Goal: Task Accomplishment & Management: Manage account settings

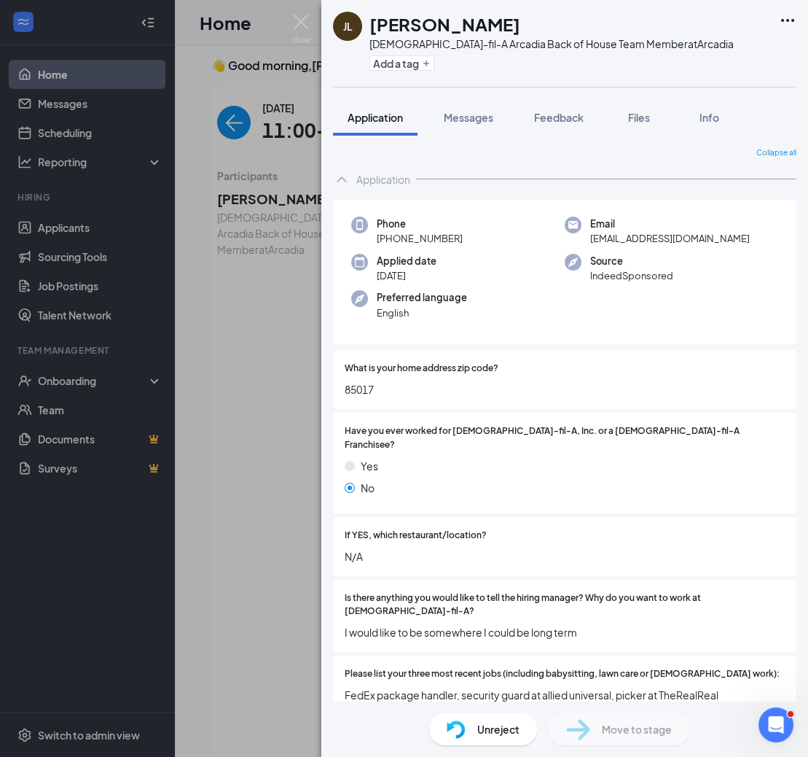
scroll to position [5, 0]
click at [306, 15] on img at bounding box center [301, 29] width 18 height 28
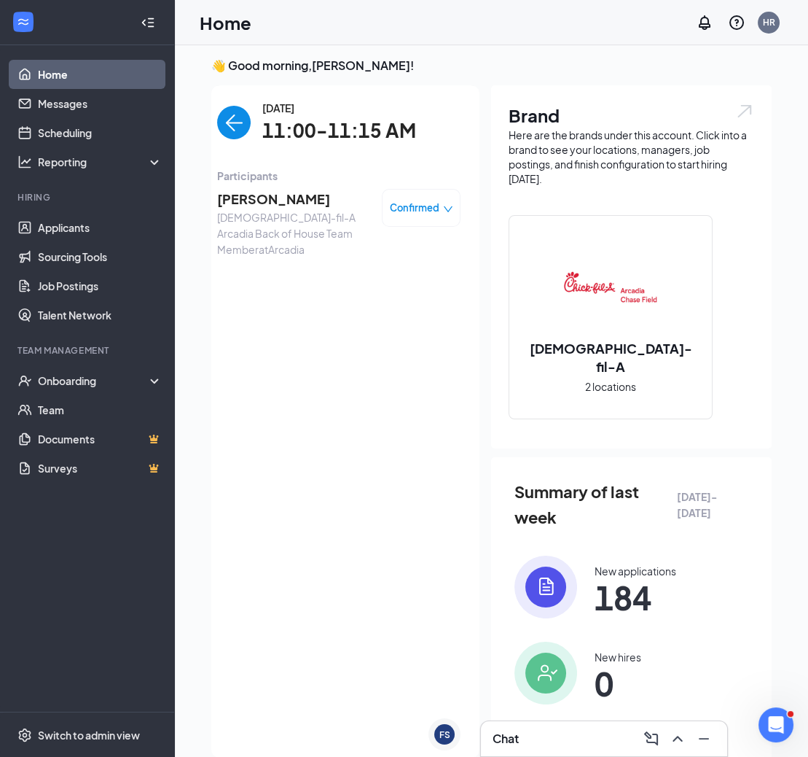
click at [224, 116] on img "back-button" at bounding box center [234, 123] width 34 height 34
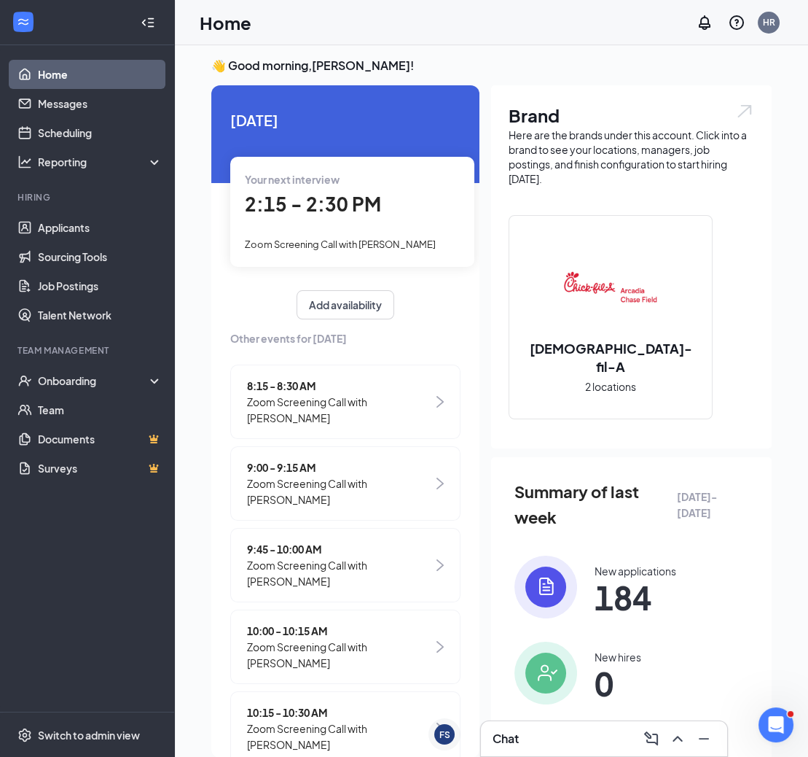
click at [286, 212] on span "2:15 - 2:30 PM" at bounding box center [313, 204] width 136 height 24
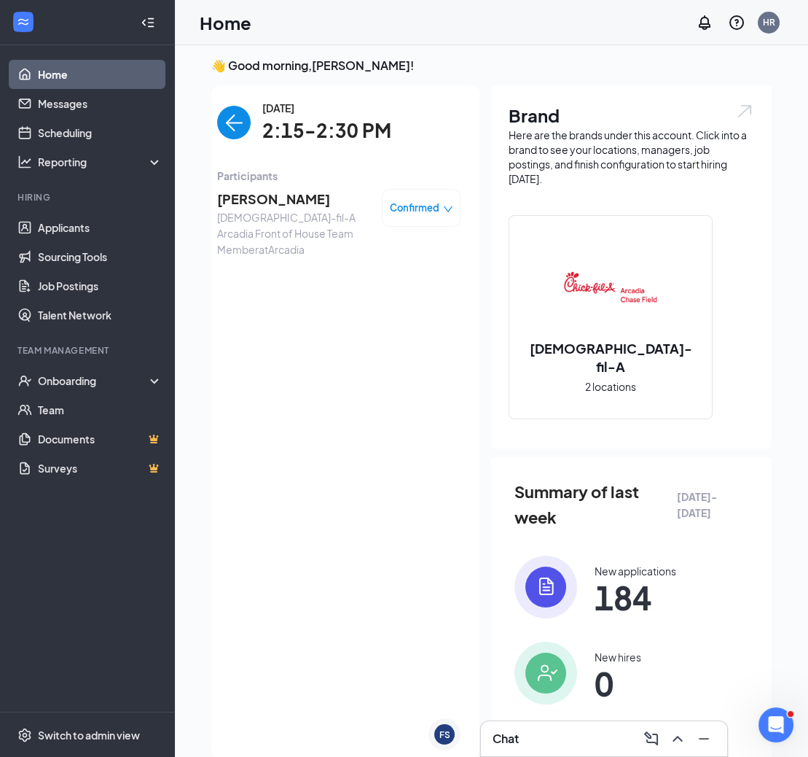
click at [278, 203] on span "Monique Alexander" at bounding box center [293, 199] width 153 height 20
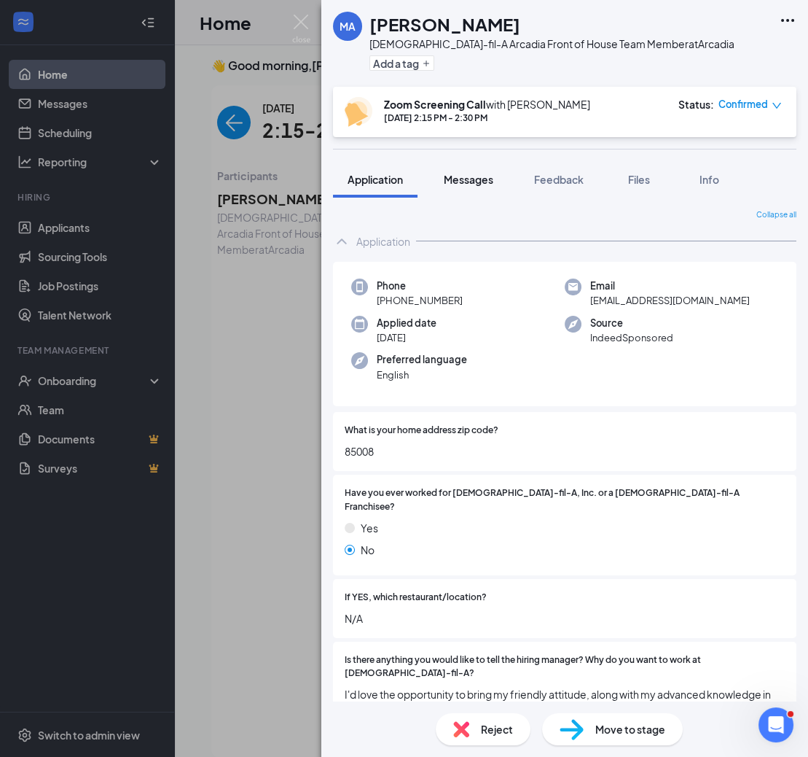
click at [480, 187] on button "Messages" at bounding box center [468, 179] width 79 height 36
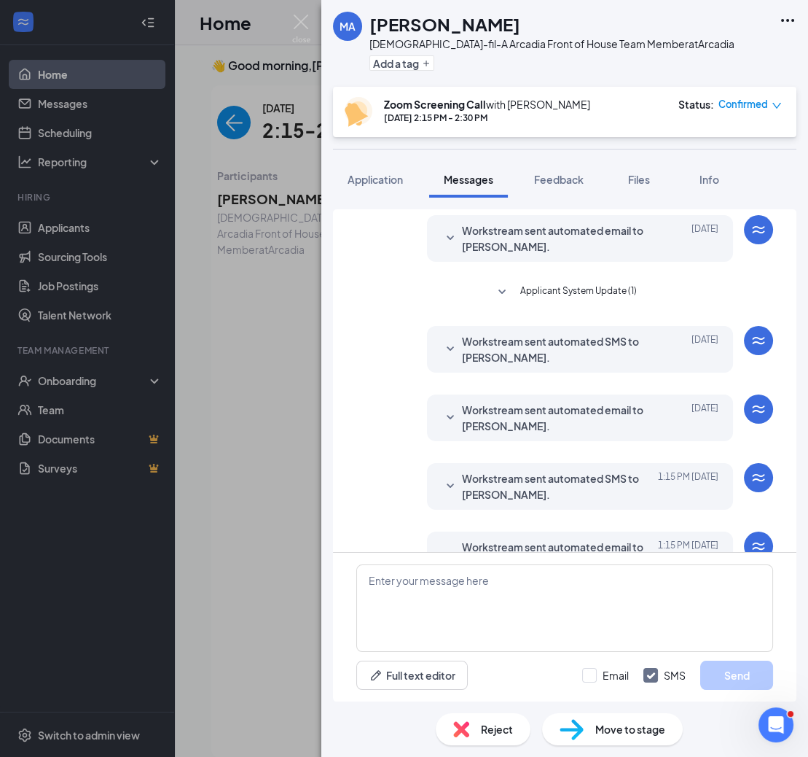
scroll to position [362, 0]
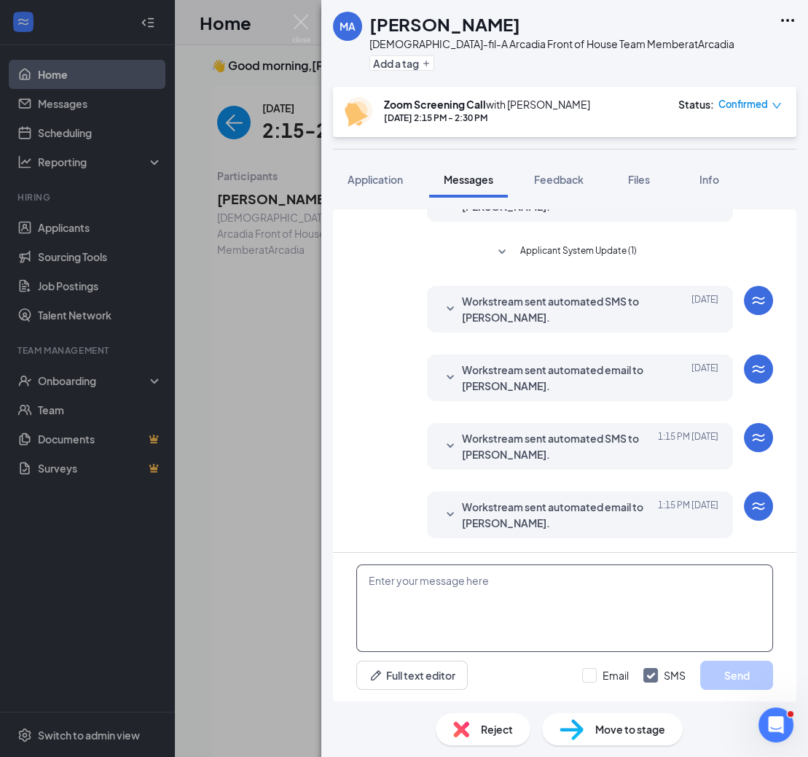
click at [427, 577] on textarea at bounding box center [564, 607] width 417 height 87
paste textarea "https://us06web.zoom.us/j/89031022132?pwd=QDgcOGWOtOXjRkFpJa2zmnGgrH67sC.1"
click at [512, 582] on textarea "Hi there, here is the link to join:https://us06web.zoom.us/j/89031022132?pwd=QD…" at bounding box center [564, 607] width 417 height 87
type textarea "Hi there, here is the link to join: https://us06web.zoom.us/j/89031022132?pwd=Q…"
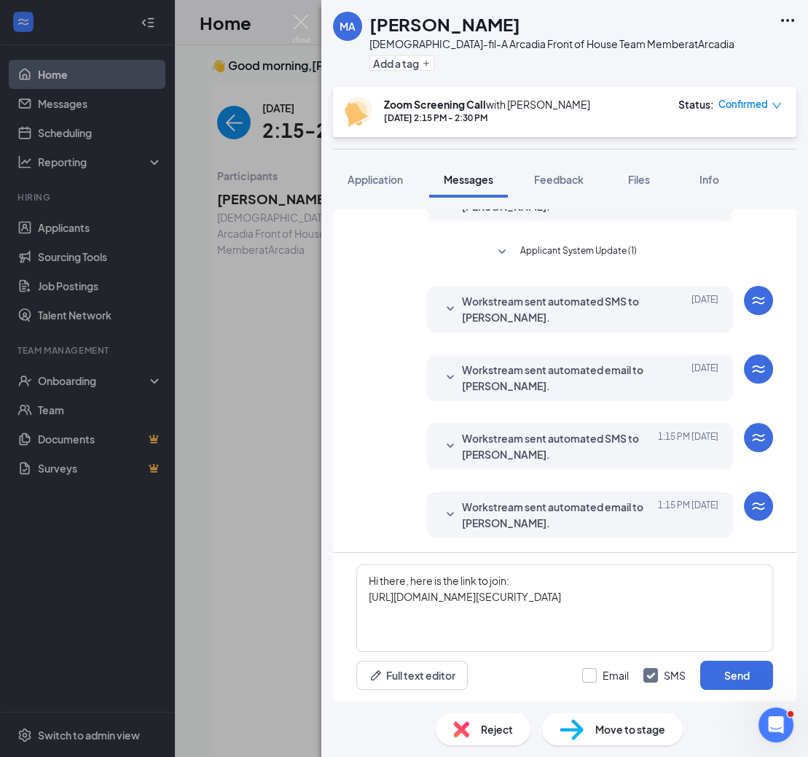
click at [606, 674] on input "Email" at bounding box center [605, 675] width 47 height 15
checkbox input "true"
click at [727, 670] on button "Send" at bounding box center [736, 674] width 73 height 29
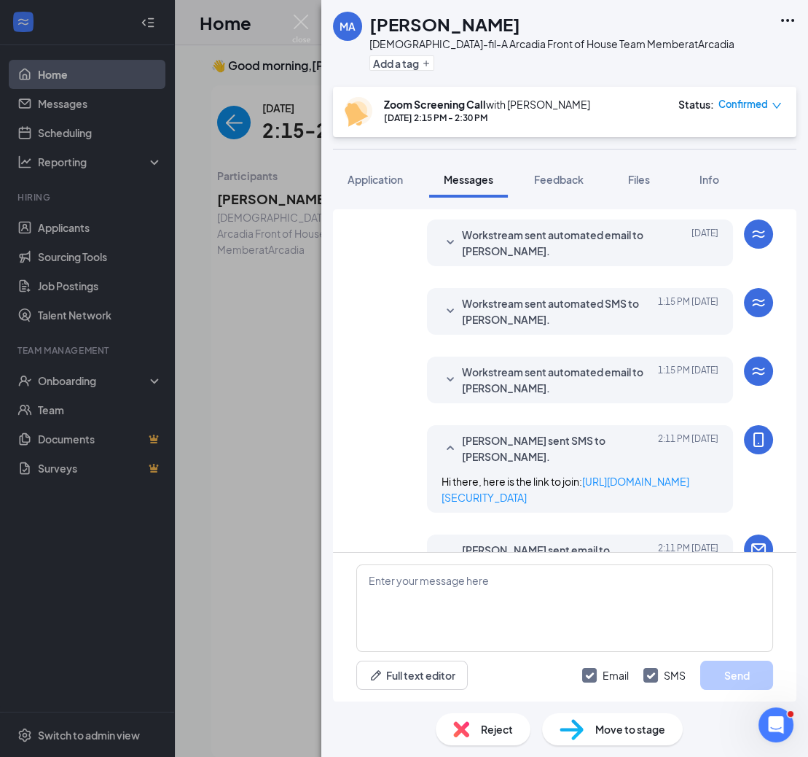
scroll to position [613, 0]
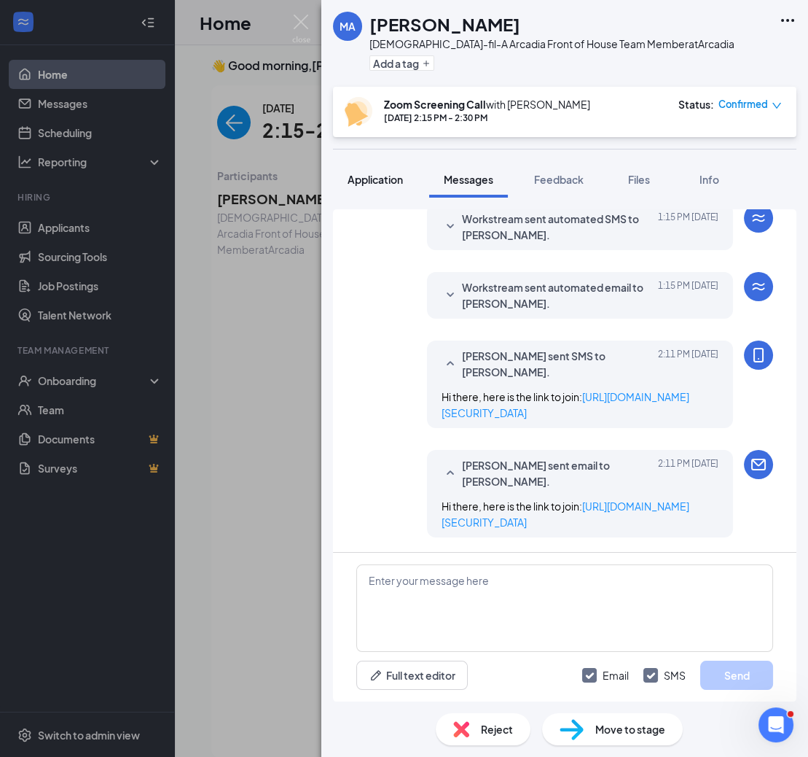
click at [381, 184] on span "Application" at bounding box center [375, 179] width 55 height 13
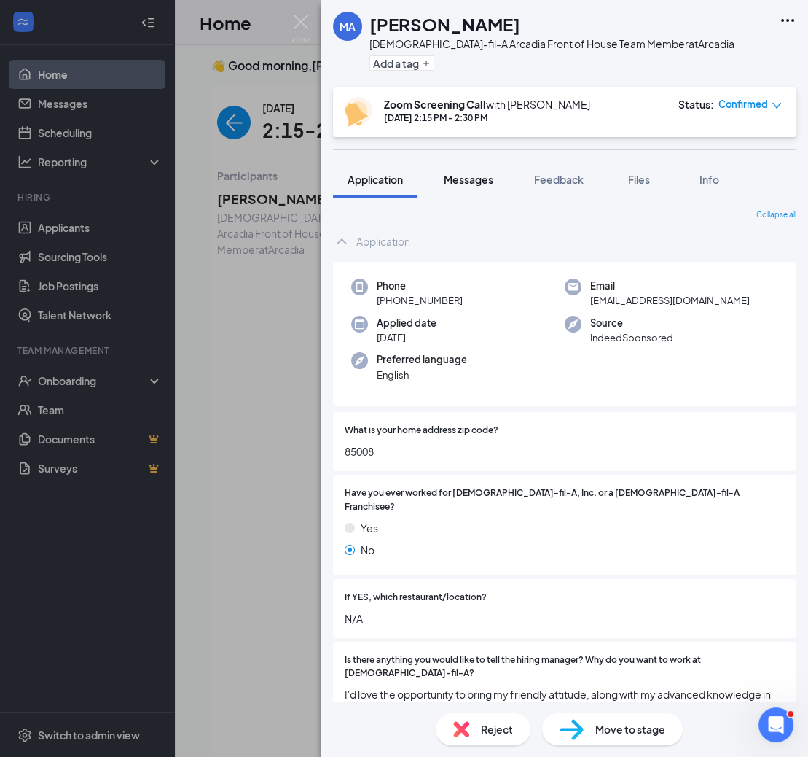
click at [470, 173] on span "Messages" at bounding box center [469, 179] width 50 height 13
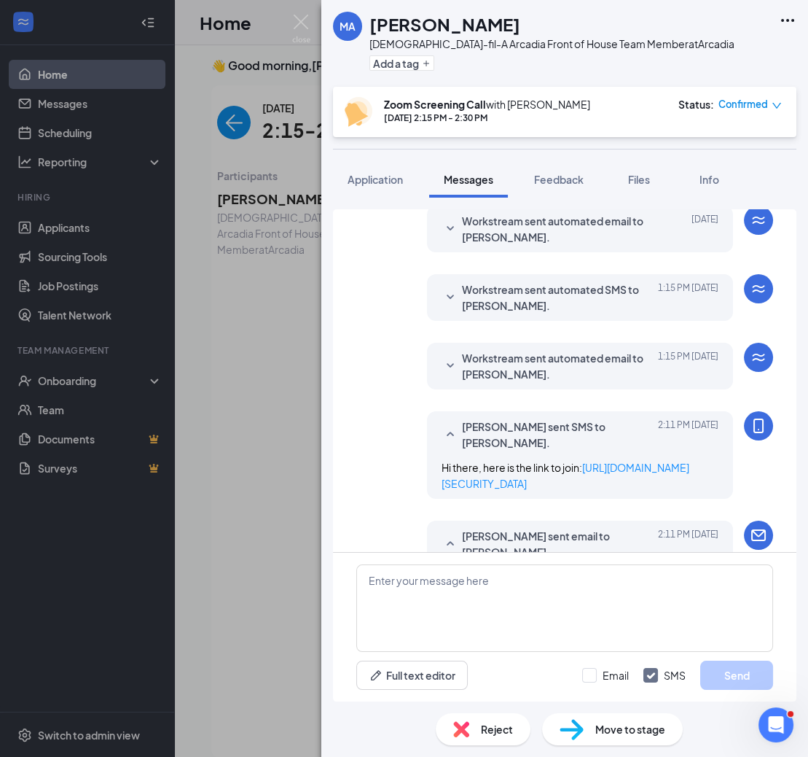
scroll to position [420, 0]
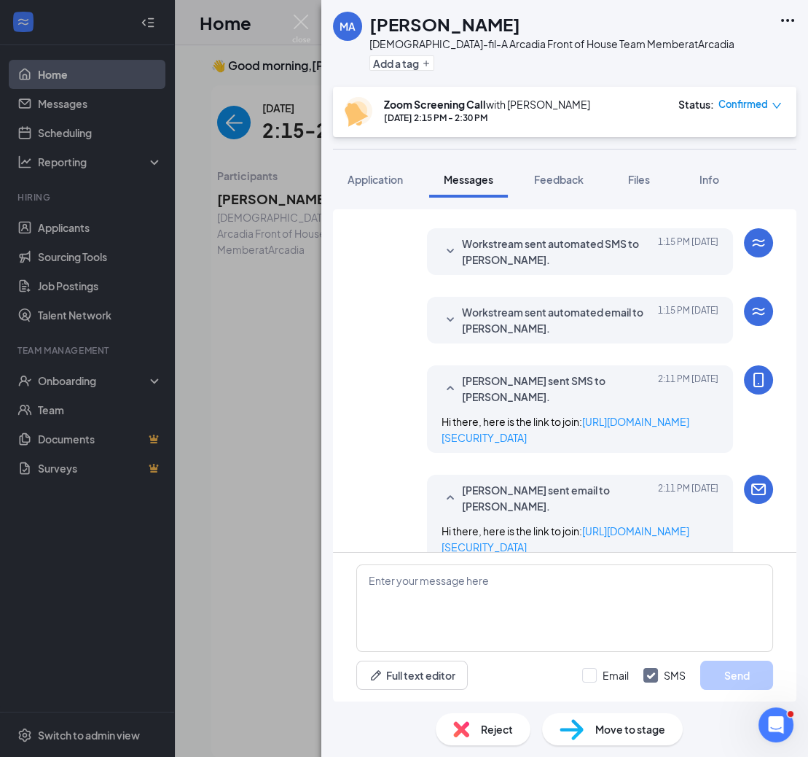
click at [464, 318] on span "Workstream sent automated email to Monique Alexander." at bounding box center [557, 320] width 191 height 32
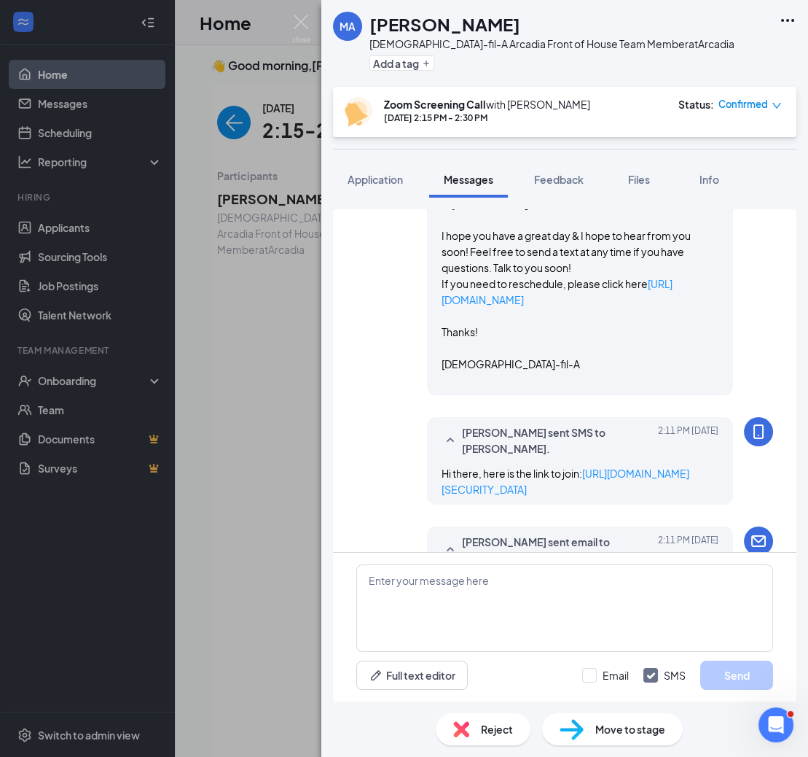
scroll to position [982, 0]
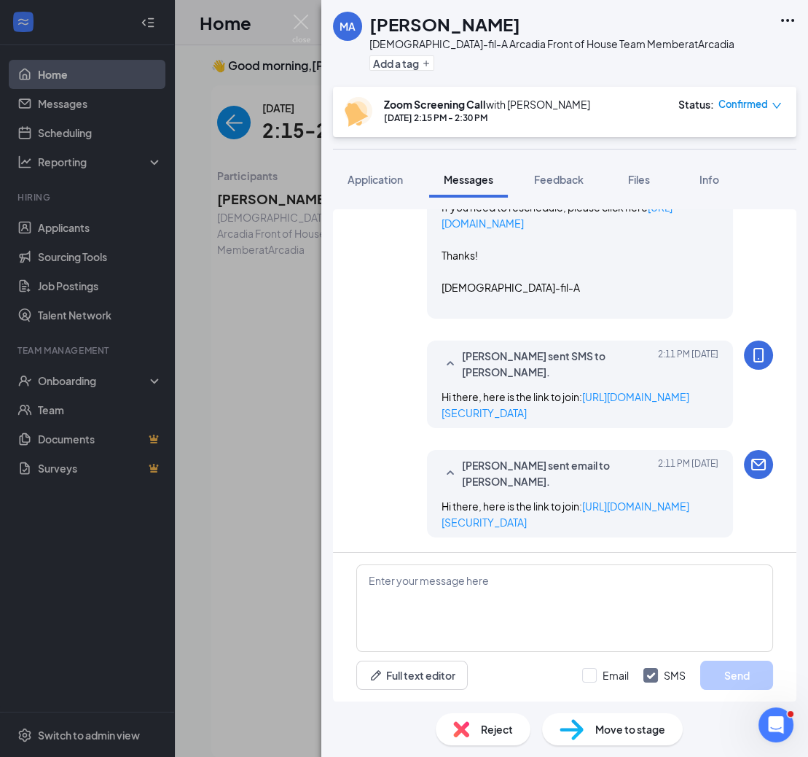
click at [469, 725] on div "Reject" at bounding box center [483, 729] width 95 height 32
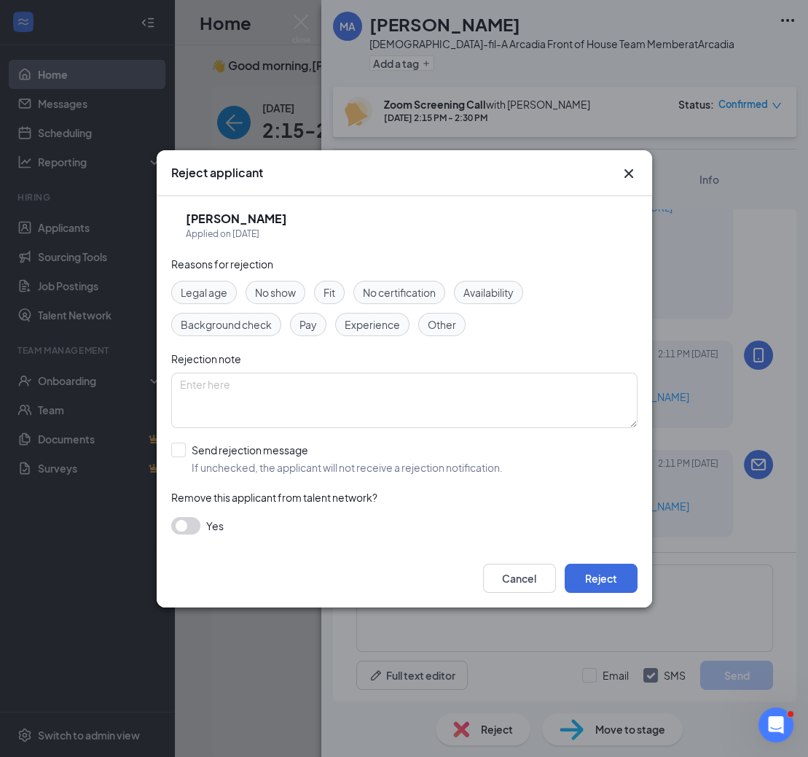
click at [284, 289] on span "No show" at bounding box center [275, 292] width 41 height 16
click at [184, 457] on input "Send rejection message If unchecked, the applicant will not receive a rejection…" at bounding box center [337, 458] width 332 height 32
checkbox input "true"
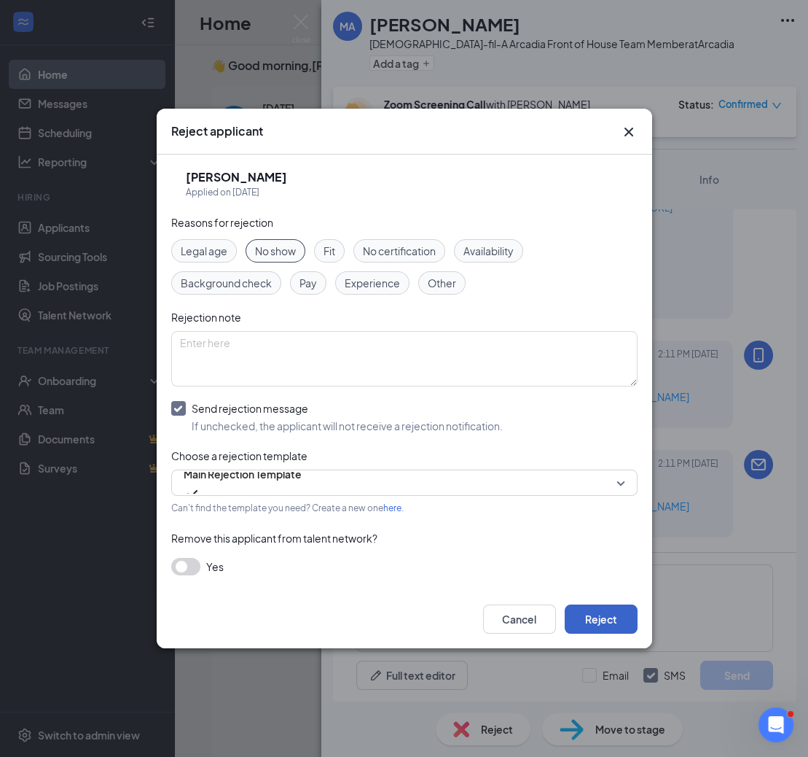
click at [606, 618] on button "Reject" at bounding box center [601, 618] width 73 height 29
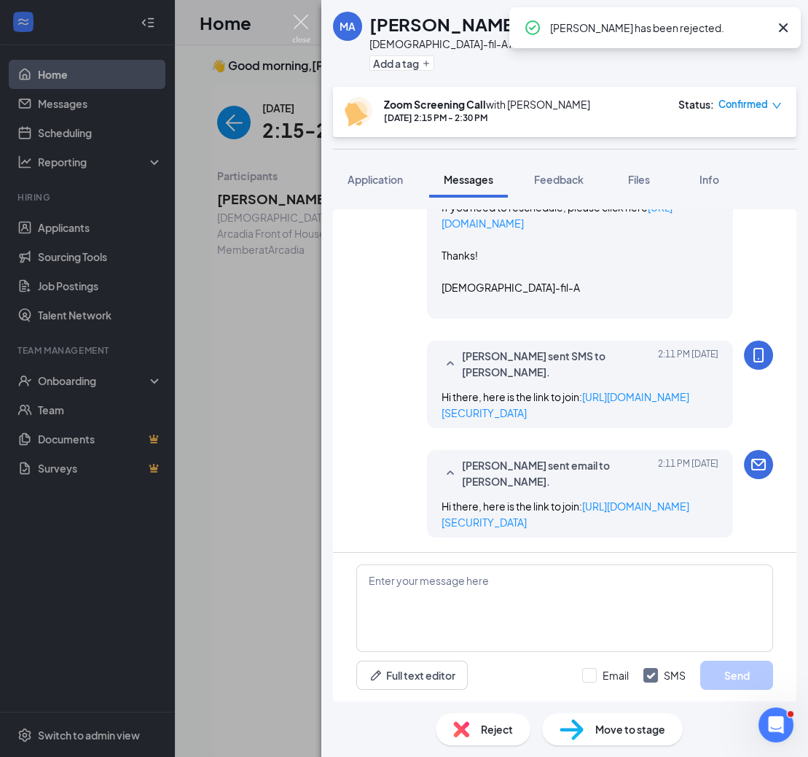
click at [297, 16] on img at bounding box center [301, 29] width 18 height 28
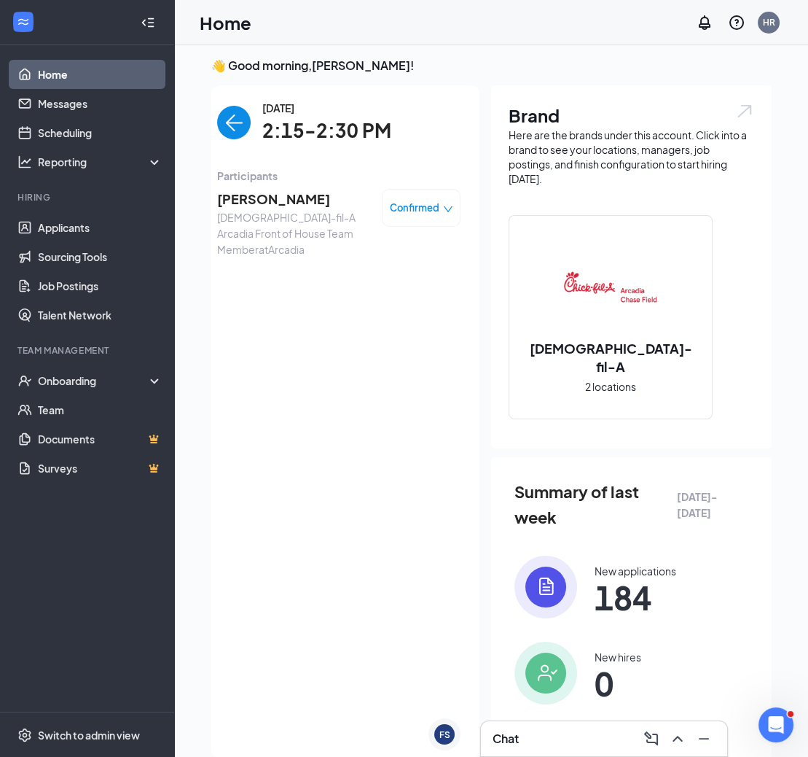
click at [224, 120] on img "back-button" at bounding box center [234, 123] width 34 height 34
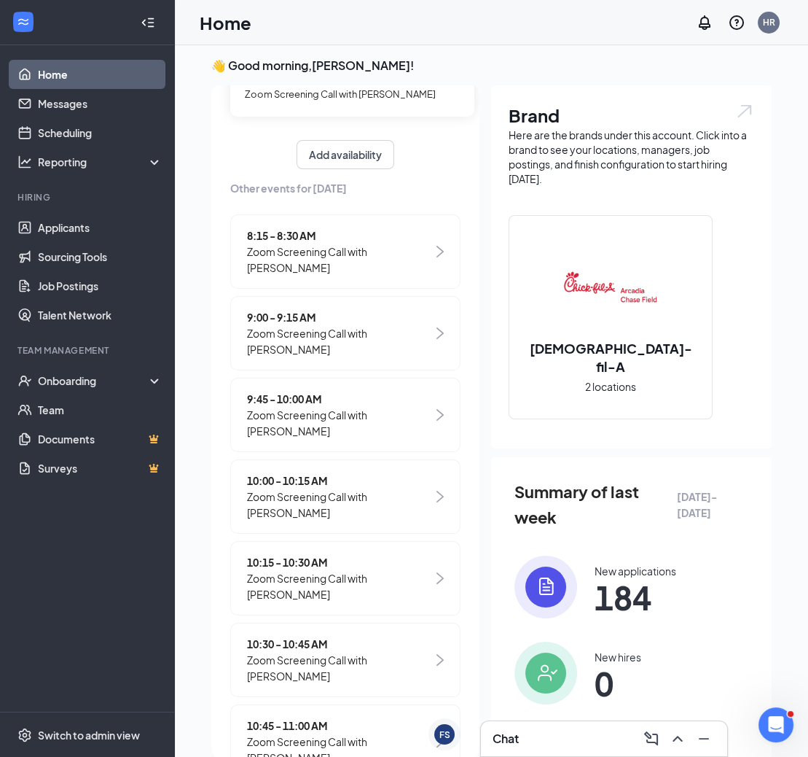
scroll to position [472, 0]
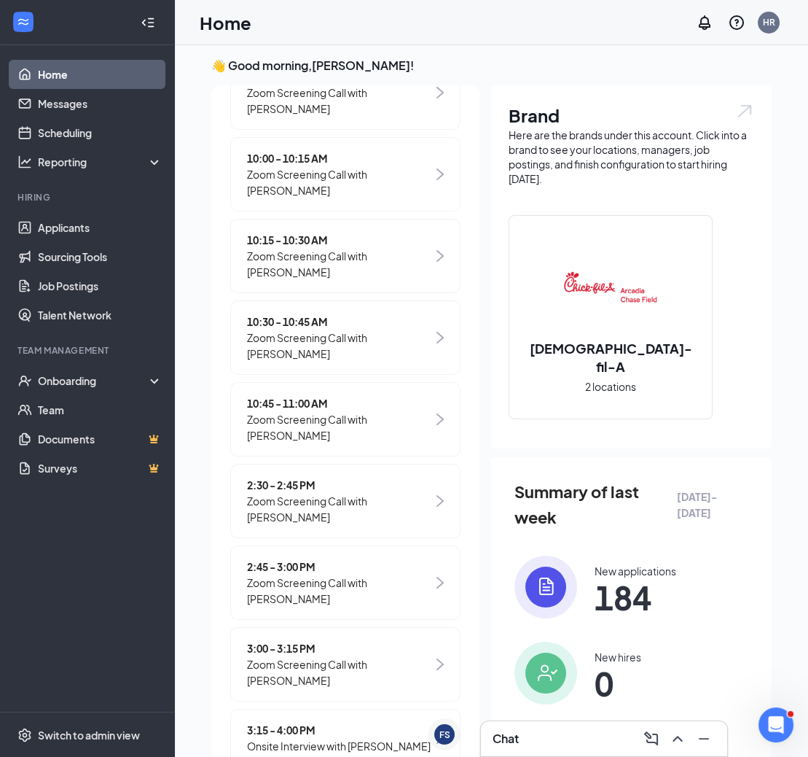
click at [354, 494] on span "Zoom Screening Call with [PERSON_NAME]" at bounding box center [340, 509] width 186 height 32
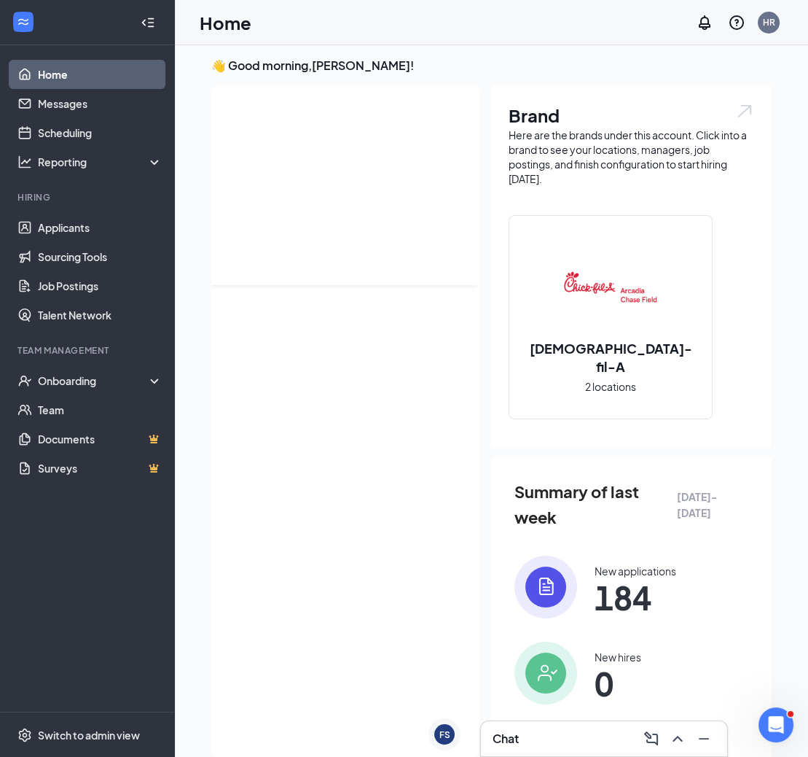
scroll to position [0, 0]
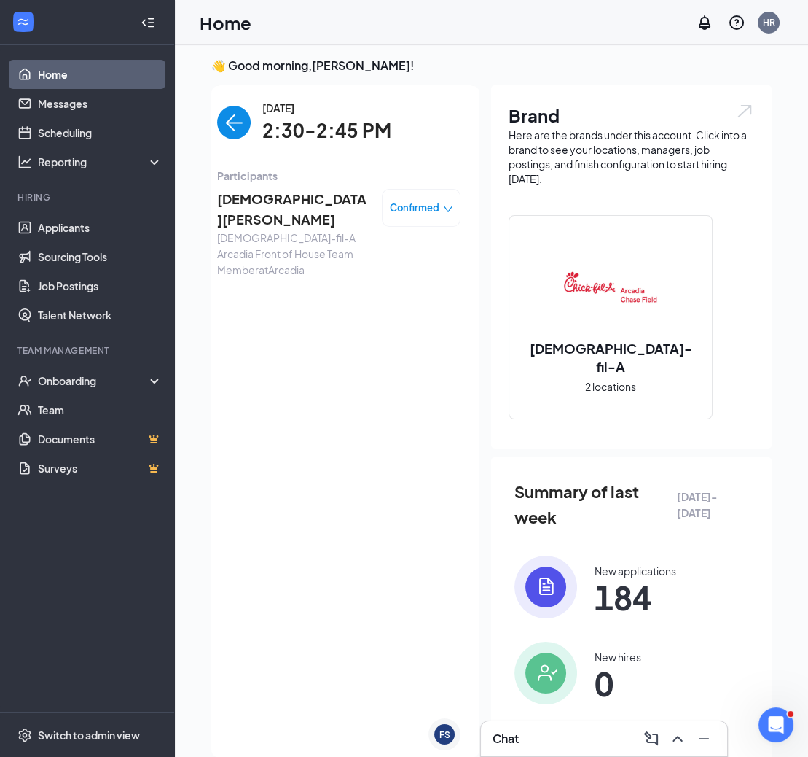
click at [278, 198] on span "[DEMOGRAPHIC_DATA][PERSON_NAME]" at bounding box center [293, 210] width 153 height 42
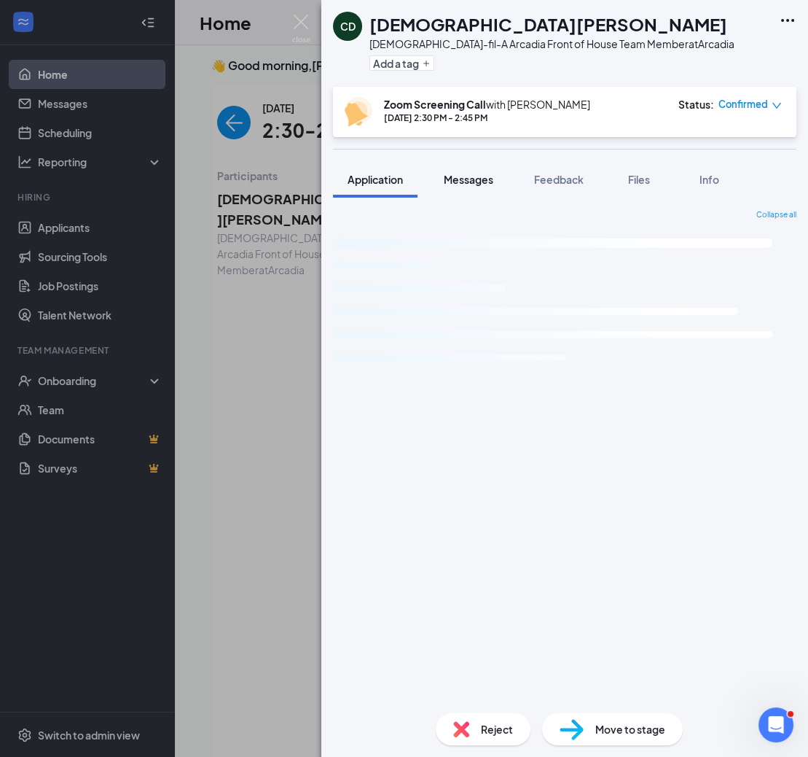
click at [468, 179] on span "Messages" at bounding box center [469, 179] width 50 height 13
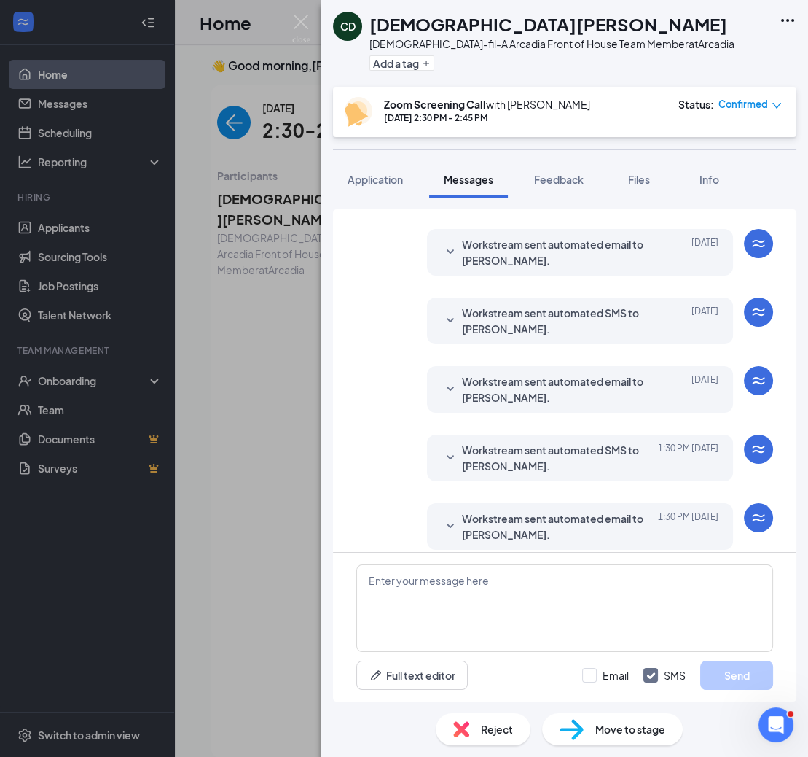
scroll to position [336, 0]
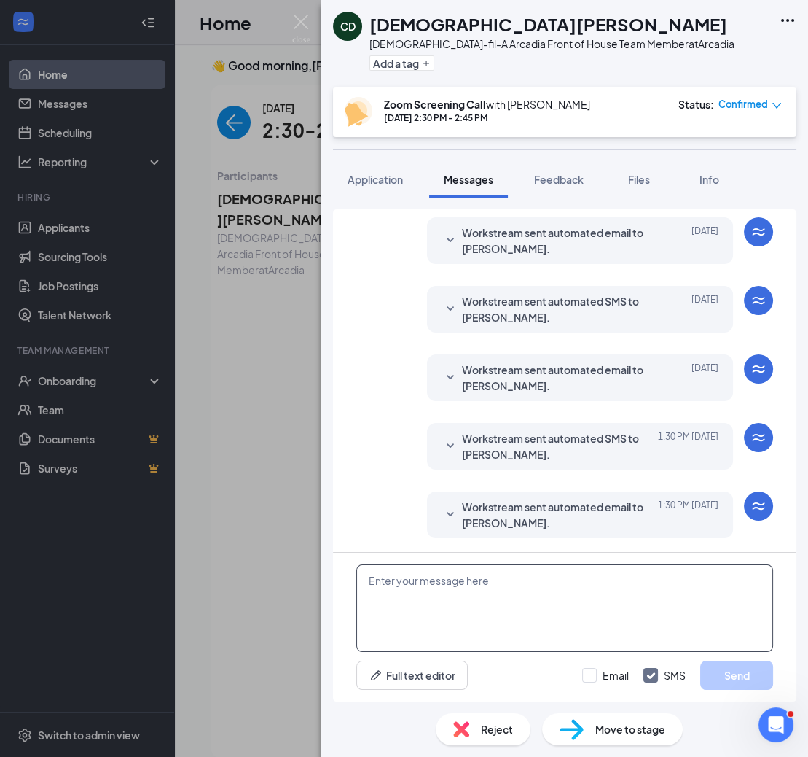
click at [429, 598] on textarea at bounding box center [564, 607] width 417 height 87
paste textarea "https://us06web.zoom.us/j/89031022132?pwd=QDgcOGWOtOXjRkFpJa2zmnGgrH67sC.1"
click at [506, 579] on textarea "Hi there here is the link to join:https://us06web.zoom.us/j/89031022132?pwd=QDg…" at bounding box center [564, 607] width 417 height 87
click at [405, 580] on textarea "Hi there here is the link to join :https://us06web.zoom.us/j/89031022132?pwd=QD…" at bounding box center [564, 607] width 417 height 87
type textarea "Hi there, here is the link to join :[URL][DOMAIN_NAME][SECURITY_DATA]"
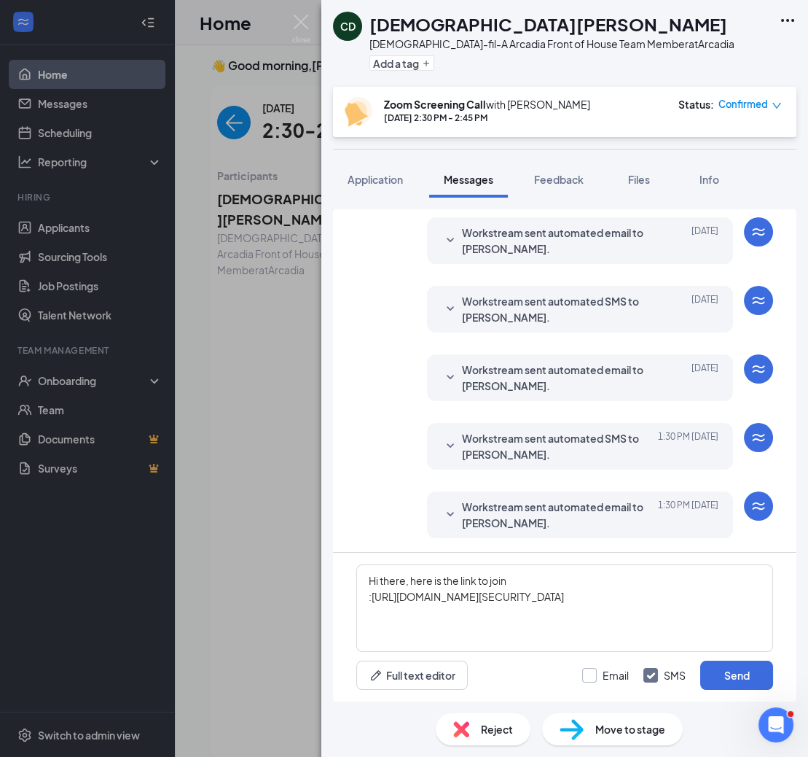
click at [606, 668] on input "Email" at bounding box center [605, 675] width 47 height 15
checkbox input "true"
click at [754, 670] on button "Send" at bounding box center [736, 674] width 73 height 29
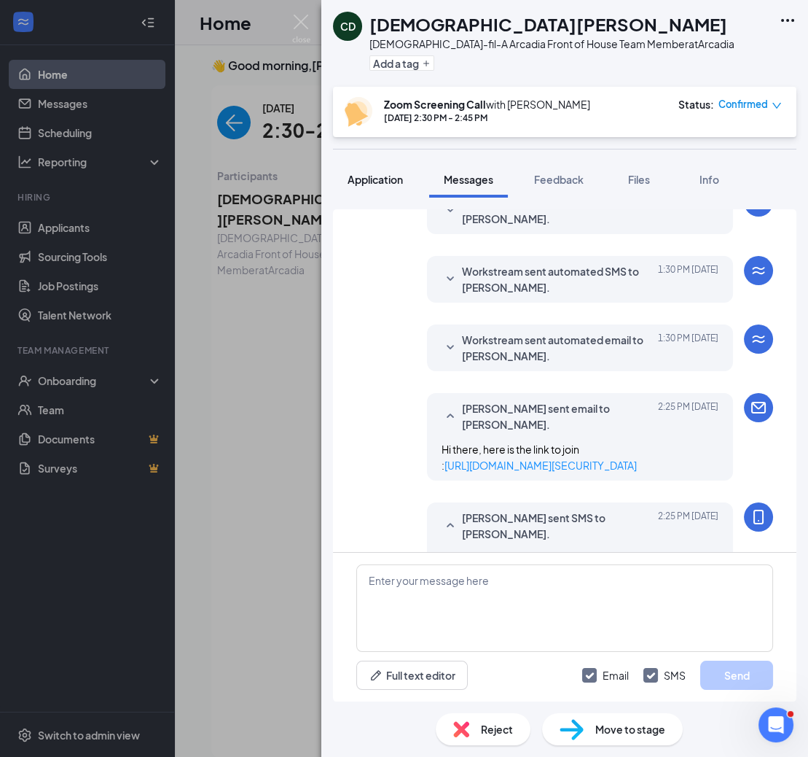
scroll to position [587, 0]
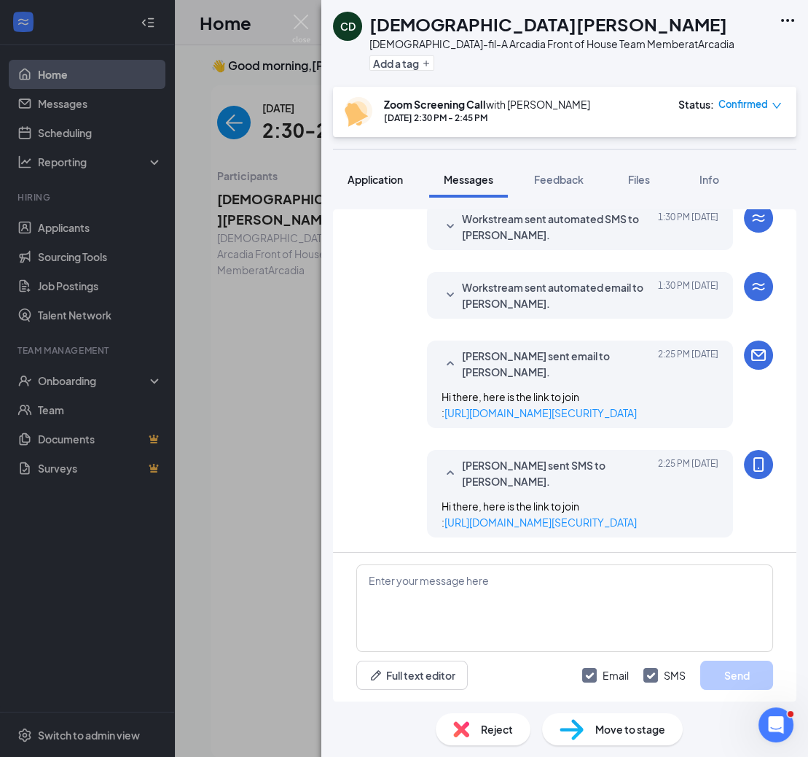
click at [394, 174] on span "Application" at bounding box center [375, 179] width 55 height 13
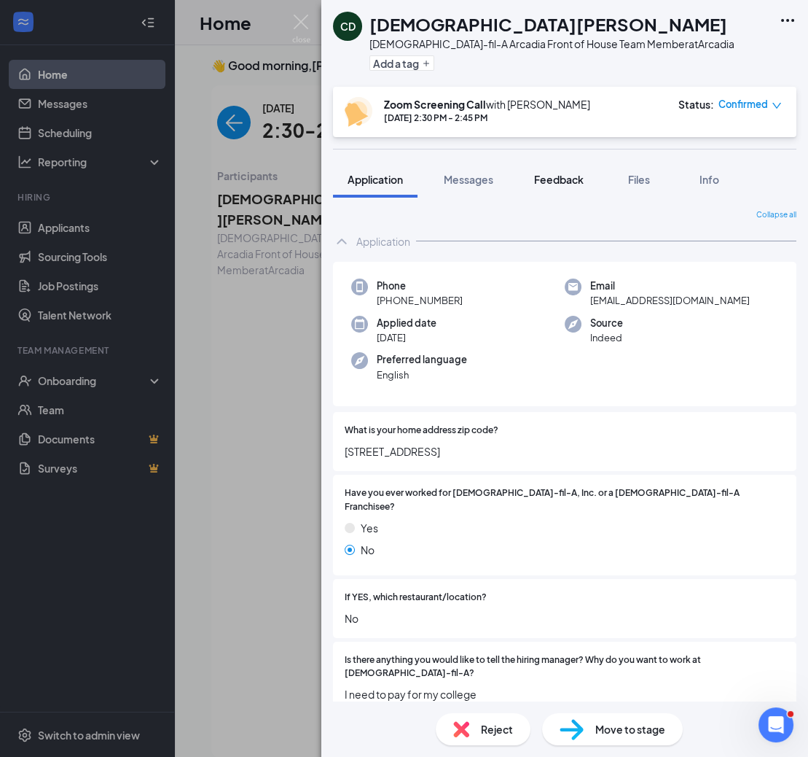
click at [550, 181] on span "Feedback" at bounding box center [559, 179] width 50 height 13
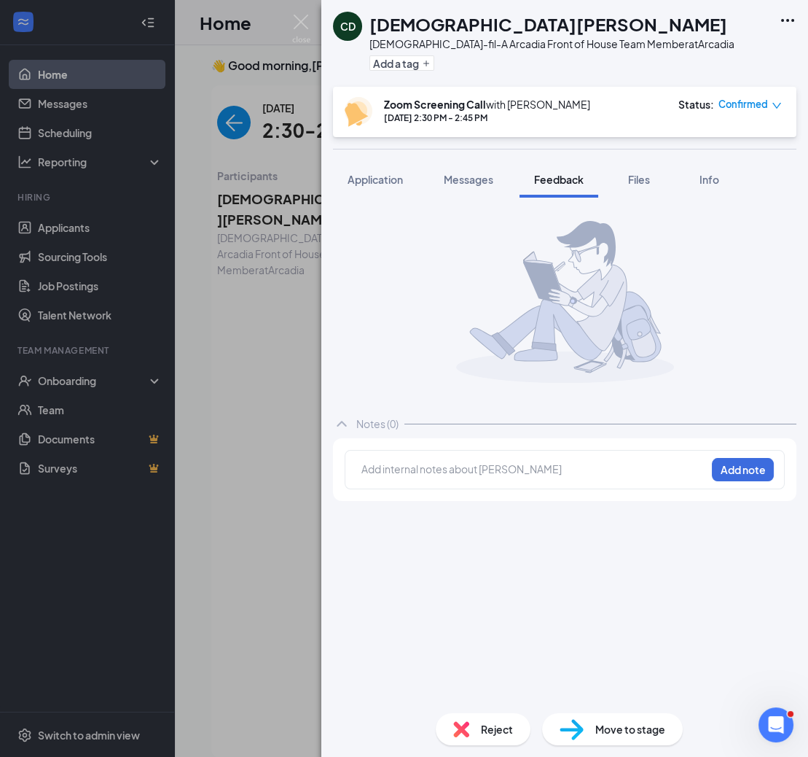
click at [405, 466] on div at bounding box center [533, 468] width 343 height 15
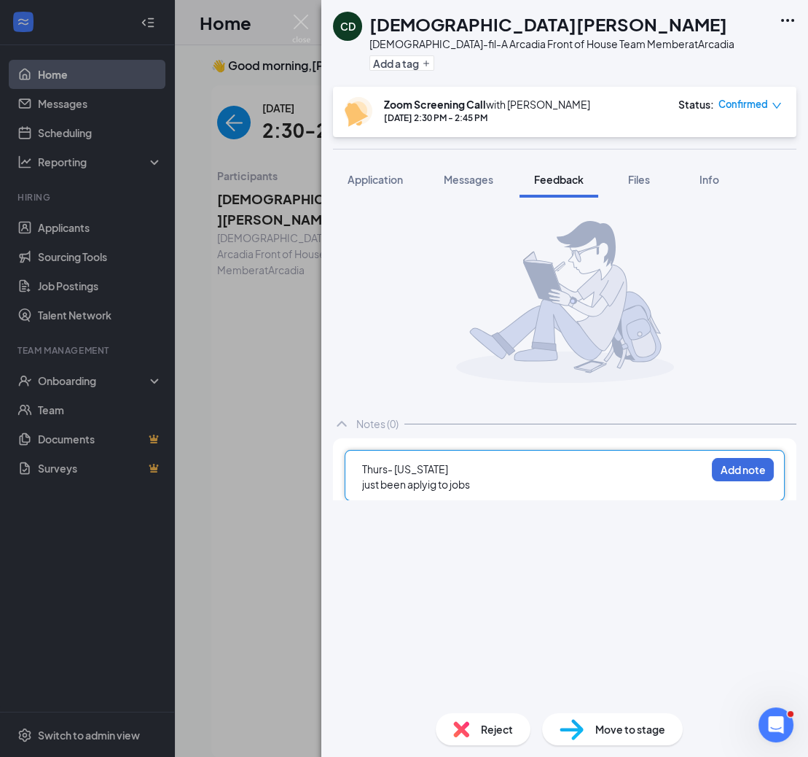
click at [488, 483] on div "just been aplyig to jobs" at bounding box center [533, 484] width 343 height 15
click at [401, 497] on div at bounding box center [533, 499] width 343 height 15
click at [405, 516] on div "GCU -" at bounding box center [533, 514] width 343 height 15
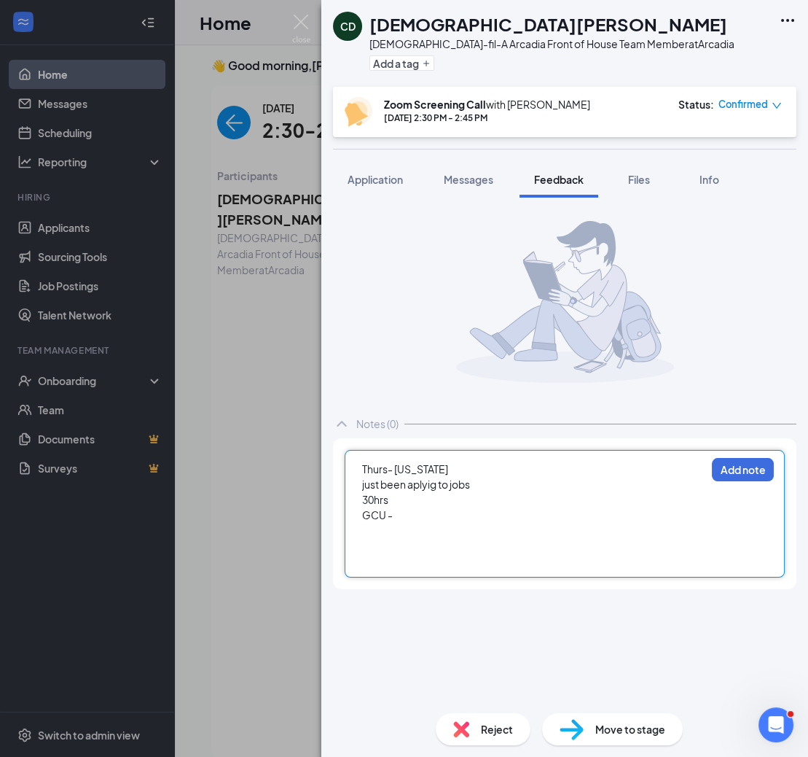
click at [374, 523] on div at bounding box center [533, 530] width 343 height 15
click at [391, 538] on div at bounding box center [533, 545] width 343 height 15
click at [383, 531] on div "Mo" at bounding box center [533, 530] width 343 height 15
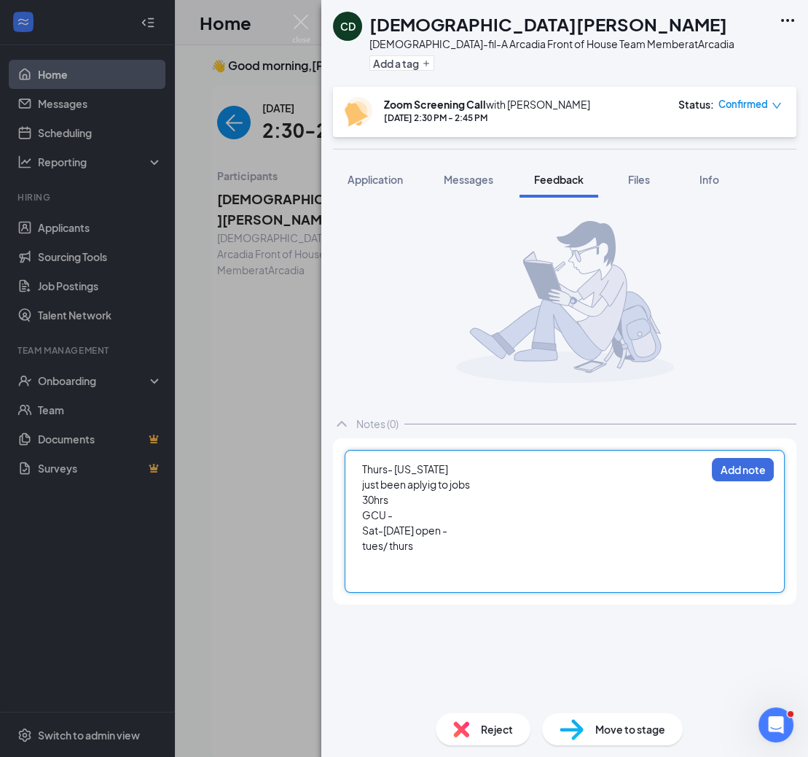
click at [410, 513] on div "GCU -" at bounding box center [533, 514] width 343 height 15
click at [429, 554] on div at bounding box center [533, 560] width 343 height 15
click at [429, 544] on div "tues/ thurs" at bounding box center [533, 545] width 343 height 15
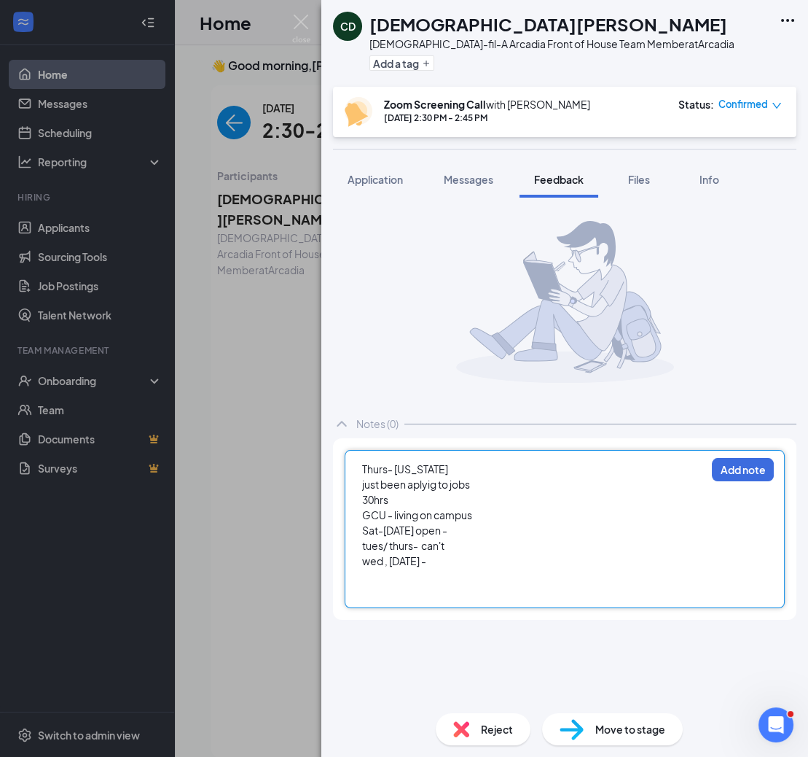
click at [386, 562] on span "wed , friday -" at bounding box center [394, 560] width 64 height 13
click at [395, 559] on div "wed ," at bounding box center [533, 560] width 343 height 15
click at [407, 578] on div "friday -" at bounding box center [533, 576] width 343 height 15
click at [399, 558] on div "wed -" at bounding box center [533, 560] width 343 height 15
click at [426, 596] on div at bounding box center [533, 591] width 343 height 15
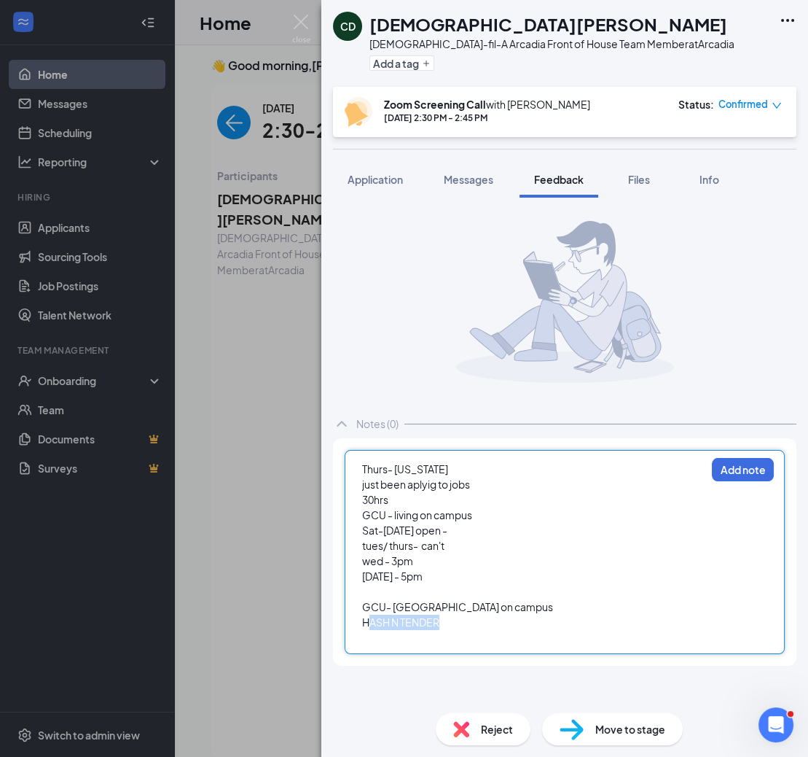
drag, startPoint x: 446, startPoint y: 620, endPoint x: 393, endPoint y: 610, distance: 54.2
click at [371, 614] on div "HASH N TENDER" at bounding box center [533, 621] width 343 height 15
click at [459, 623] on div "HASH N TENDER" at bounding box center [533, 621] width 343 height 15
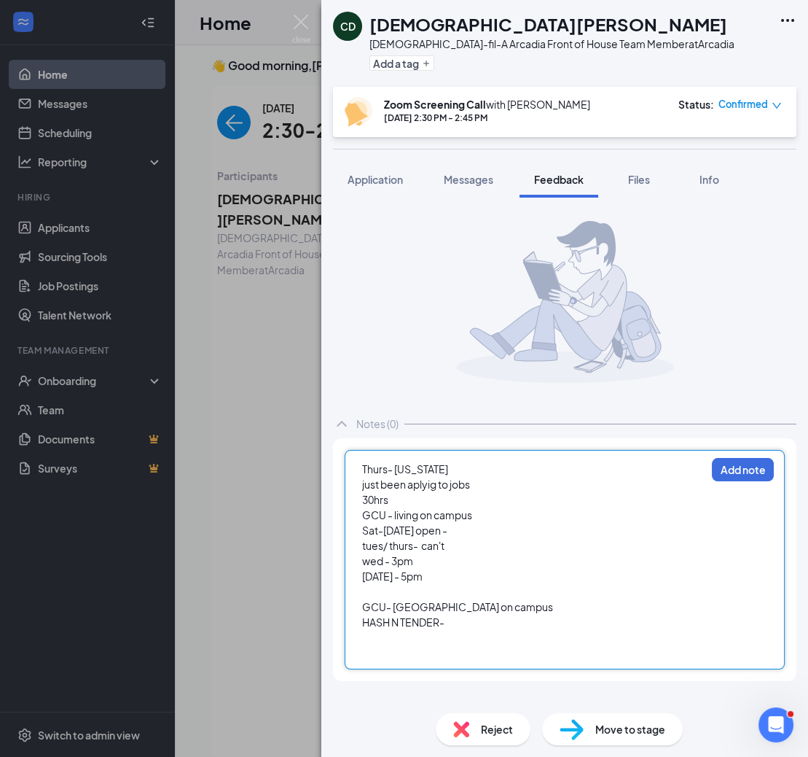
click at [367, 621] on span "HASH N TENDER-" at bounding box center [403, 621] width 82 height 13
click at [452, 622] on div "NASH N TENDER-" at bounding box center [533, 621] width 343 height 15
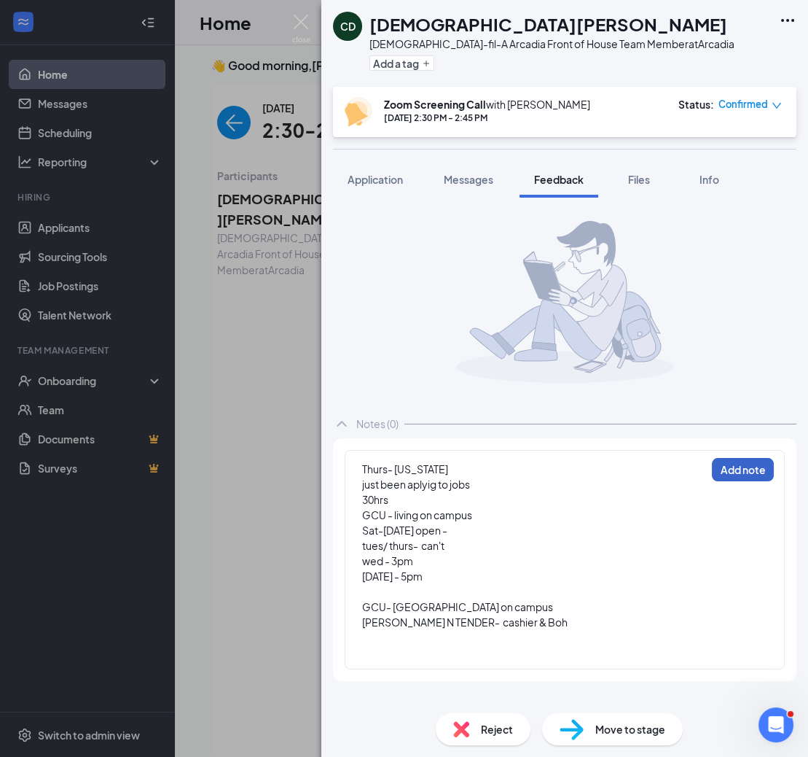
click at [749, 467] on button "Add note" at bounding box center [743, 469] width 62 height 23
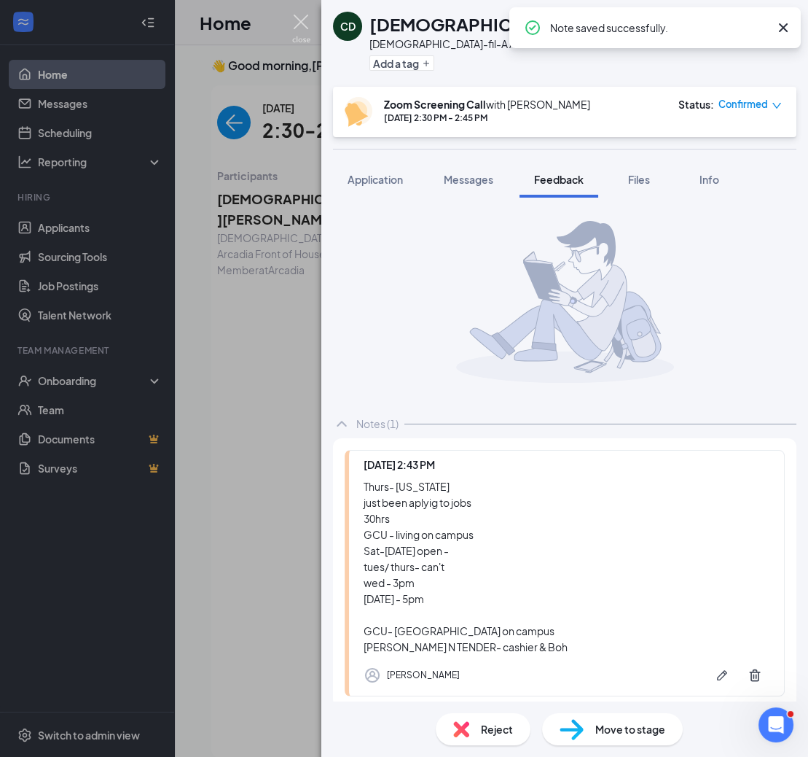
click at [302, 20] on img at bounding box center [301, 29] width 18 height 28
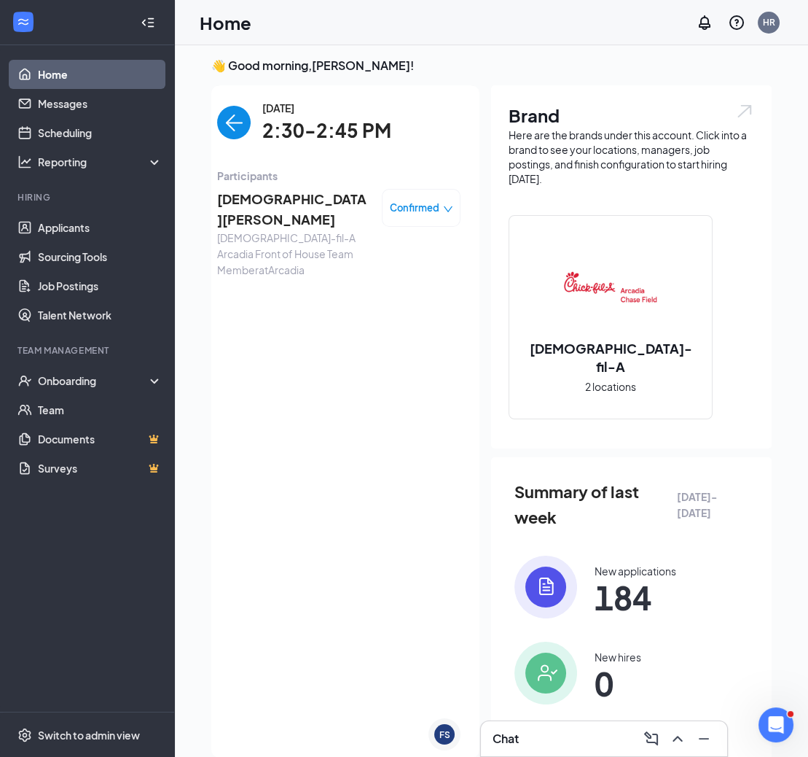
click at [227, 116] on img "back-button" at bounding box center [234, 123] width 34 height 34
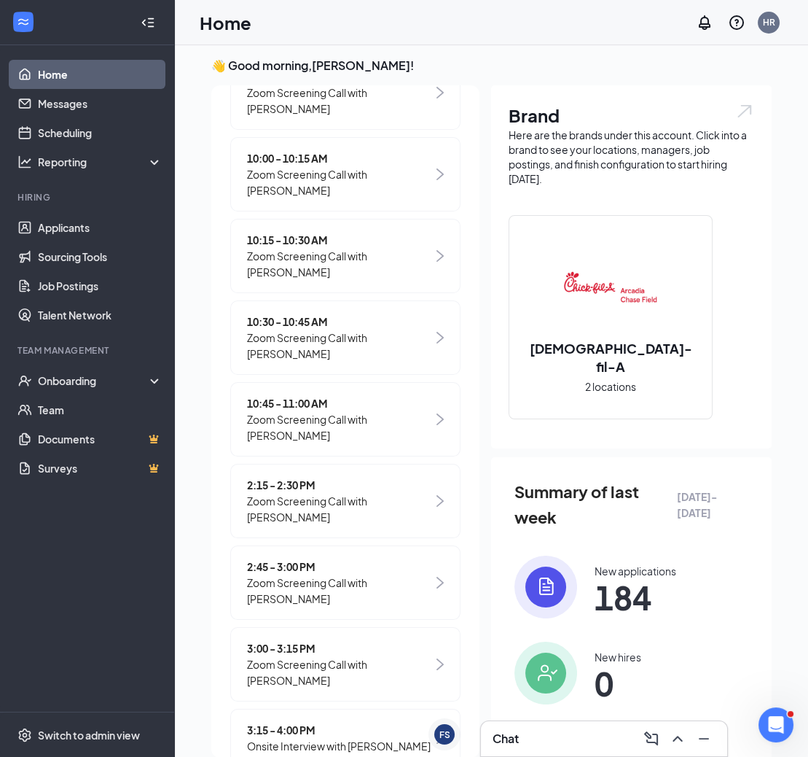
scroll to position [472, 0]
click at [322, 575] on span "Zoom Screening Call with [PERSON_NAME]" at bounding box center [340, 591] width 186 height 32
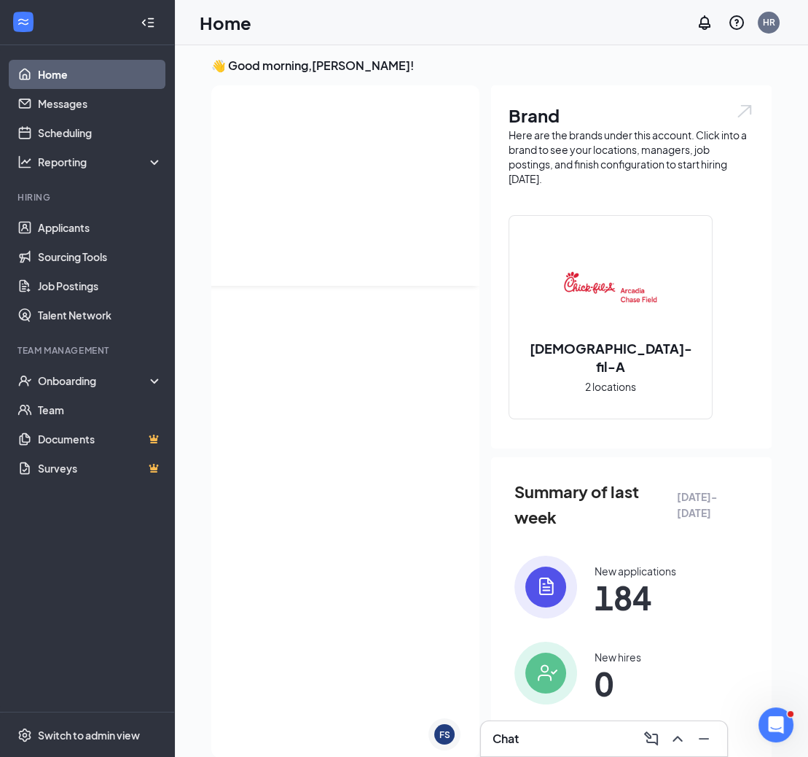
scroll to position [0, 0]
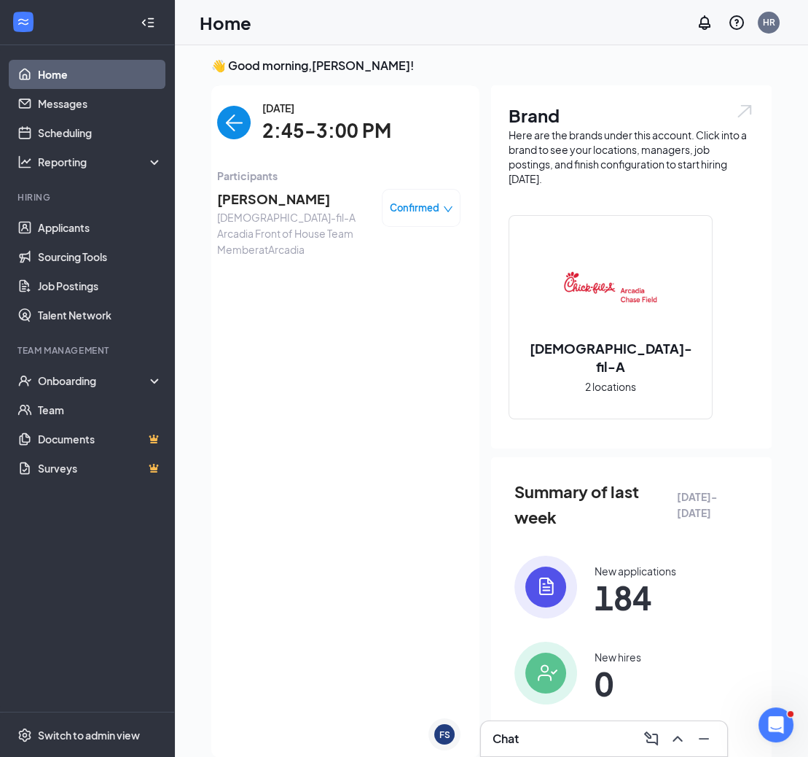
click at [253, 197] on span "[PERSON_NAME]" at bounding box center [293, 199] width 153 height 20
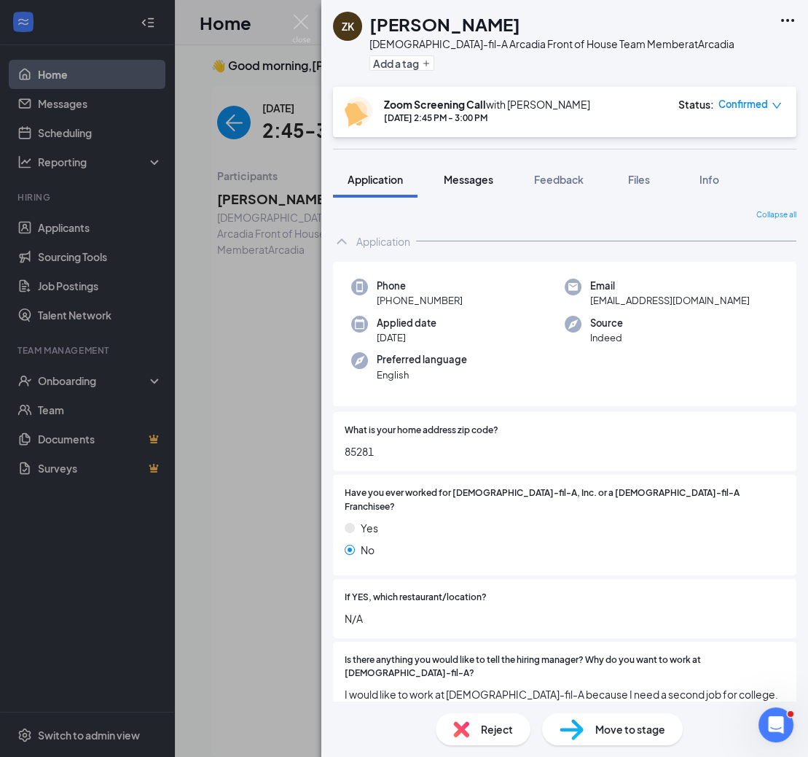
click at [477, 176] on span "Messages" at bounding box center [469, 179] width 50 height 13
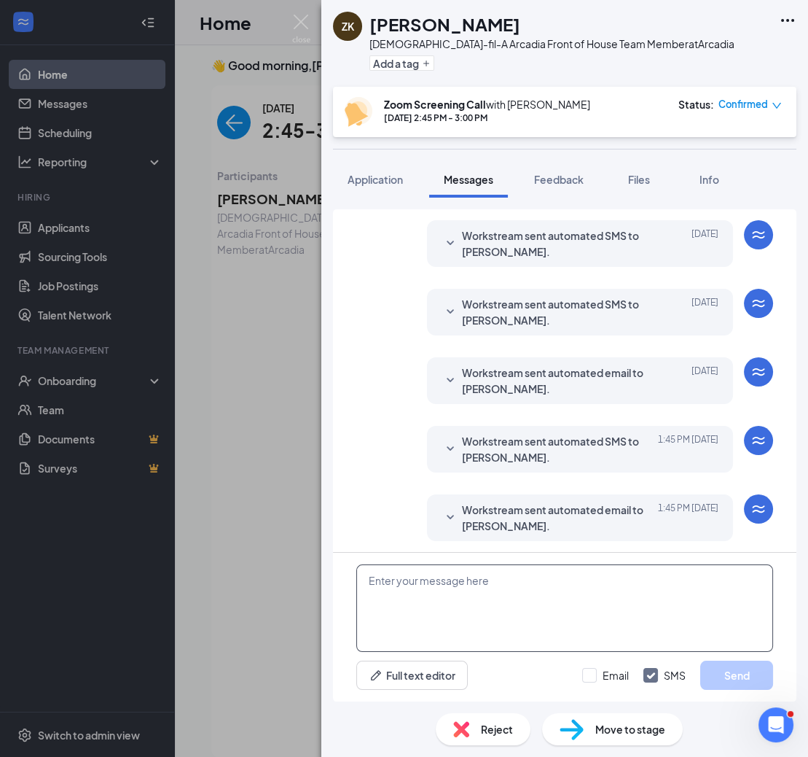
scroll to position [336, 0]
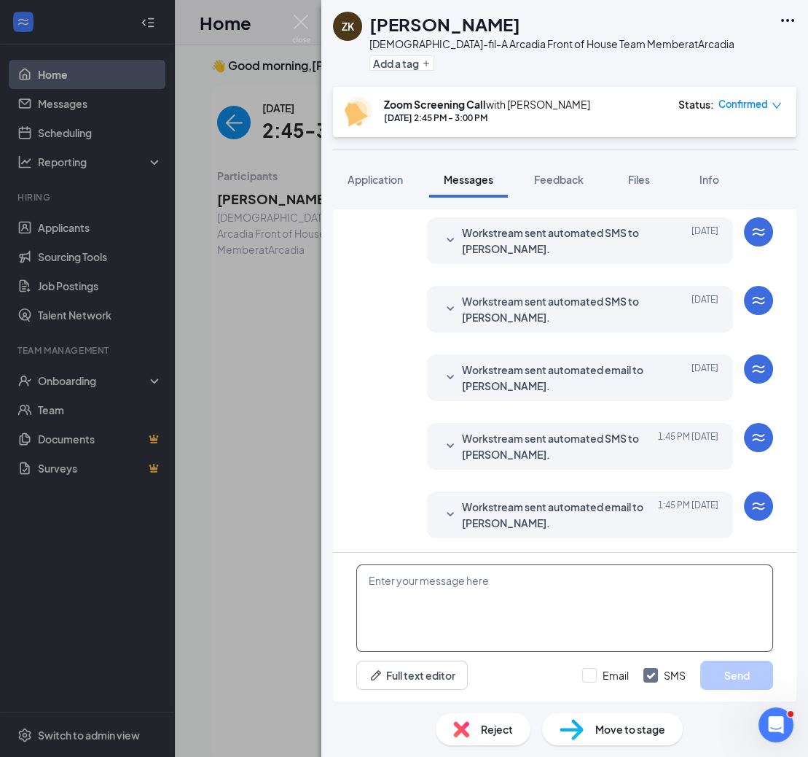
click at [413, 585] on textarea at bounding box center [564, 607] width 417 height 87
paste textarea "https://us06web.zoom.us/j/89031022132?pwd=QDgcOGWOtOXjRkFpJa2zmnGgrH67sC.1"
type textarea "Here is the link to join: https://us06web.zoom.us/j/89031022132?pwd=QDgcOGWOtOX…"
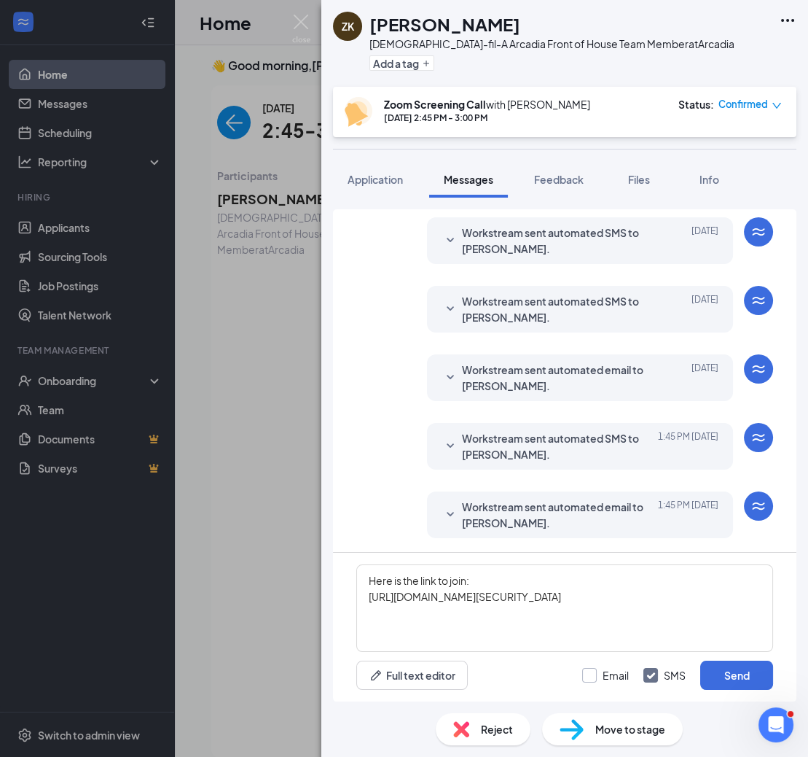
click at [595, 679] on input "Email" at bounding box center [605, 675] width 47 height 15
checkbox input "true"
click at [747, 671] on button "Send" at bounding box center [736, 674] width 73 height 29
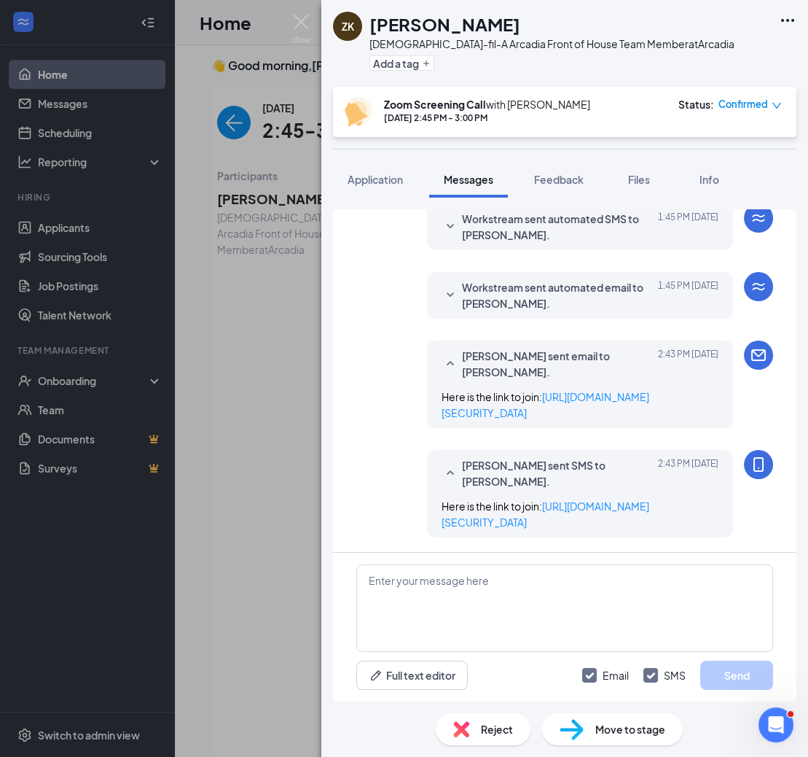
scroll to position [572, 0]
click at [367, 179] on span "Application" at bounding box center [375, 179] width 55 height 13
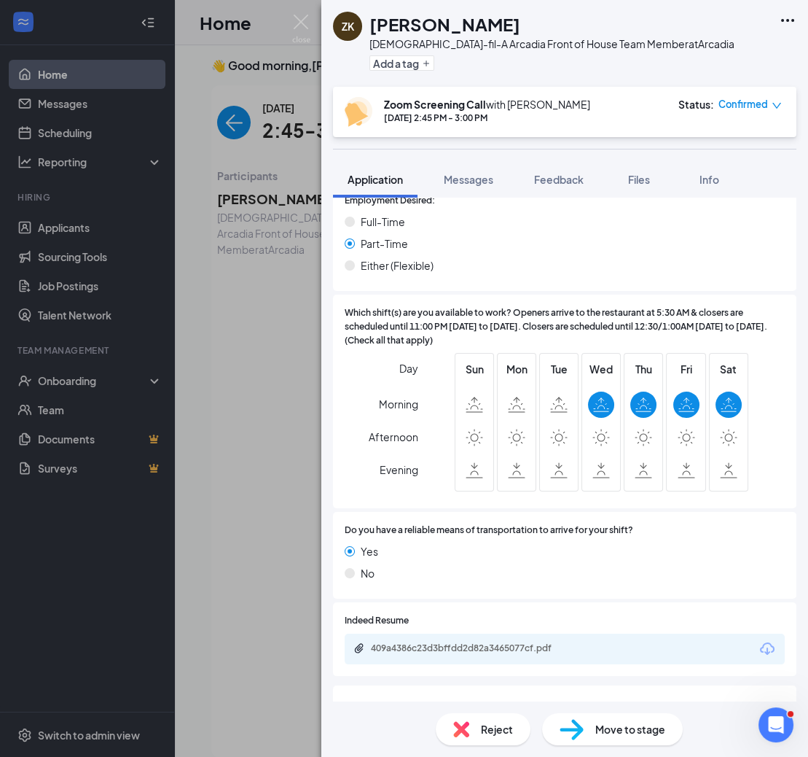
scroll to position [886, 0]
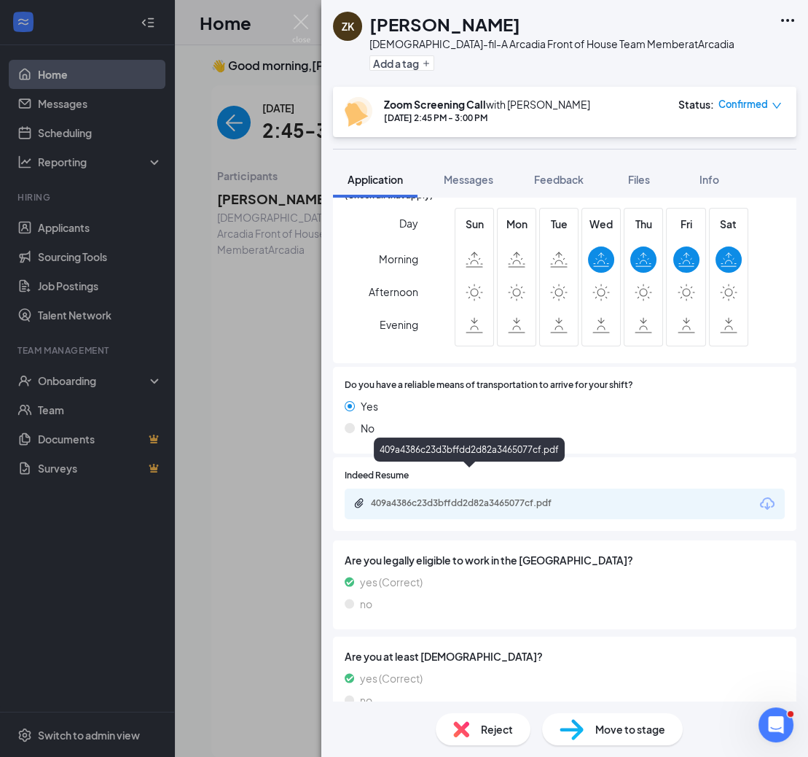
click at [437, 497] on div "409a4386c23d3bffdd2d82a3465077cf.pdf" at bounding box center [473, 503] width 204 height 12
click at [305, 17] on img at bounding box center [301, 29] width 18 height 28
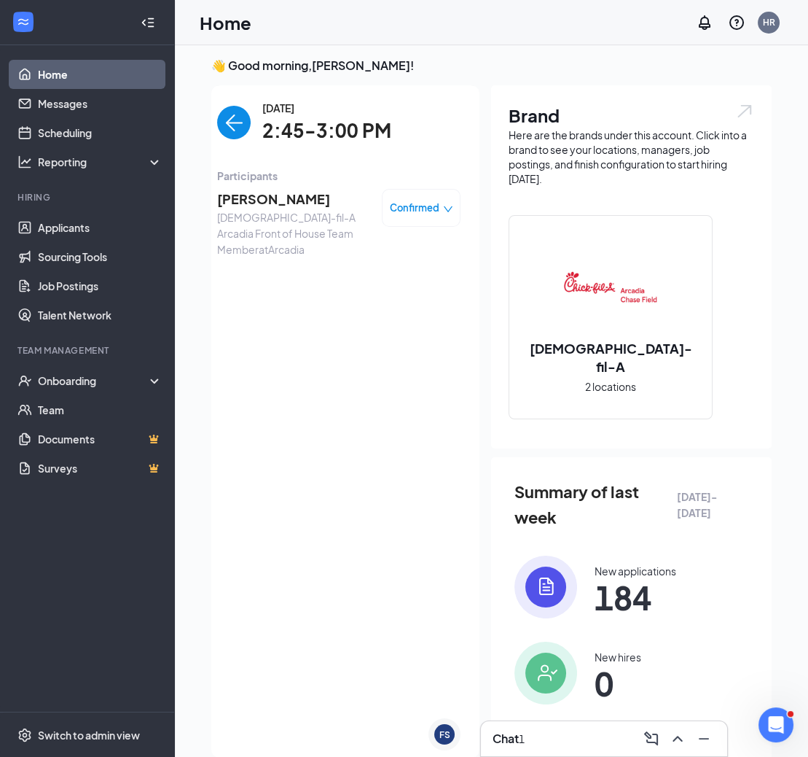
click at [223, 123] on img "back-button" at bounding box center [234, 123] width 34 height 34
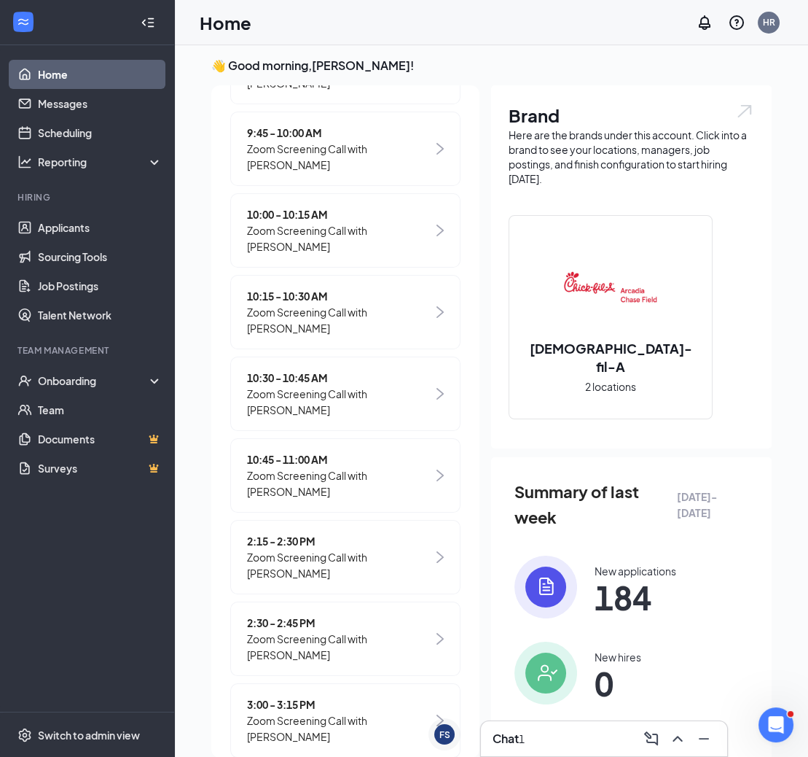
scroll to position [488, 0]
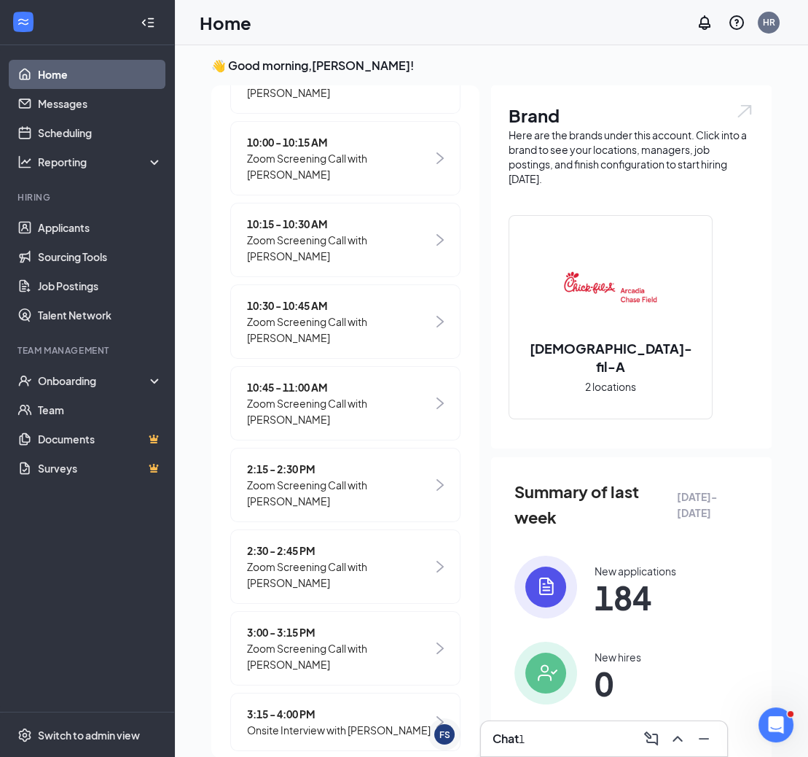
click at [316, 563] on span "Zoom Screening Call with [PERSON_NAME]" at bounding box center [340, 574] width 186 height 32
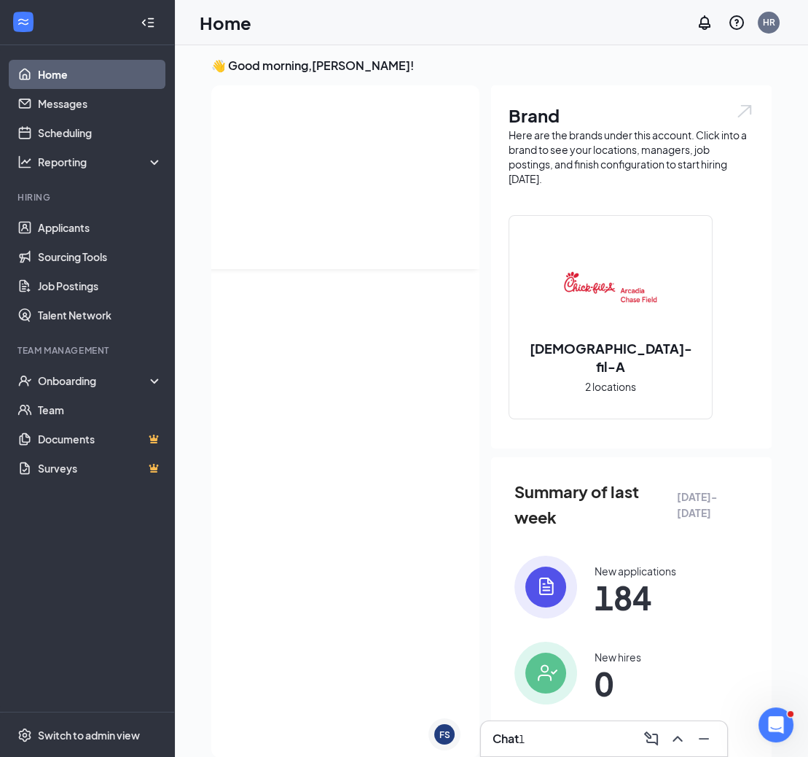
scroll to position [0, 0]
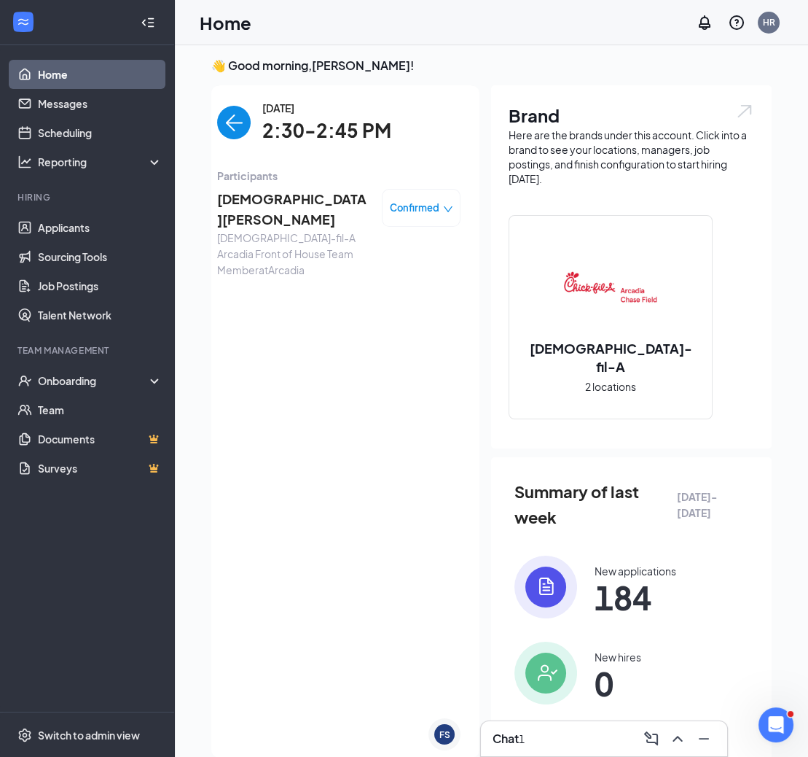
click at [288, 192] on span "[DEMOGRAPHIC_DATA][PERSON_NAME]" at bounding box center [293, 210] width 153 height 42
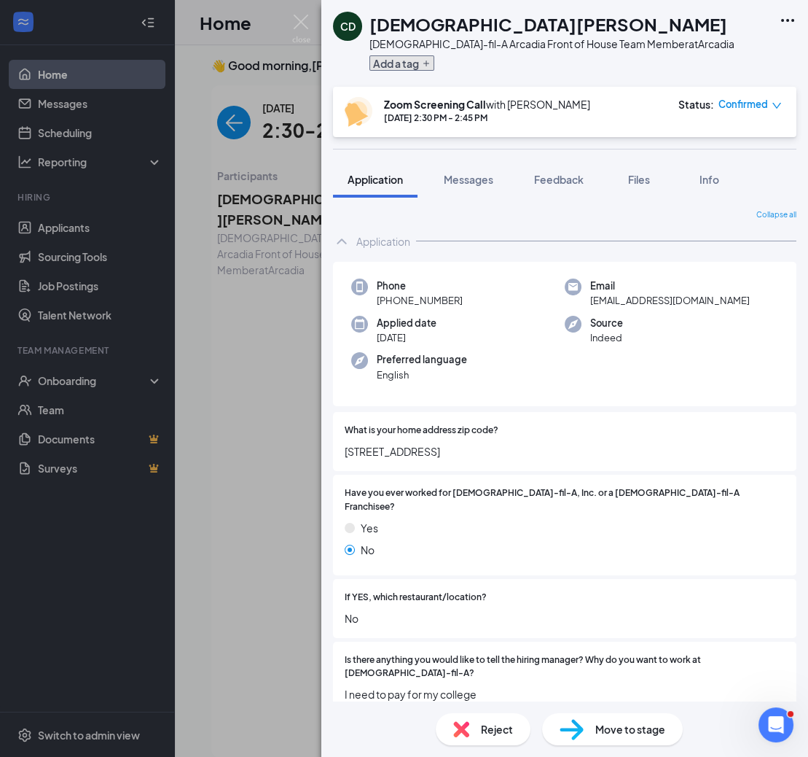
click at [416, 58] on button "Add a tag" at bounding box center [402, 62] width 65 height 15
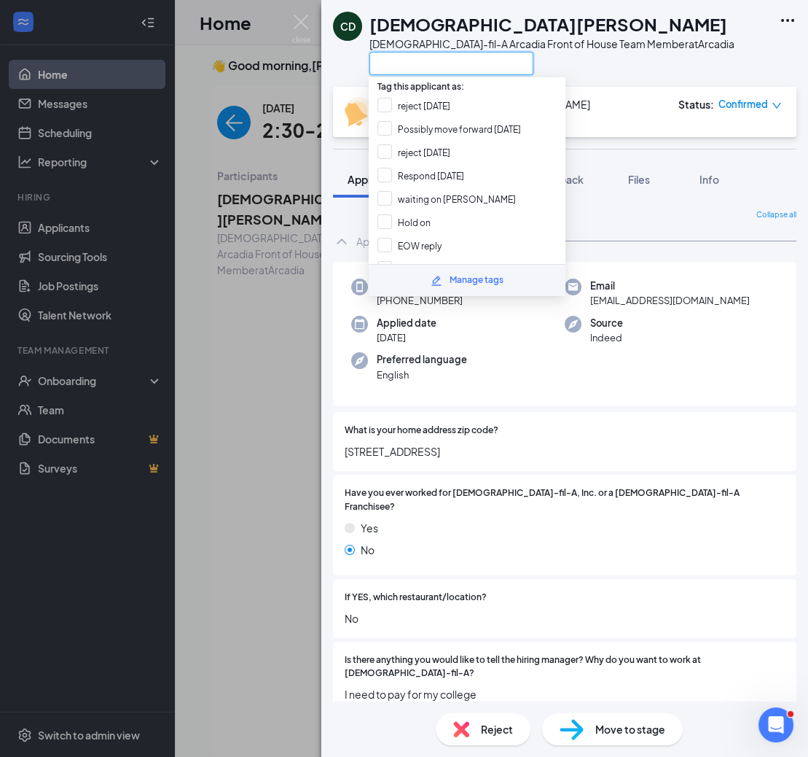
click at [403, 58] on input "text" at bounding box center [452, 63] width 164 height 23
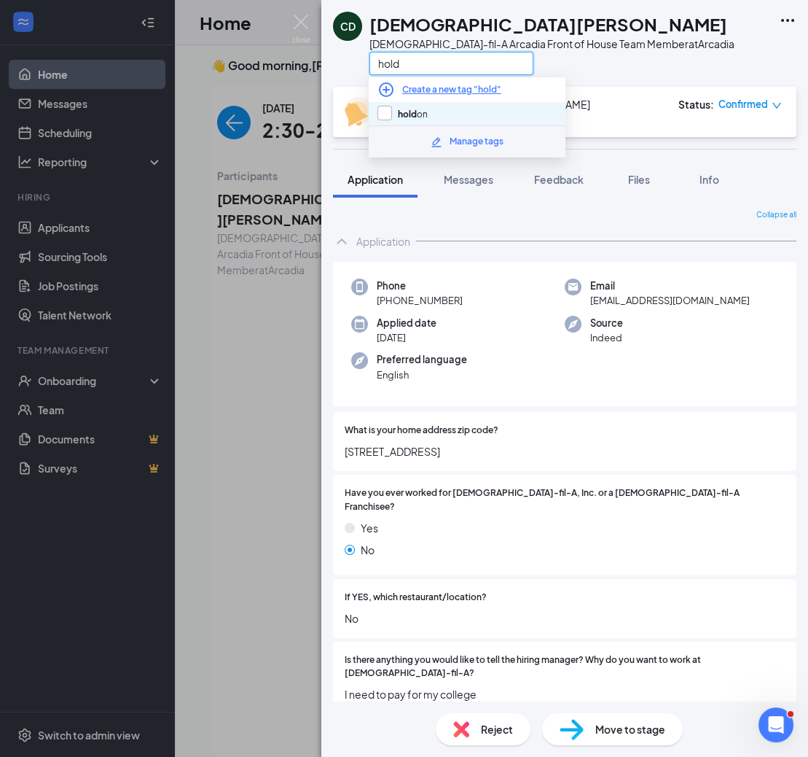
type input "hold"
click at [422, 110] on input "hold on" at bounding box center [403, 114] width 50 height 16
checkbox input "true"
click at [601, 82] on div "CD Christian Duarte Chick-fil-A Arcadia Front of House Team Member at Arcadia h…" at bounding box center [564, 43] width 487 height 87
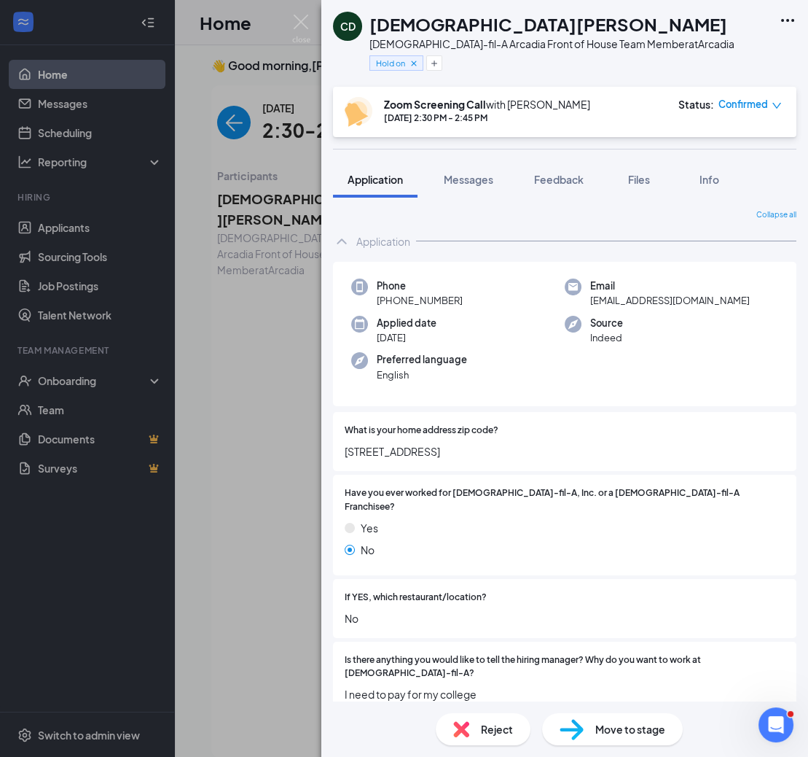
click at [303, 28] on img at bounding box center [301, 29] width 18 height 28
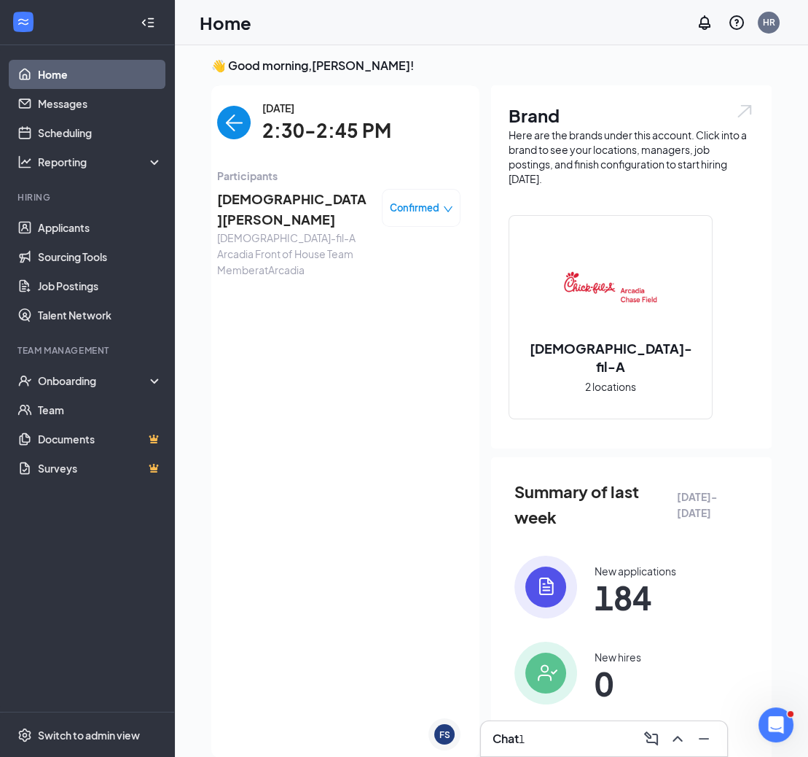
click at [241, 120] on img "back-button" at bounding box center [234, 123] width 34 height 34
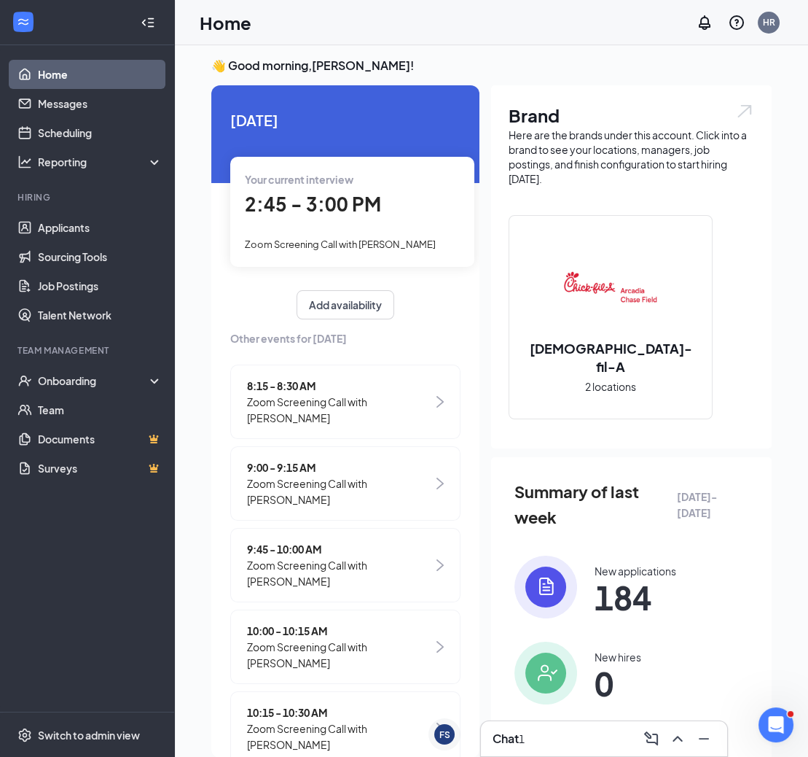
click at [336, 214] on span "2:45 - 3:00 PM" at bounding box center [313, 204] width 136 height 24
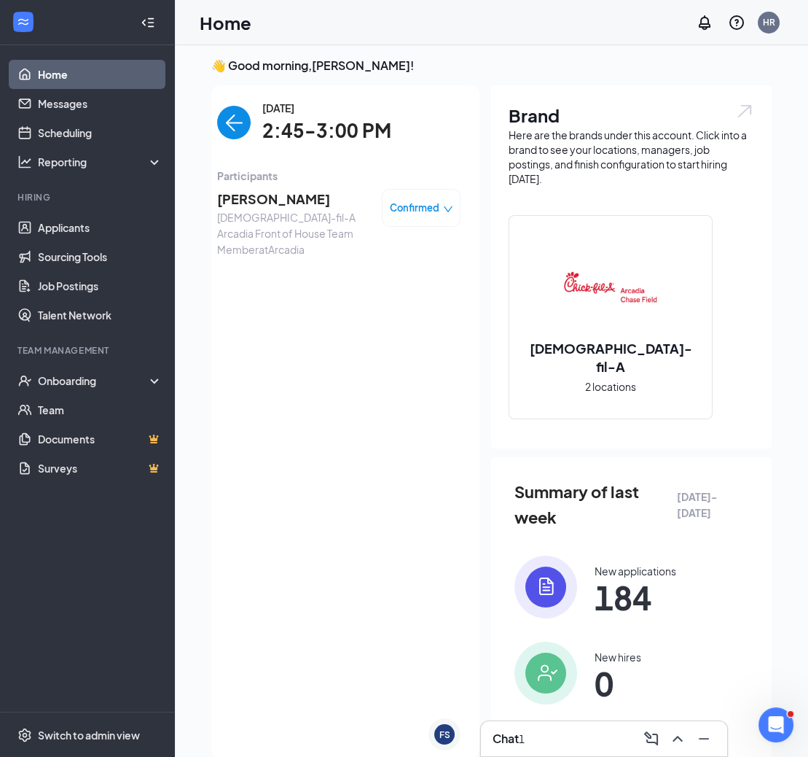
click at [265, 197] on span "[PERSON_NAME]" at bounding box center [293, 199] width 153 height 20
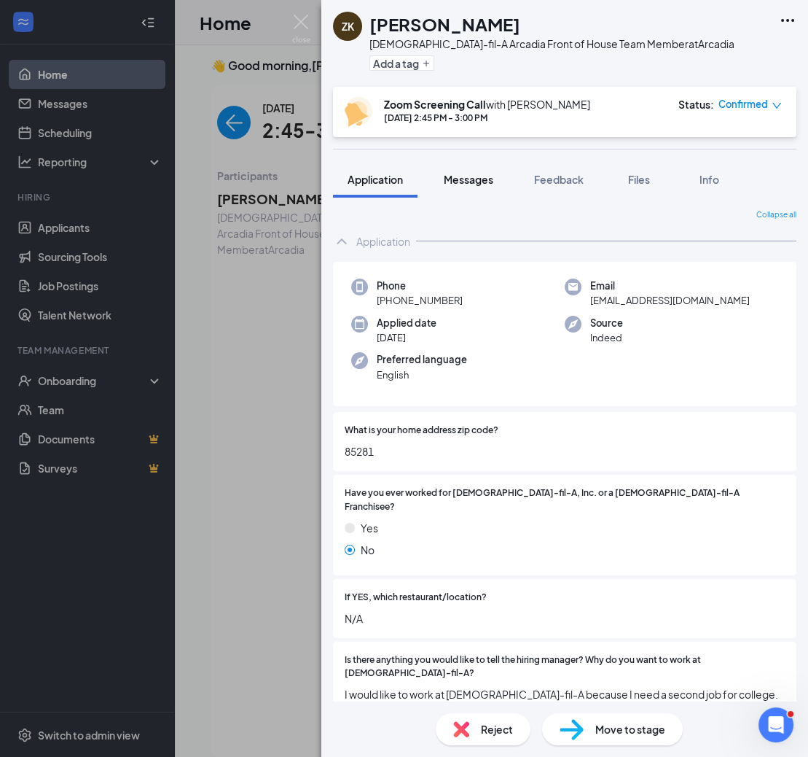
click at [474, 182] on span "Messages" at bounding box center [469, 179] width 50 height 13
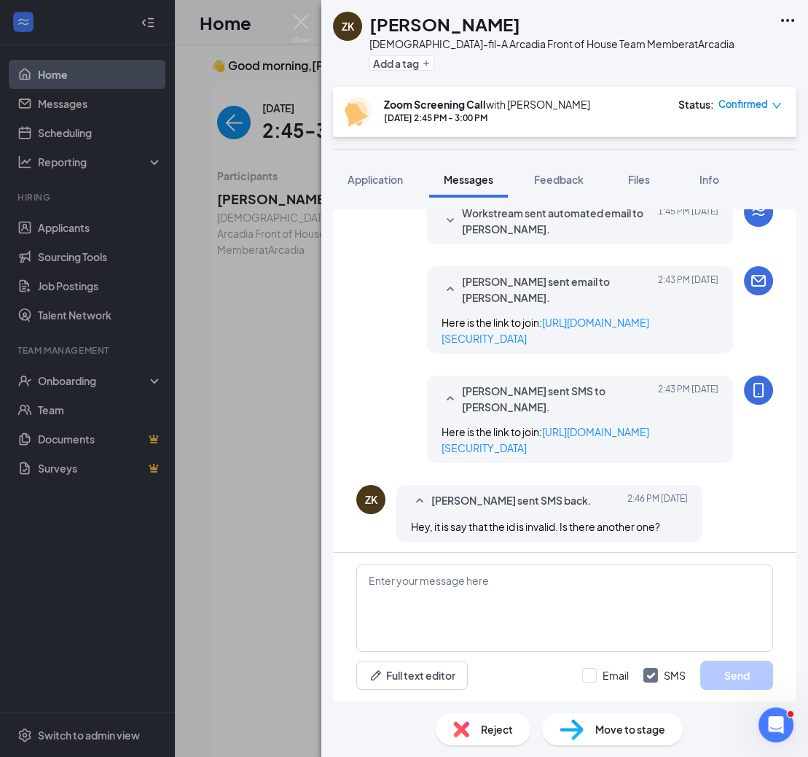
scroll to position [472, 0]
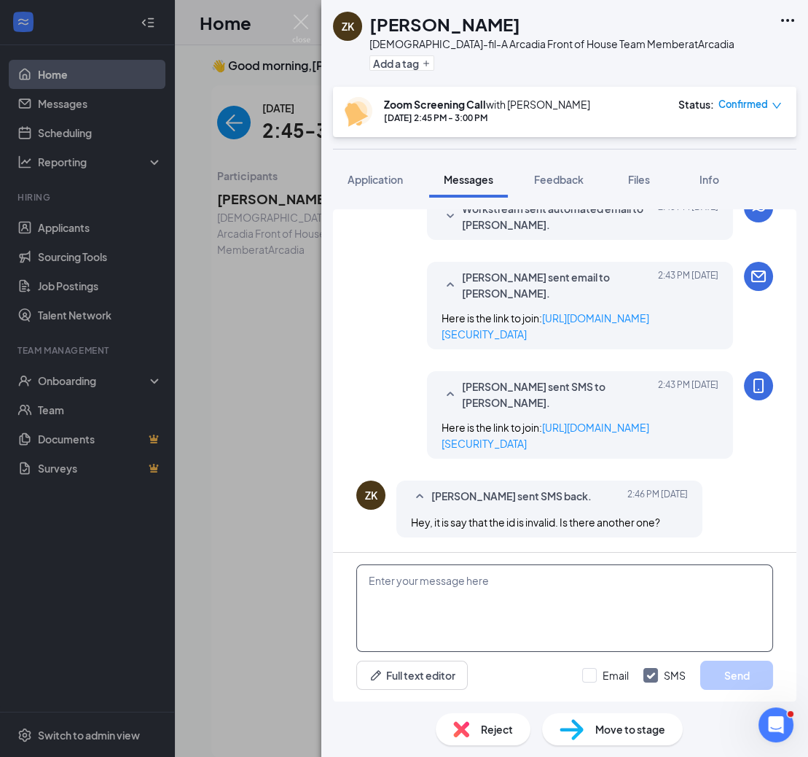
click at [493, 607] on textarea at bounding box center [564, 607] width 417 height 87
type textarea "t"
paste textarea "https://us06web.zoom.us/j/83398566881?pwd=fvQ5JSRnFQFh32Kik0DWJZu9s0DlNQ.1"
type textarea "Try this one: [URL][DOMAIN_NAME][SECURITY_DATA]"
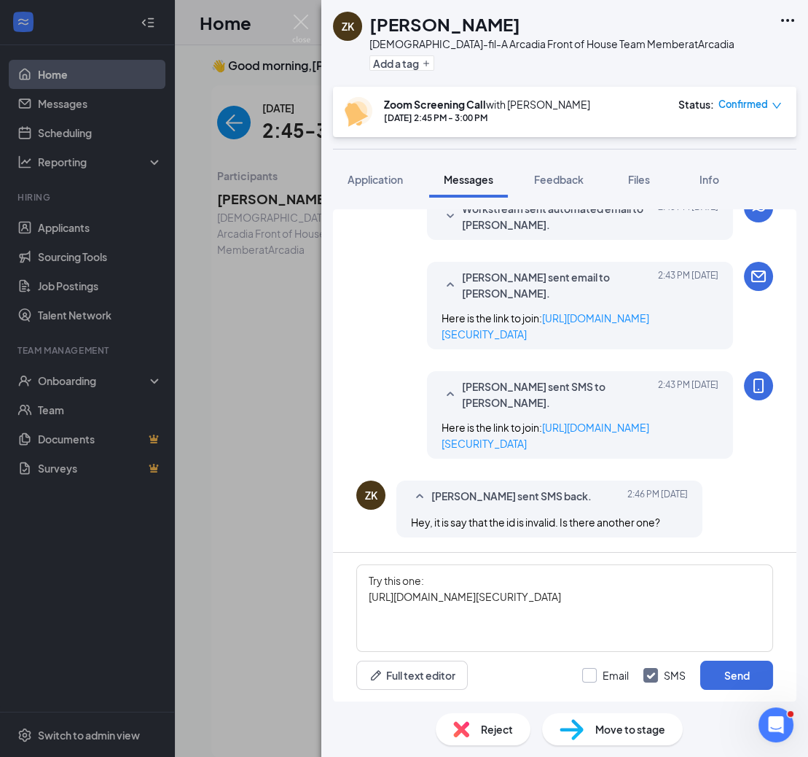
click at [599, 673] on input "Email" at bounding box center [605, 675] width 47 height 15
checkbox input "true"
click at [741, 676] on button "Send" at bounding box center [736, 674] width 73 height 29
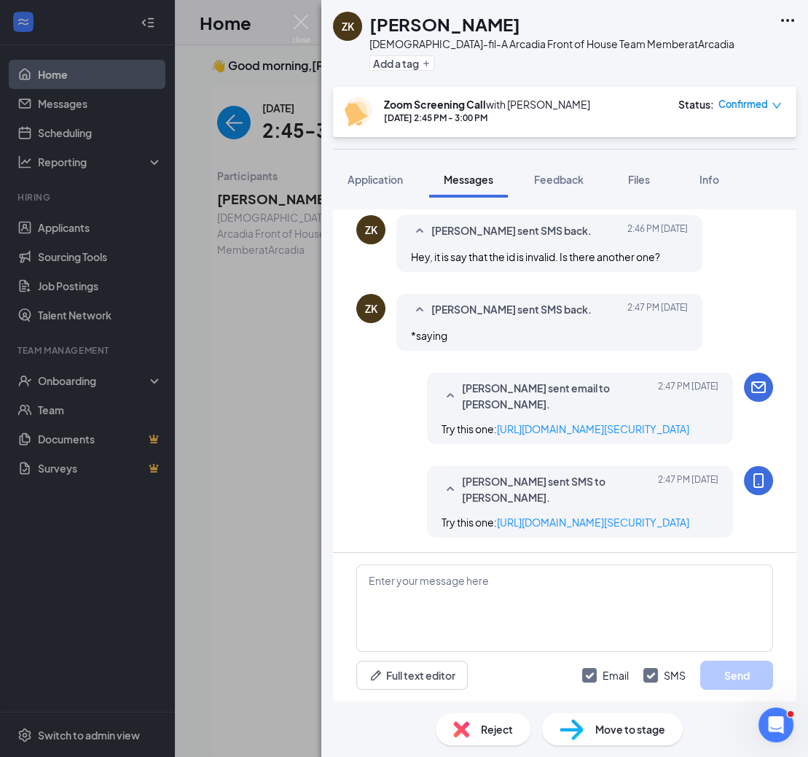
scroll to position [786, 0]
click at [380, 178] on span "Application" at bounding box center [375, 179] width 55 height 13
click at [380, 179] on span "Application" at bounding box center [375, 179] width 55 height 13
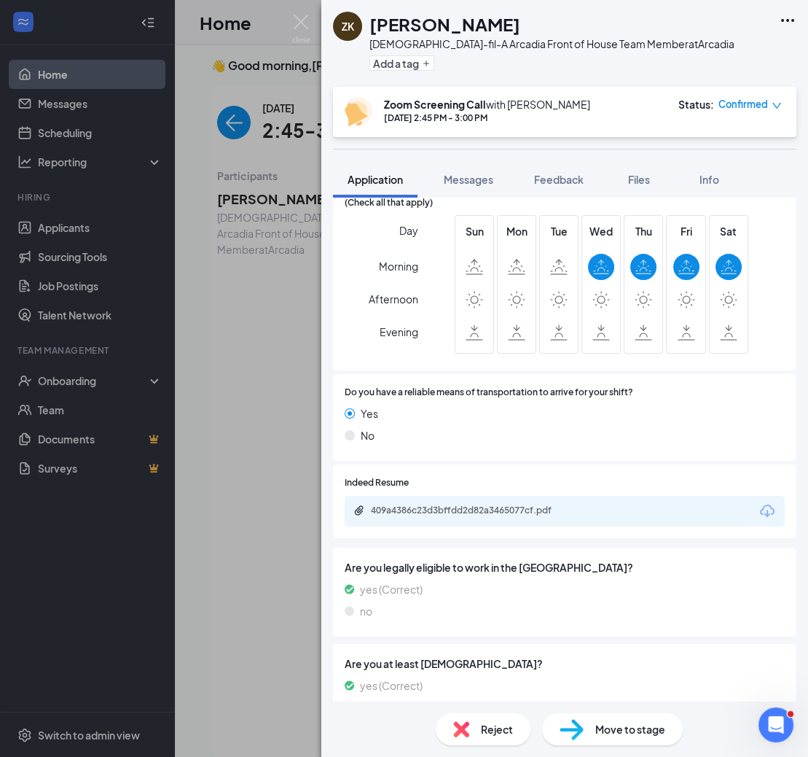
scroll to position [879, 0]
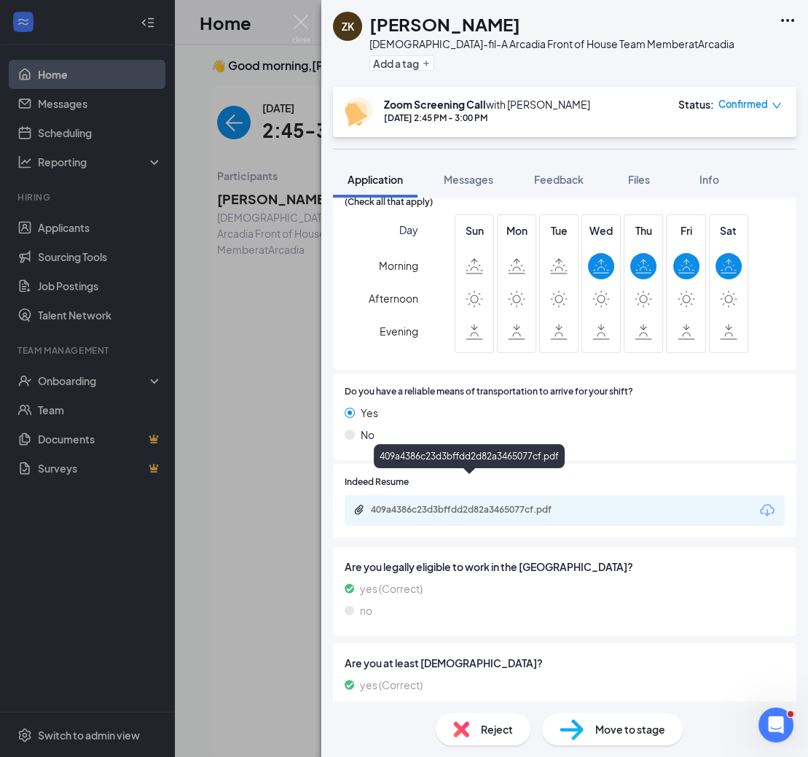
click at [520, 504] on div "409a4386c23d3bffdd2d82a3465077cf.pdf" at bounding box center [473, 510] width 204 height 12
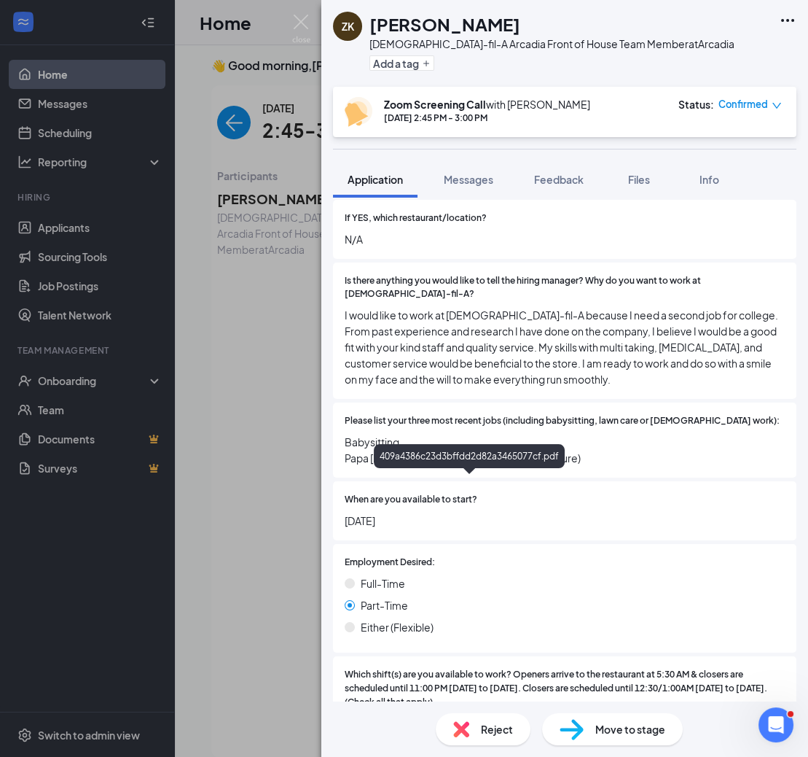
scroll to position [0, 0]
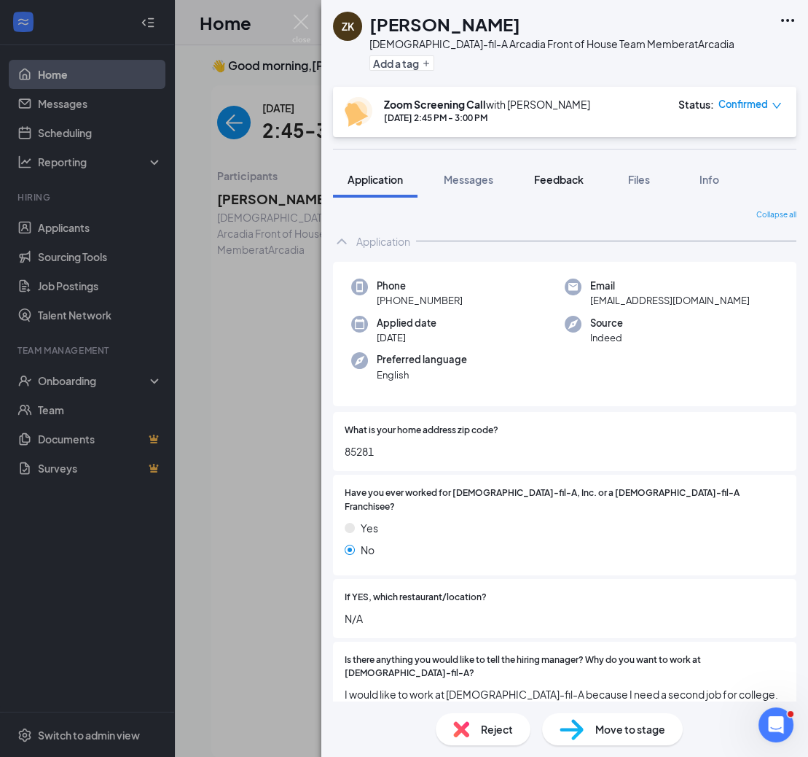
click at [557, 181] on span "Feedback" at bounding box center [559, 179] width 50 height 13
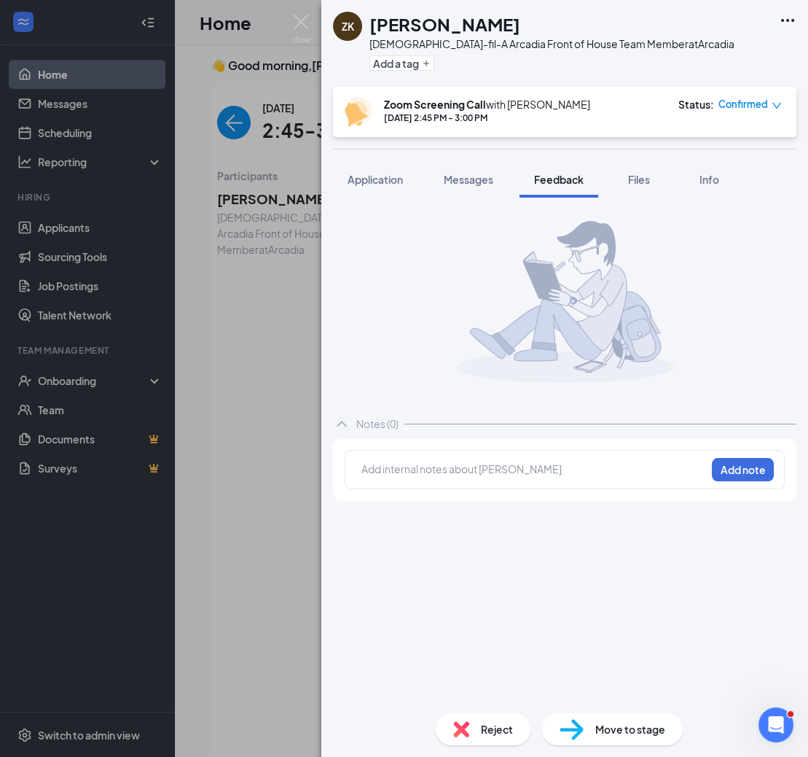
click at [386, 470] on div at bounding box center [533, 468] width 343 height 15
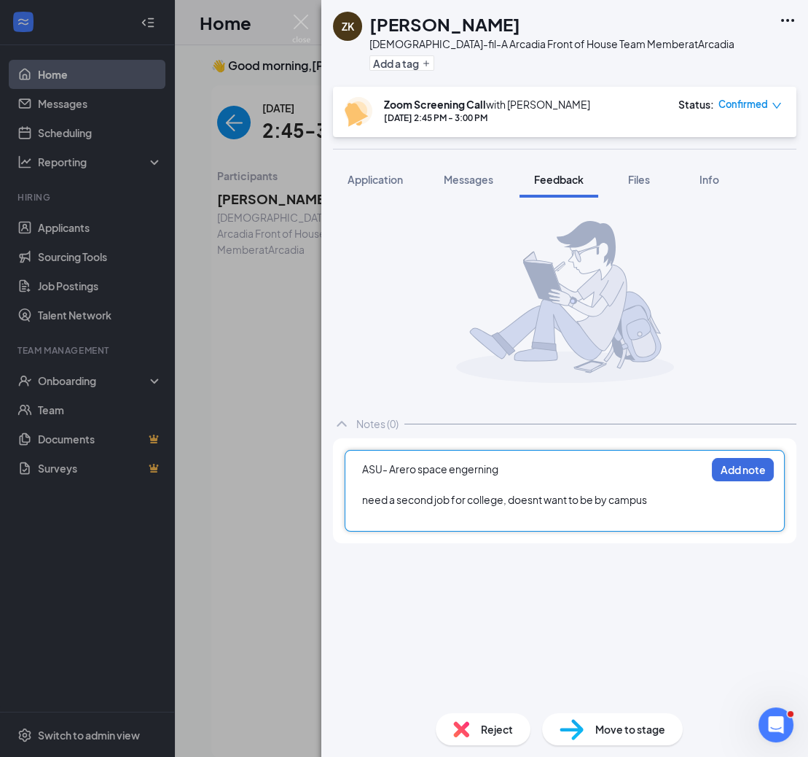
click at [362, 468] on span "ASU- Arero space engerning" at bounding box center [430, 468] width 136 height 13
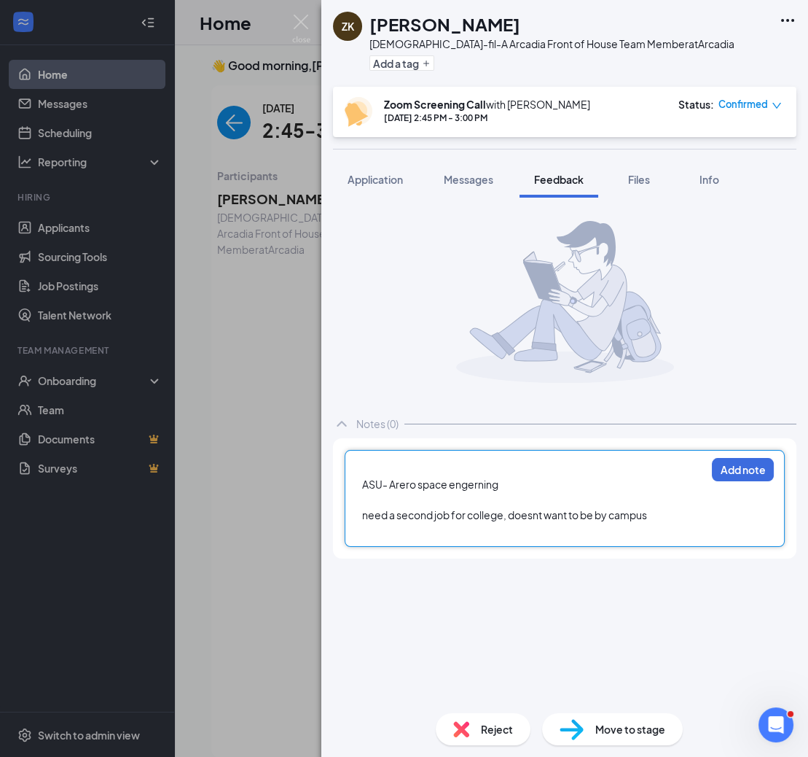
click at [372, 499] on div at bounding box center [533, 499] width 343 height 15
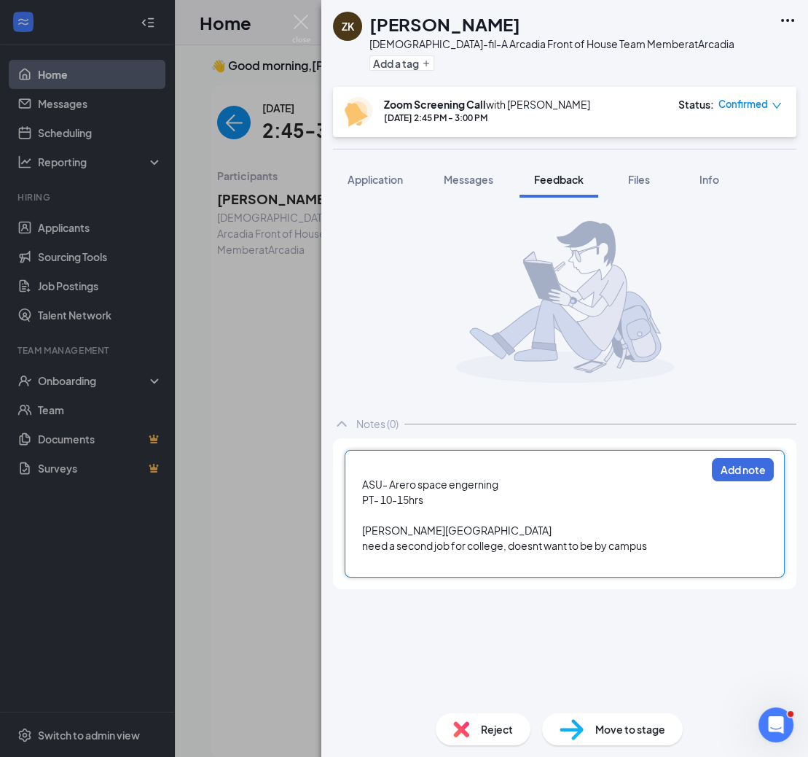
click at [381, 509] on div at bounding box center [533, 514] width 343 height 15
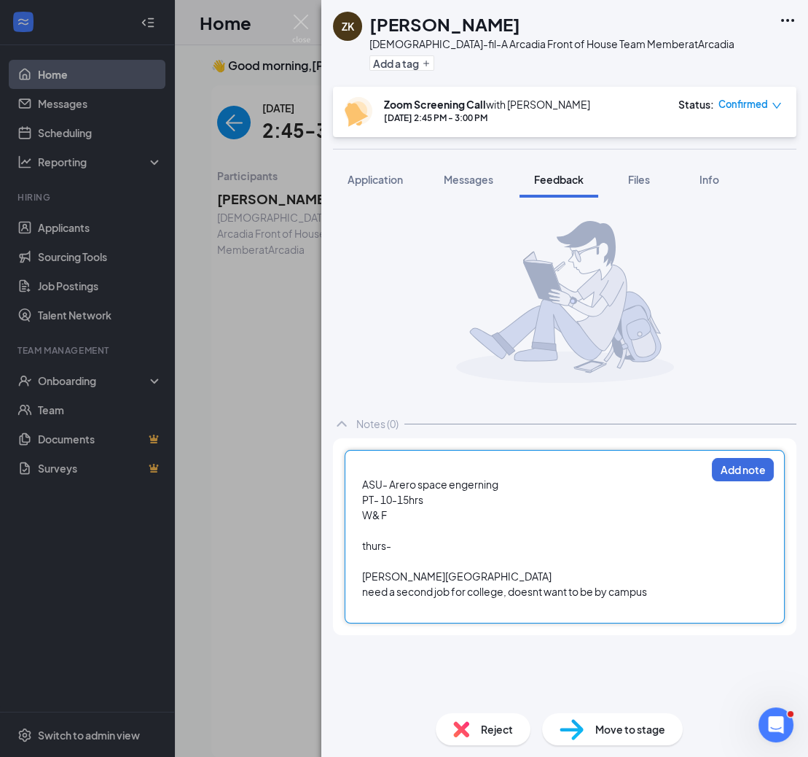
click at [399, 516] on div "W& F" at bounding box center [533, 514] width 343 height 15
click at [378, 529] on div at bounding box center [533, 530] width 343 height 15
click at [402, 555] on div at bounding box center [533, 560] width 343 height 15
click at [402, 547] on div "thurs-" at bounding box center [533, 545] width 343 height 15
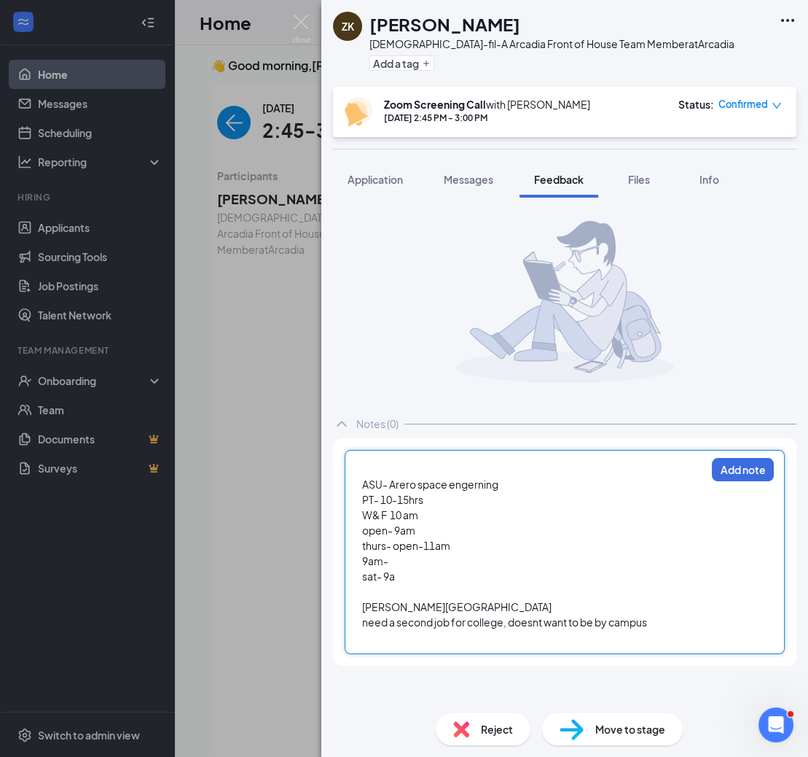
click at [491, 610] on div "papajohn - Santan valley" at bounding box center [533, 606] width 343 height 15
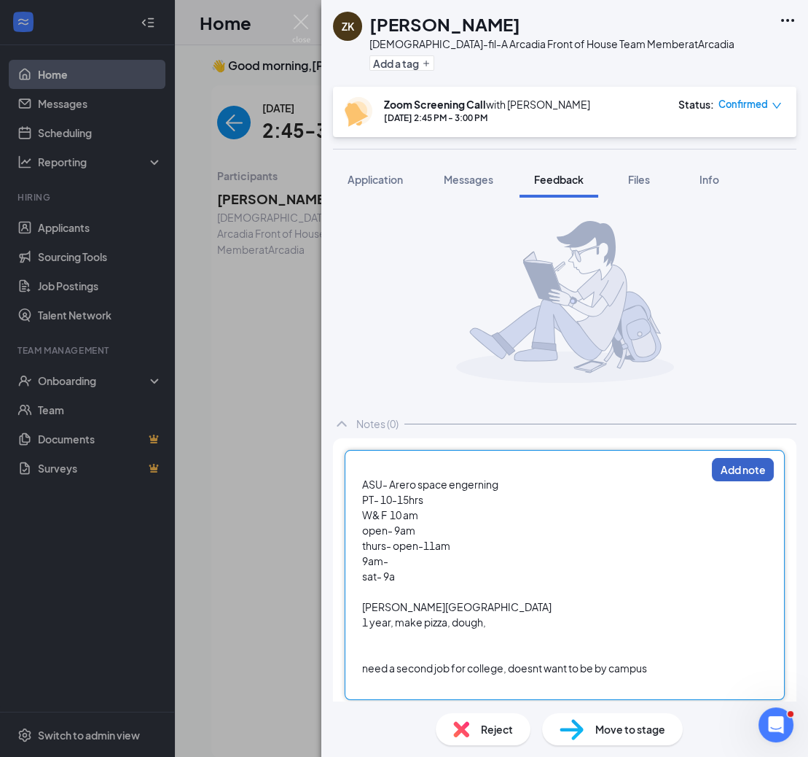
click at [736, 472] on button "Add note" at bounding box center [743, 469] width 62 height 23
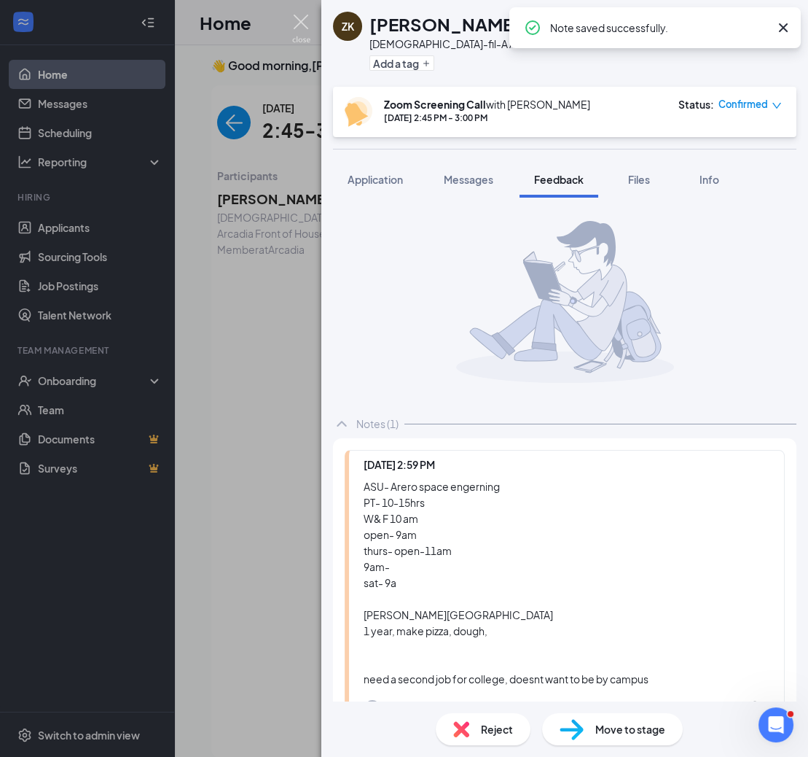
click at [310, 26] on img at bounding box center [301, 29] width 18 height 28
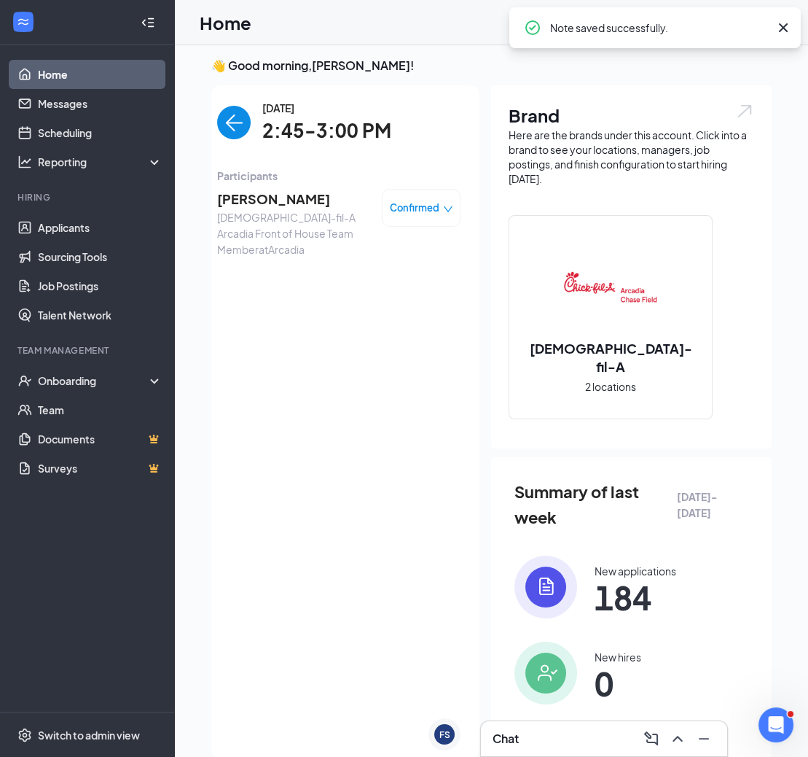
click at [236, 111] on img "back-button" at bounding box center [234, 123] width 34 height 34
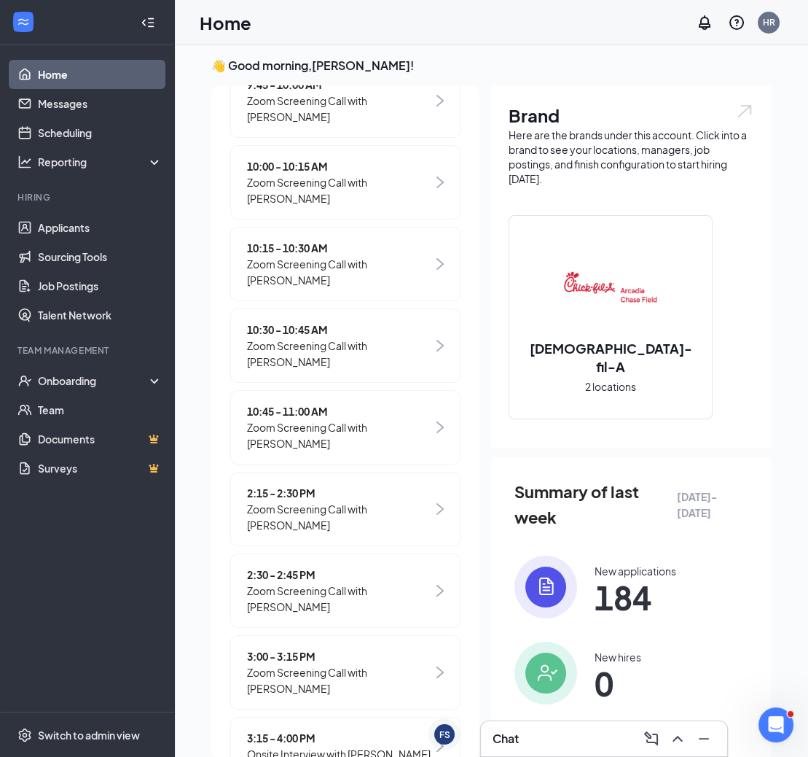
scroll to position [488, 0]
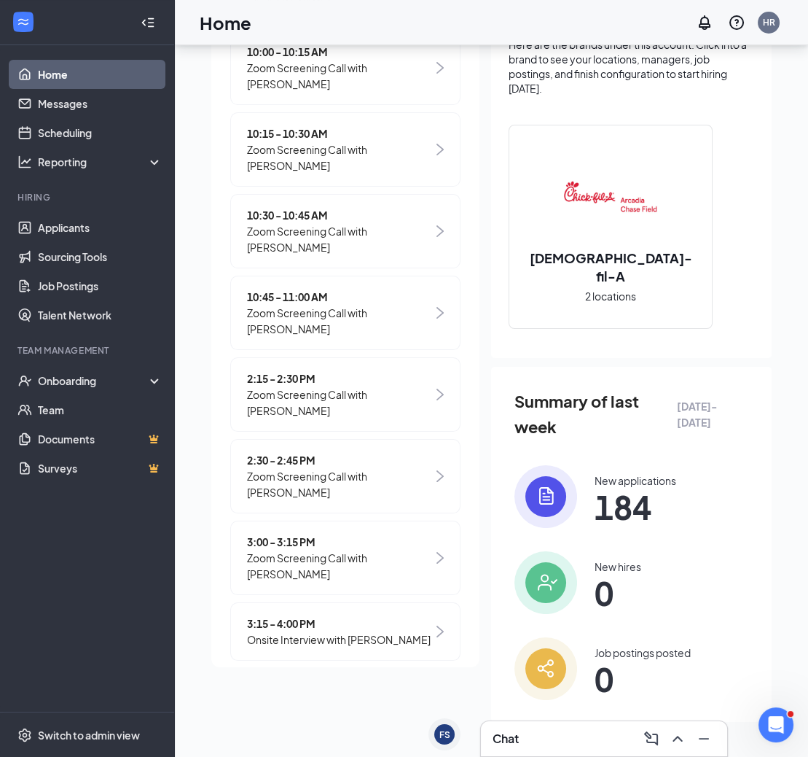
click at [298, 538] on span "3:00 - 3:15 PM" at bounding box center [340, 542] width 186 height 16
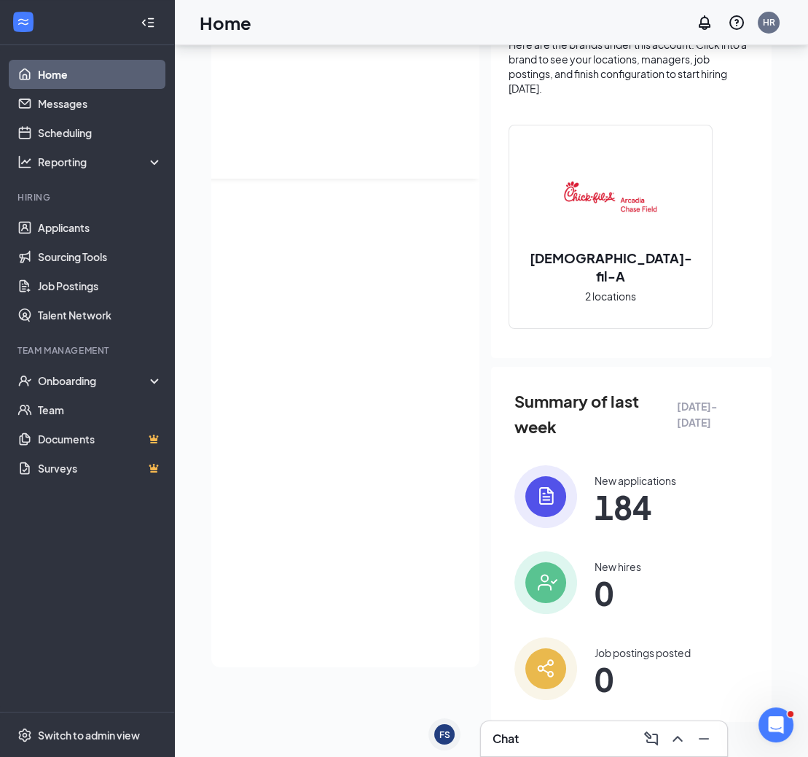
scroll to position [0, 0]
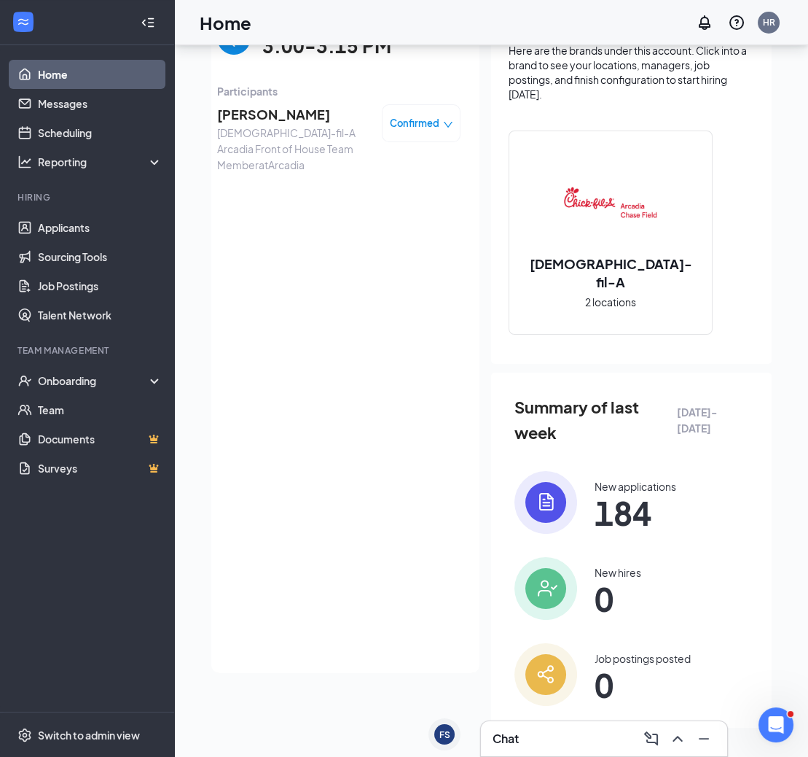
click at [242, 122] on span "[PERSON_NAME]" at bounding box center [293, 114] width 153 height 20
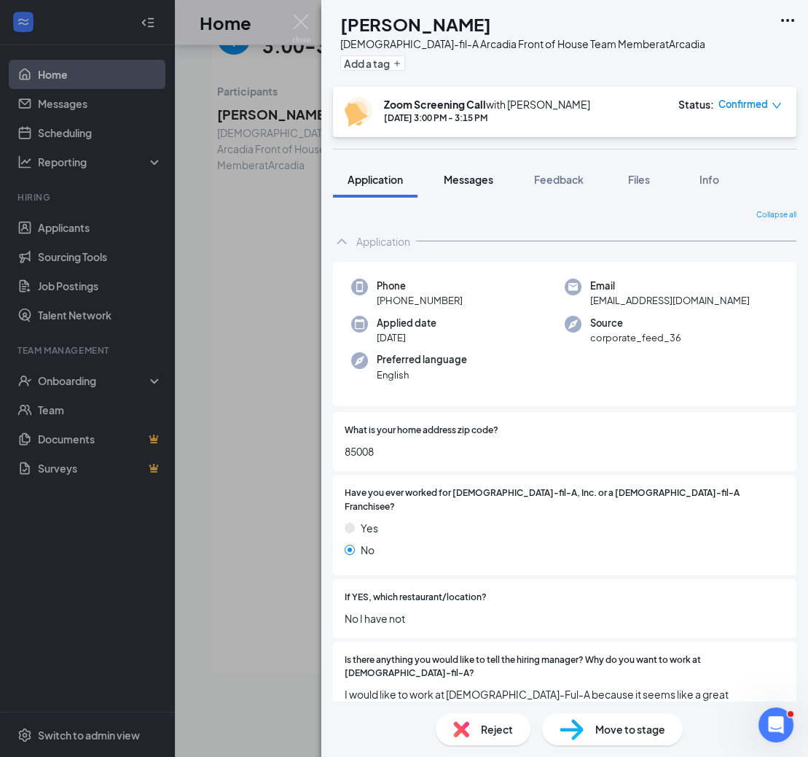
click at [464, 174] on span "Messages" at bounding box center [469, 179] width 50 height 13
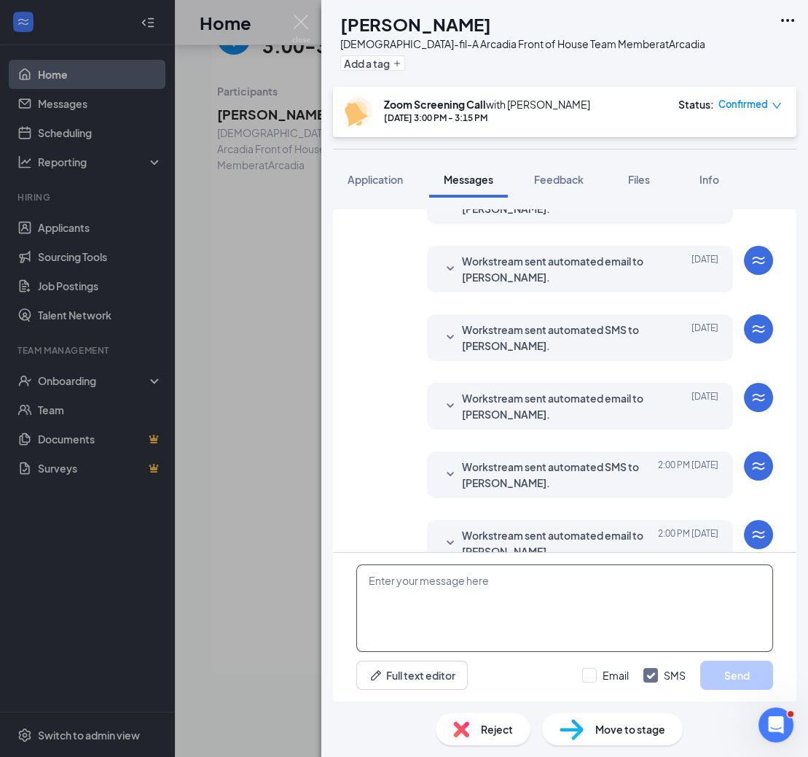
scroll to position [336, 0]
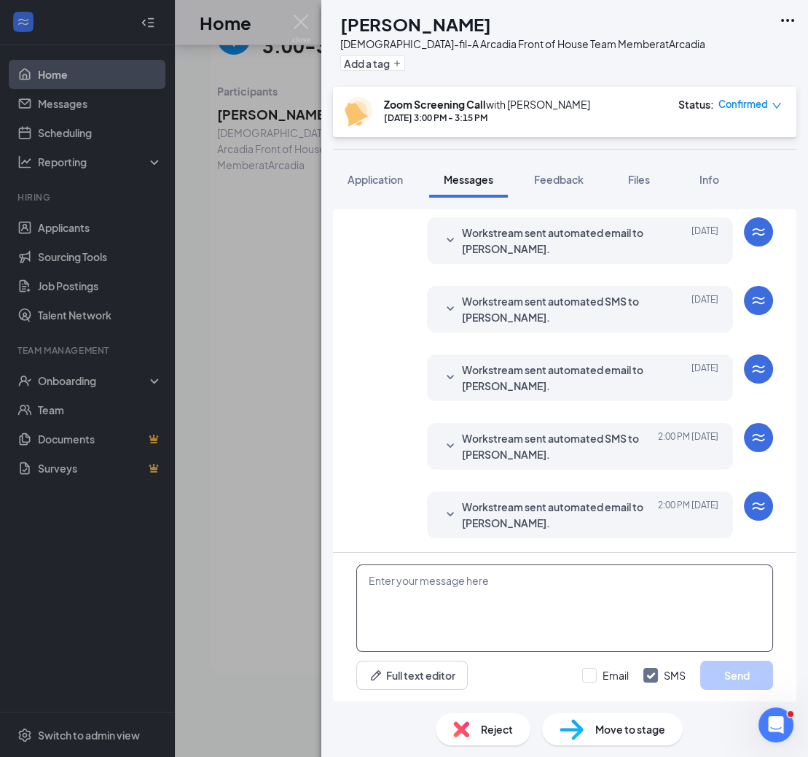
click at [464, 606] on textarea at bounding box center [564, 607] width 417 height 87
paste textarea "https://us06web.zoom.us/j/87611672736?pwd=DvH5XpRpY5EiyLKLagbgq7ezMyfibX.1"
type textarea "Hi there, here is the link to join; [URL][DOMAIN_NAME][SECURITY_DATA]"
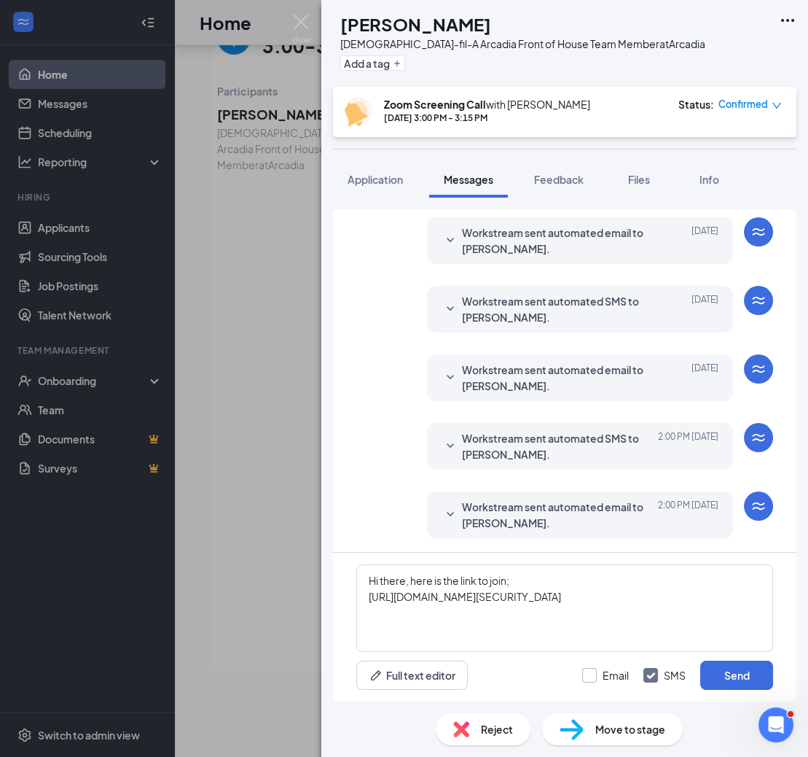
click at [603, 668] on input "Email" at bounding box center [605, 675] width 47 height 15
checkbox input "true"
click at [731, 685] on button "Send" at bounding box center [736, 674] width 73 height 29
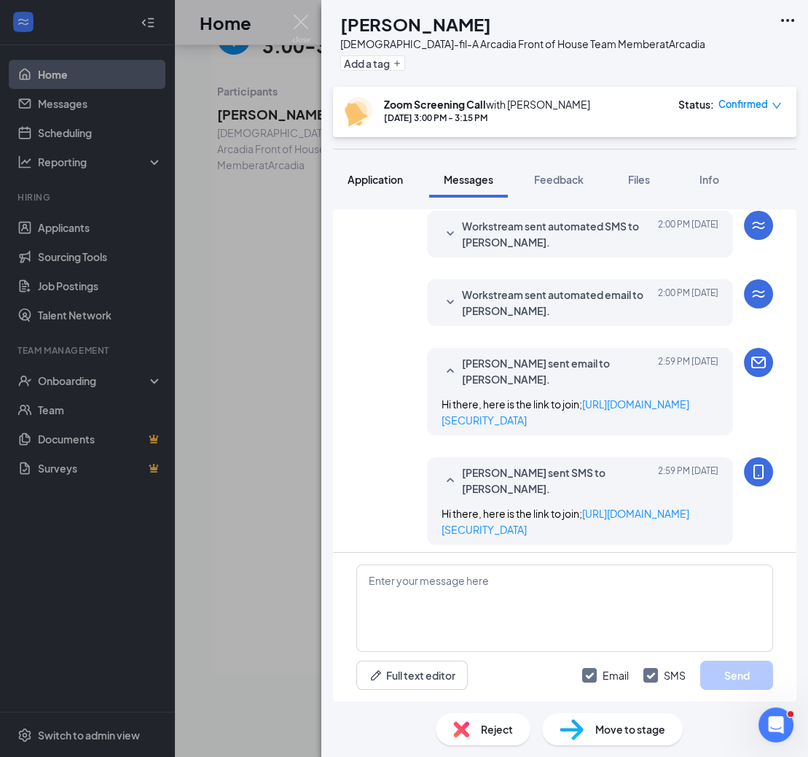
scroll to position [558, 0]
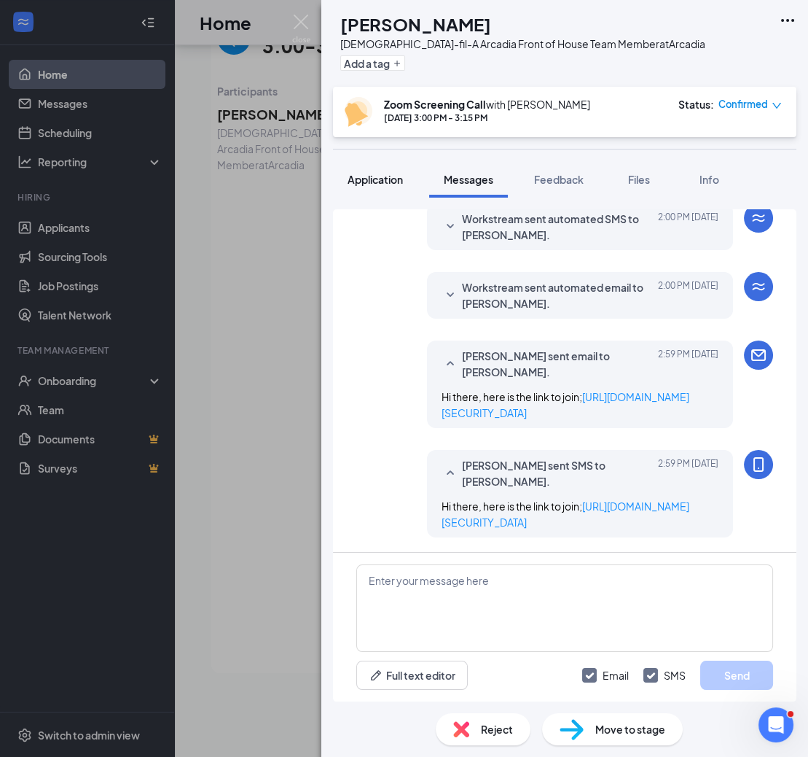
click at [367, 181] on span "Application" at bounding box center [375, 179] width 55 height 13
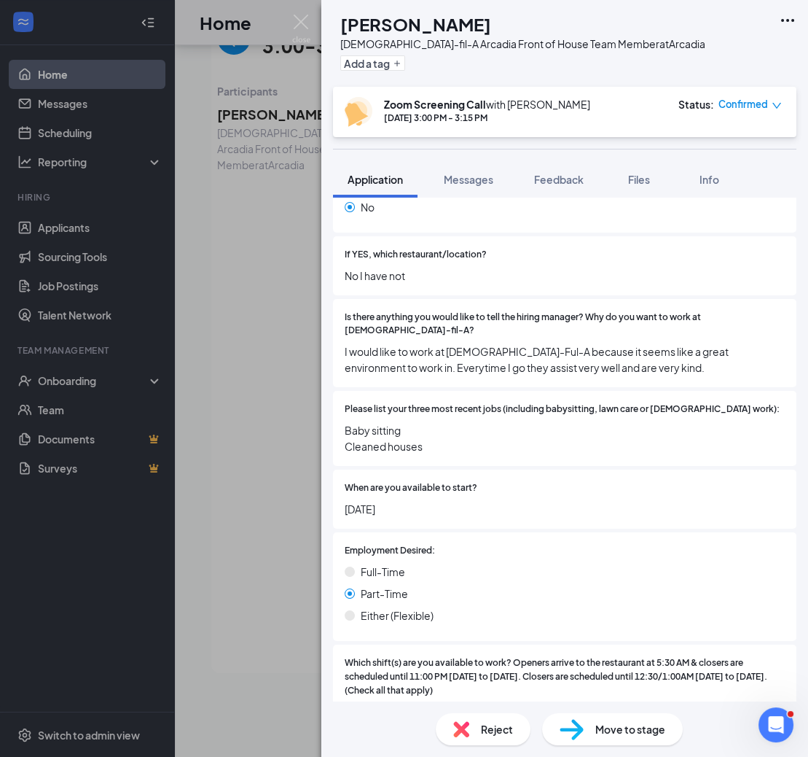
scroll to position [837, 0]
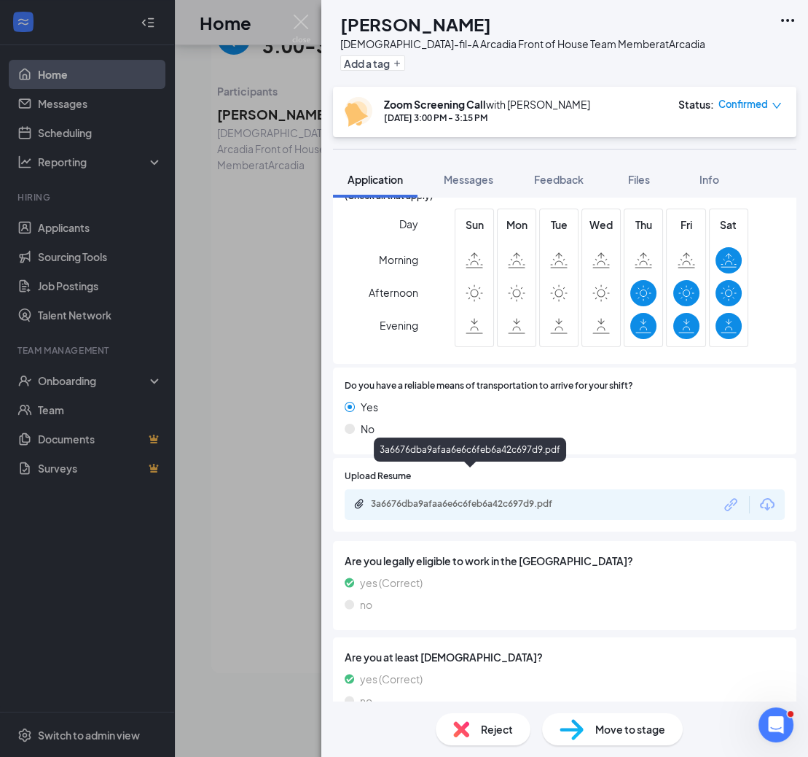
click at [442, 498] on div "3a6676dba9afaa6e6c6feb6a42c697d9.pdf" at bounding box center [473, 504] width 204 height 12
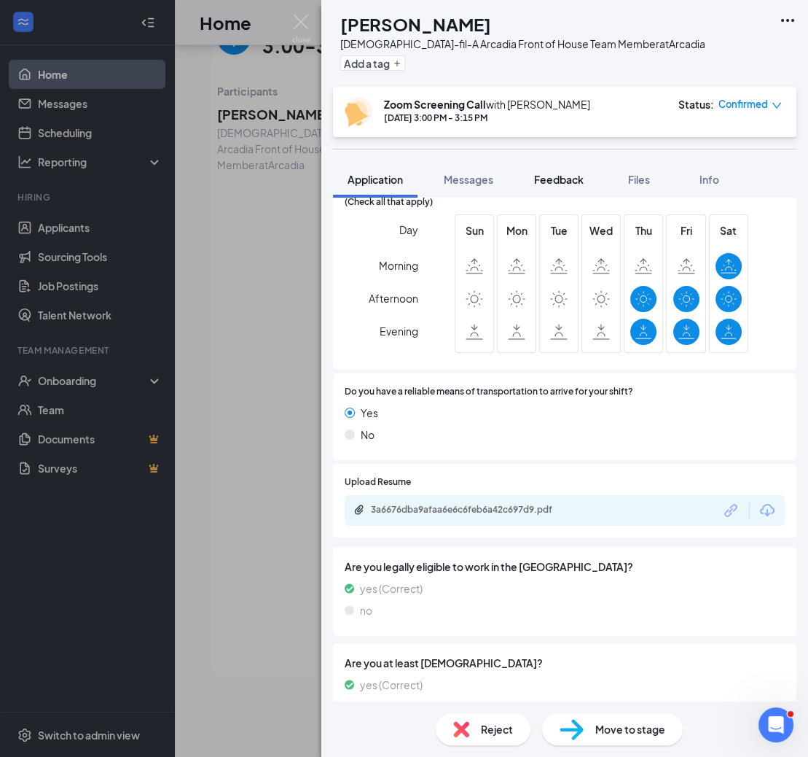
click at [549, 175] on span "Feedback" at bounding box center [559, 179] width 50 height 13
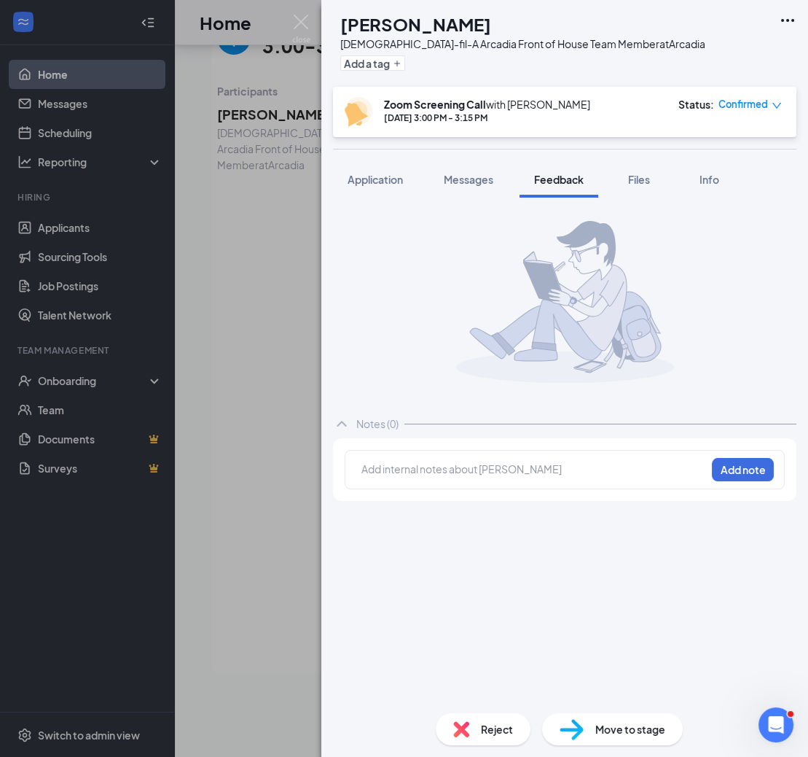
click at [445, 475] on div at bounding box center [533, 470] width 343 height 19
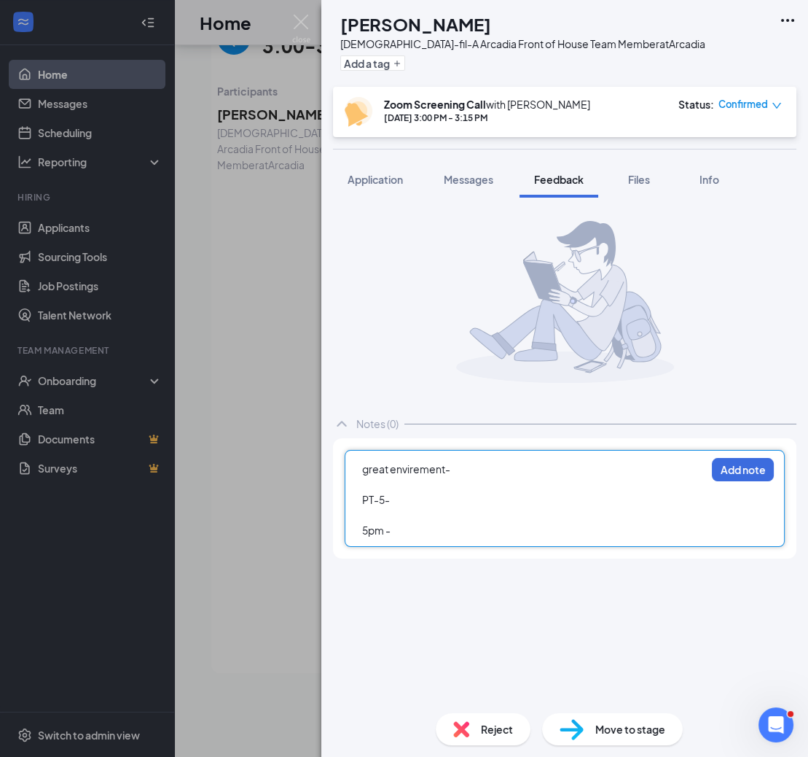
click at [380, 509] on div at bounding box center [533, 514] width 343 height 15
click at [405, 528] on div "5pm -" at bounding box center [533, 530] width 343 height 15
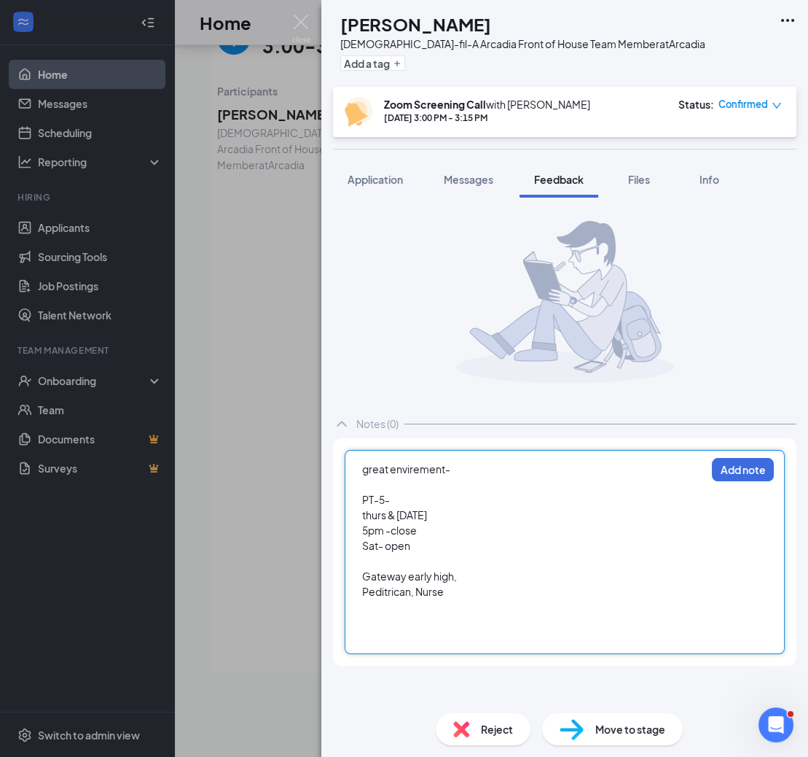
click at [460, 471] on div "great envirement-" at bounding box center [533, 468] width 343 height 15
click at [443, 612] on div at bounding box center [533, 606] width 343 height 15
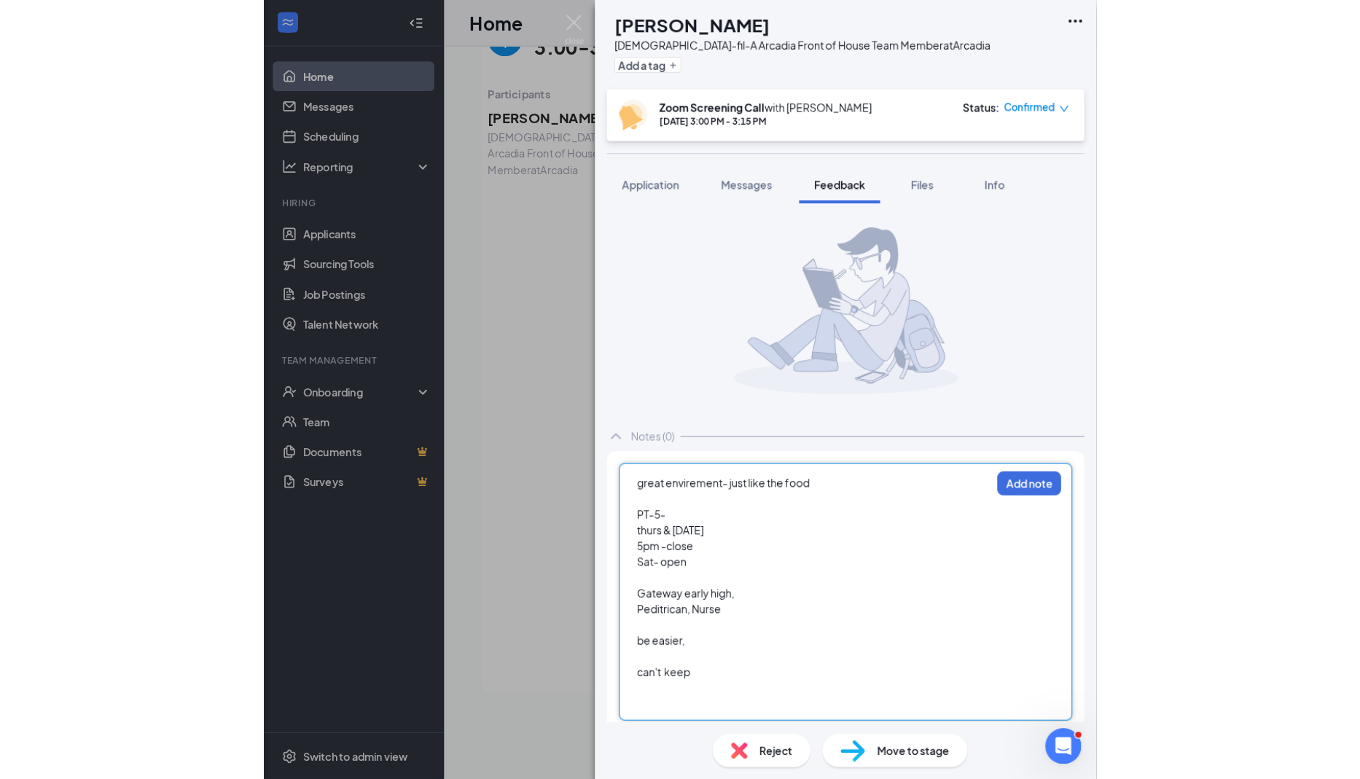
scroll to position [31, 0]
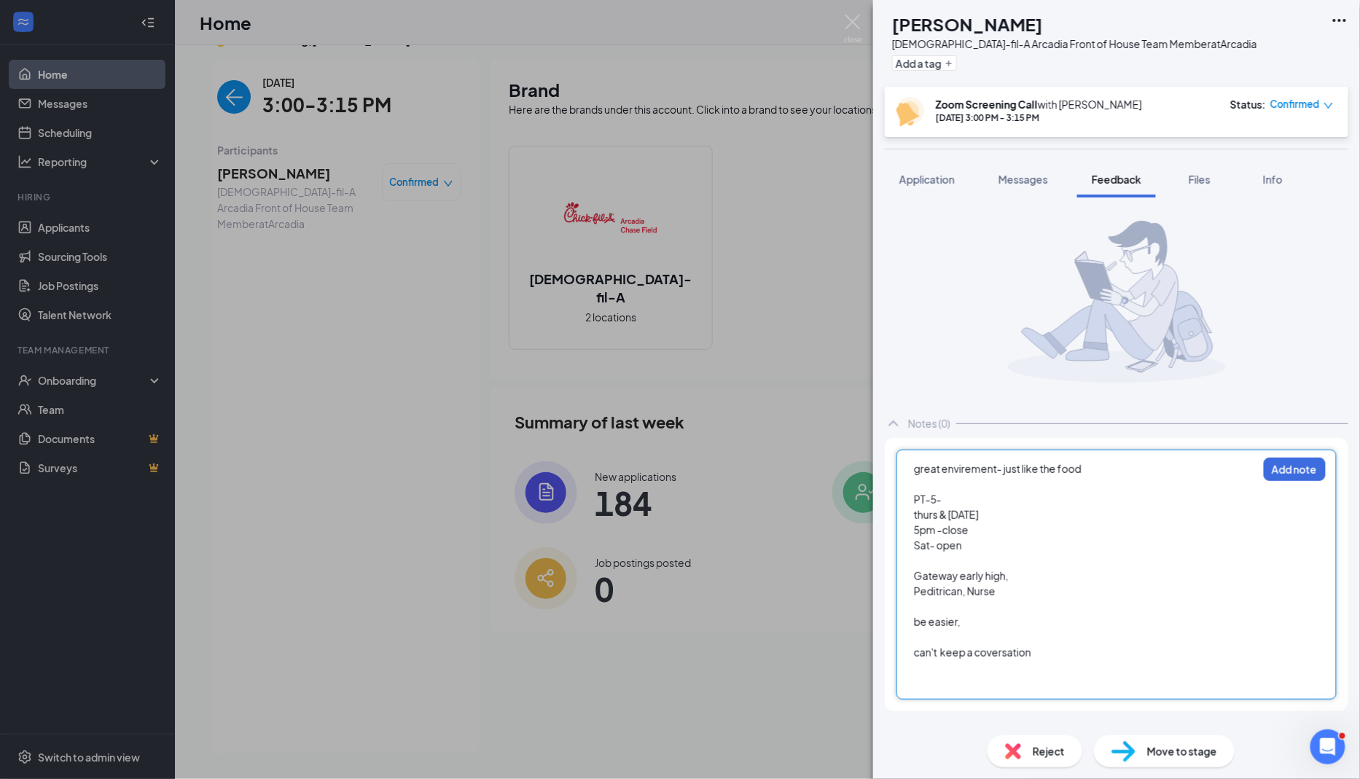
drag, startPoint x: 1039, startPoint y: 655, endPoint x: 902, endPoint y: 648, distance: 136.5
click at [808, 652] on div "great envirement- just like the food PT-5- thurs & friday 5pm -close Sat- open …" at bounding box center [1117, 575] width 440 height 250
drag, startPoint x: 967, startPoint y: 625, endPoint x: 891, endPoint y: 620, distance: 75.9
click at [808, 620] on div "great envirement- just like the food PT-5- thurs & friday 5pm -close Sat- open …" at bounding box center [1117, 567] width 464 height 258
click at [808, 630] on div at bounding box center [1085, 637] width 343 height 15
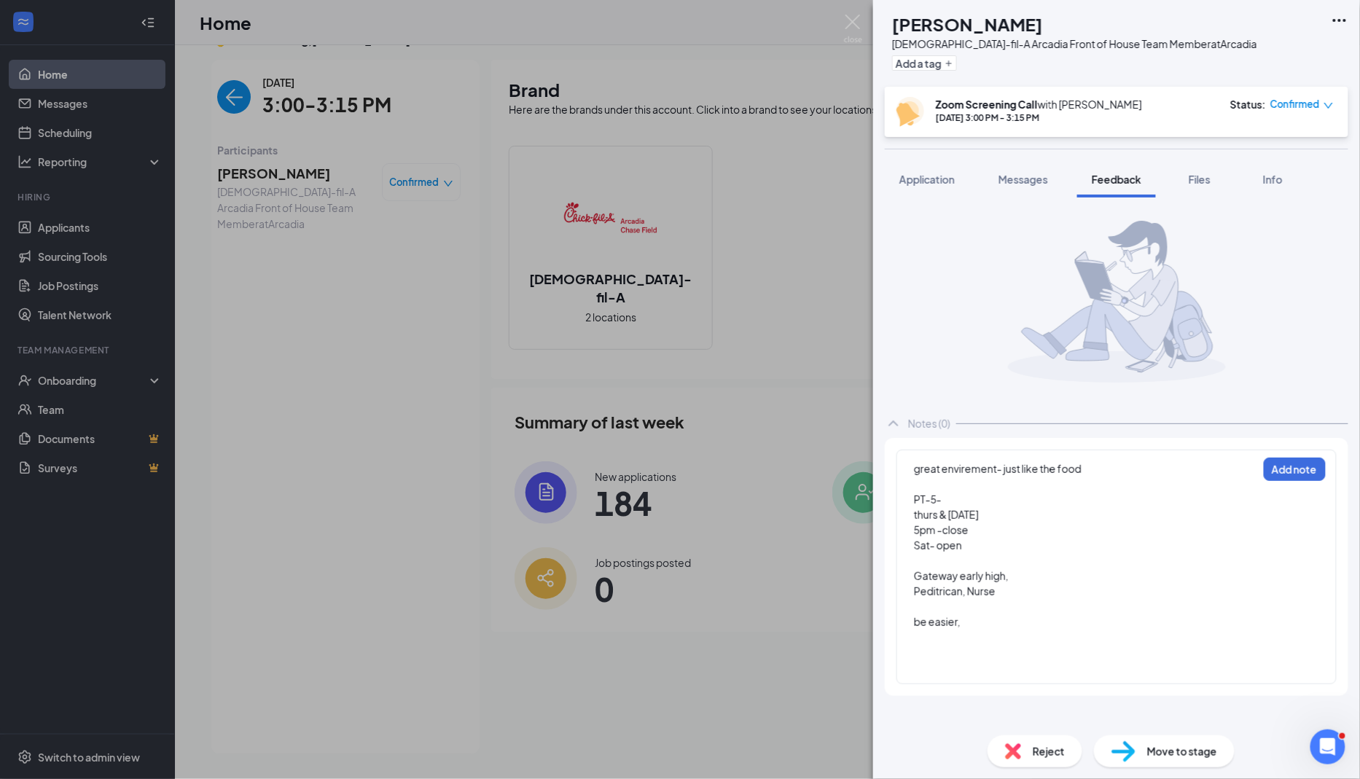
click at [808, 620] on div "great envirement- just like the food PT-5- thurs & friday 5pm -close Sat- open …" at bounding box center [1117, 567] width 440 height 235
click at [808, 619] on div "great envirement- just like the food PT-5- thurs & friday 5pm -close Sat- open …" at bounding box center [1117, 567] width 440 height 235
click at [808, 619] on span "be easier," at bounding box center [937, 621] width 47 height 13
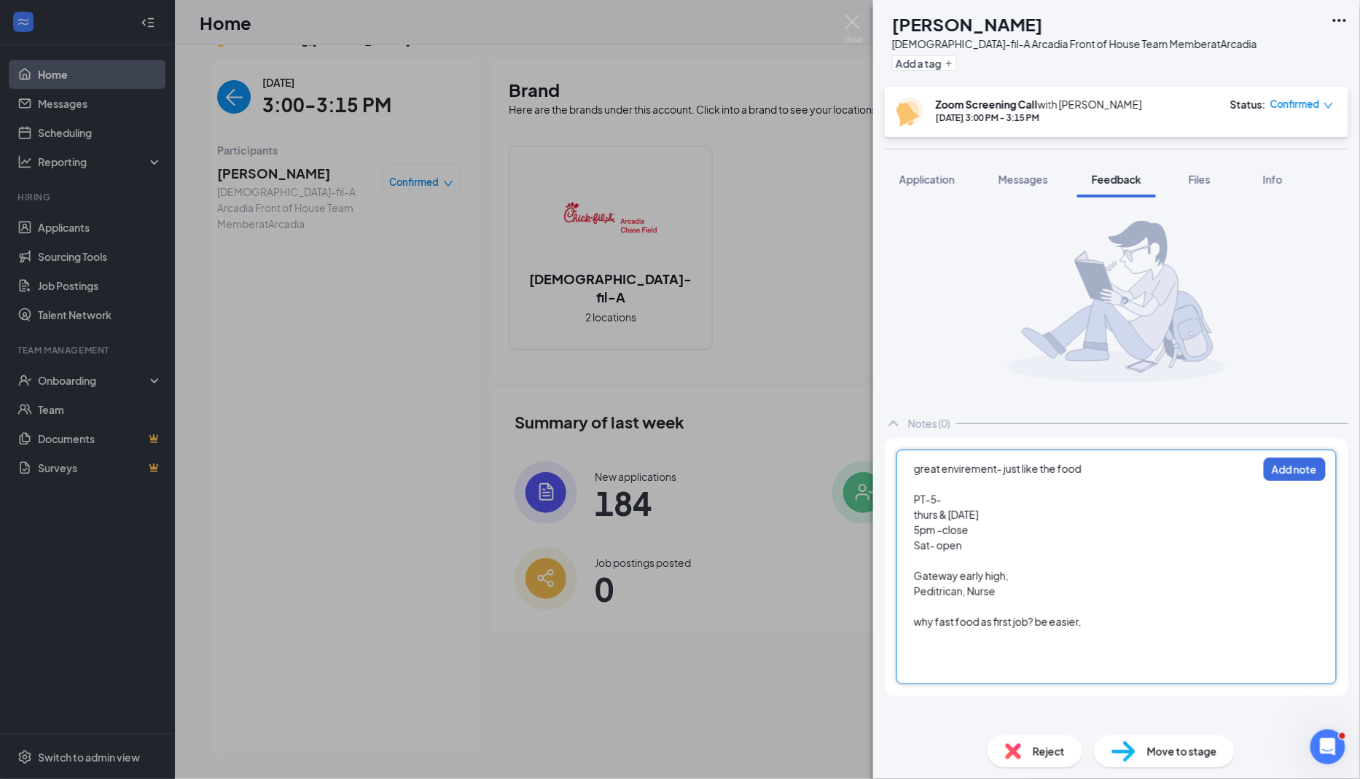
click at [808, 630] on div at bounding box center [1085, 637] width 343 height 15
click at [808, 617] on div "why fast food as first job? be easier," at bounding box center [1085, 621] width 343 height 15
click at [808, 55] on button "Add a tag" at bounding box center [924, 62] width 65 height 15
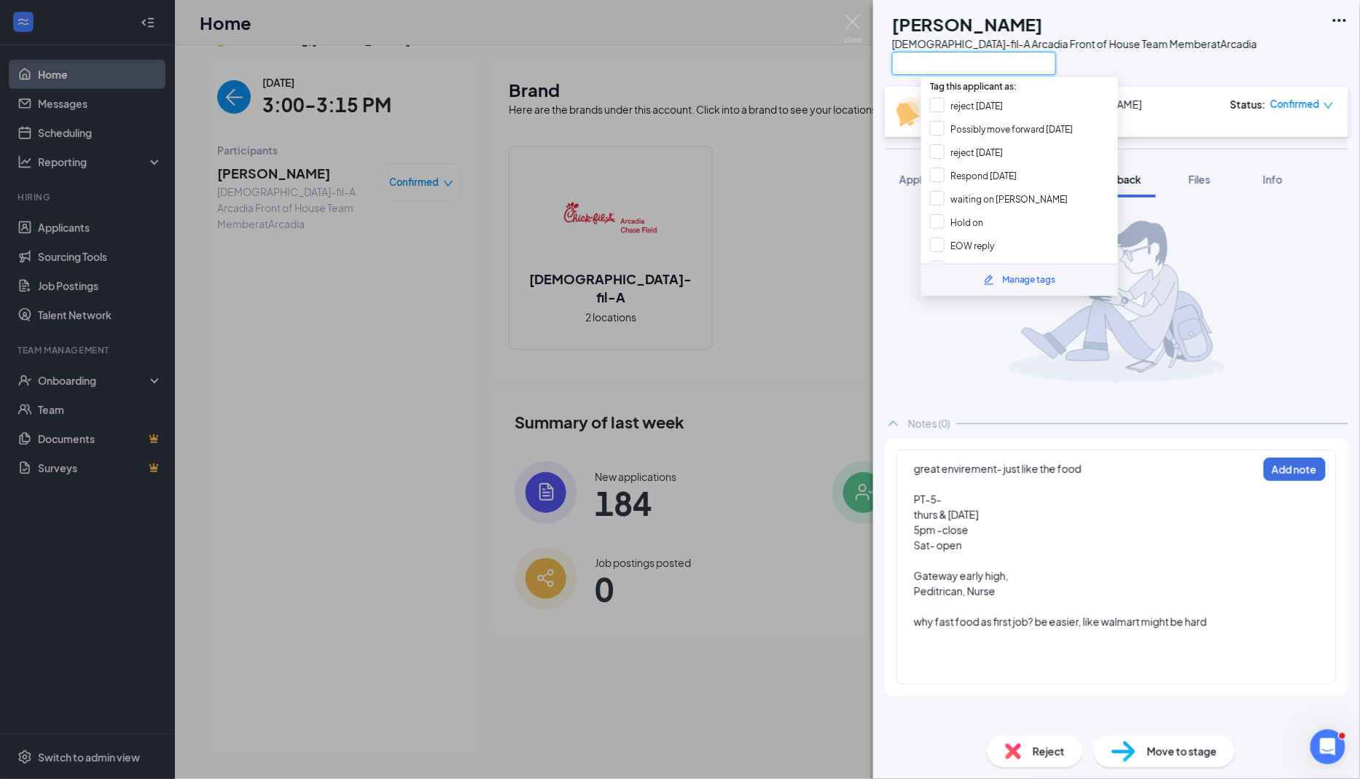
click at [808, 55] on input "text" at bounding box center [974, 63] width 164 height 23
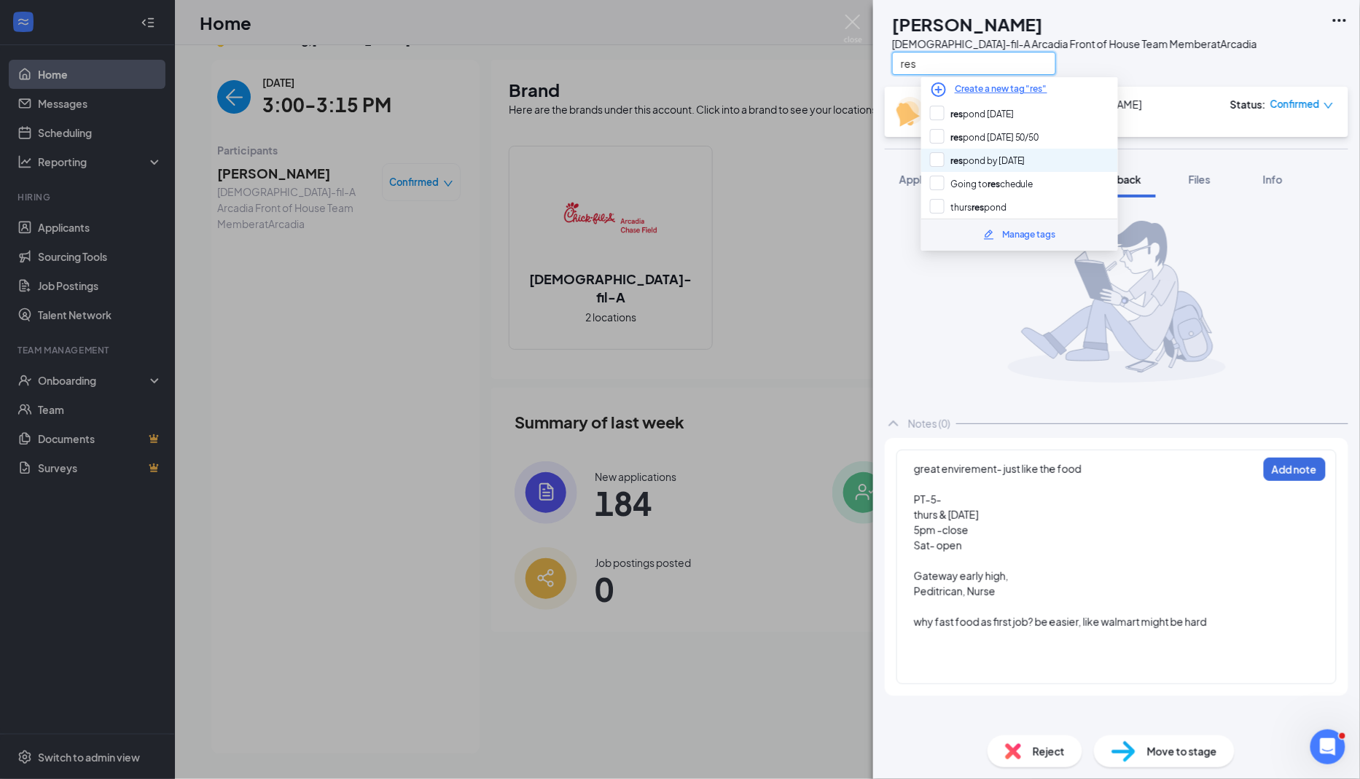
type input "res"
click at [808, 168] on div "res pond by tomorrow" at bounding box center [1019, 160] width 197 height 23
checkbox input "true"
click at [808, 78] on div "AC Amy Cruz Chick-fil-A Arcadia Front of House Team Member at Arcadia res" at bounding box center [1116, 43] width 487 height 87
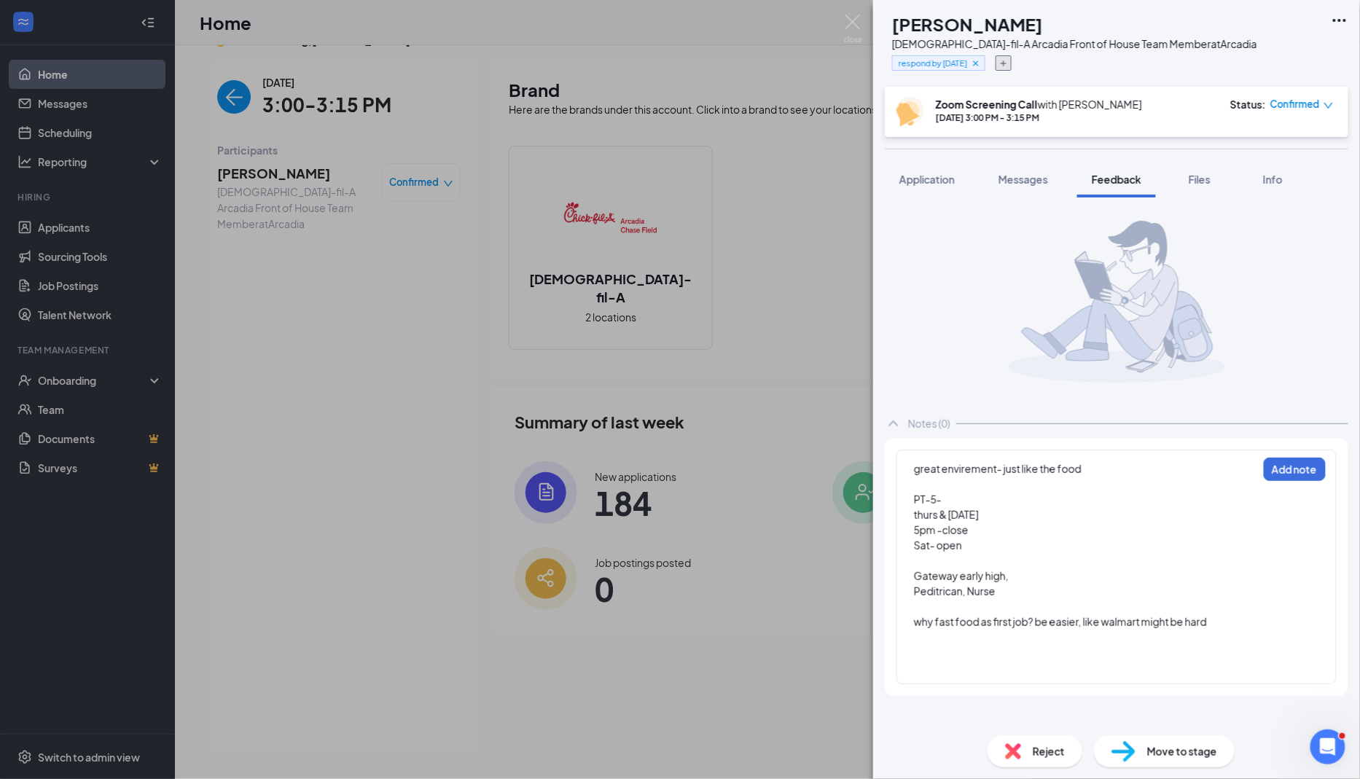
click at [808, 63] on icon "Plus" at bounding box center [1003, 63] width 9 height 9
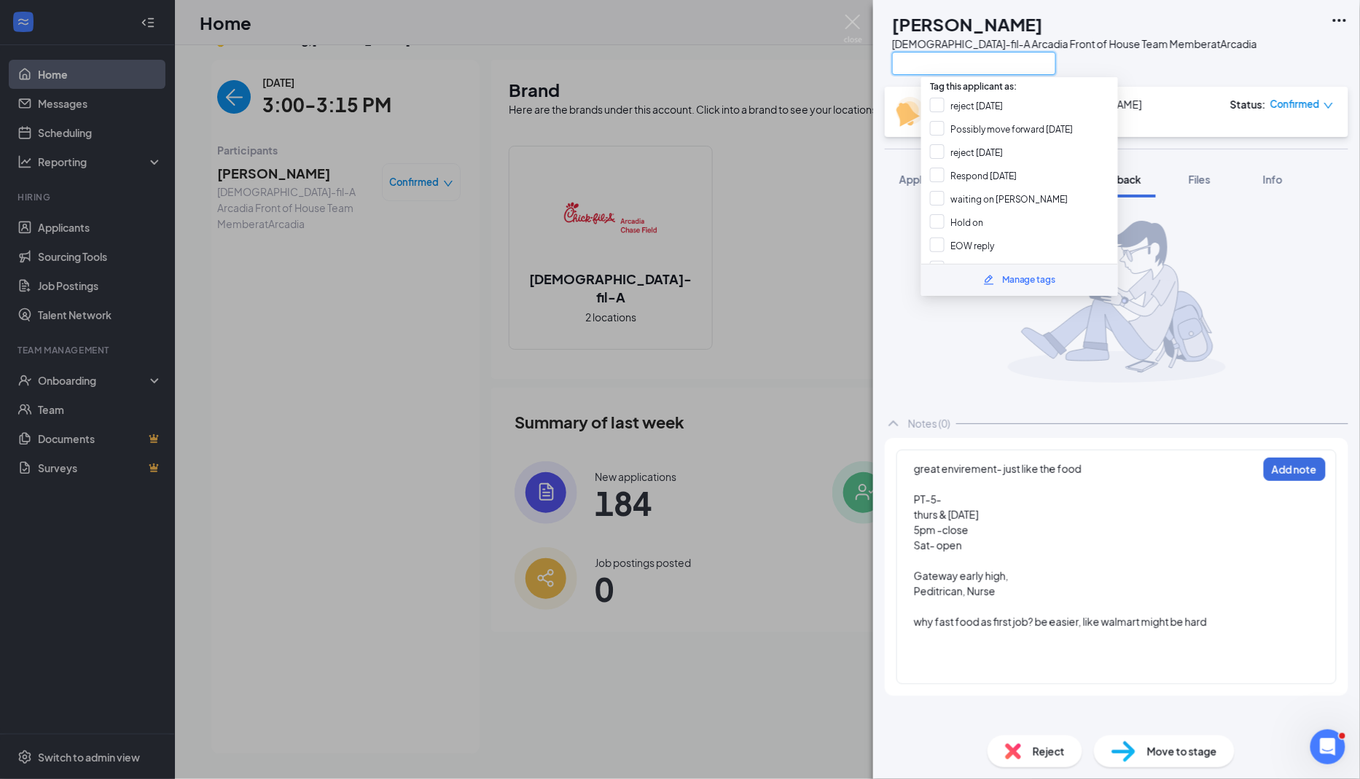
click at [808, 66] on input "text" at bounding box center [974, 63] width 164 height 23
type input "rej"
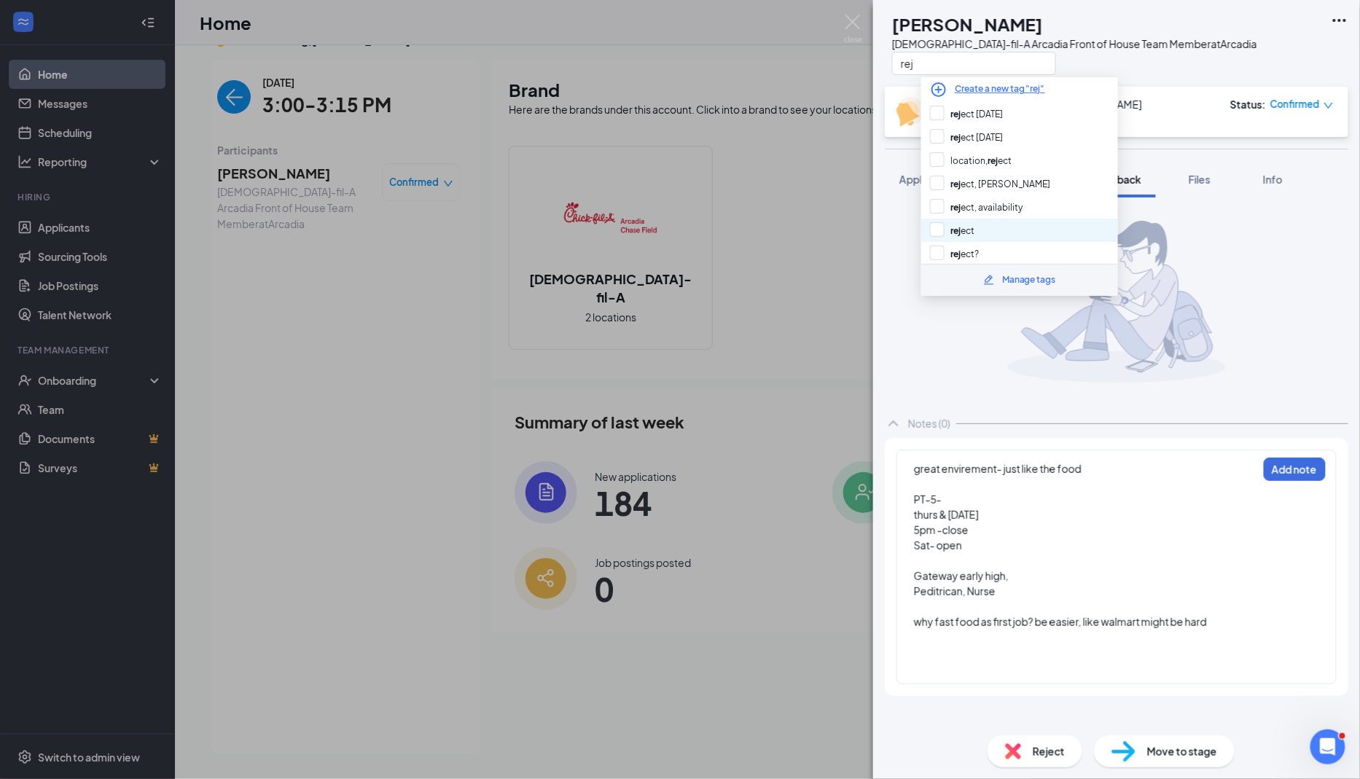
click at [808, 221] on div "rej ect" at bounding box center [1019, 230] width 197 height 23
checkbox input "true"
click at [808, 54] on div "rej" at bounding box center [1074, 63] width 365 height 24
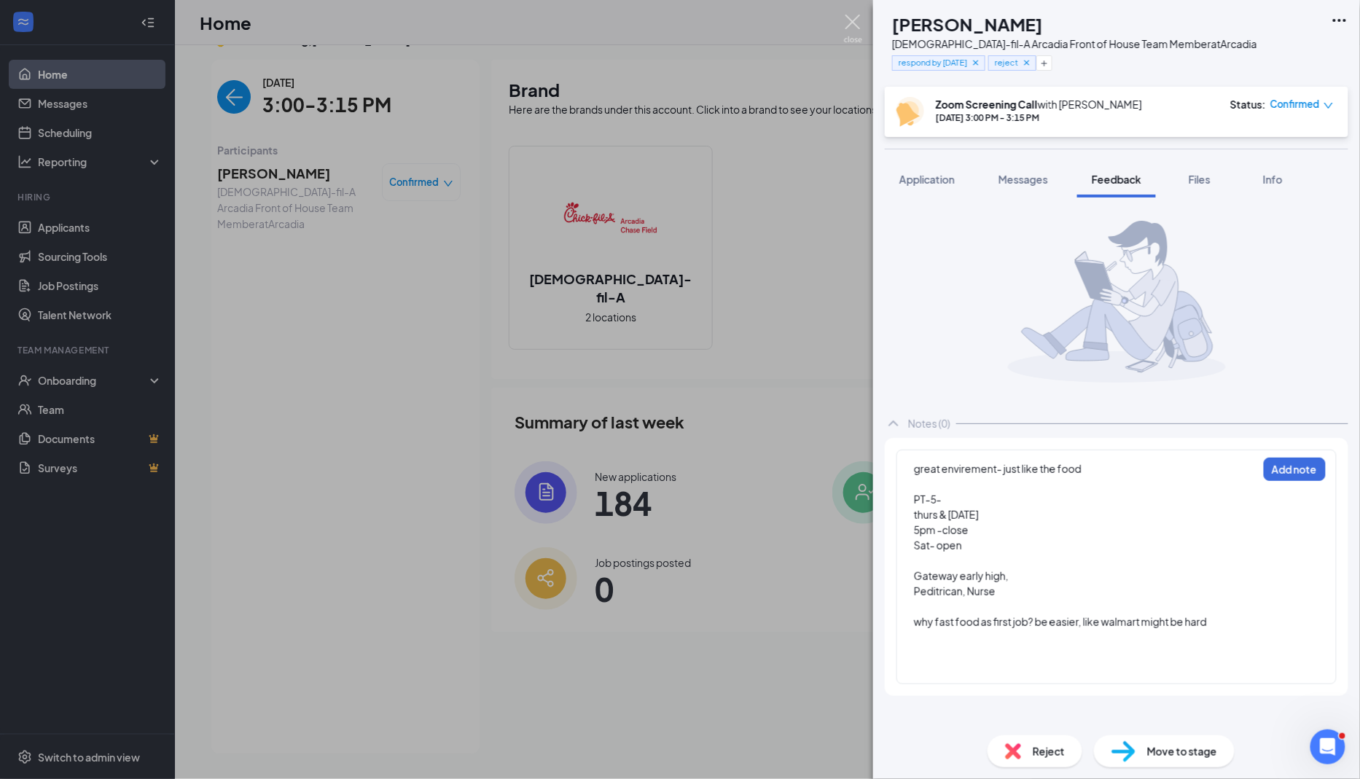
click at [808, 21] on img at bounding box center [853, 29] width 18 height 28
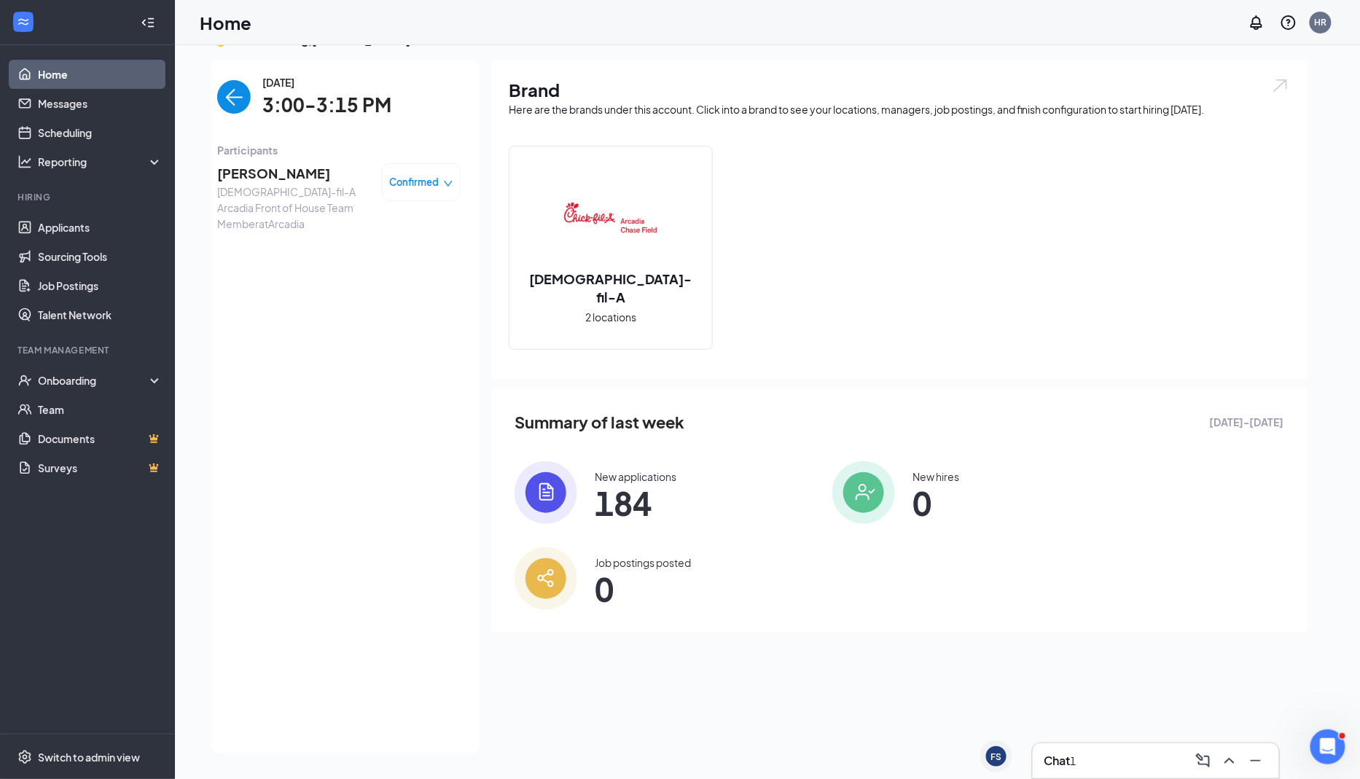
click at [234, 98] on img "back-button" at bounding box center [234, 97] width 34 height 34
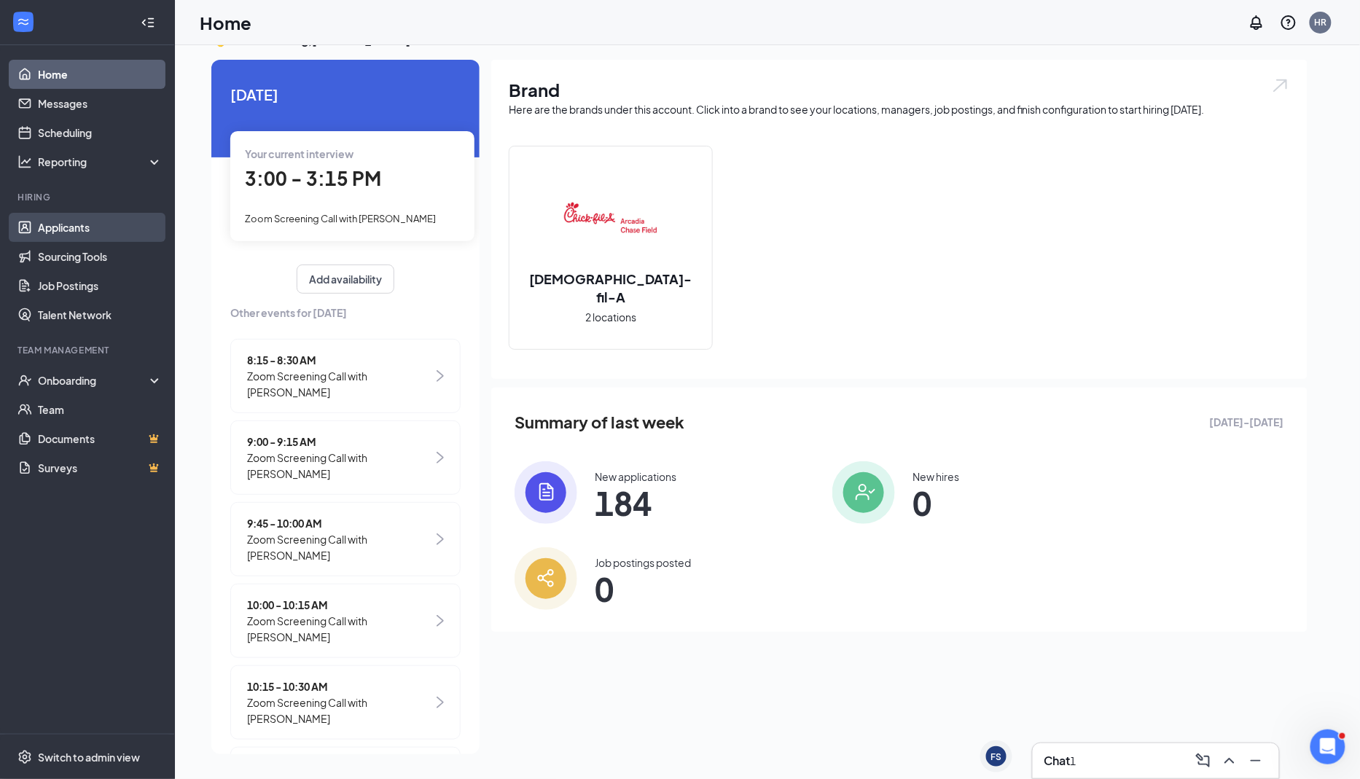
click at [130, 227] on link "Applicants" at bounding box center [100, 227] width 125 height 29
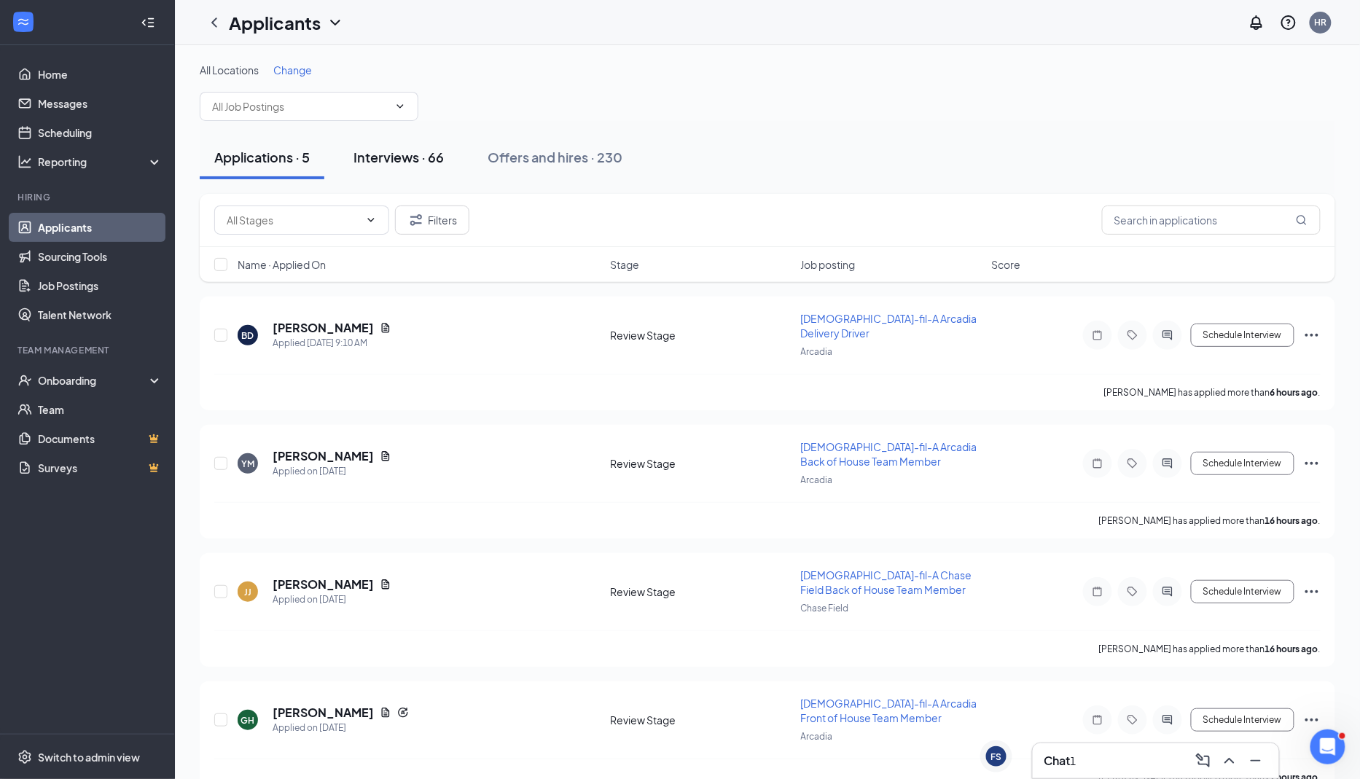
click at [442, 155] on div "Interviews · 66" at bounding box center [399, 157] width 90 height 18
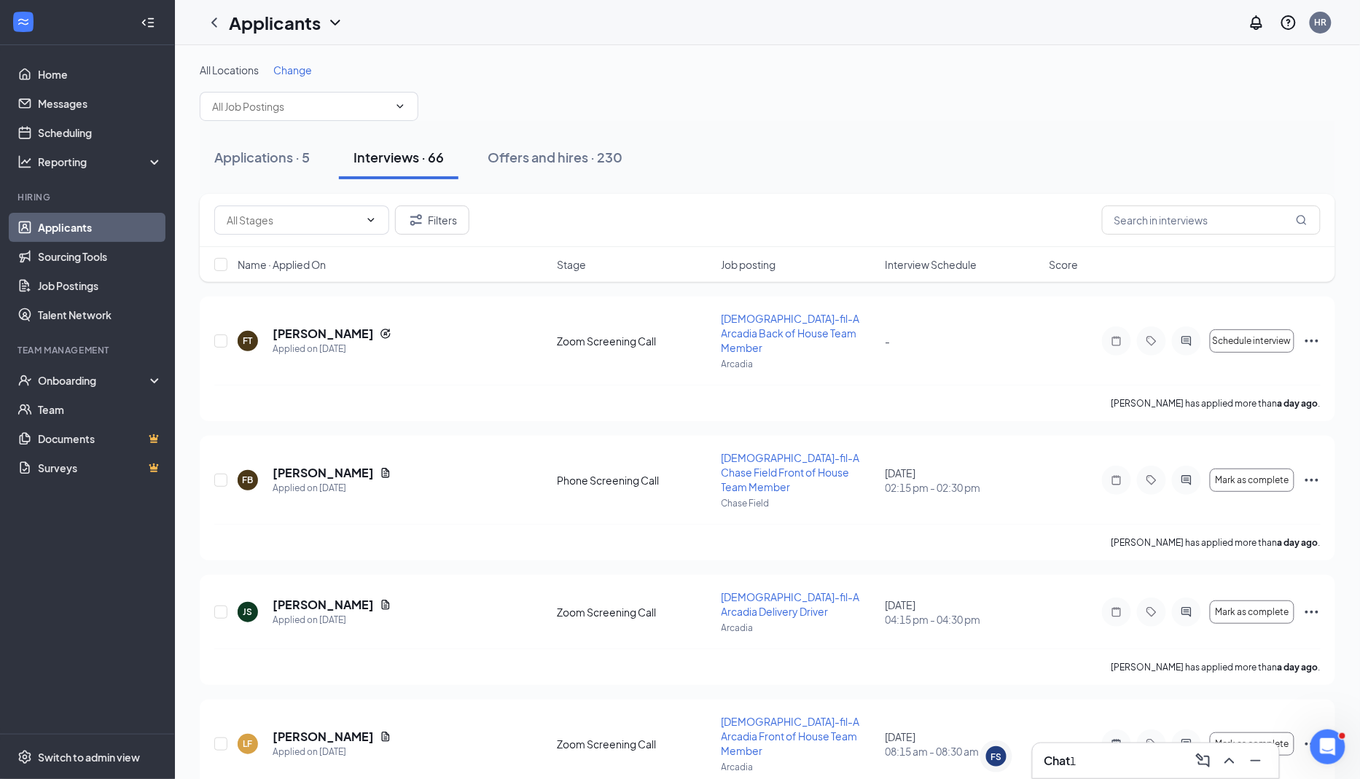
click at [808, 756] on div "Chat 1" at bounding box center [1060, 761] width 32 height 16
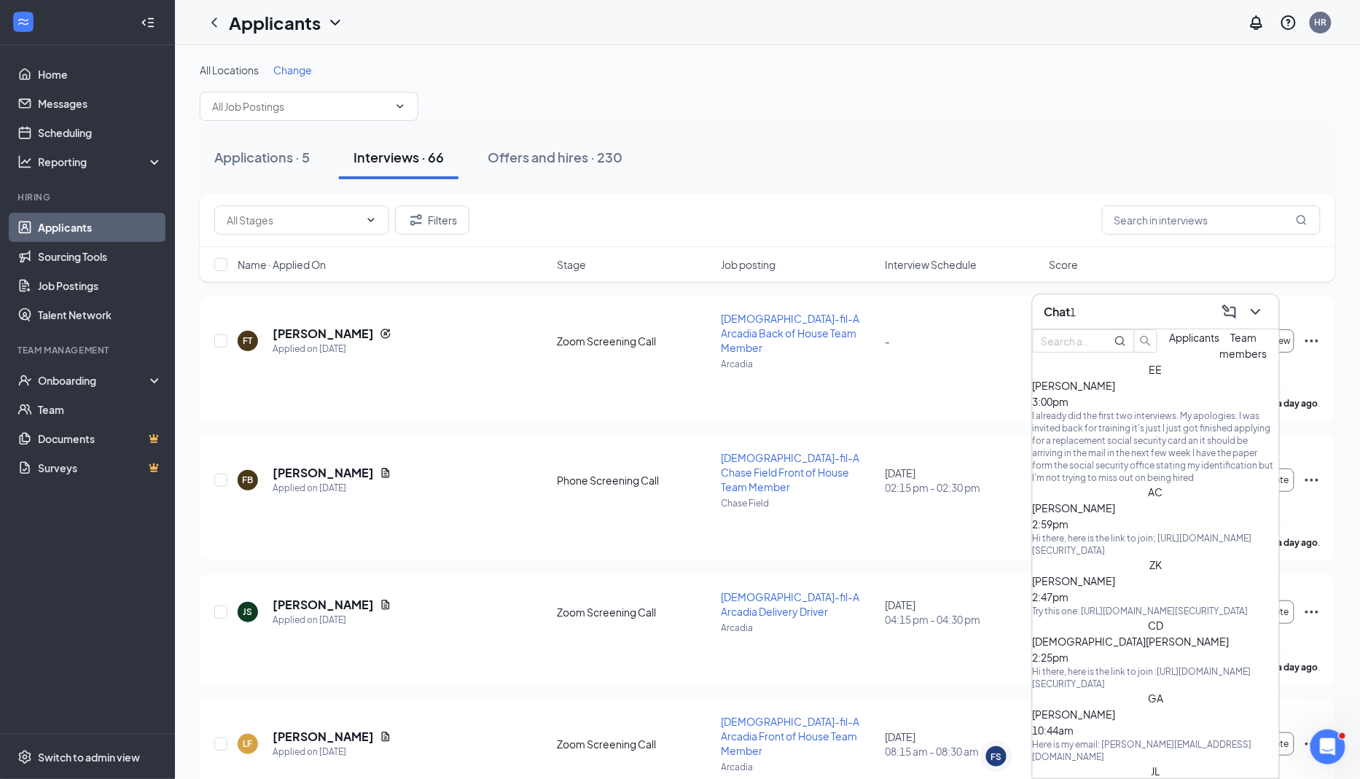
click at [808, 446] on div "I already did the first two interviews. My apologies. I was invited back for tr…" at bounding box center [1156, 447] width 246 height 74
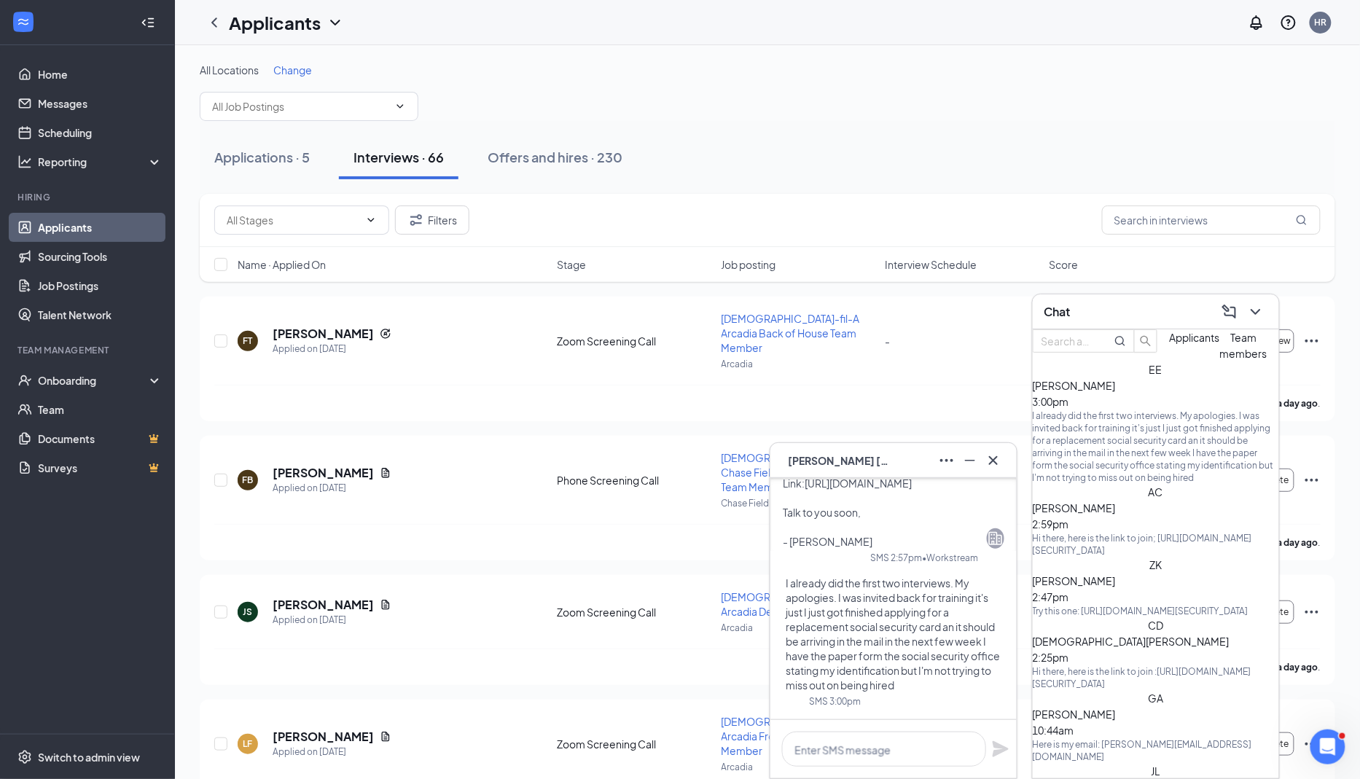
click at [808, 460] on span "Elise Estrada" at bounding box center [839, 461] width 102 height 16
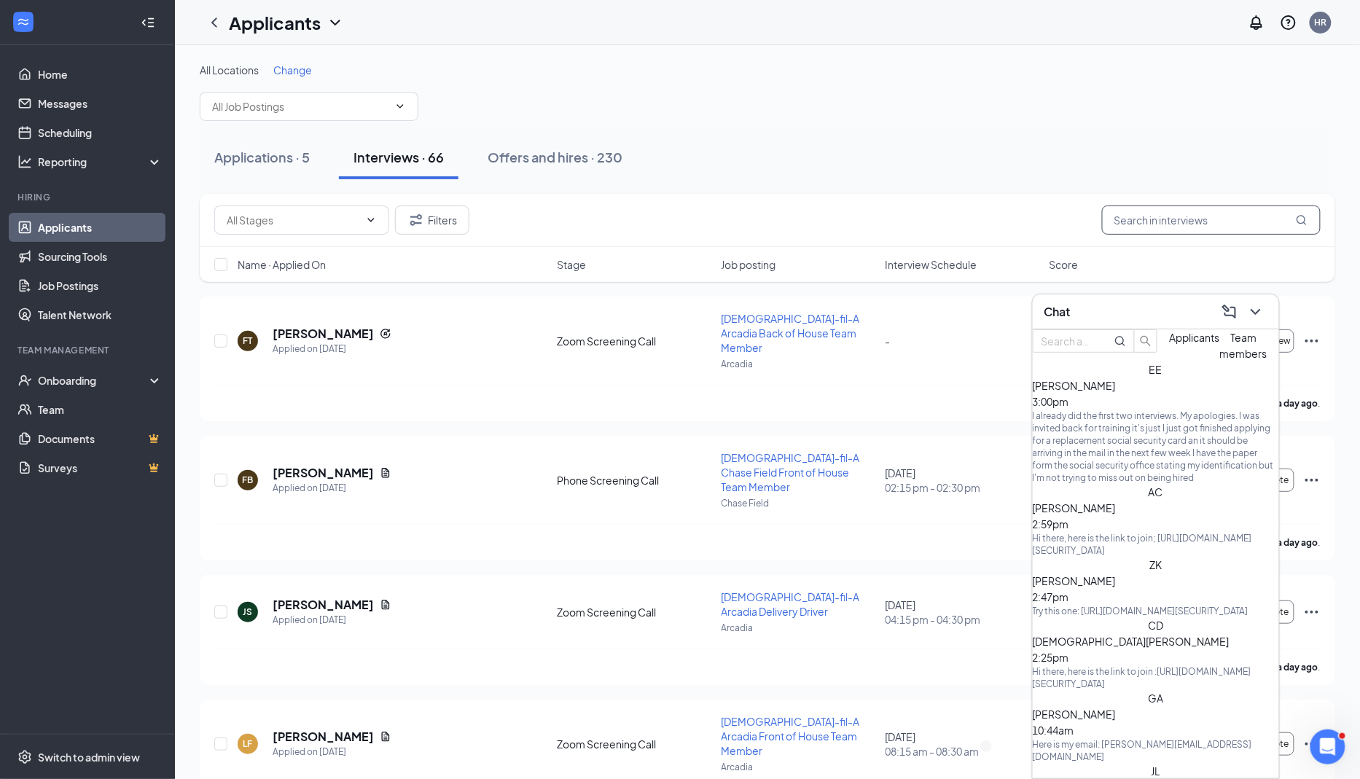
click at [808, 216] on input "text" at bounding box center [1211, 220] width 219 height 29
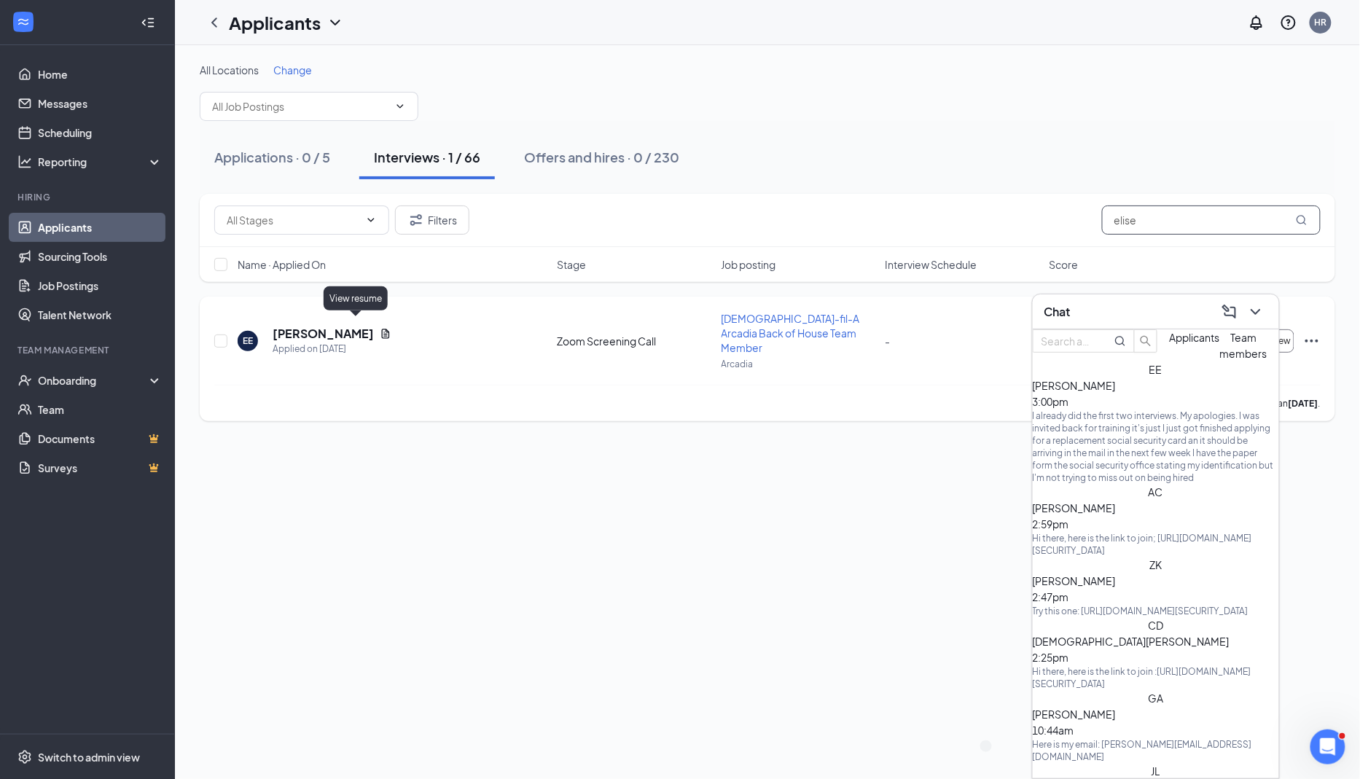
type input "elise"
click at [333, 326] on h5 "[PERSON_NAME]" at bounding box center [323, 334] width 101 height 16
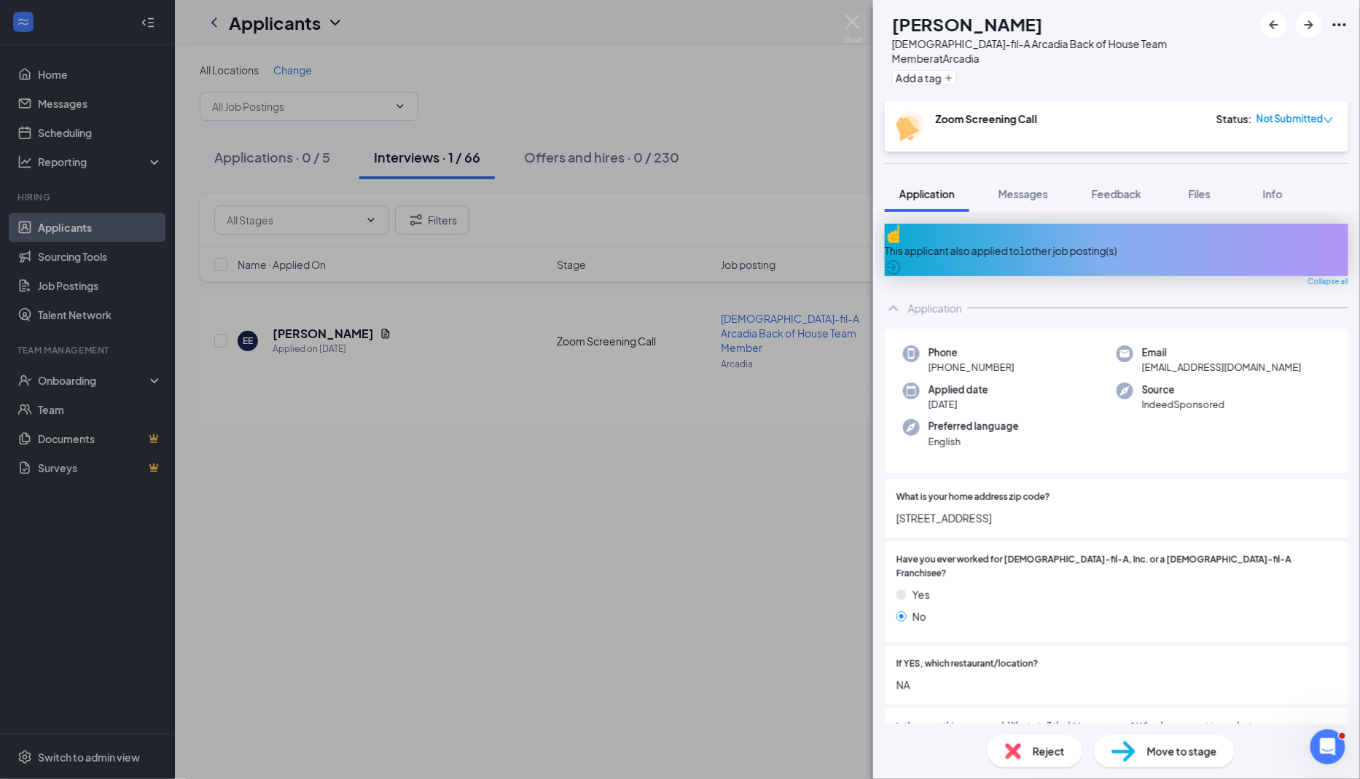
click at [808, 243] on div "This applicant also applied to 1 other job posting(s)" at bounding box center [1117, 251] width 464 height 16
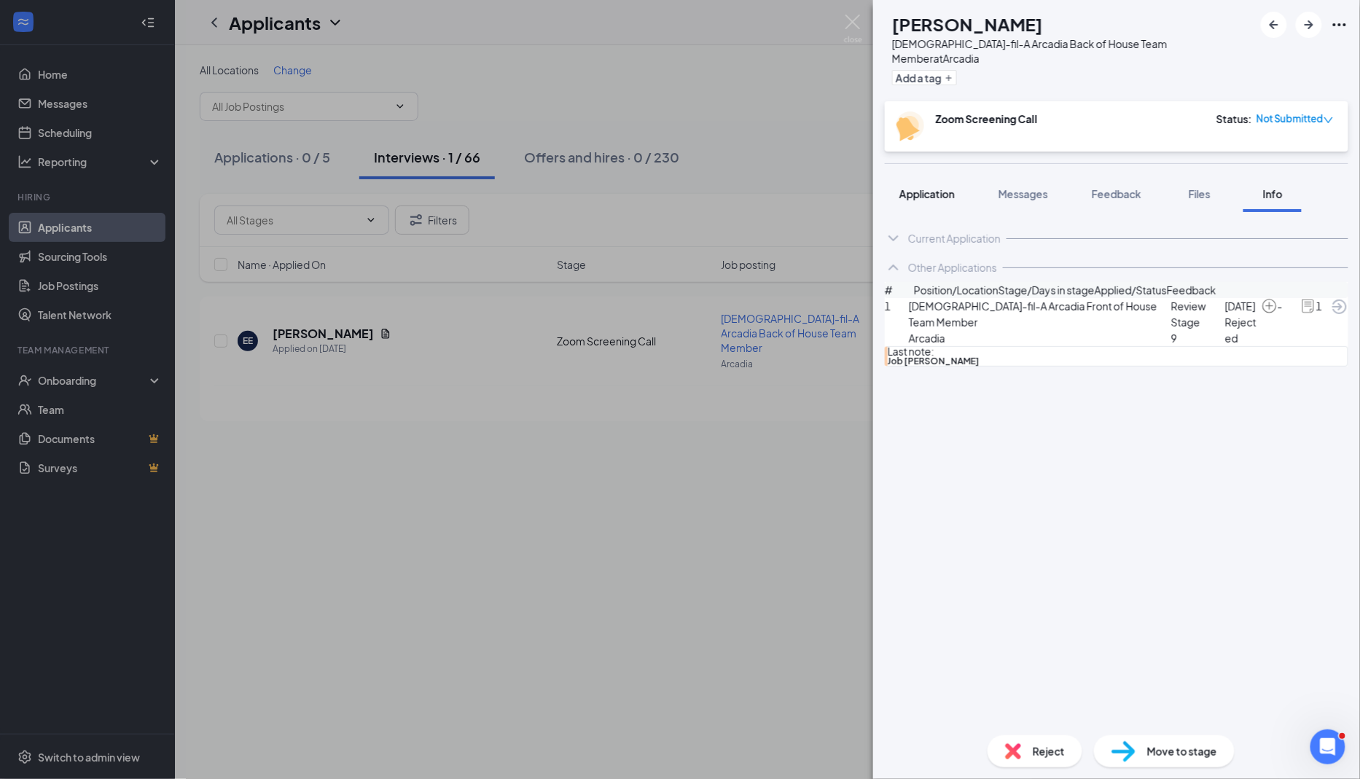
click at [808, 187] on span "Application" at bounding box center [926, 193] width 55 height 13
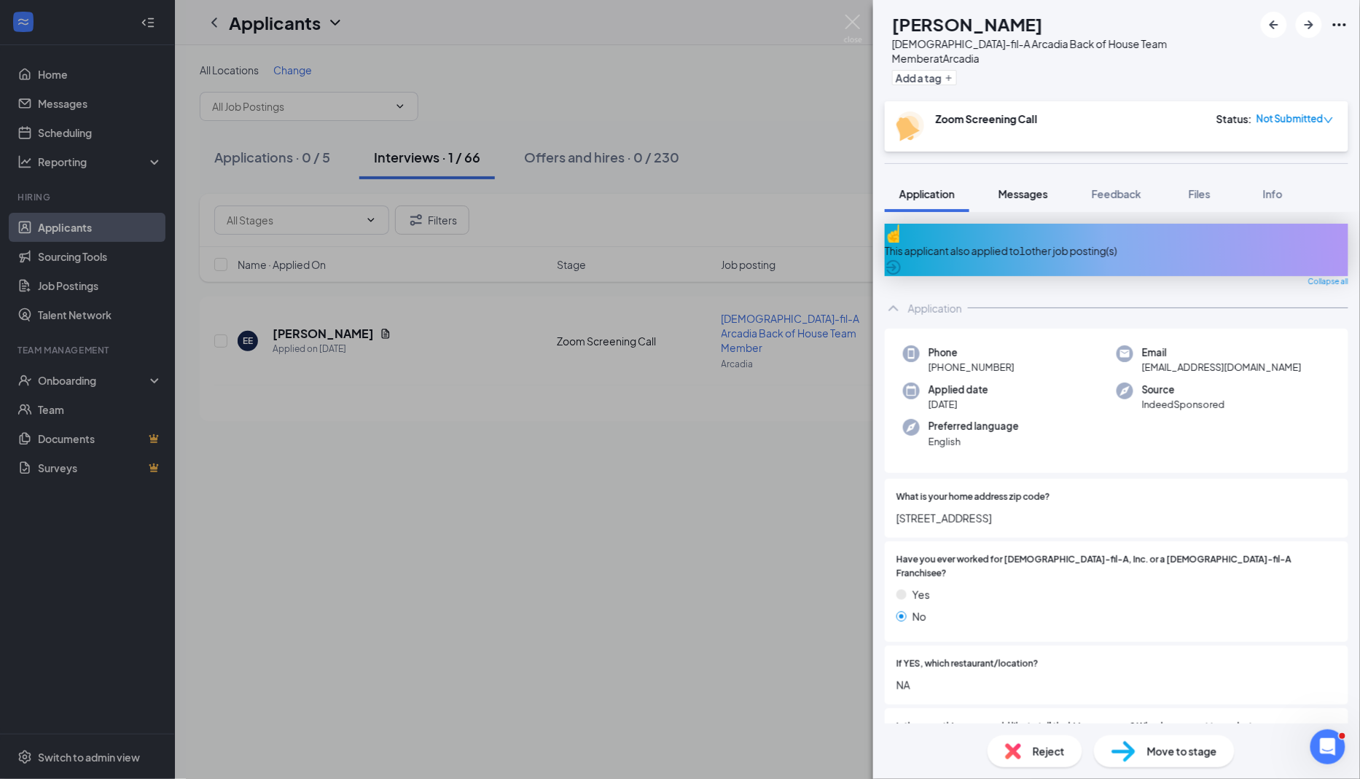
click at [808, 187] on span "Messages" at bounding box center [1024, 193] width 50 height 13
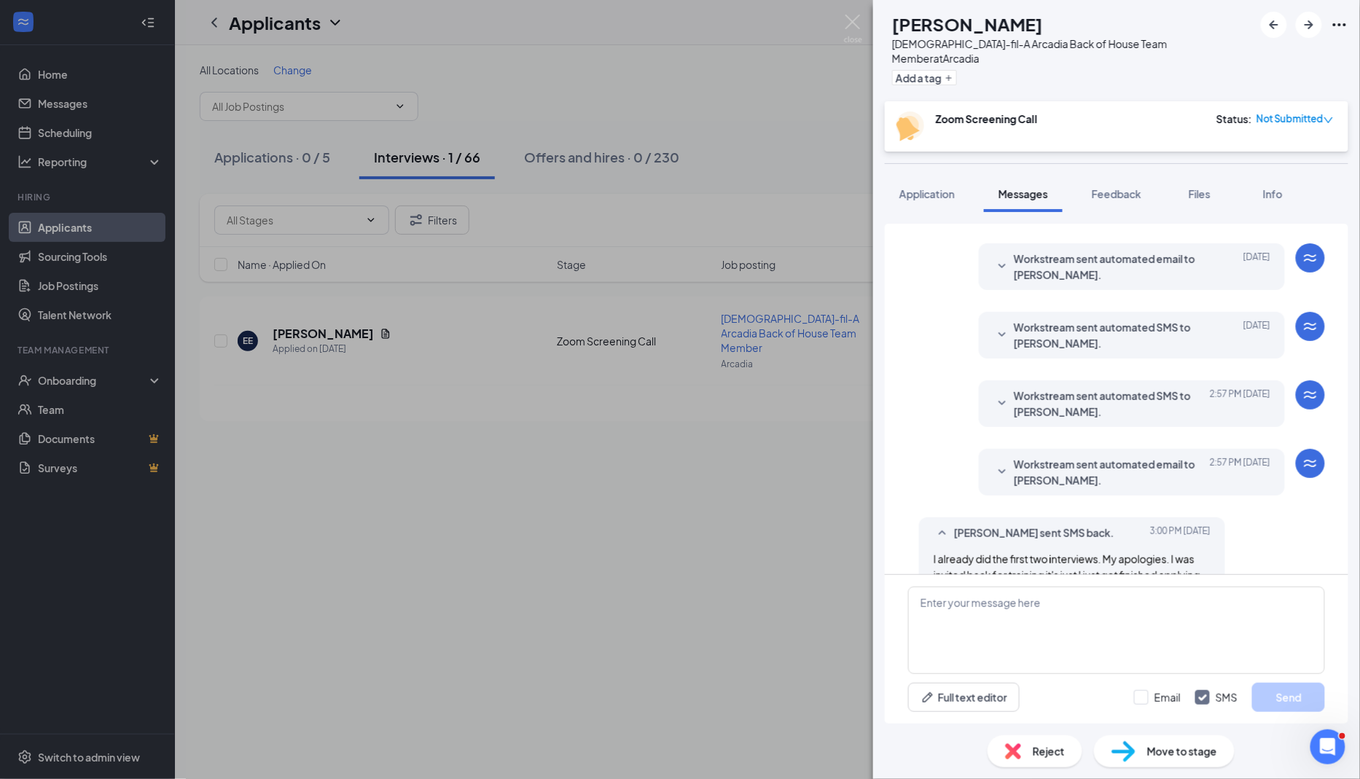
scroll to position [289, 0]
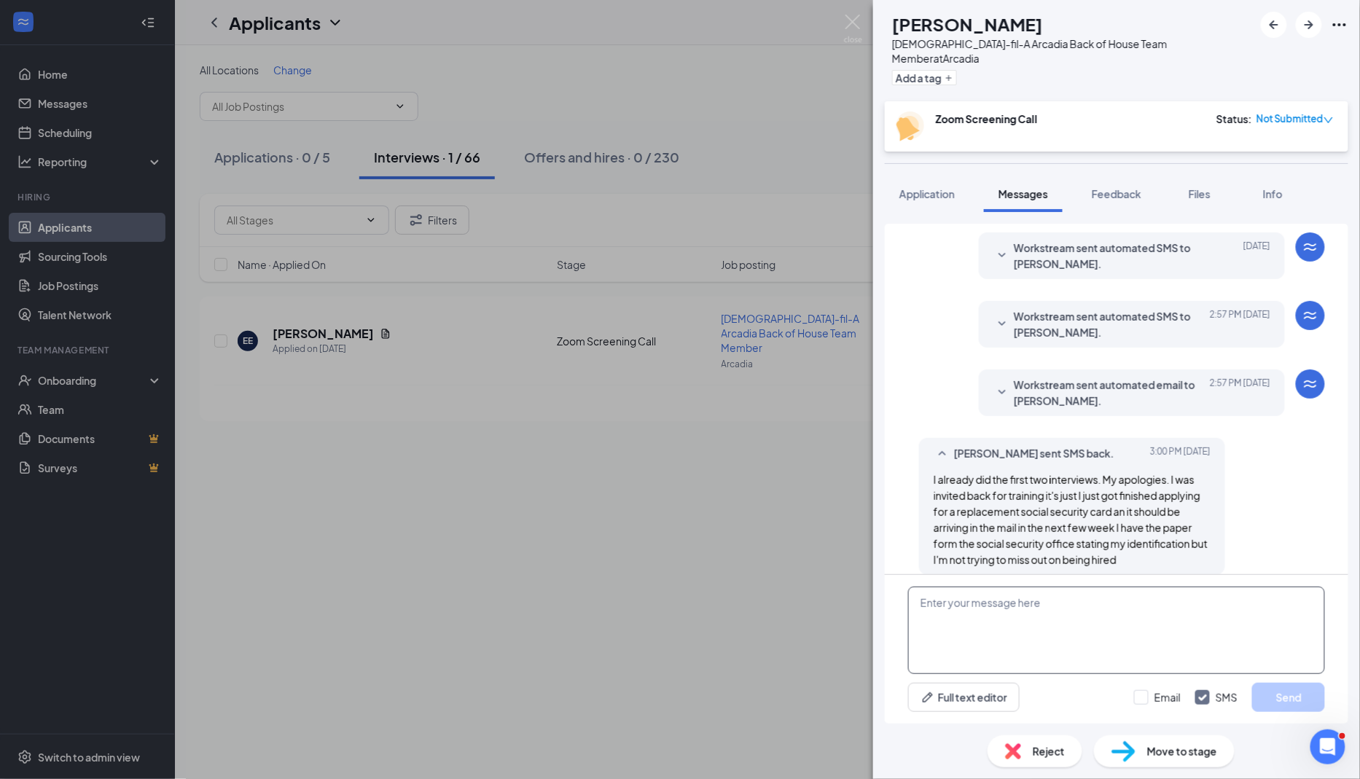
click at [808, 625] on textarea at bounding box center [1116, 630] width 417 height 87
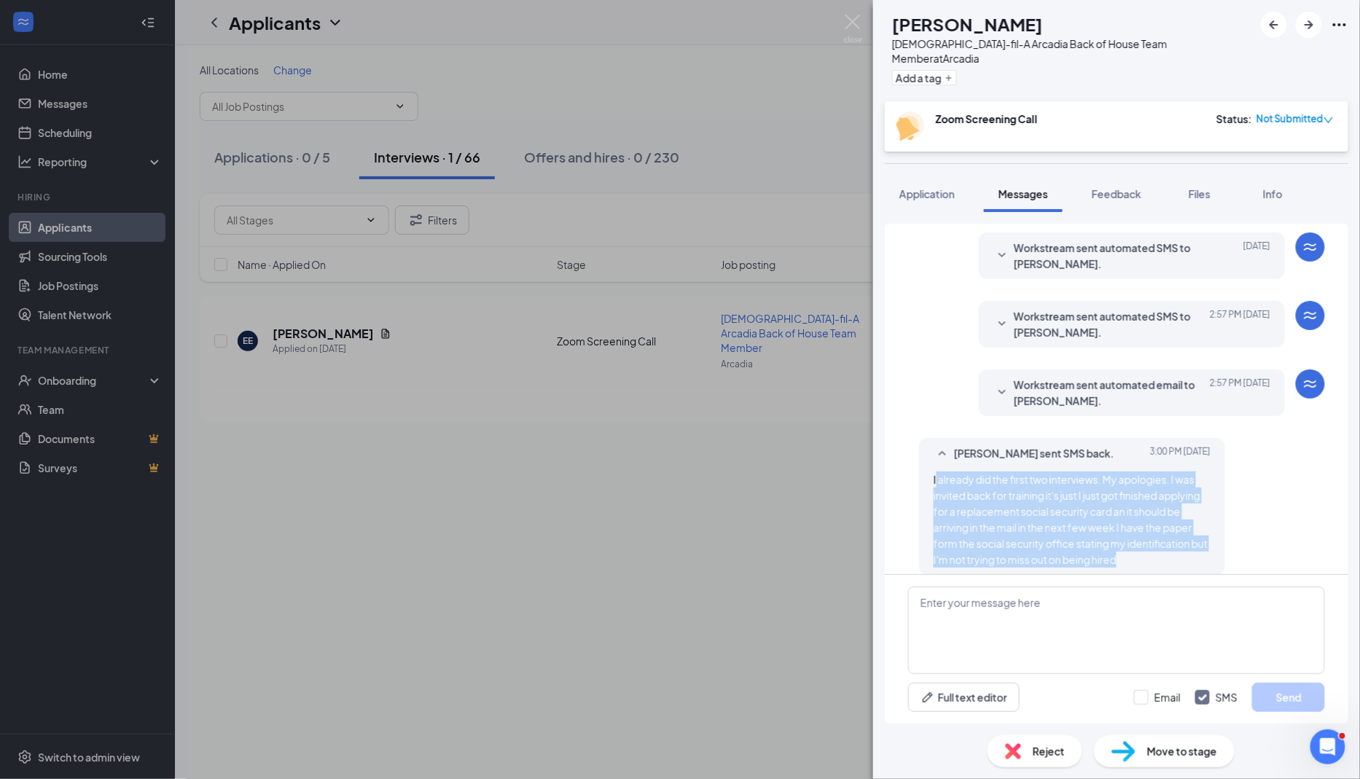
drag, startPoint x: 965, startPoint y: 466, endPoint x: 1184, endPoint y: 559, distance: 238.4
click at [808, 556] on div "Elise Estrada sent SMS back. Today 3:00 PM I already did the first two intervie…" at bounding box center [1072, 506] width 306 height 137
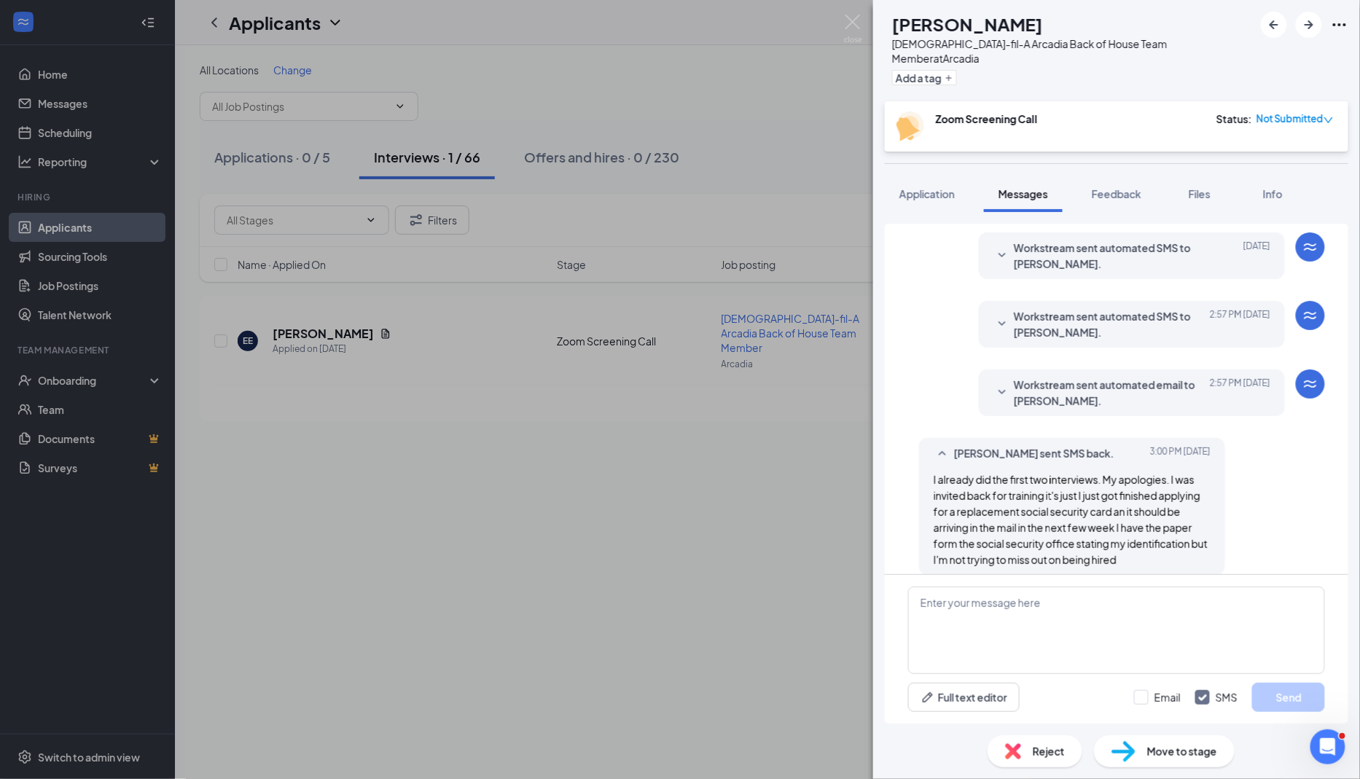
click at [808, 465] on div "Elise Estrada sent SMS back. Today 3:00 PM I already did the first two intervie…" at bounding box center [1072, 506] width 306 height 137
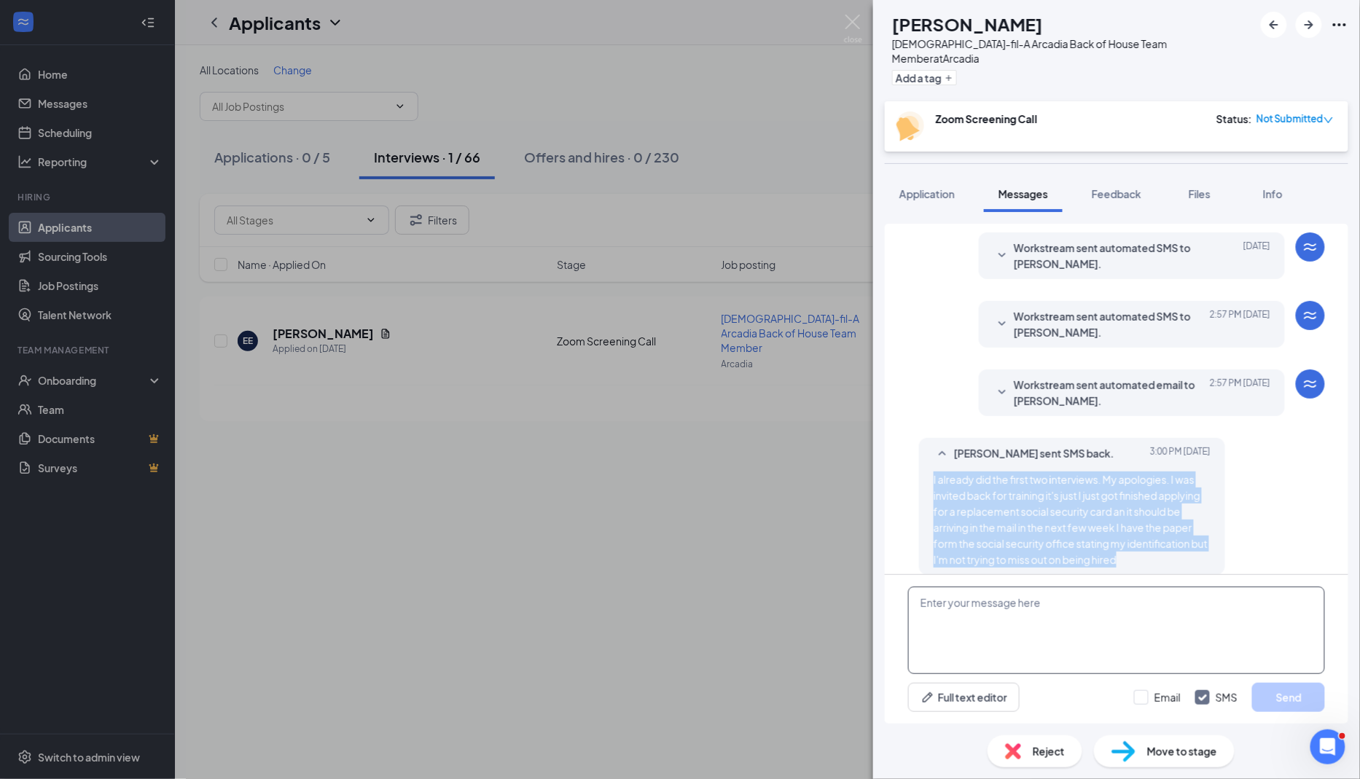
drag, startPoint x: 962, startPoint y: 458, endPoint x: 1224, endPoint y: 601, distance: 298.4
click at [808, 604] on div "Applicant System Update (2) Workstream sent automated email to Elise Estrada. A…" at bounding box center [1117, 474] width 464 height 500
copy div "I already did the first two interviews. My apologies. I was invited back for tr…"
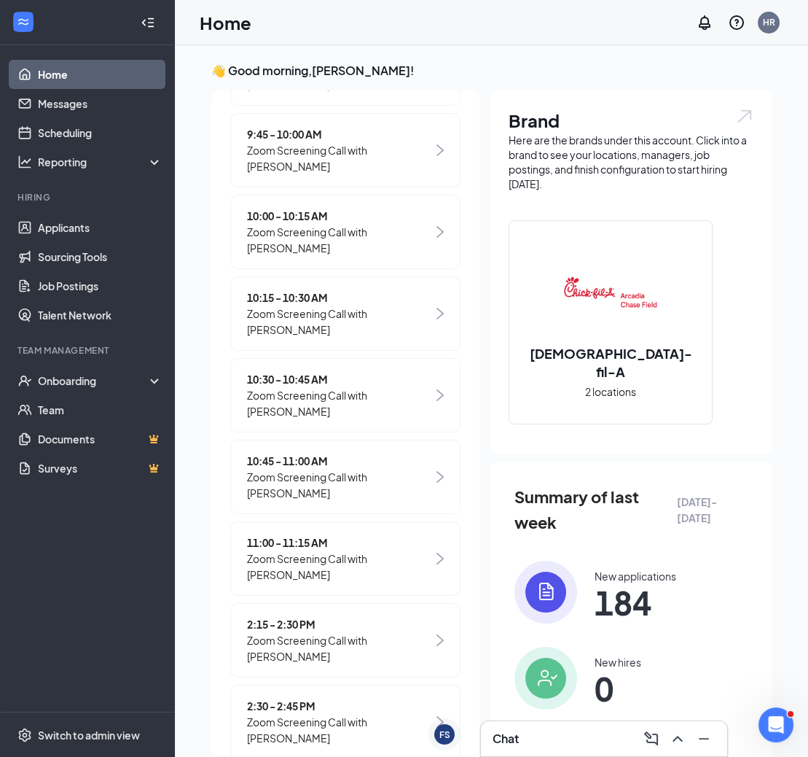
scroll to position [553, 0]
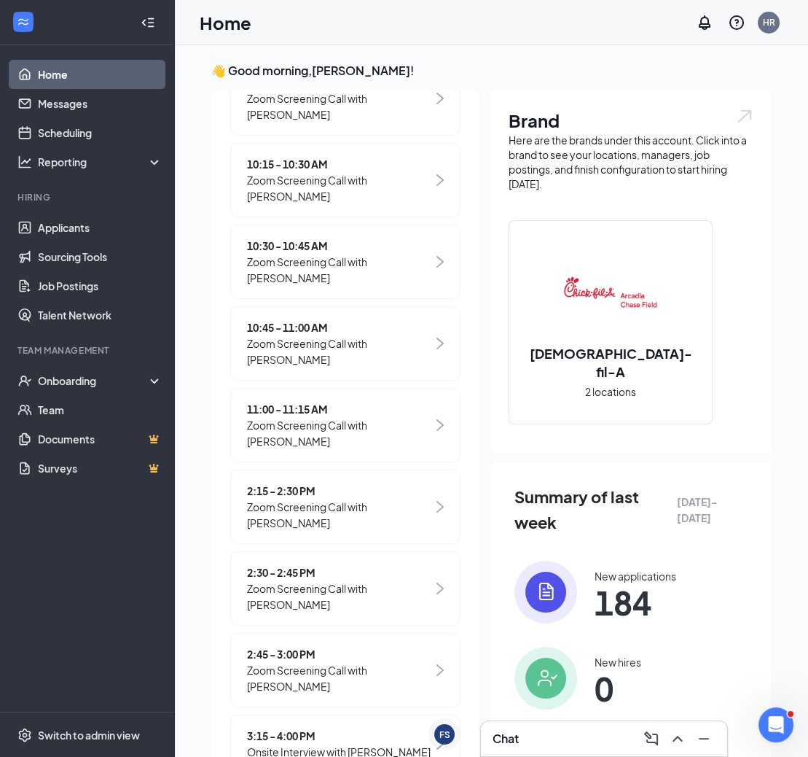
click at [343, 743] on span "Onsite Interview with [PERSON_NAME]" at bounding box center [339, 751] width 184 height 16
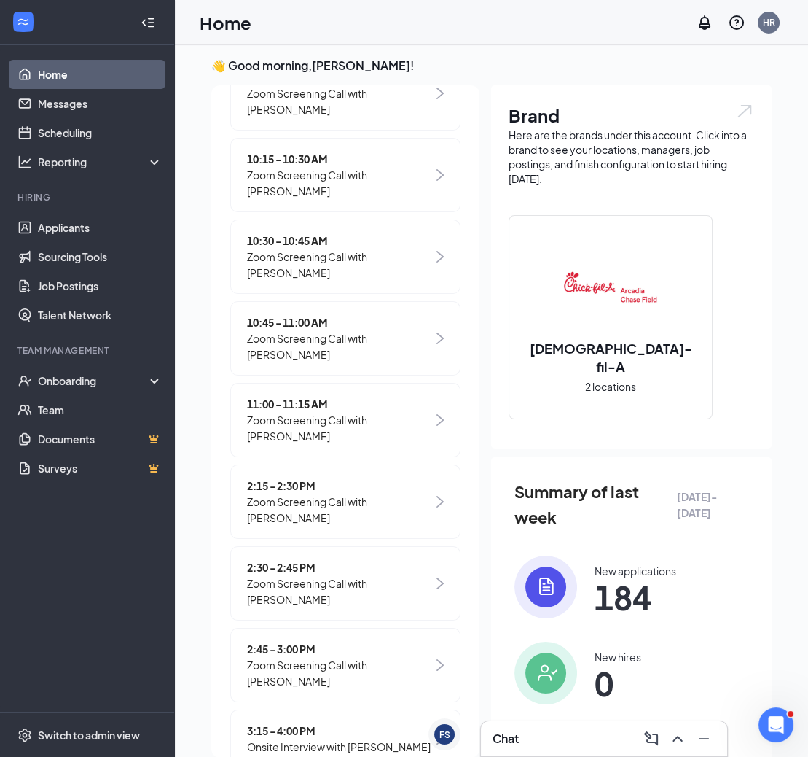
scroll to position [0, 0]
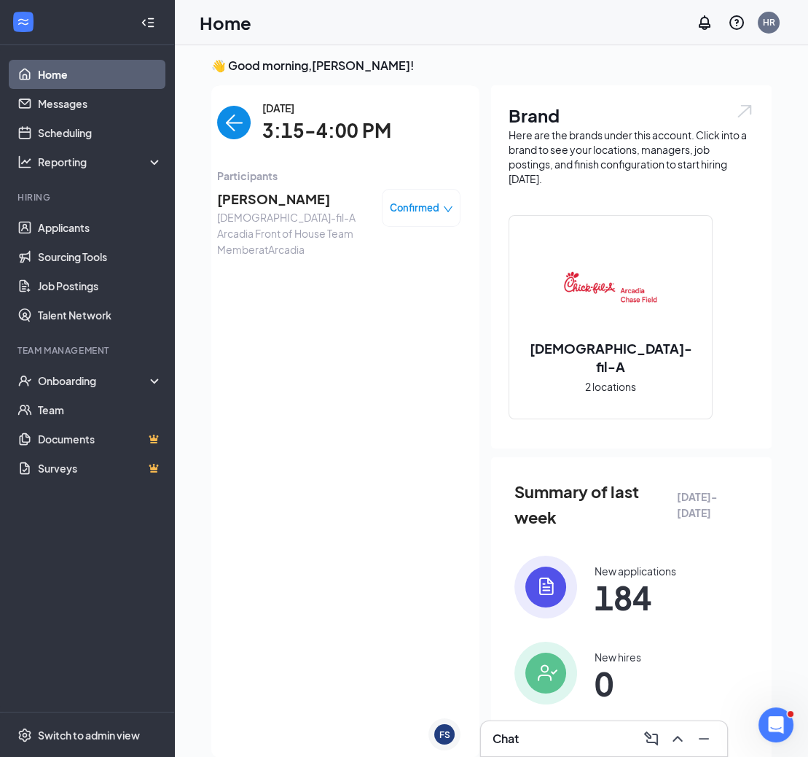
click at [239, 198] on span "[PERSON_NAME]" at bounding box center [293, 199] width 153 height 20
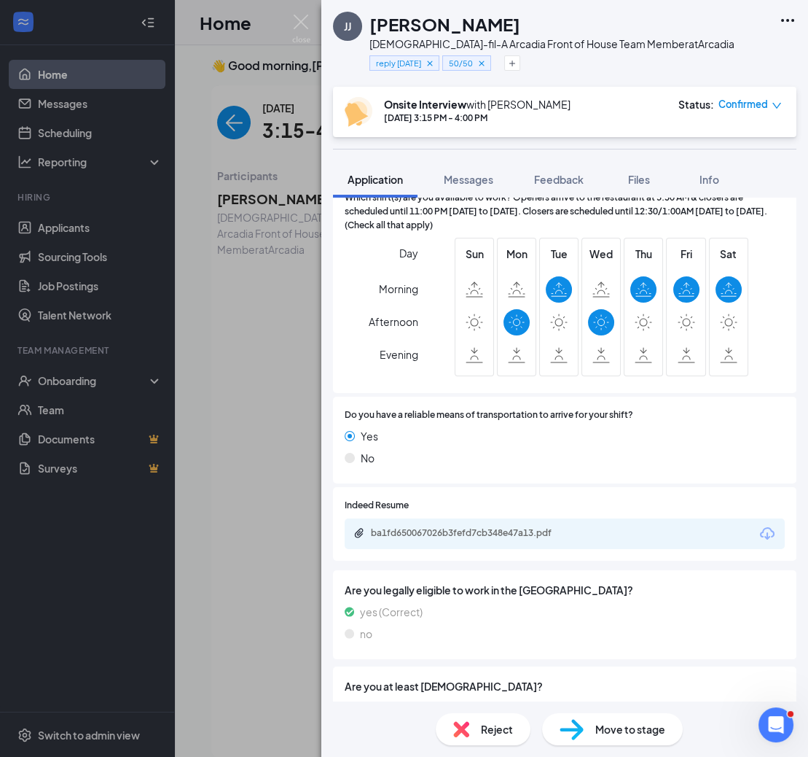
scroll to position [886, 0]
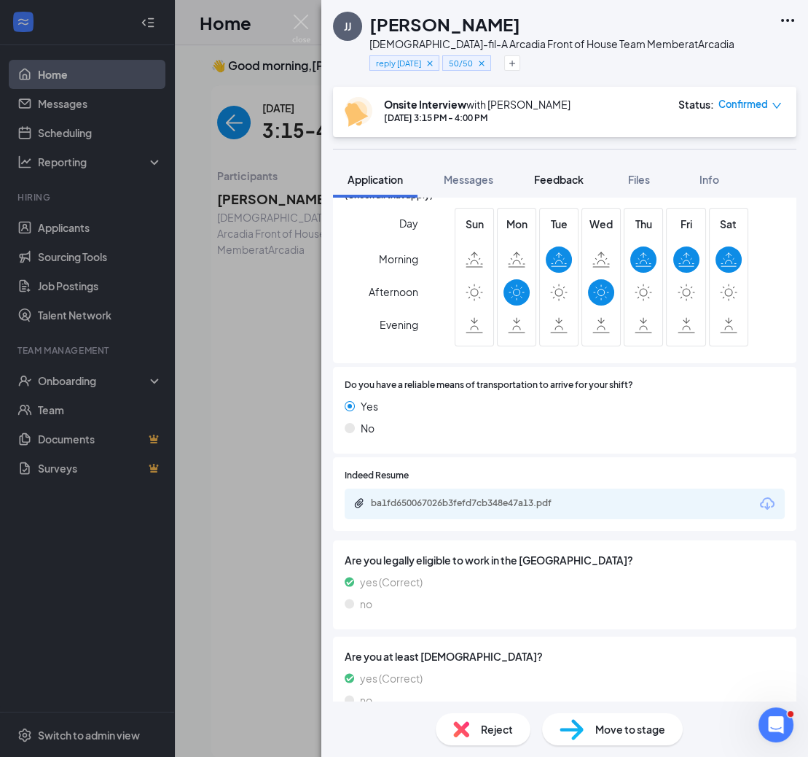
click at [548, 180] on span "Feedback" at bounding box center [559, 179] width 50 height 13
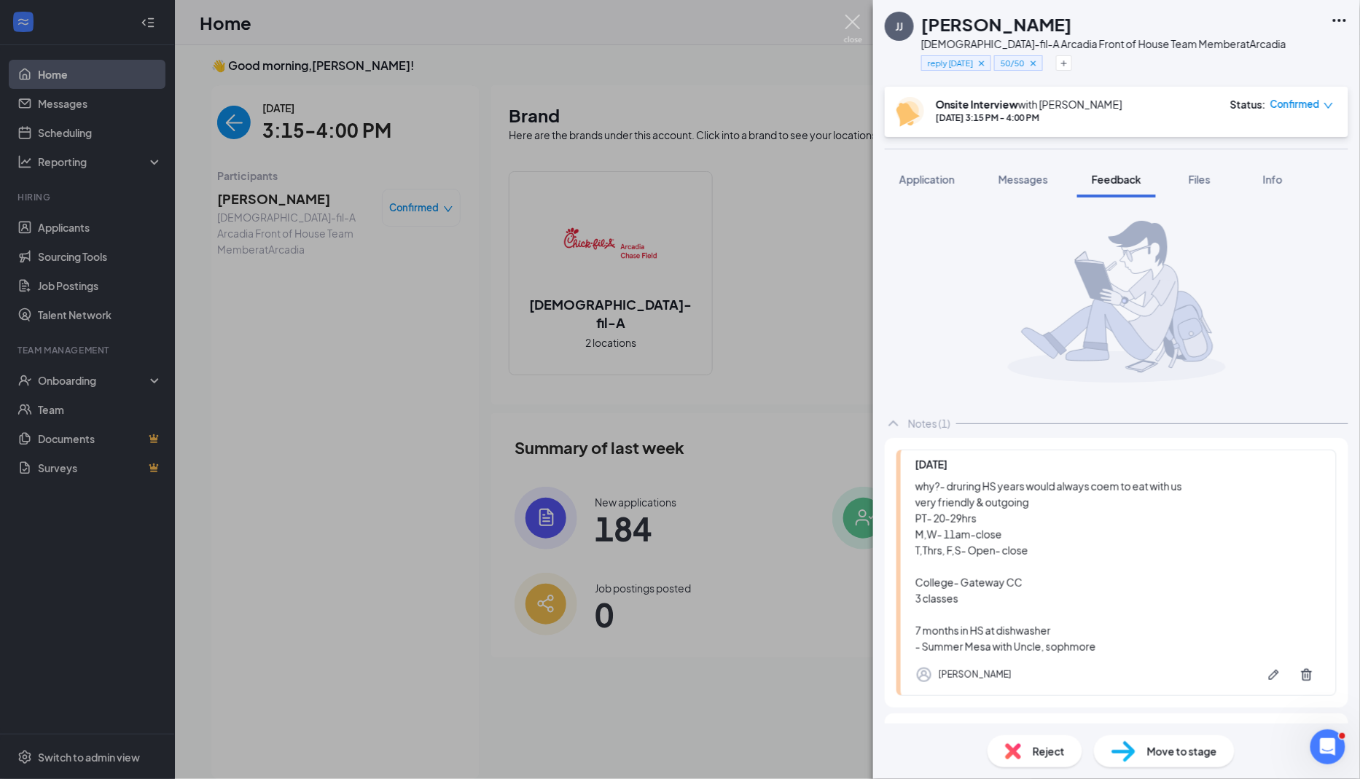
click at [808, 26] on img at bounding box center [853, 29] width 18 height 28
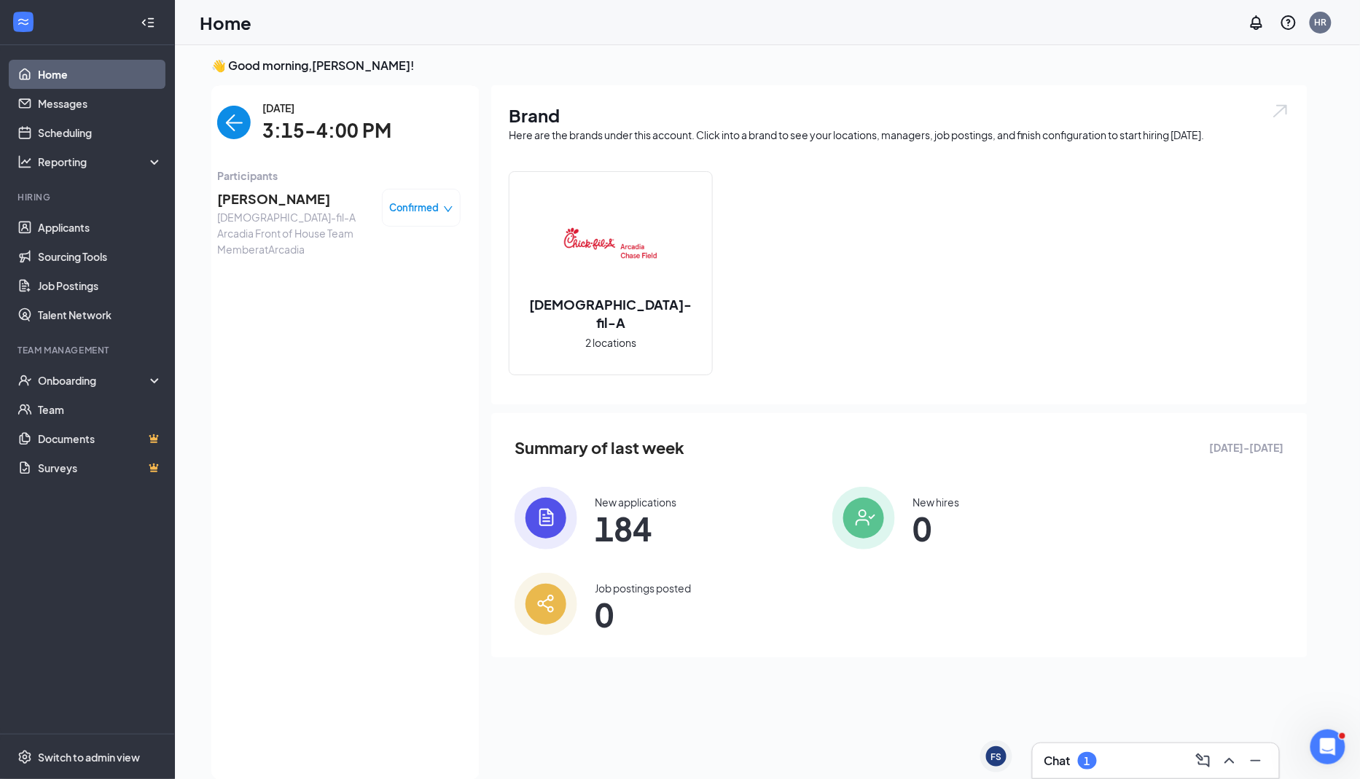
click at [808, 26] on div "Home HR" at bounding box center [767, 22] width 1185 height 45
click at [249, 197] on span "[PERSON_NAME]" at bounding box center [293, 199] width 153 height 20
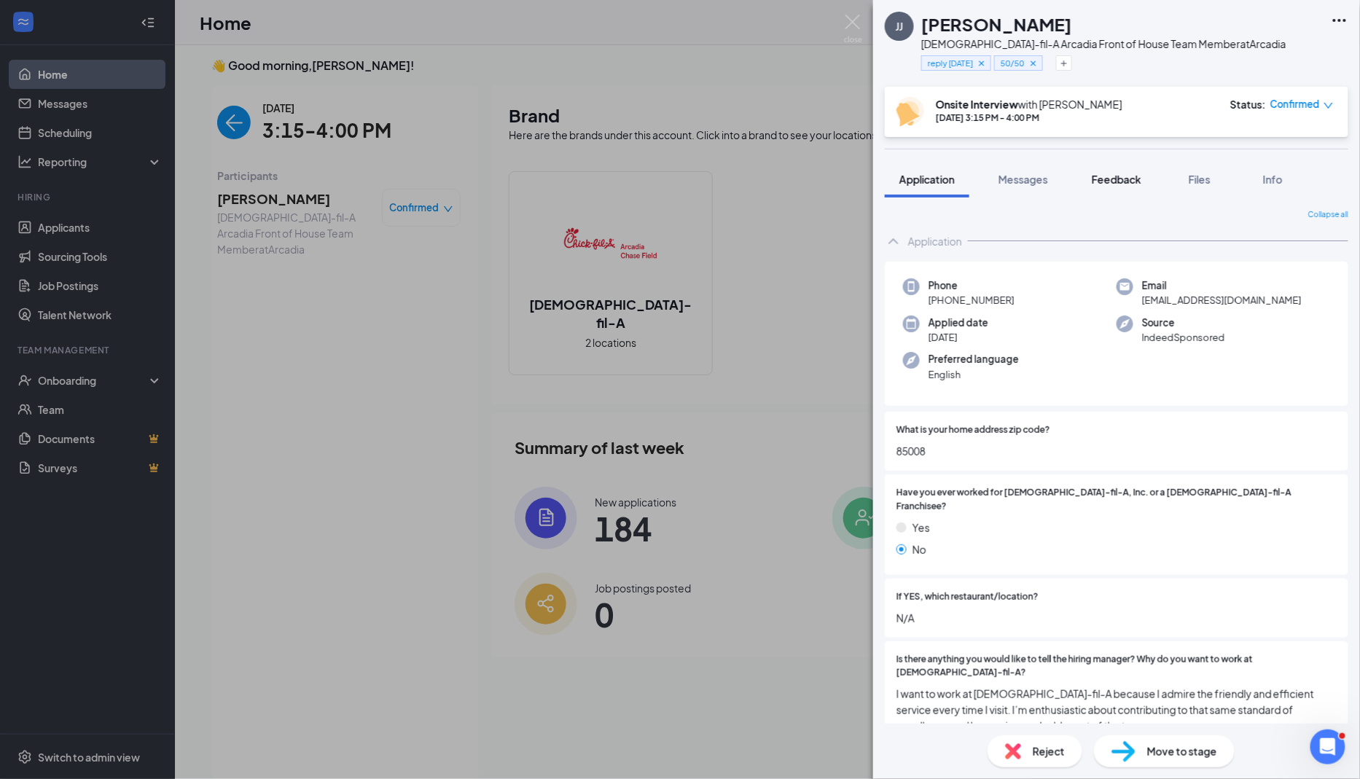
click at [808, 185] on span "Feedback" at bounding box center [1117, 179] width 50 height 13
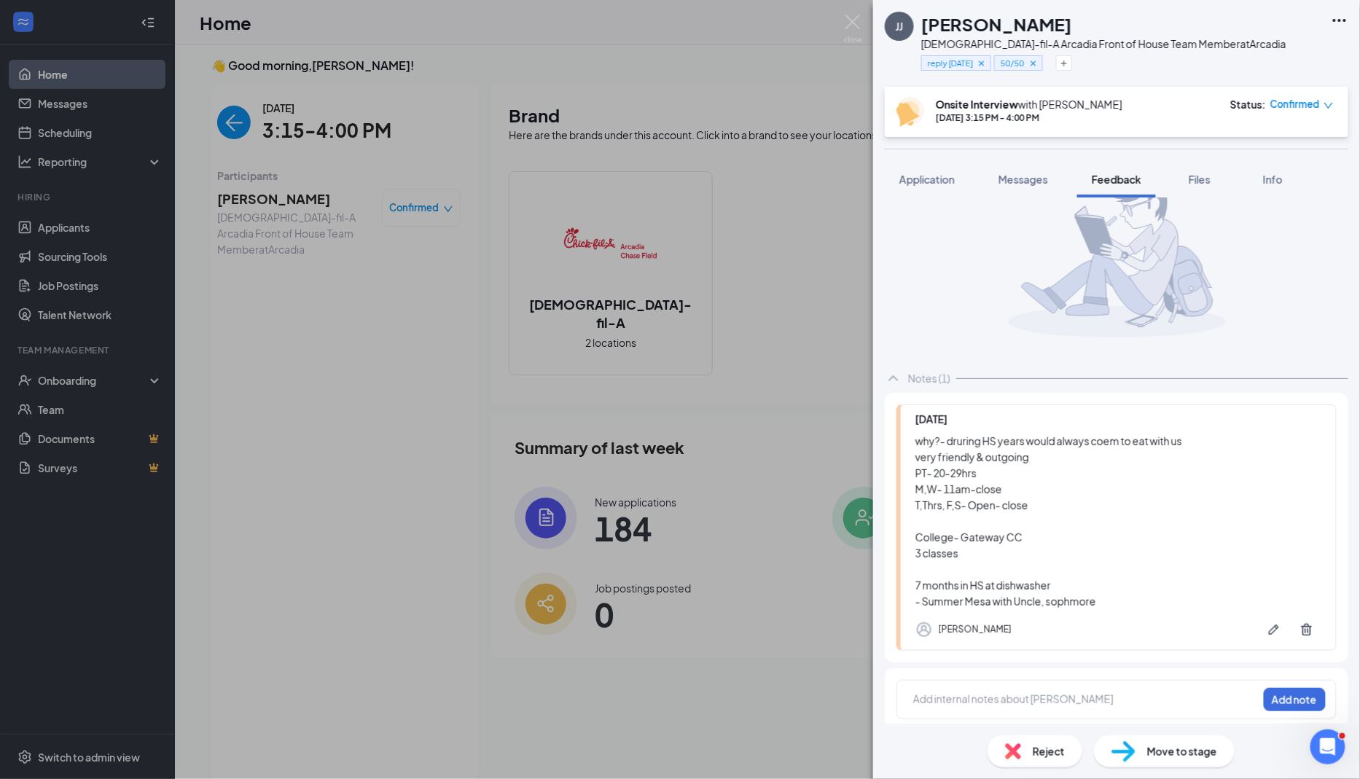
scroll to position [51, 0]
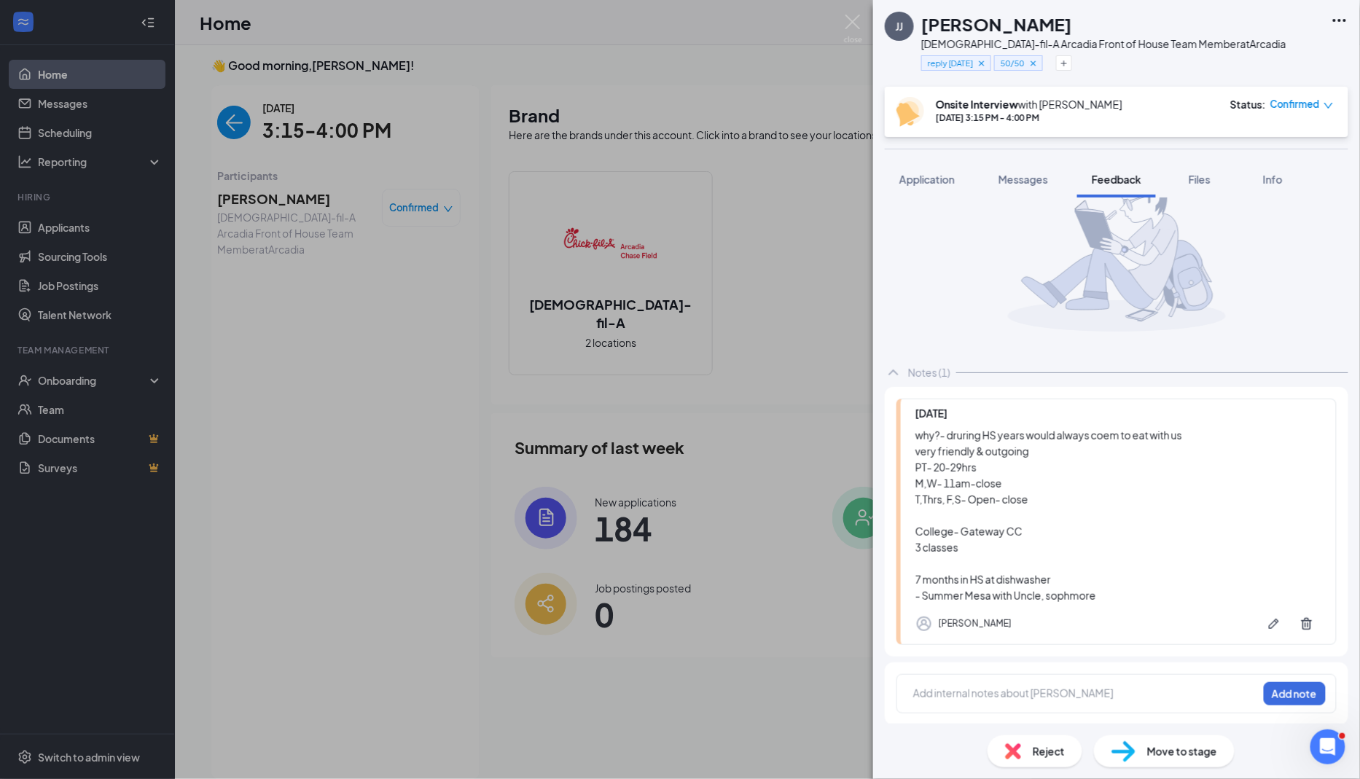
click at [808, 751] on span "Move to stage" at bounding box center [1182, 751] width 70 height 16
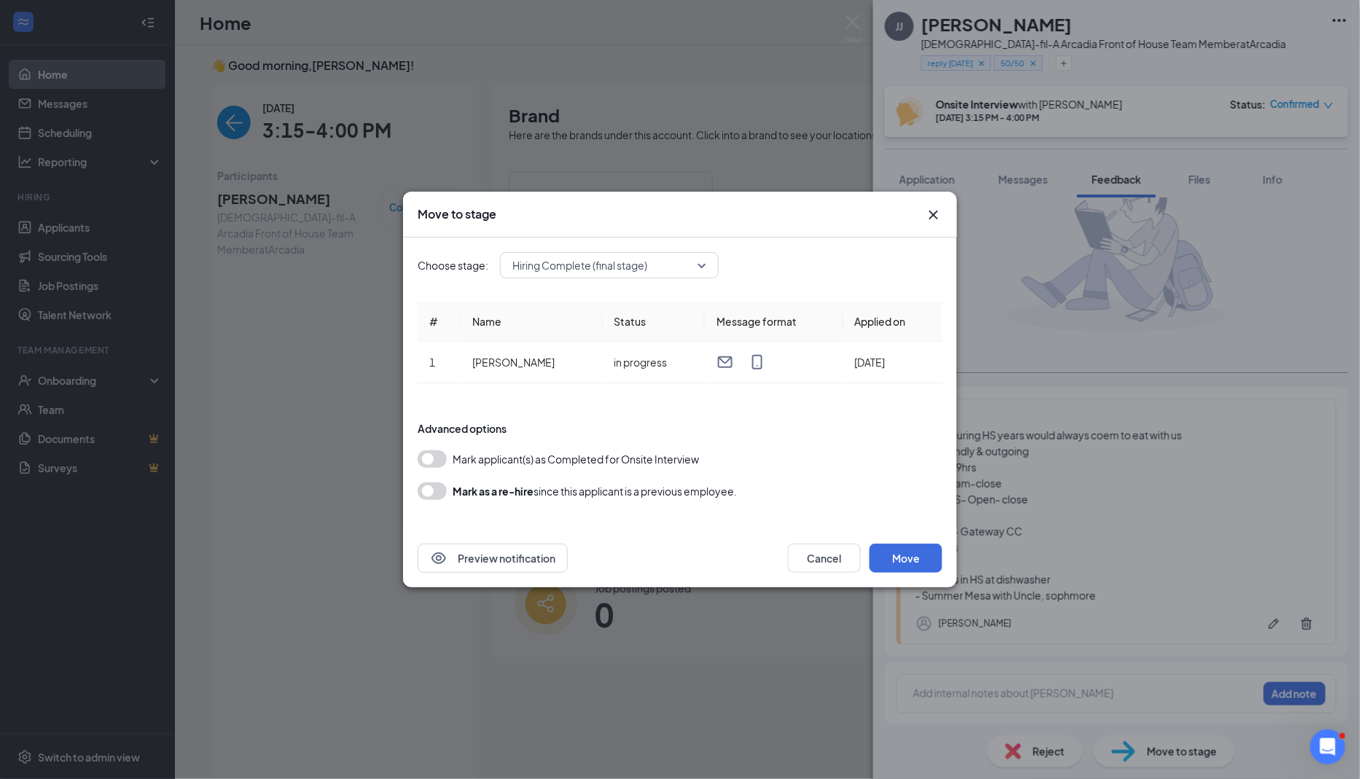
click at [440, 456] on button "button" at bounding box center [432, 458] width 29 height 17
click at [808, 555] on button "Move" at bounding box center [906, 558] width 73 height 29
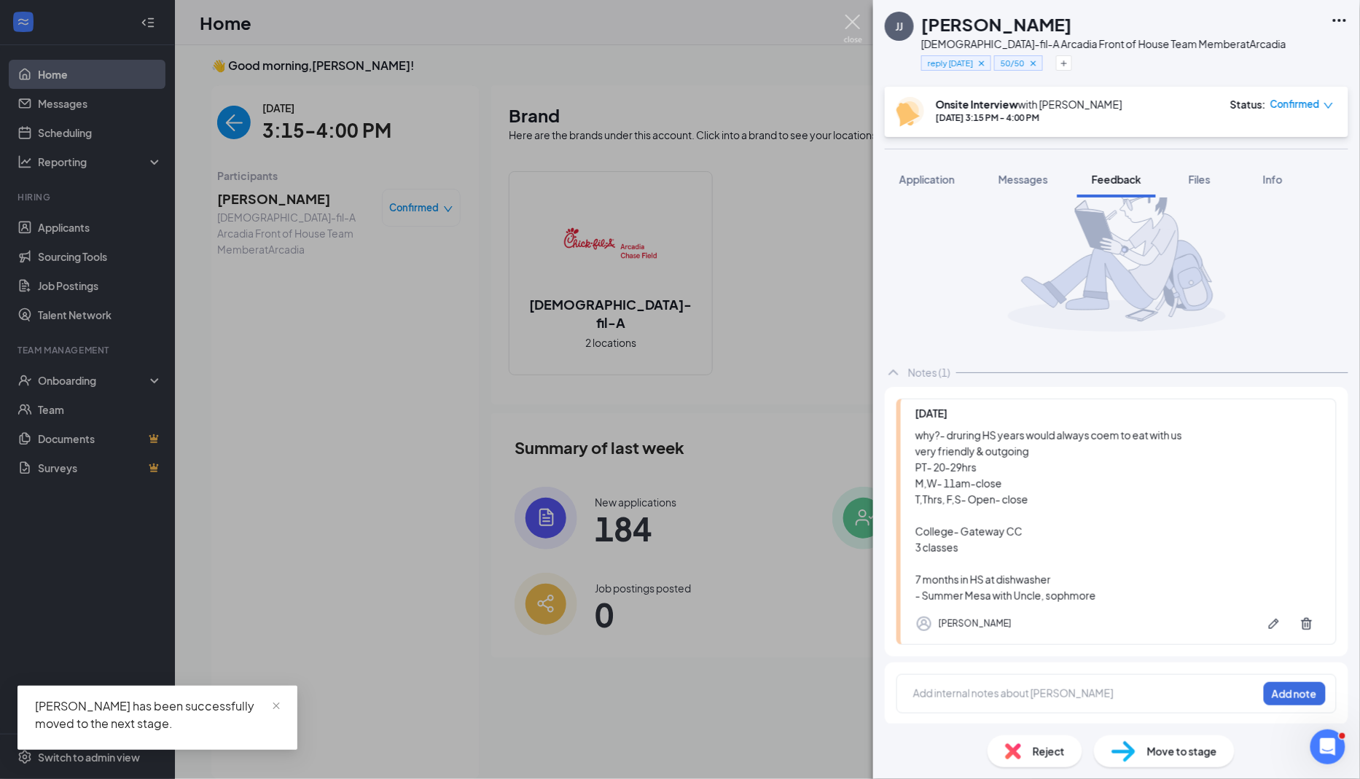
click at [808, 20] on img at bounding box center [853, 29] width 18 height 28
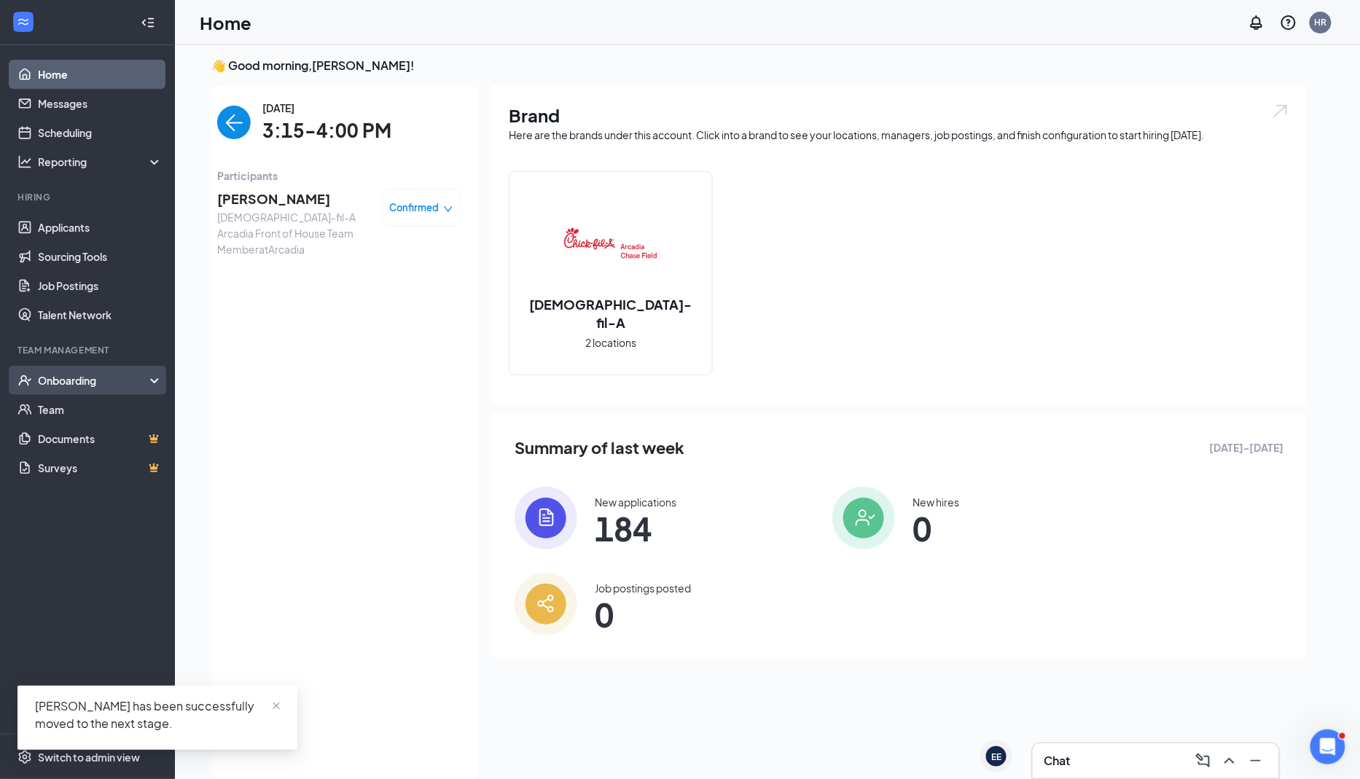
click at [152, 383] on div "Onboarding" at bounding box center [87, 380] width 175 height 29
click at [132, 420] on link "Overview" at bounding box center [100, 409] width 125 height 29
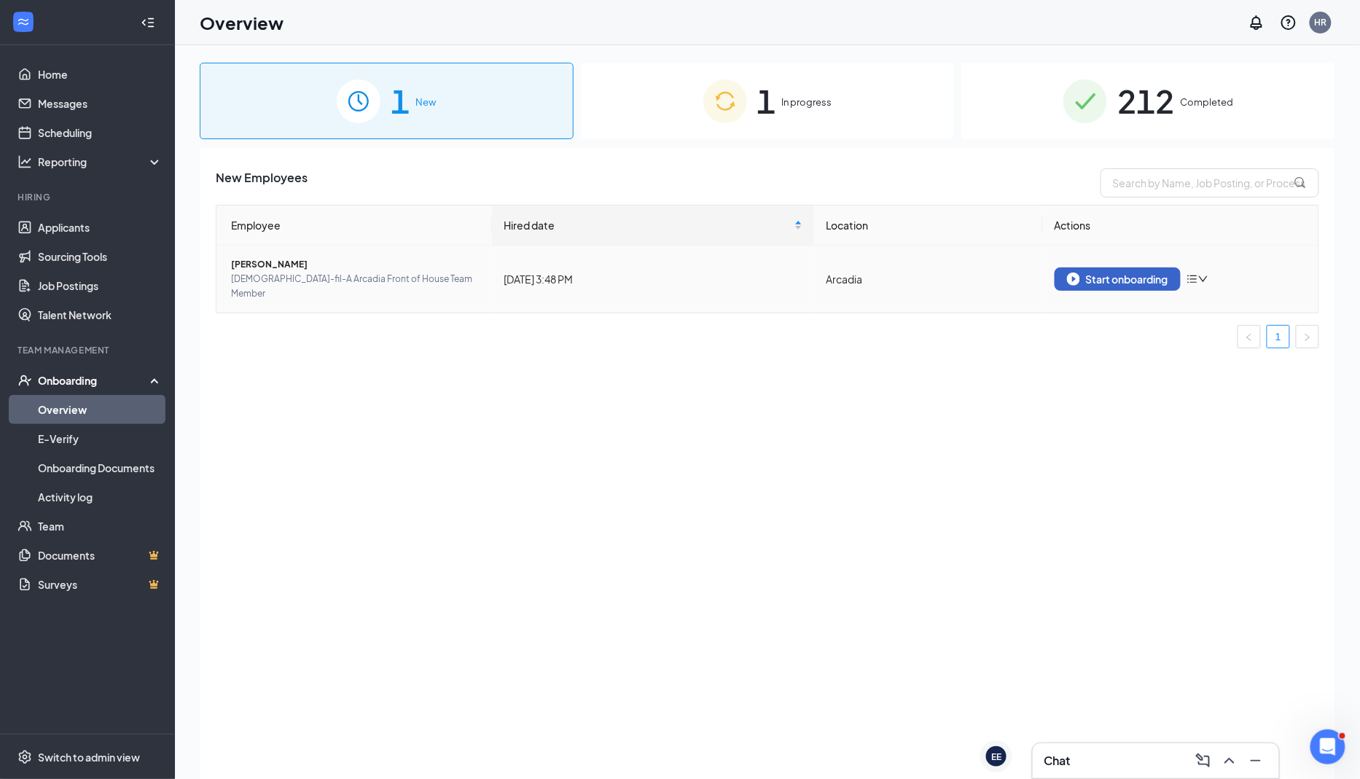
click at [808, 273] on div "Start onboarding" at bounding box center [1117, 279] width 101 height 13
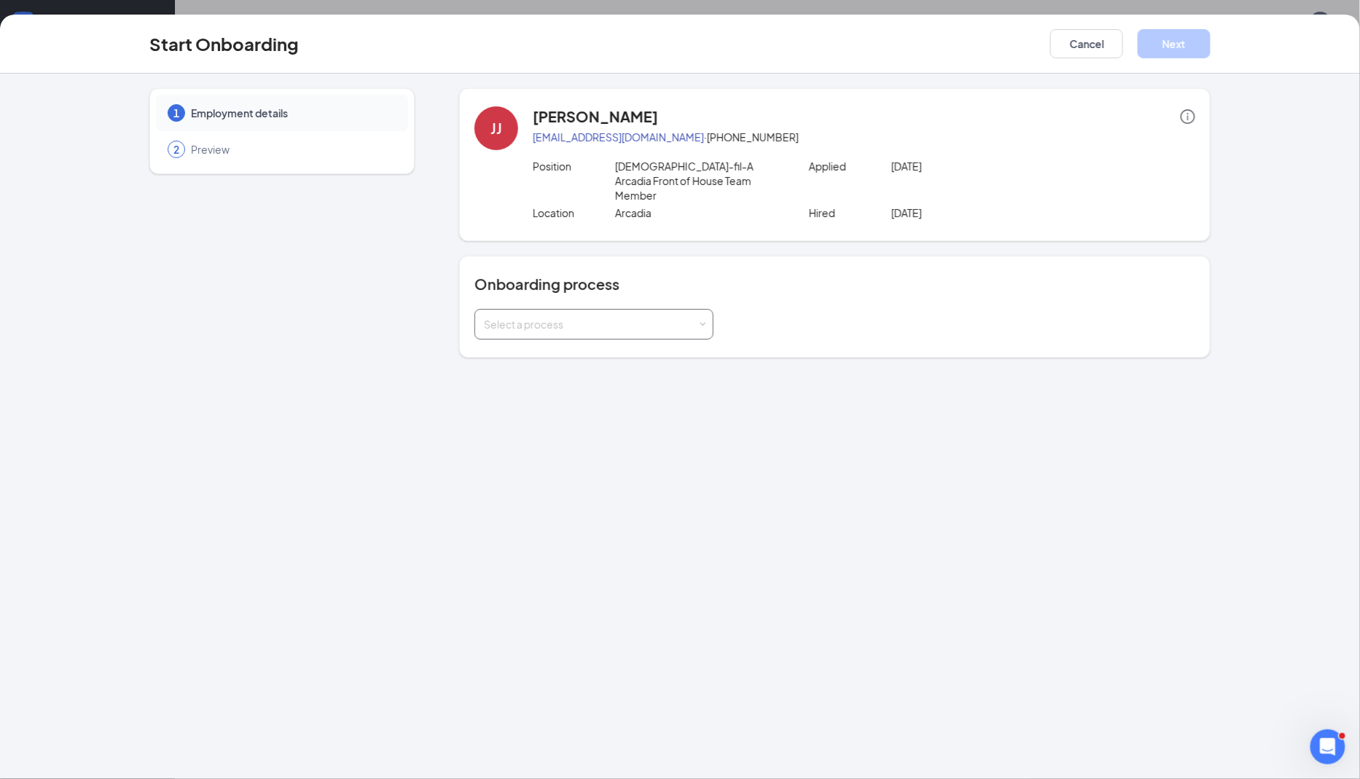
click at [690, 316] on div "Select a process" at bounding box center [594, 324] width 220 height 29
click at [620, 345] on li "03091 Onboarding" at bounding box center [593, 339] width 239 height 26
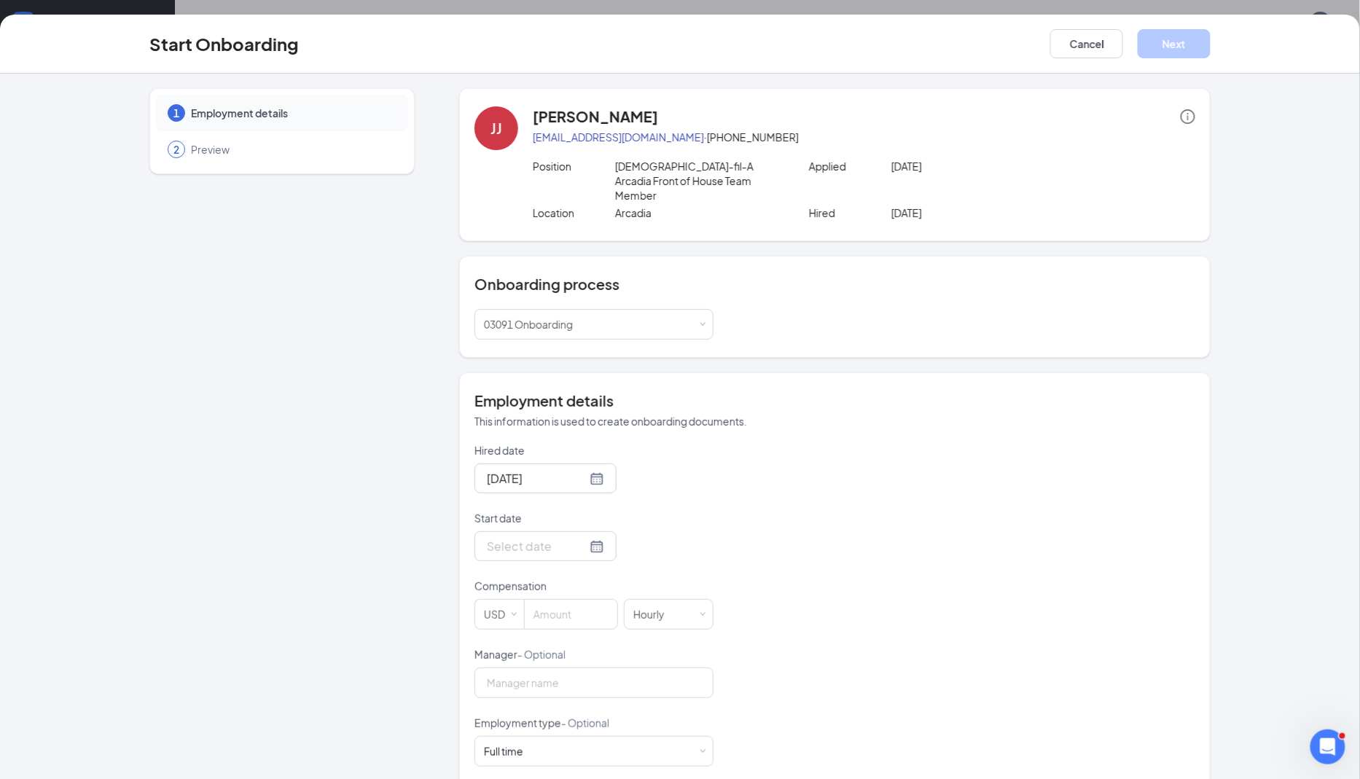
click at [571, 557] on form "Hired date [DATE] Start date Compensation USD Hourly Manager - Optional Employm…" at bounding box center [593, 681] width 239 height 477
click at [577, 537] on div at bounding box center [545, 546] width 117 height 18
type input "[DATE]"
click at [548, 711] on div "26" at bounding box center [548, 719] width 17 height 17
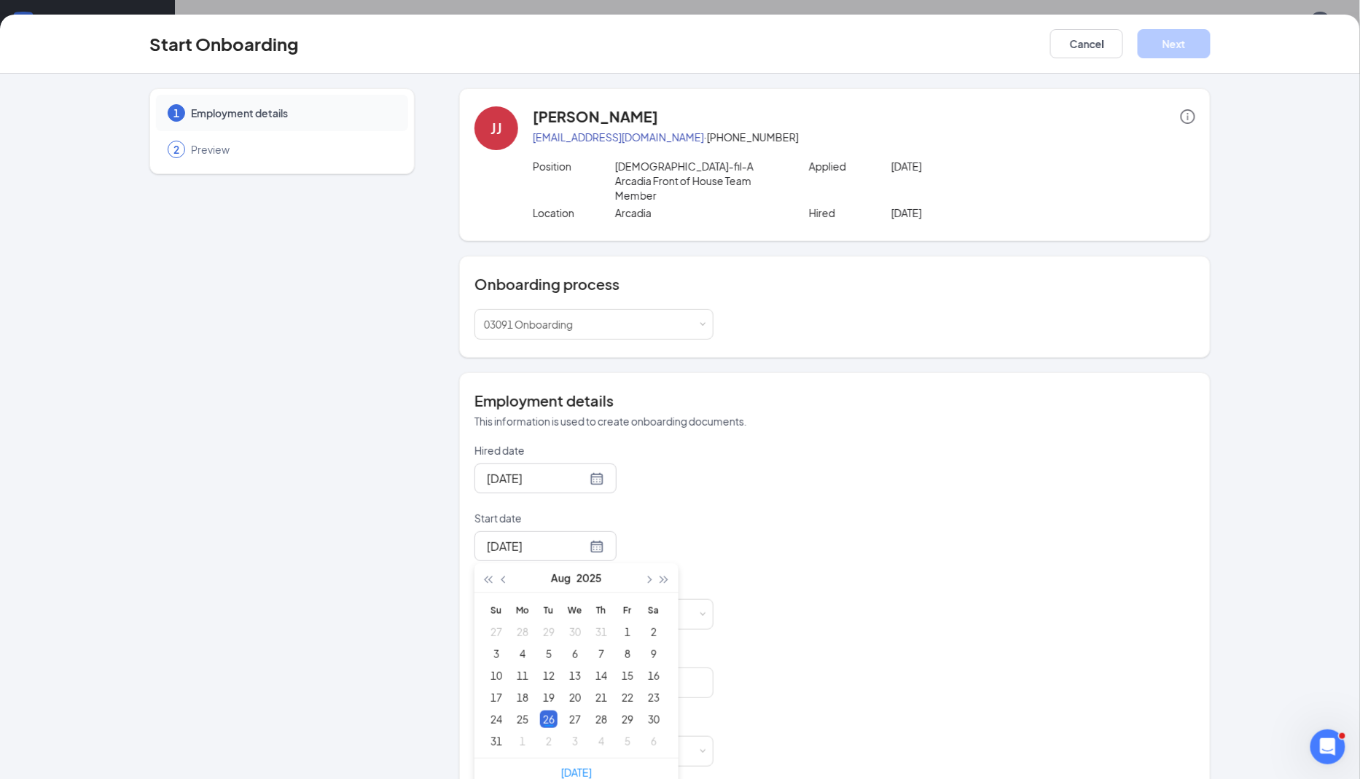
click at [789, 488] on div "Hired date [DATE] Start date [DATE] [DATE] Su Mo Tu We Th Fr Sa 27 28 29 30 31 …" at bounding box center [834, 681] width 721 height 477
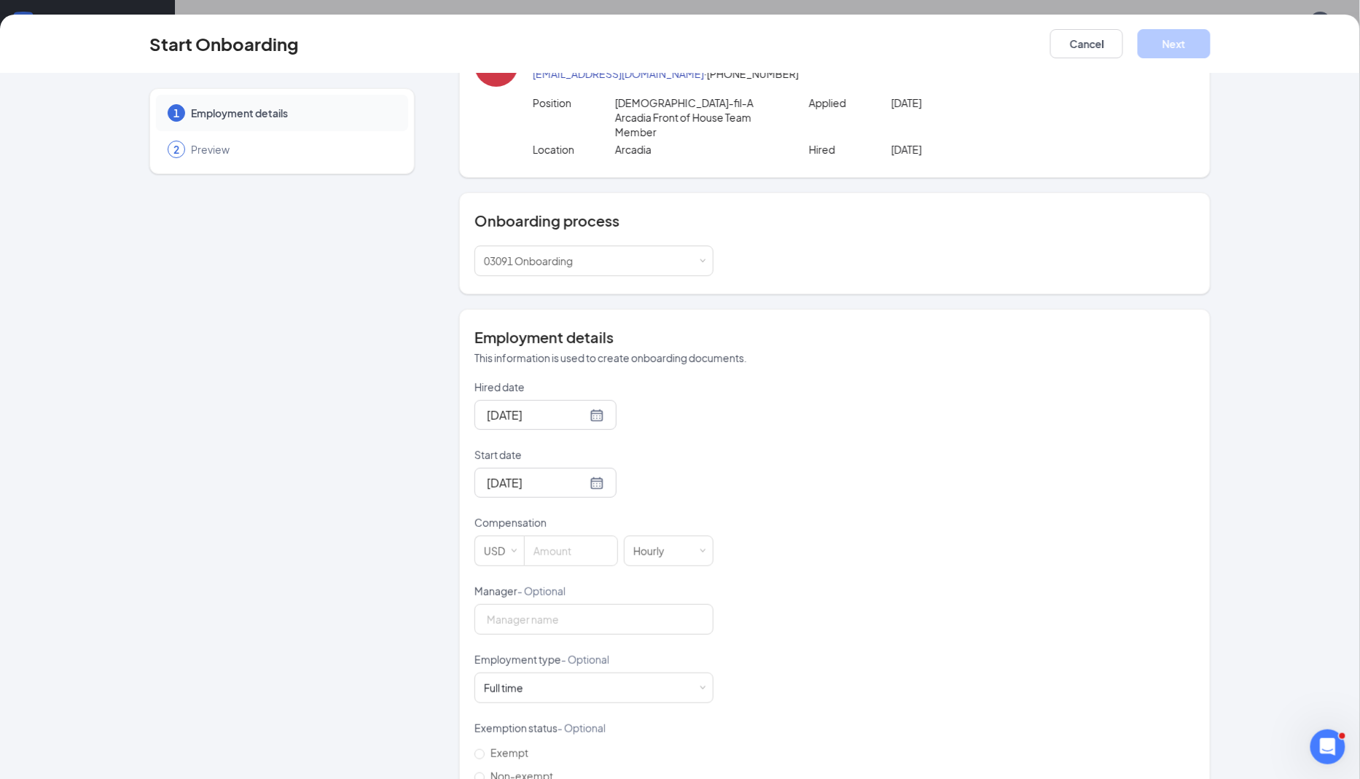
scroll to position [155, 0]
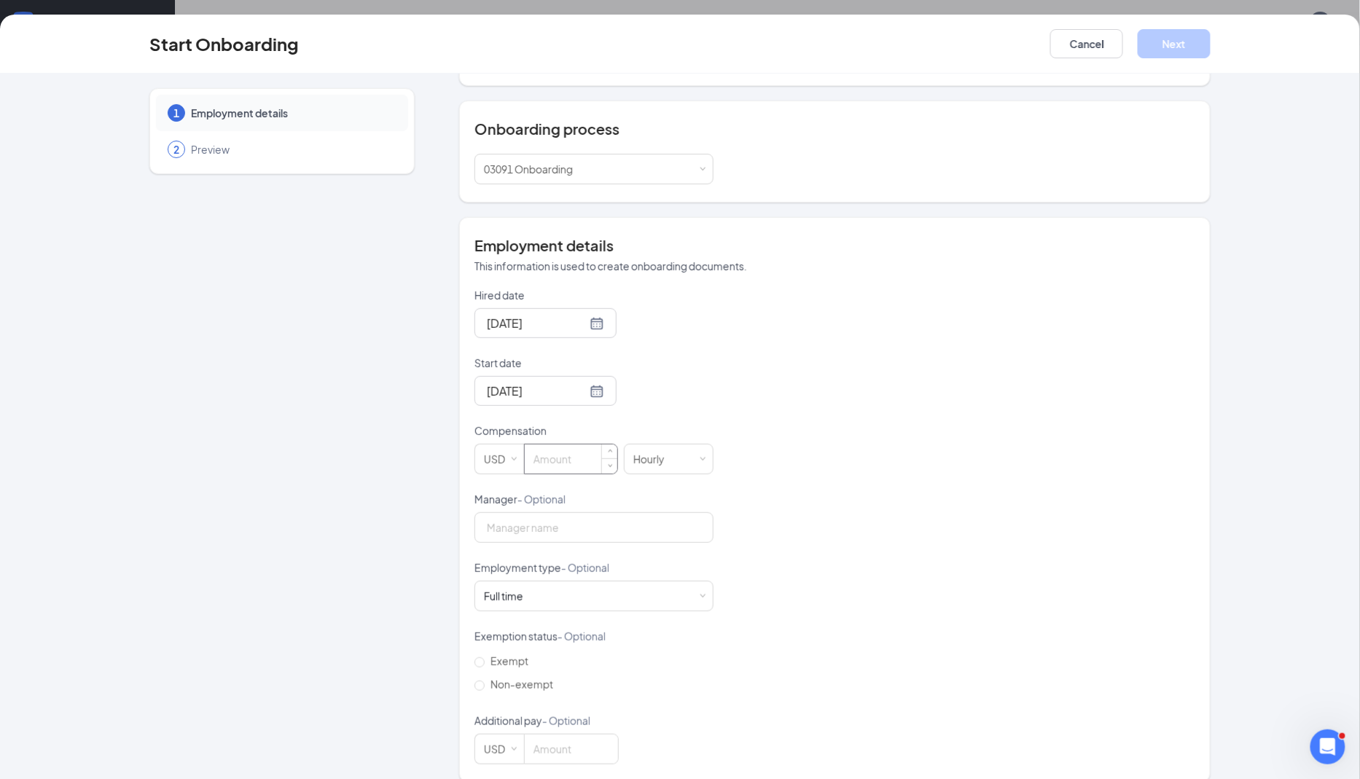
click at [583, 446] on input at bounding box center [571, 459] width 93 height 29
type input "15"
click at [789, 461] on div "Hired date [DATE] Start date [DATE] [DATE] Su Mo Tu We Th Fr Sa 27 28 29 30 31 …" at bounding box center [834, 526] width 721 height 477
click at [707, 472] on form "Hired date [DATE] Start date [DATE] [DATE] Su Mo Tu We Th Fr Sa 27 28 29 30 31 …" at bounding box center [593, 526] width 239 height 477
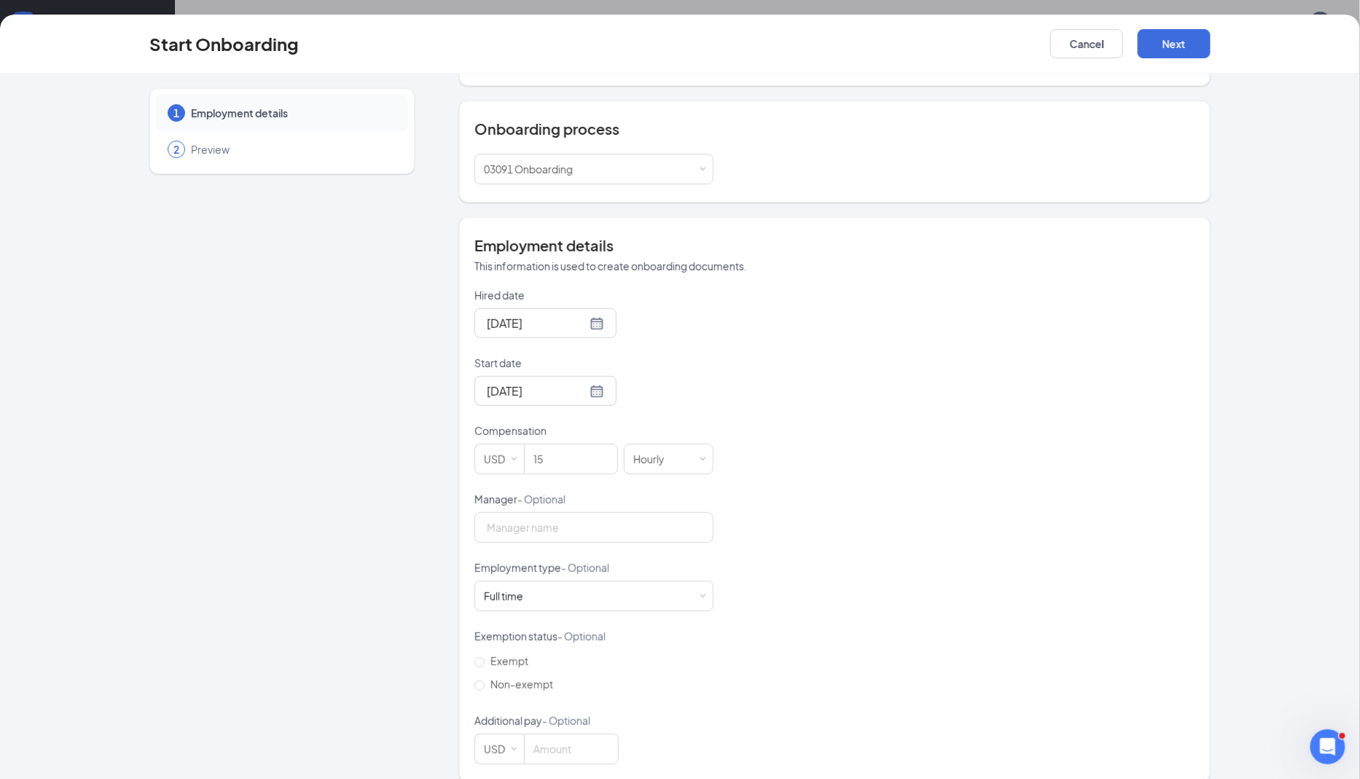
click at [615, 526] on form "Hired date [DATE] Start date [DATE] [DATE] Su Mo Tu We Th Fr Sa 27 28 29 30 31 …" at bounding box center [593, 526] width 239 height 477
click at [619, 512] on input "Manager - Optional" at bounding box center [593, 527] width 239 height 31
type input "[PERSON_NAME]"
click at [574, 582] on div "Full time Works 30+ hours per week and is reasonably expected to work" at bounding box center [594, 596] width 220 height 29
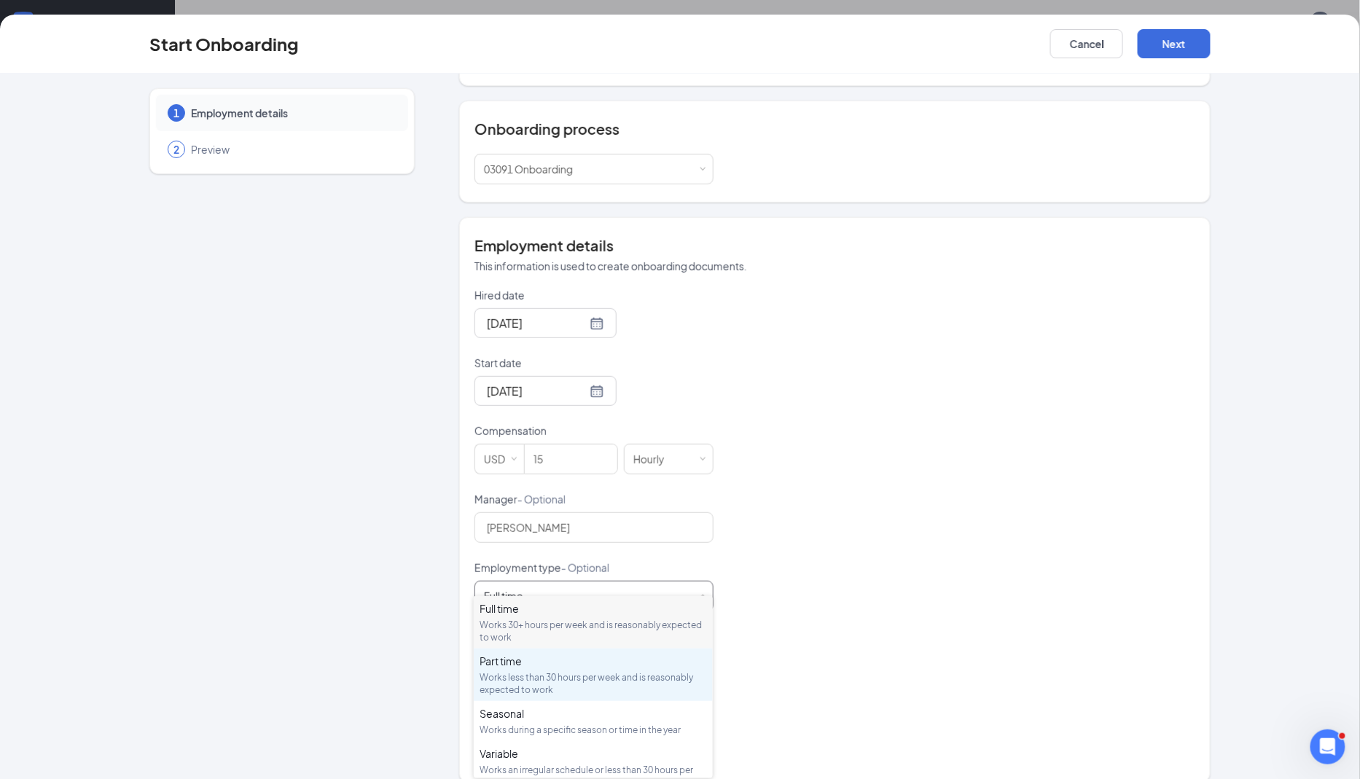
click at [545, 671] on div "Works less than 30 hours per week and is reasonably expected to work" at bounding box center [593, 683] width 227 height 25
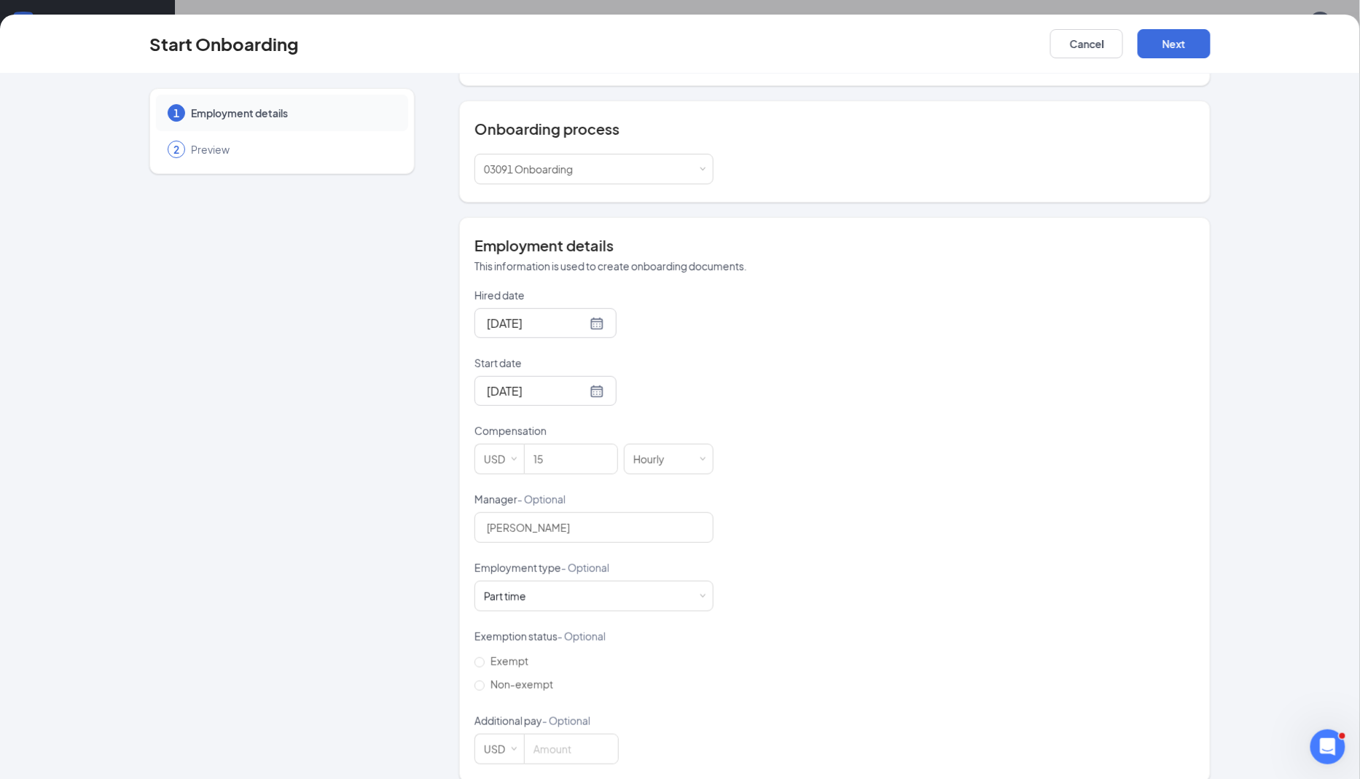
click at [808, 502] on div "Hired date [DATE] Start date [DATE] [DATE] Su Mo Tu We Th Fr Sa 27 28 29 30 31 …" at bounding box center [834, 526] width 721 height 477
click at [808, 50] on button "Next" at bounding box center [1174, 43] width 73 height 29
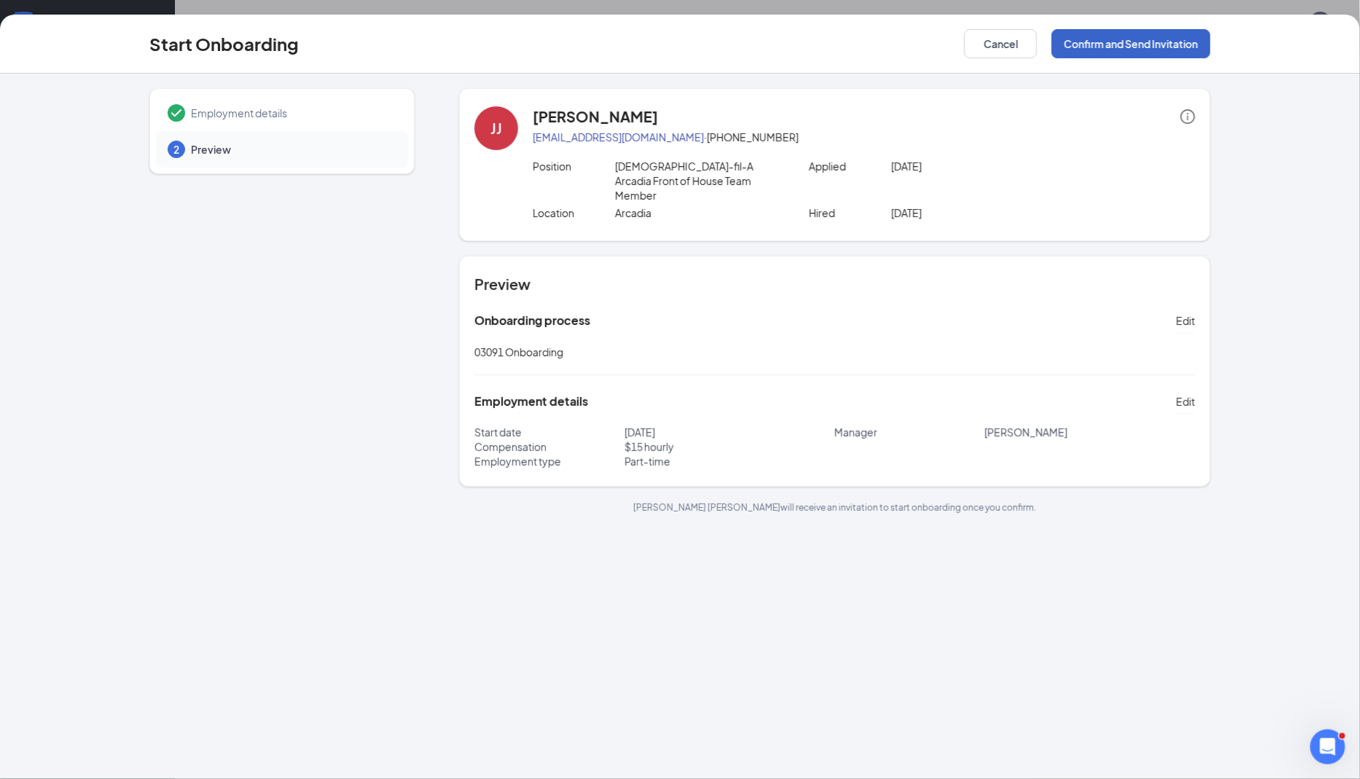
click at [808, 44] on button "Confirm and Send Invitation" at bounding box center [1131, 43] width 159 height 29
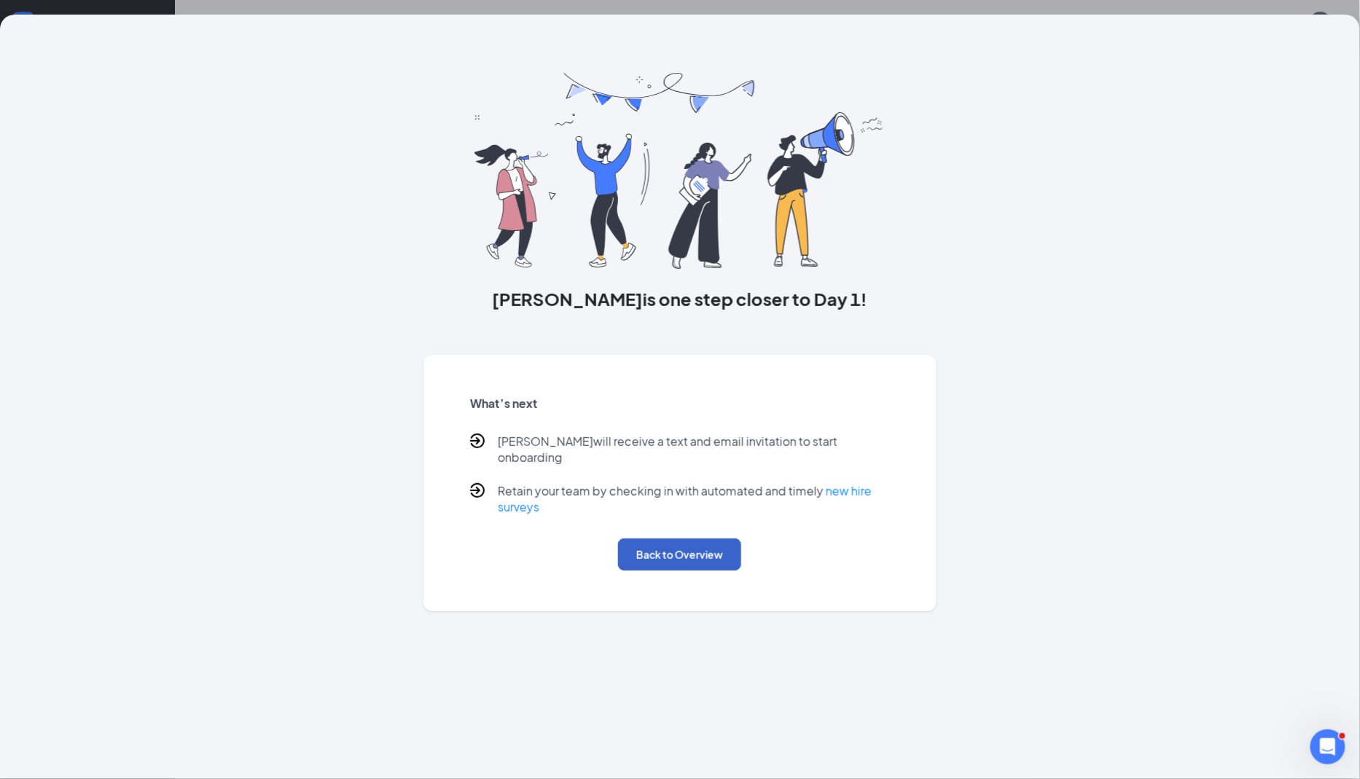
click at [668, 539] on button "Back to Overview" at bounding box center [679, 555] width 123 height 32
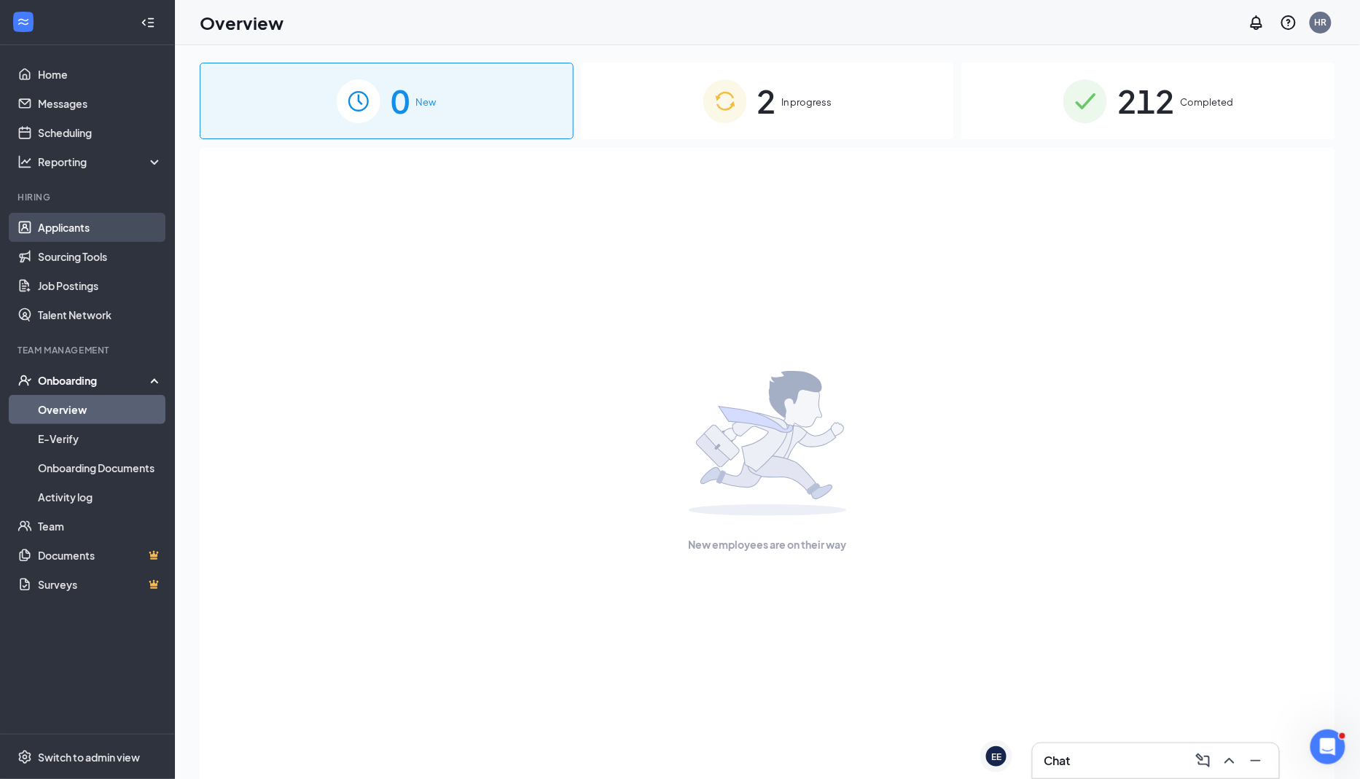
click at [100, 230] on link "Applicants" at bounding box center [100, 227] width 125 height 29
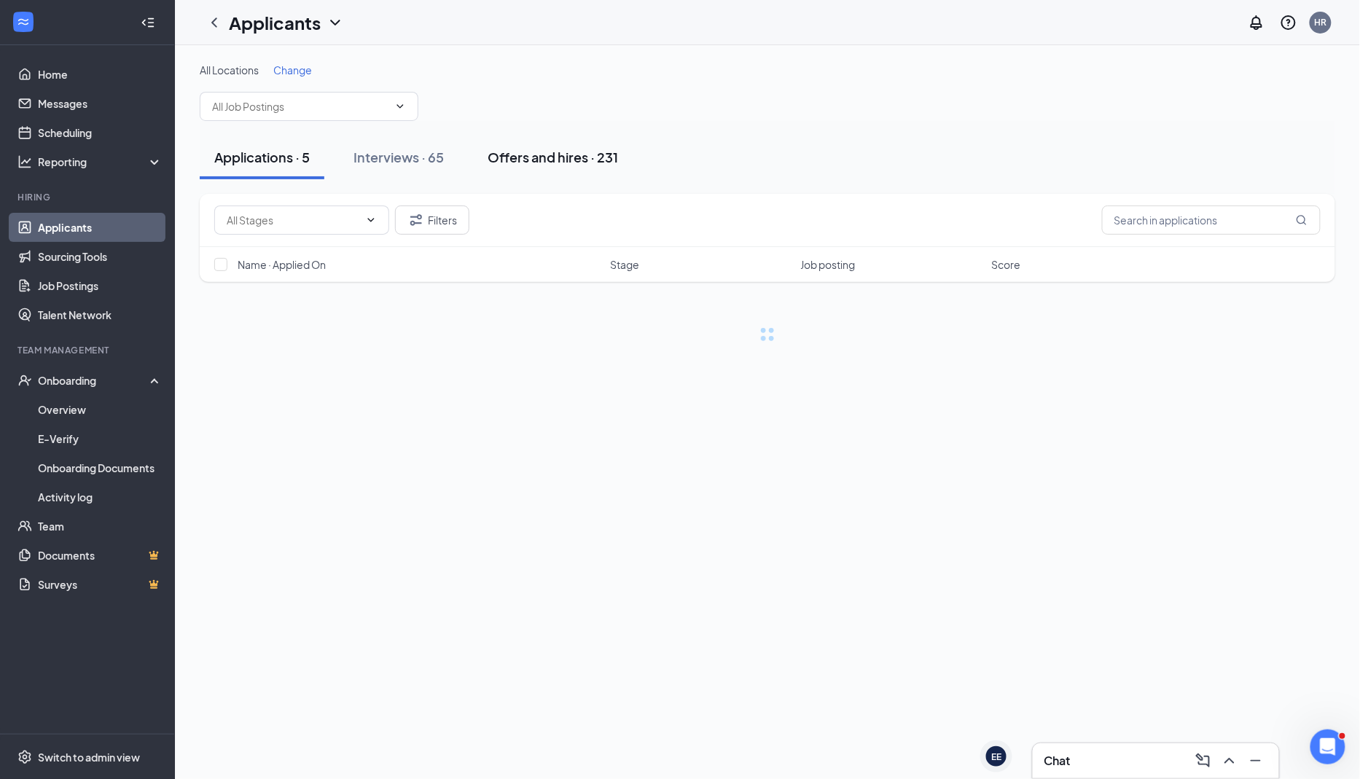
click at [579, 165] on button "Offers and hires · 231" at bounding box center [553, 158] width 160 height 44
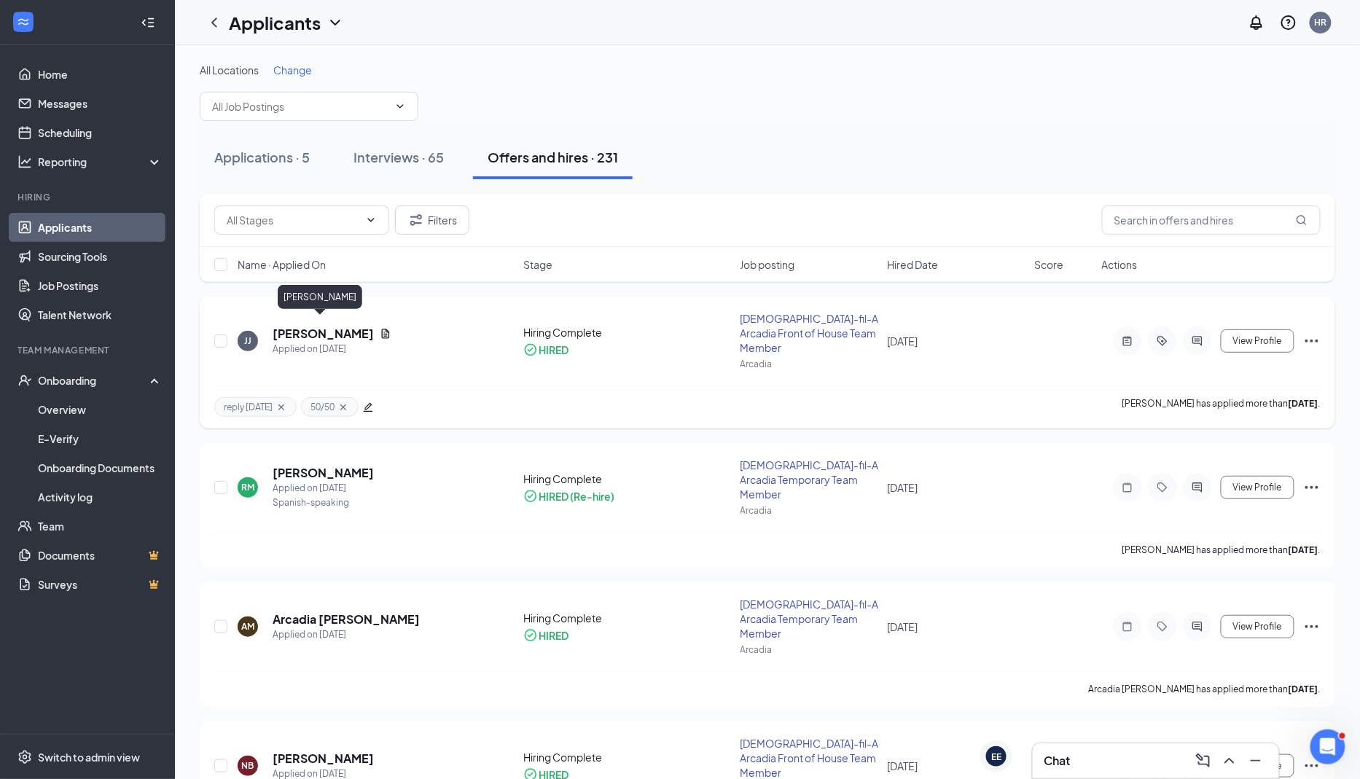
click at [337, 326] on h5 "[PERSON_NAME]" at bounding box center [323, 334] width 101 height 16
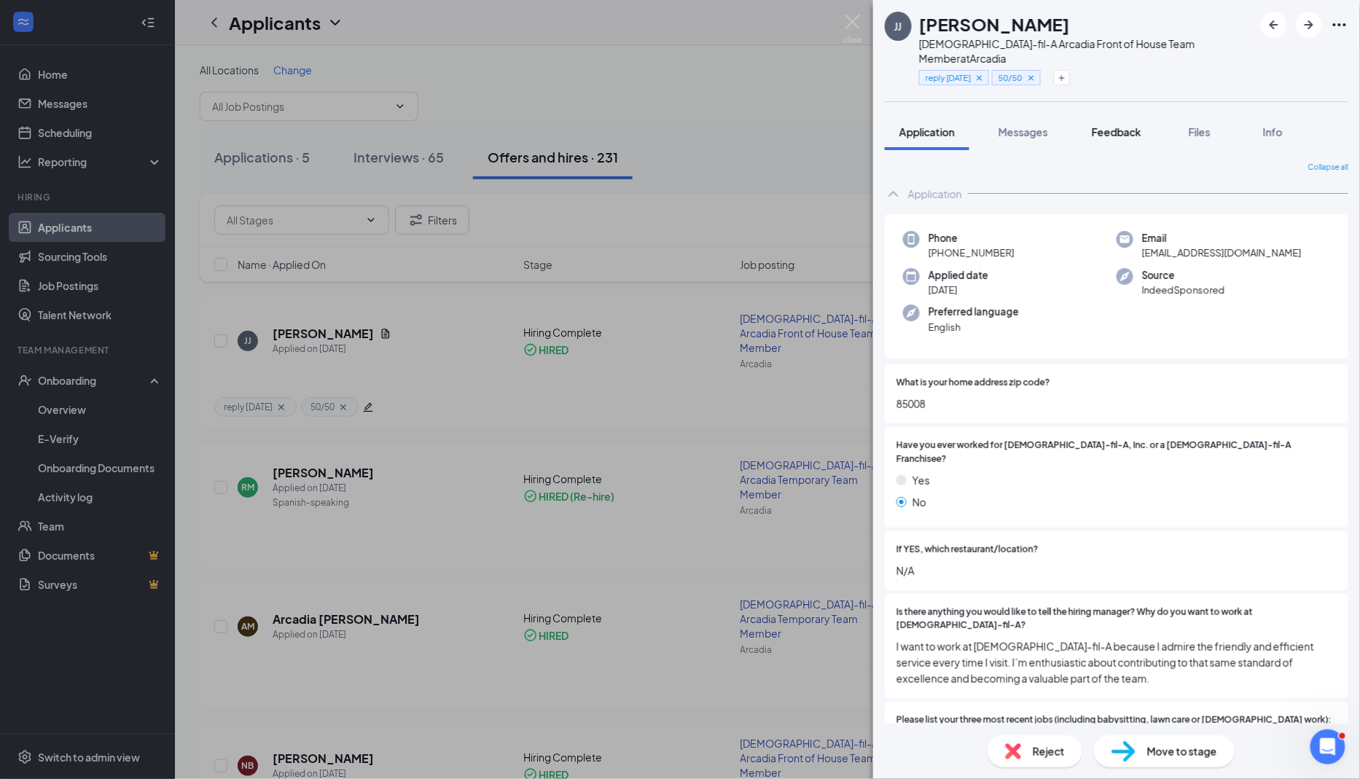
click at [808, 114] on button "Feedback" at bounding box center [1116, 132] width 79 height 36
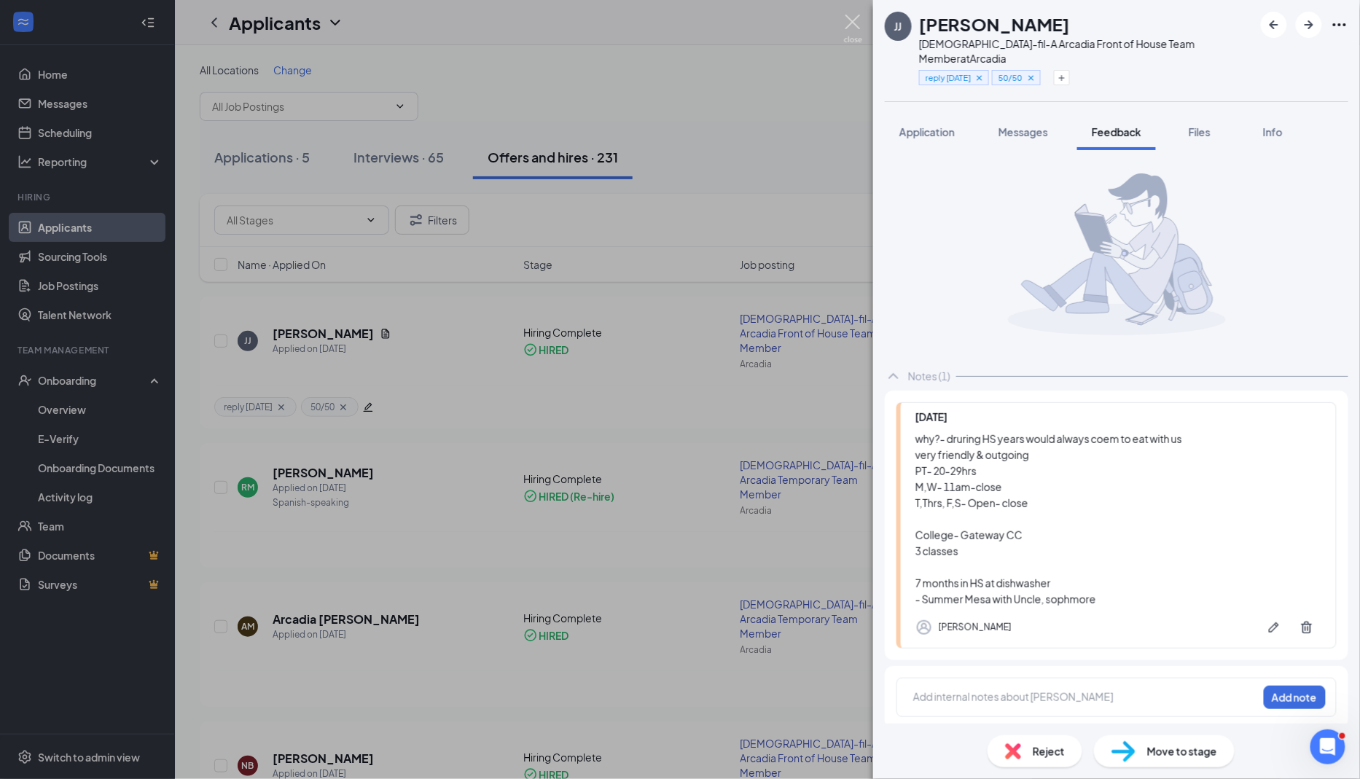
click at [808, 31] on img at bounding box center [853, 29] width 18 height 28
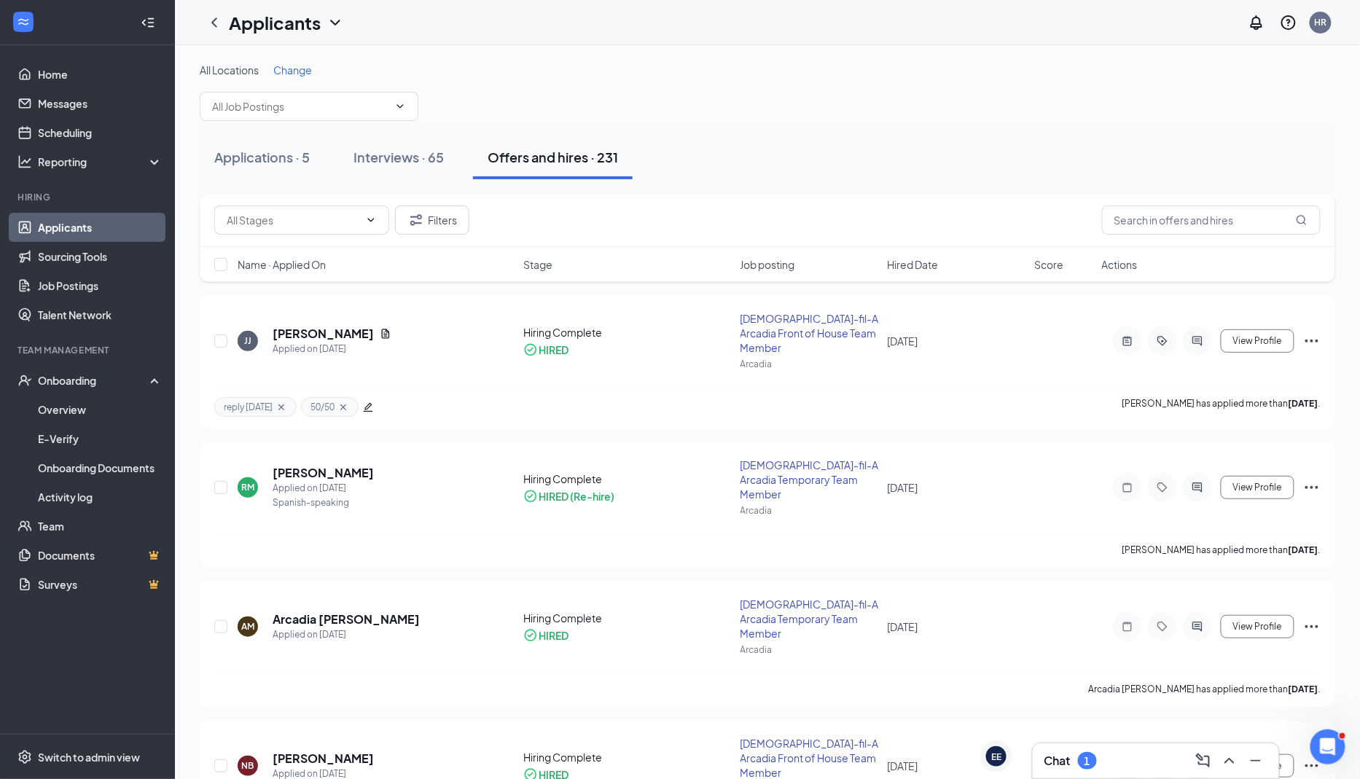
click at [808, 756] on div "Chat 1" at bounding box center [1155, 760] width 223 height 23
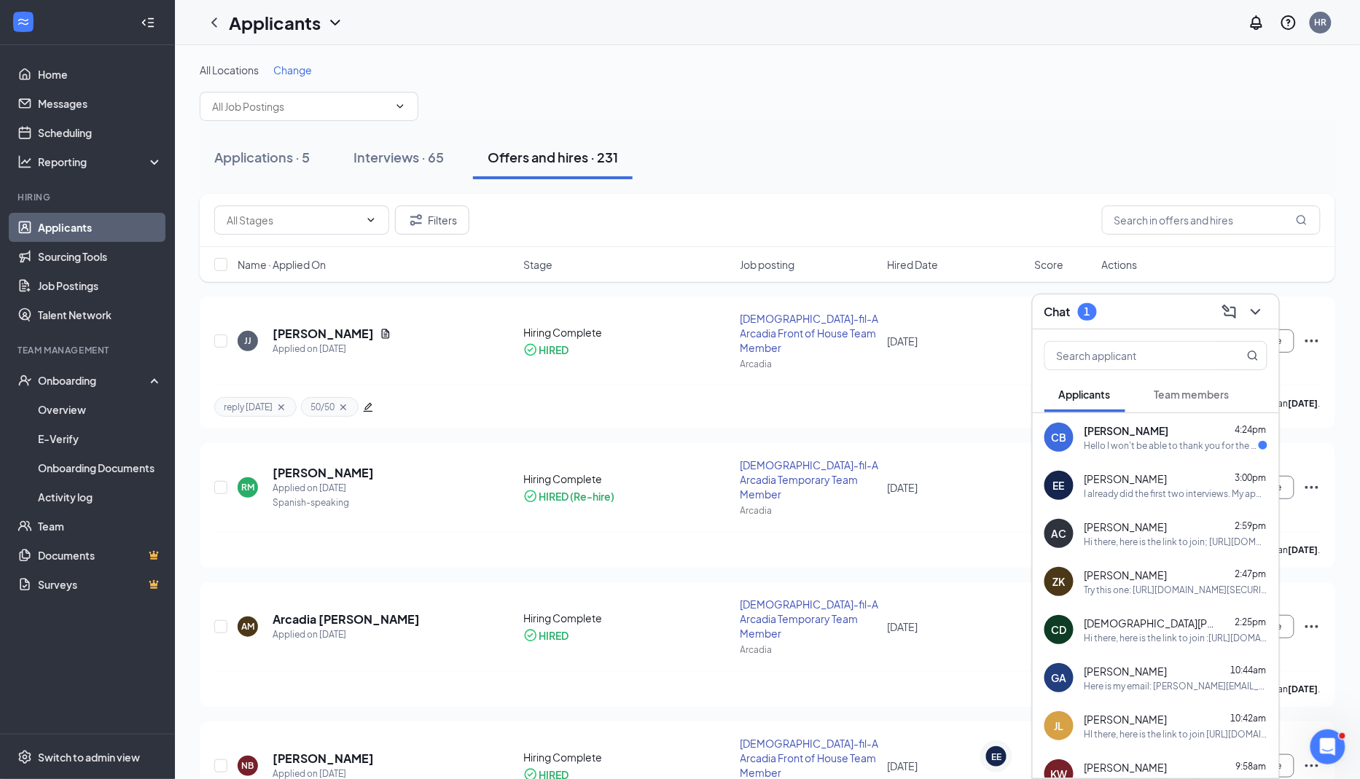
click at [808, 442] on div "Hello I won't be able to thank you for the opportunity but I got another job al…" at bounding box center [1172, 446] width 174 height 12
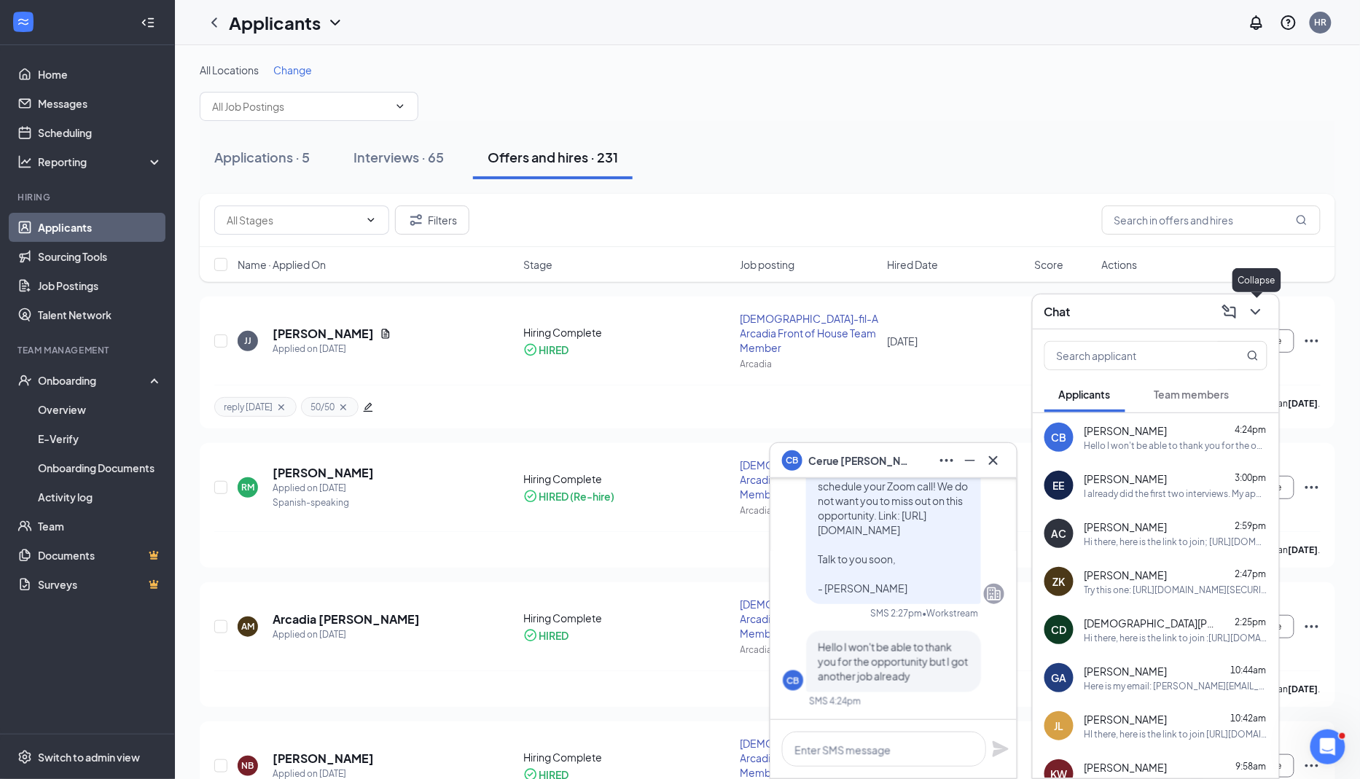
click at [808, 314] on button at bounding box center [1255, 311] width 23 height 23
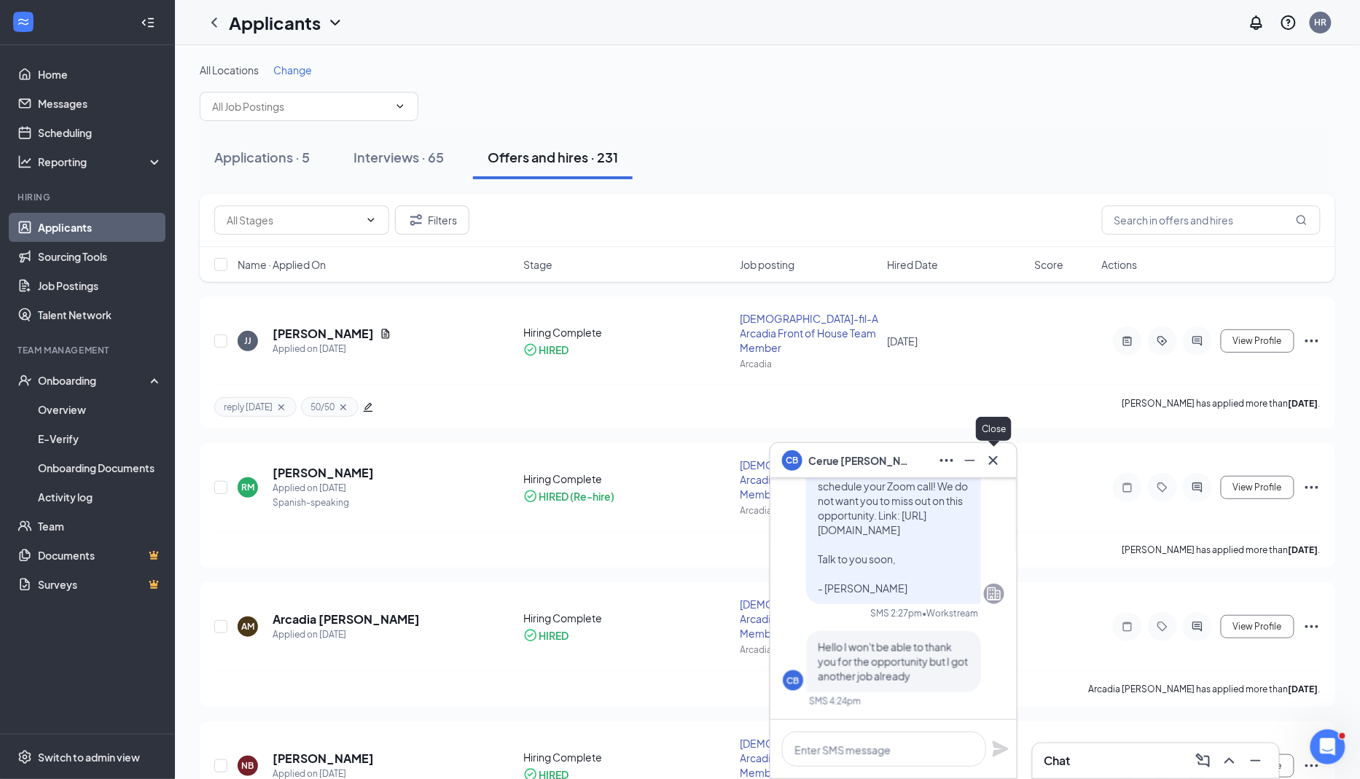
click at [808, 456] on button at bounding box center [993, 460] width 23 height 23
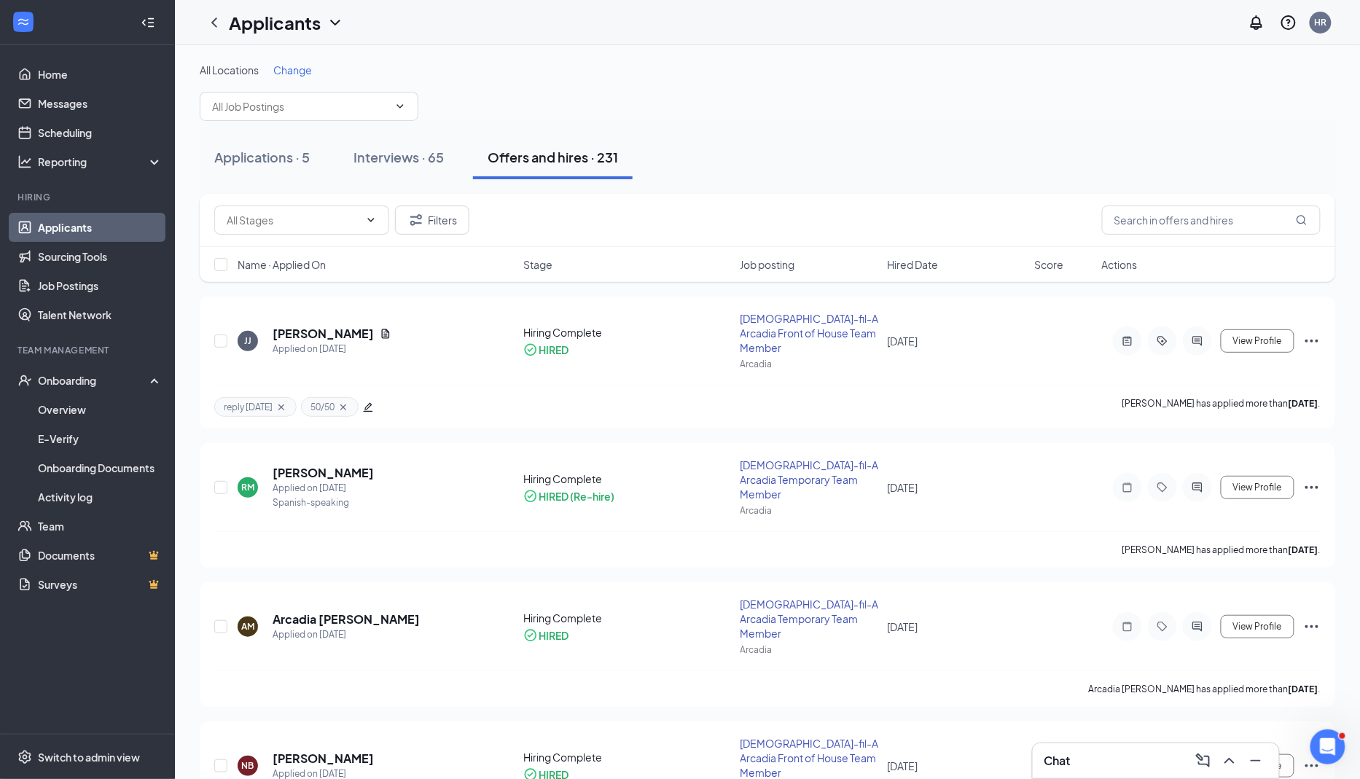
click at [808, 756] on div "Chat" at bounding box center [1155, 760] width 223 height 23
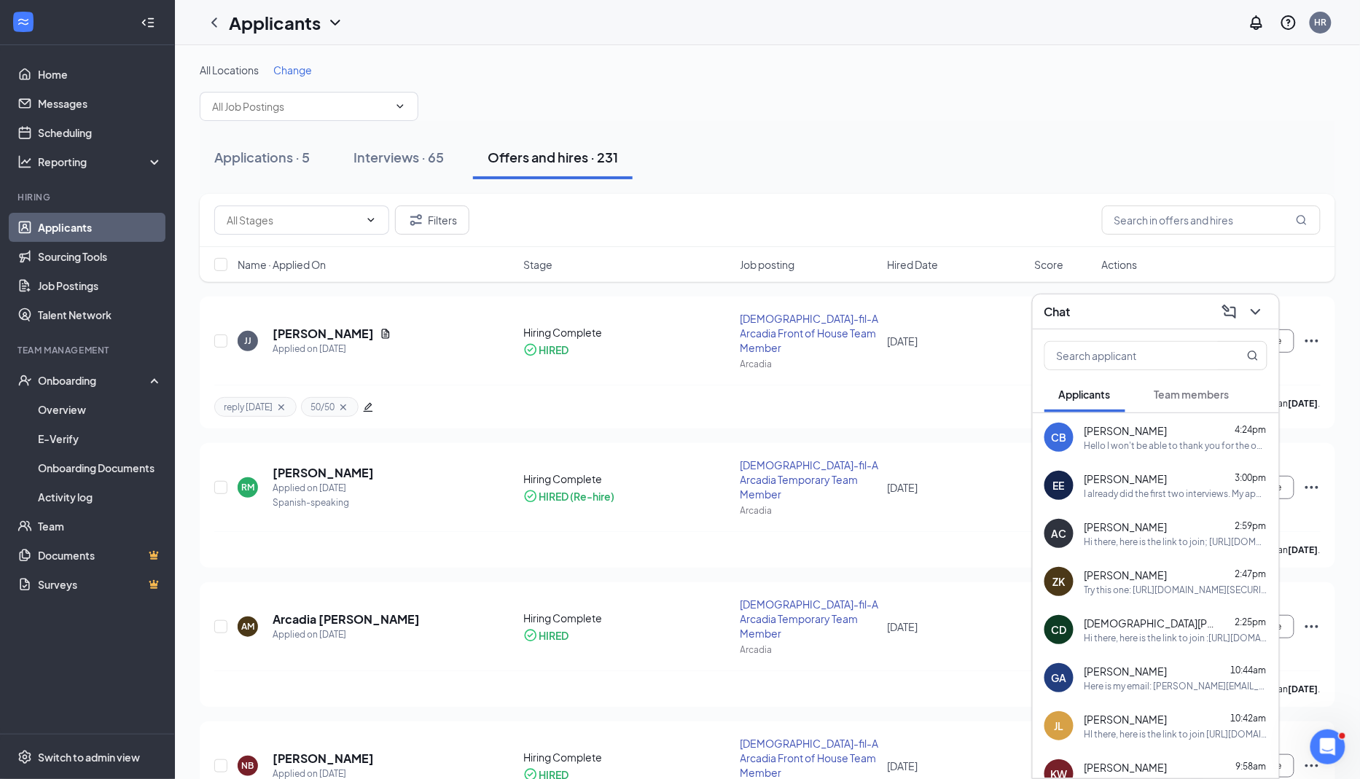
click at [808, 480] on div "[PERSON_NAME] 3:00pm" at bounding box center [1176, 479] width 183 height 15
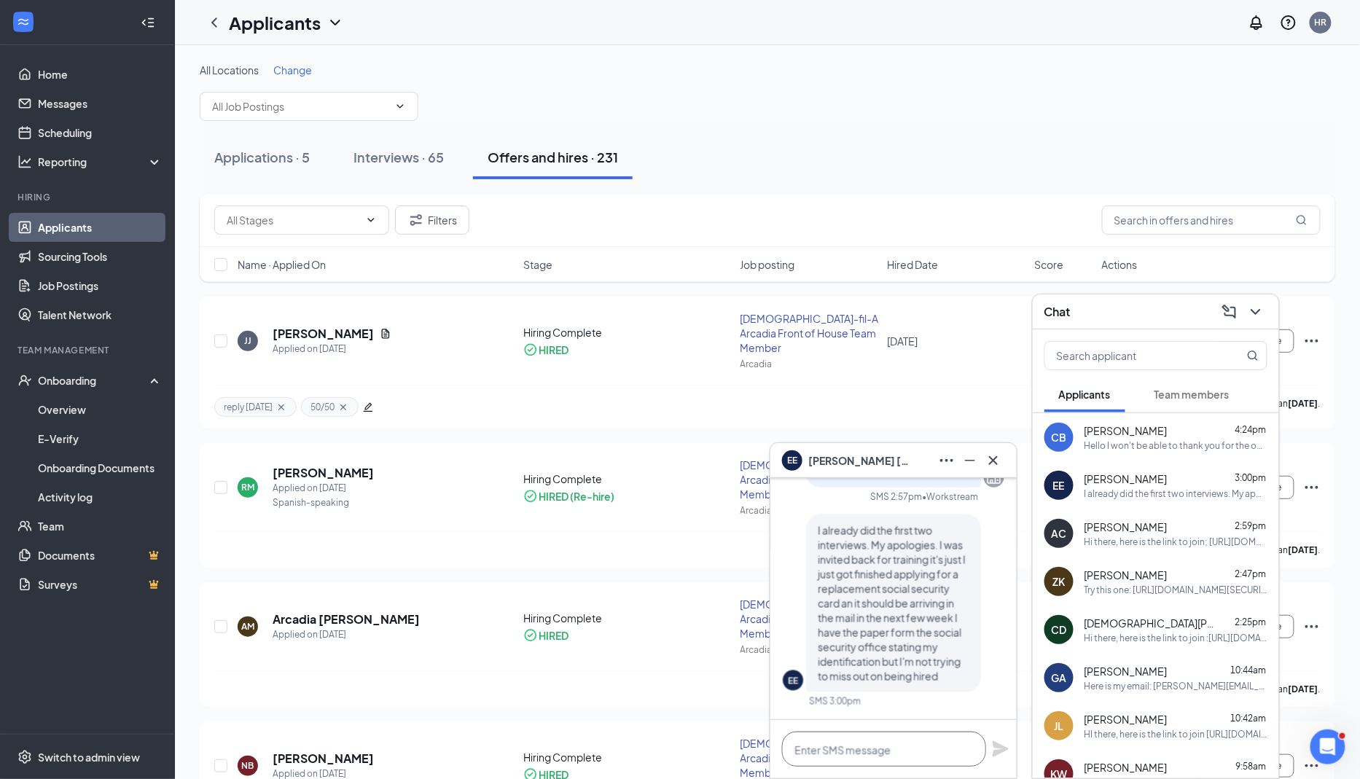
click at [808, 756] on textarea at bounding box center [884, 749] width 204 height 35
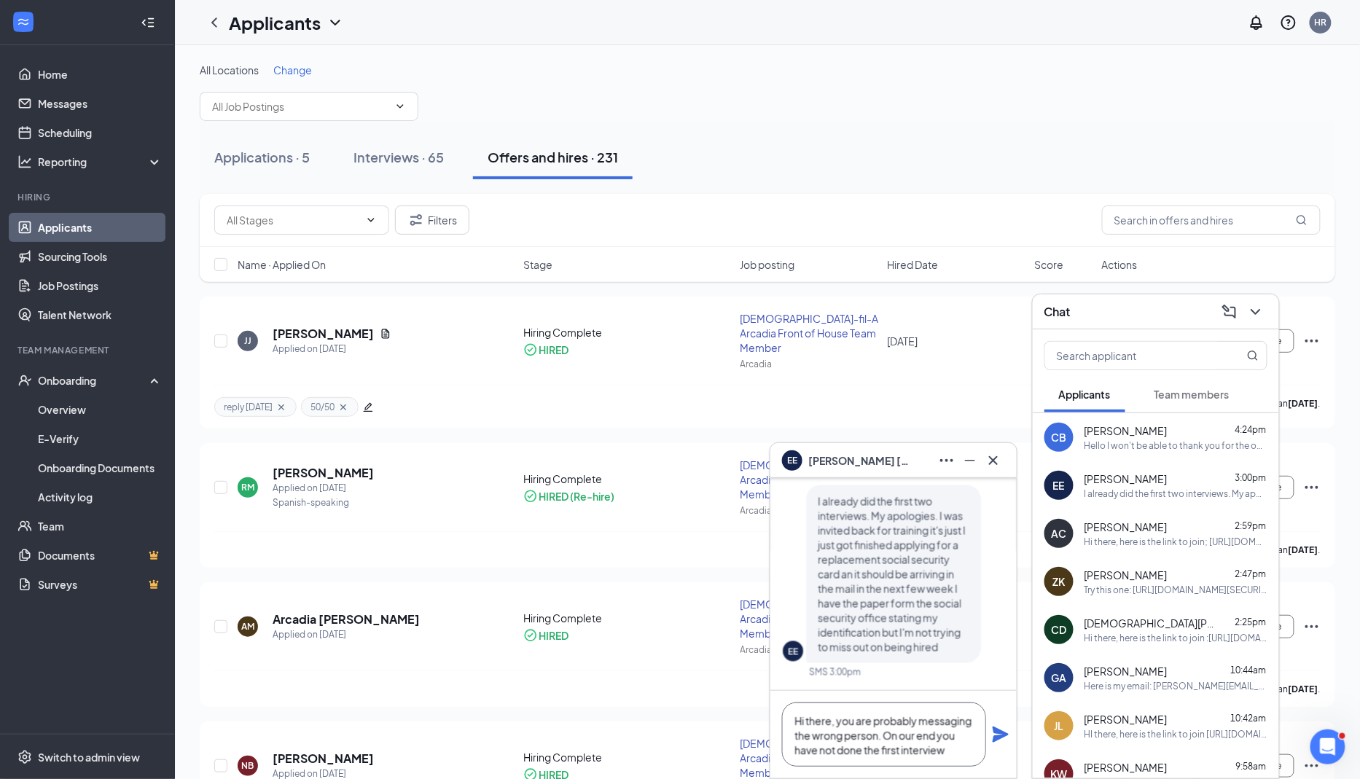
drag, startPoint x: 956, startPoint y: 756, endPoint x: 770, endPoint y: 706, distance: 191.7
click at [770, 706] on div "Hi there, you are probably messaging the wrong person. On our end you have not …" at bounding box center [893, 734] width 246 height 87
paste textarea "t looks like there may be some confusion—you might be messaging the wrong perso…"
click at [794, 709] on textarea "t looks like there may be some confusion—you might be messaging the wrong perso…" at bounding box center [884, 727] width 204 height 79
click at [808, 722] on textarea "It looks like there may be some confusion—you might be messaging the wrong pers…" at bounding box center [884, 727] width 204 height 79
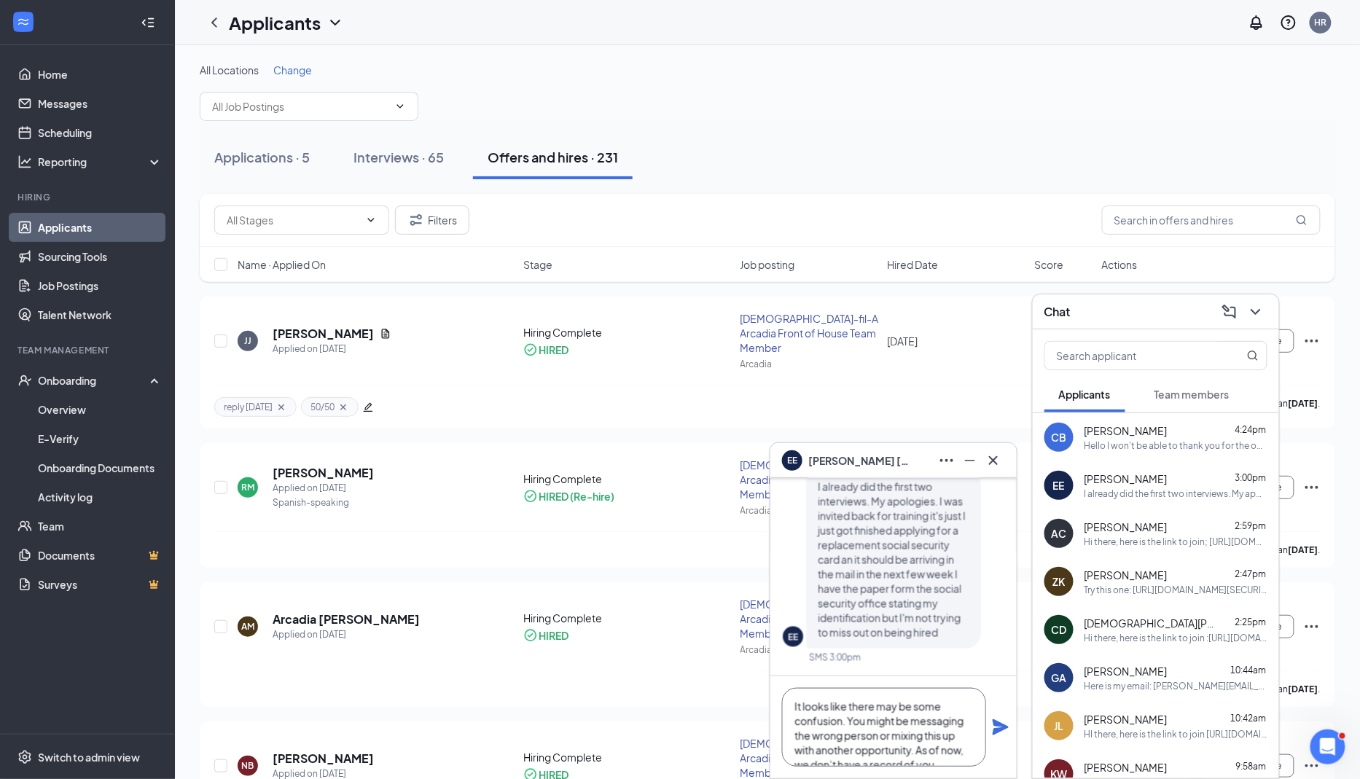
click at [794, 709] on textarea "It looks like there may be some confusion. You might be messaging the wrong per…" at bounding box center [884, 727] width 204 height 79
type textarea "Hi there, it looks like there may be some confusion. You might be messaging the…"
click at [808, 732] on icon "Plane" at bounding box center [1001, 727] width 16 height 16
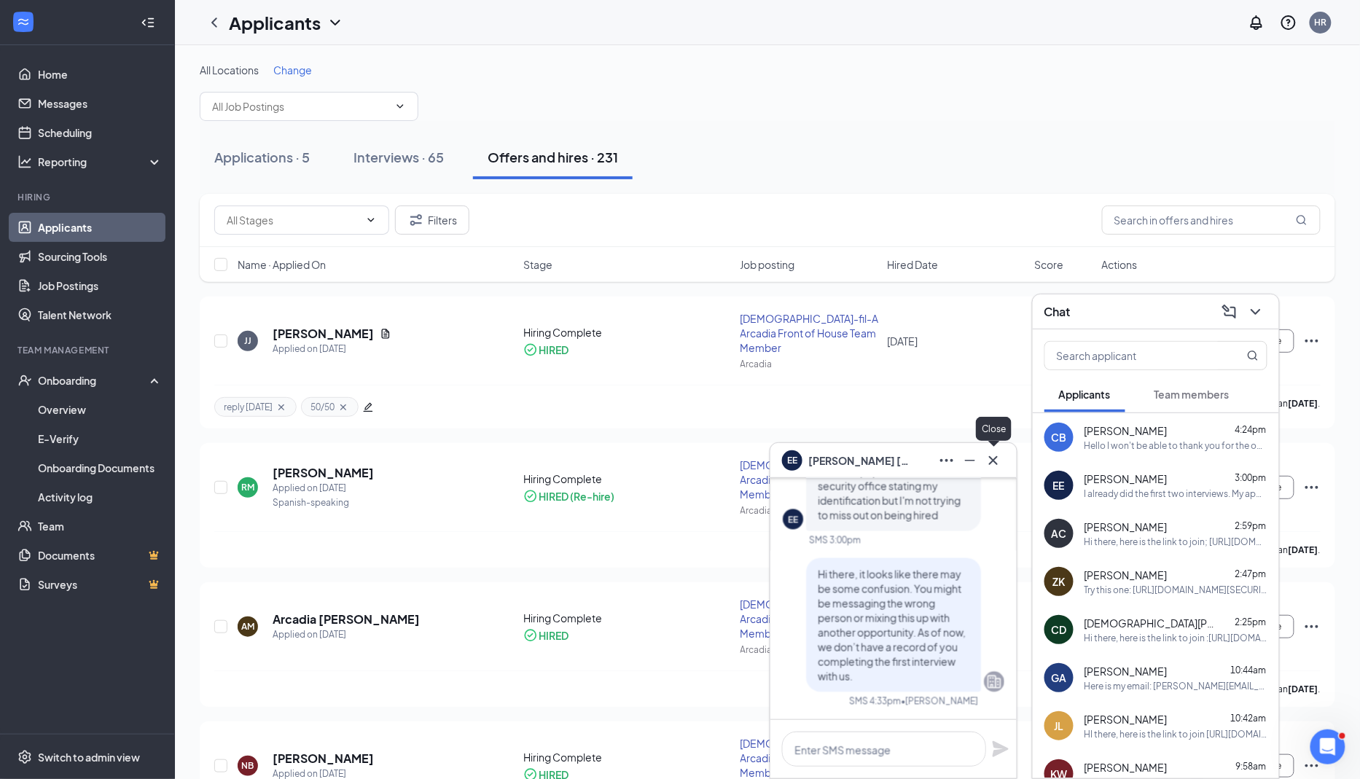
click at [808, 462] on icon "Cross" at bounding box center [993, 460] width 17 height 17
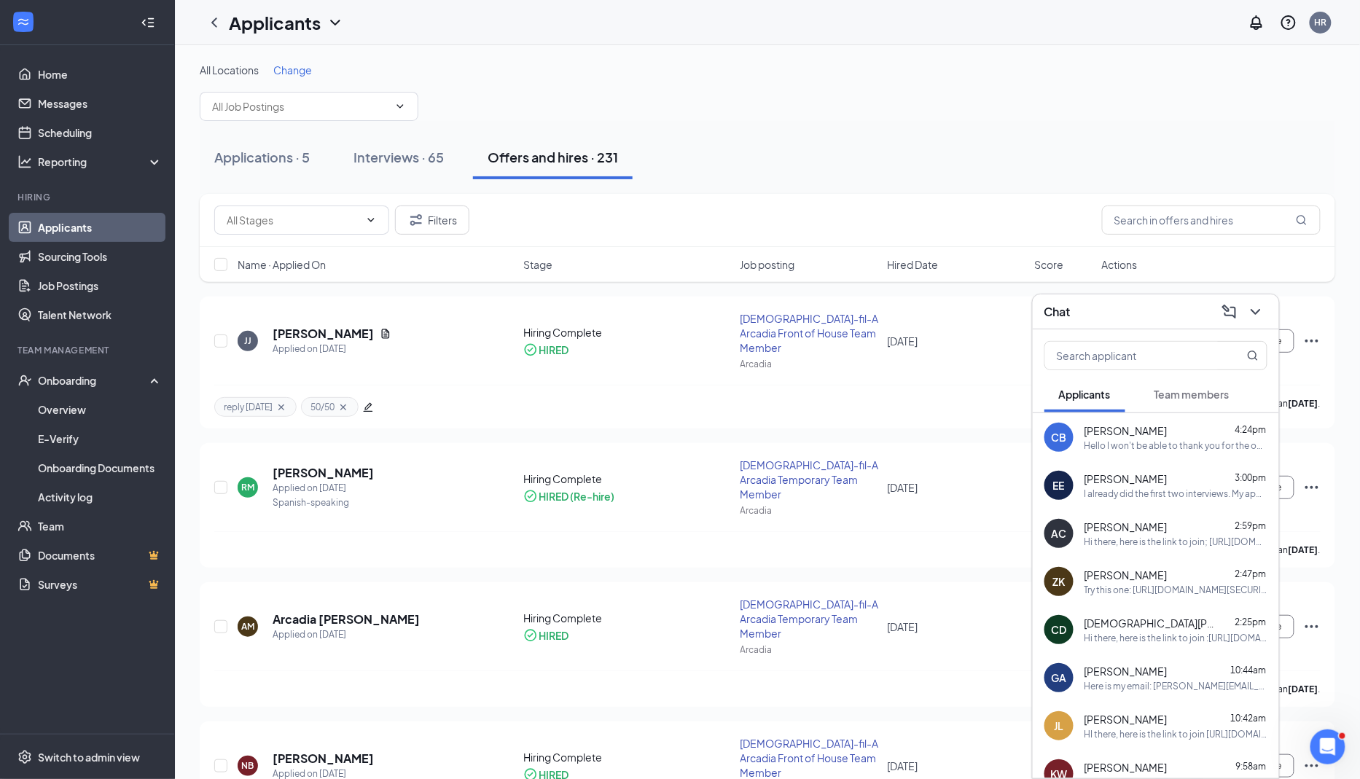
click at [808, 305] on div "Chat" at bounding box center [1156, 311] width 246 height 35
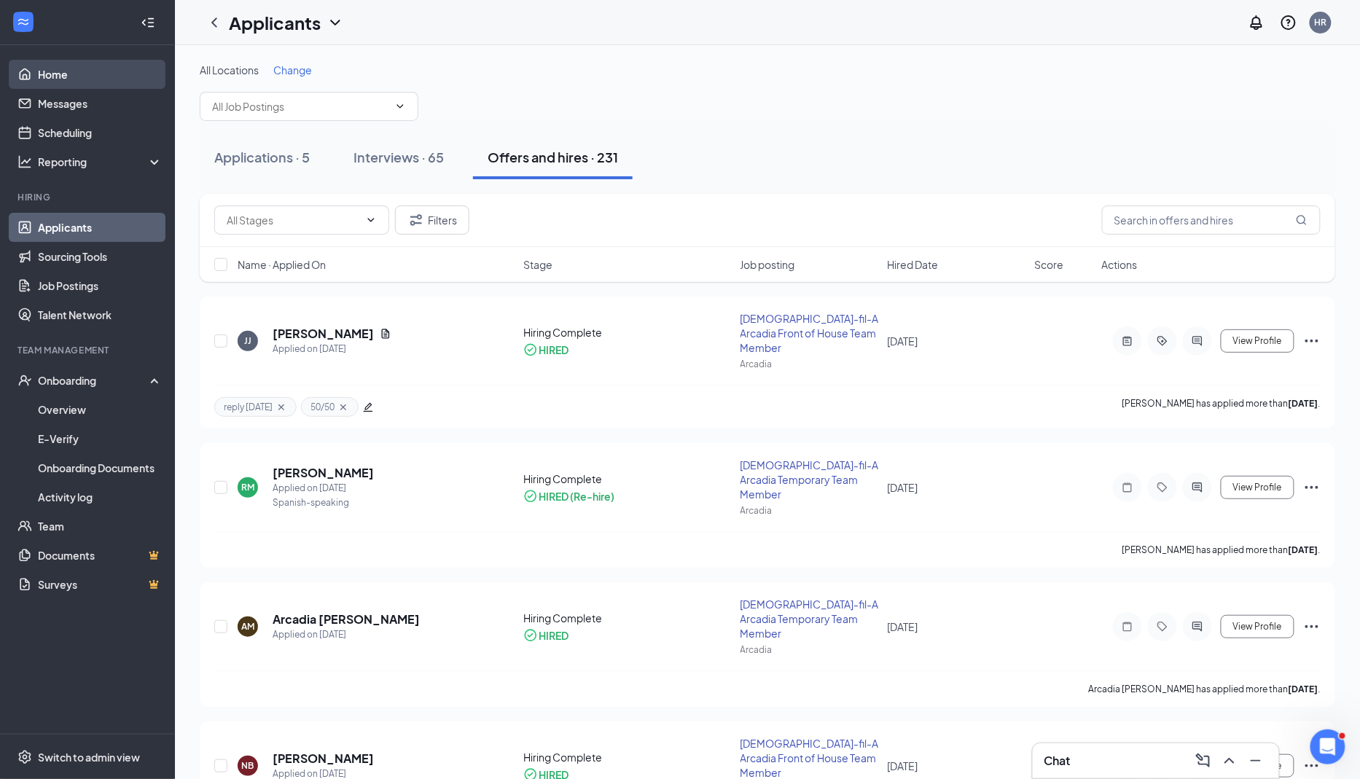
click at [95, 84] on link "Home" at bounding box center [100, 74] width 125 height 29
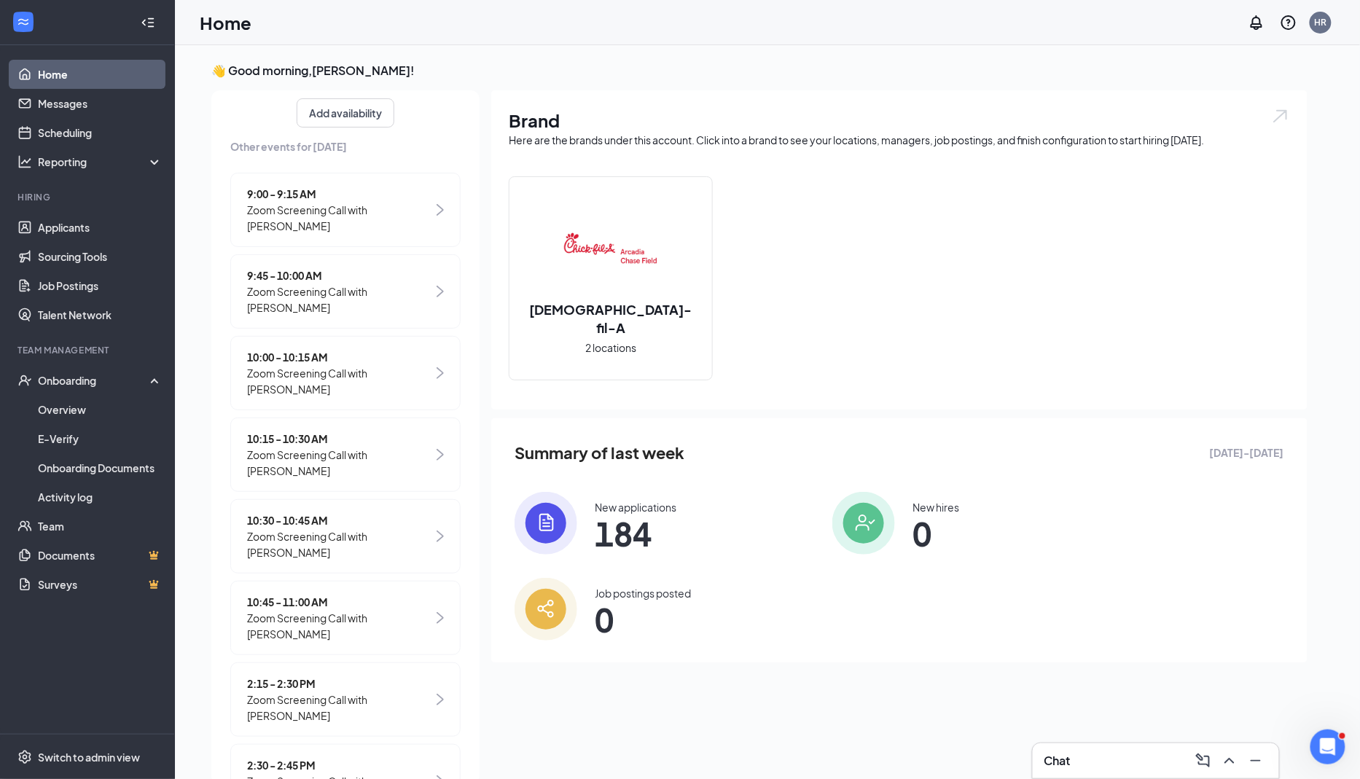
scroll to position [198, 0]
click at [418, 301] on span "Zoom Screening Call with [PERSON_NAME]" at bounding box center [340, 298] width 186 height 32
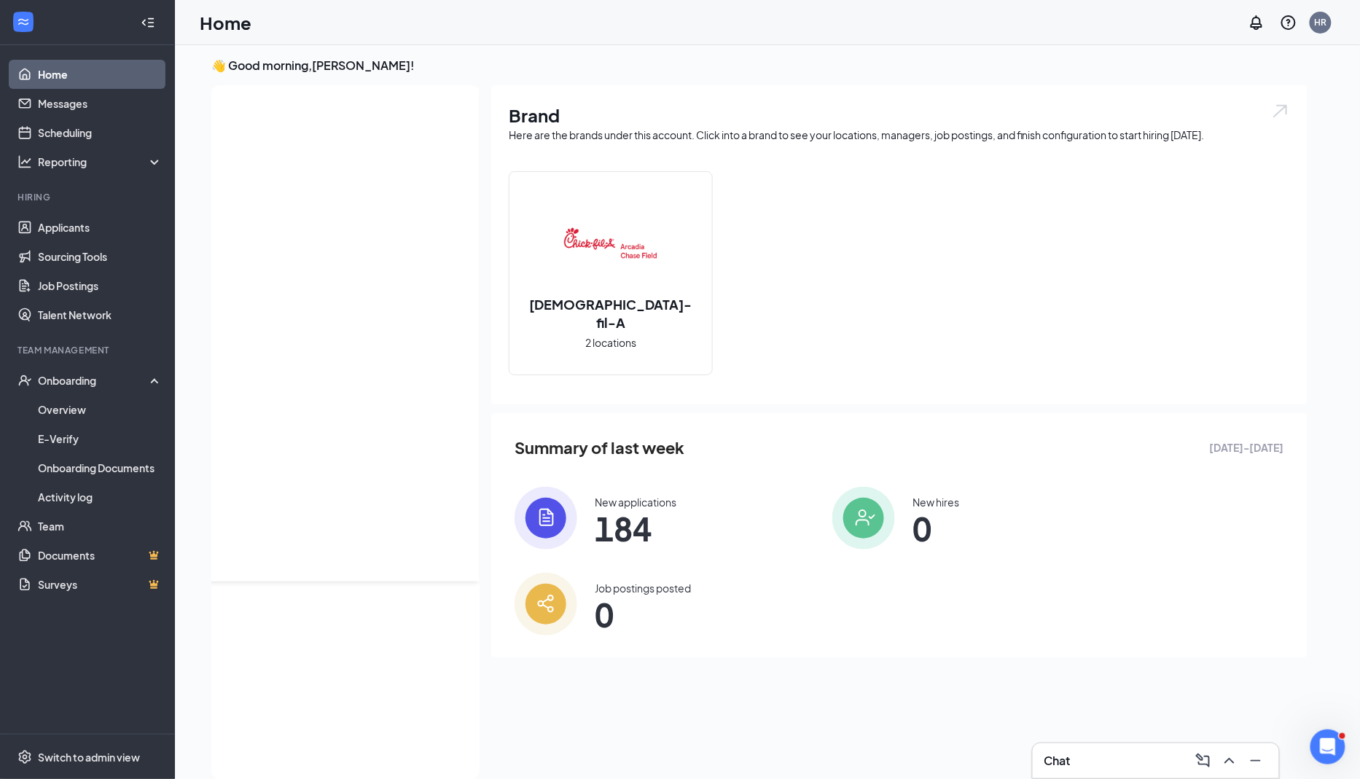
scroll to position [0, 0]
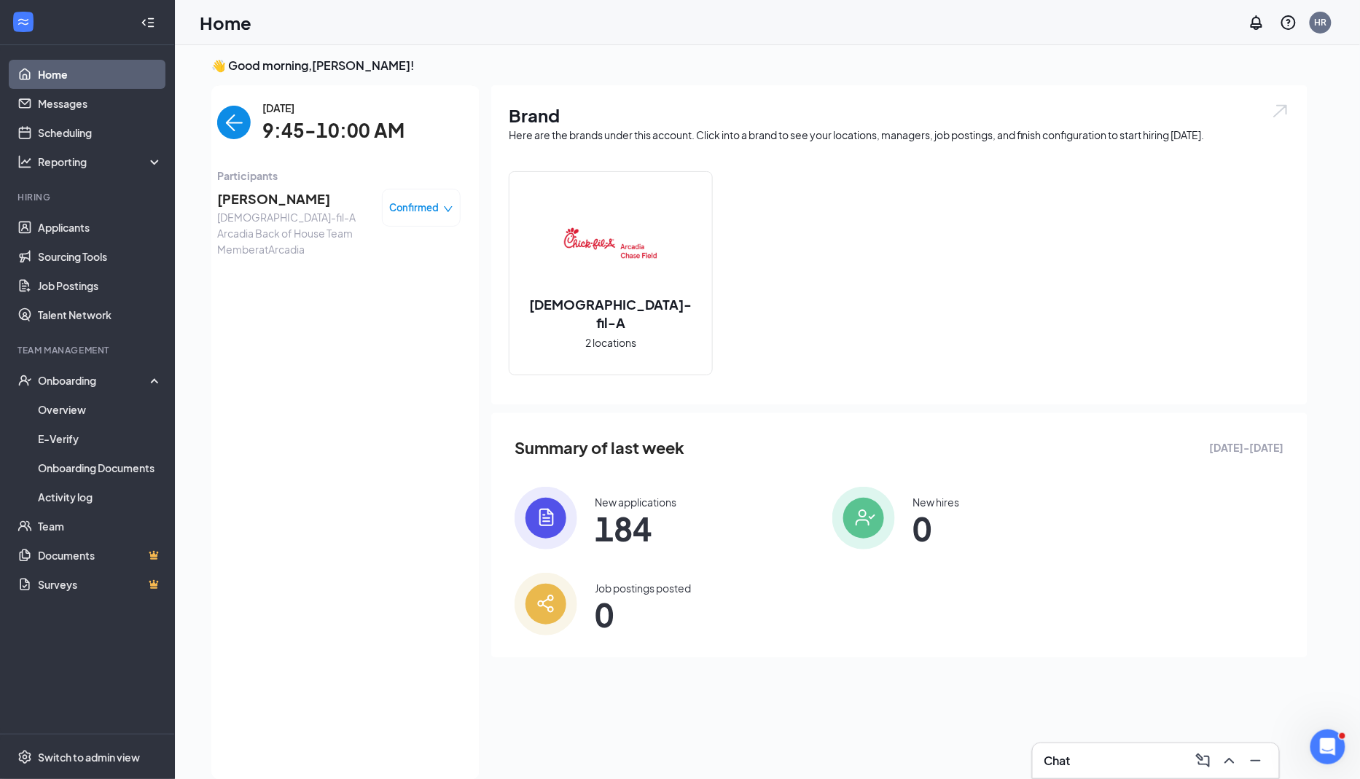
click at [309, 203] on span "[PERSON_NAME]" at bounding box center [293, 199] width 153 height 20
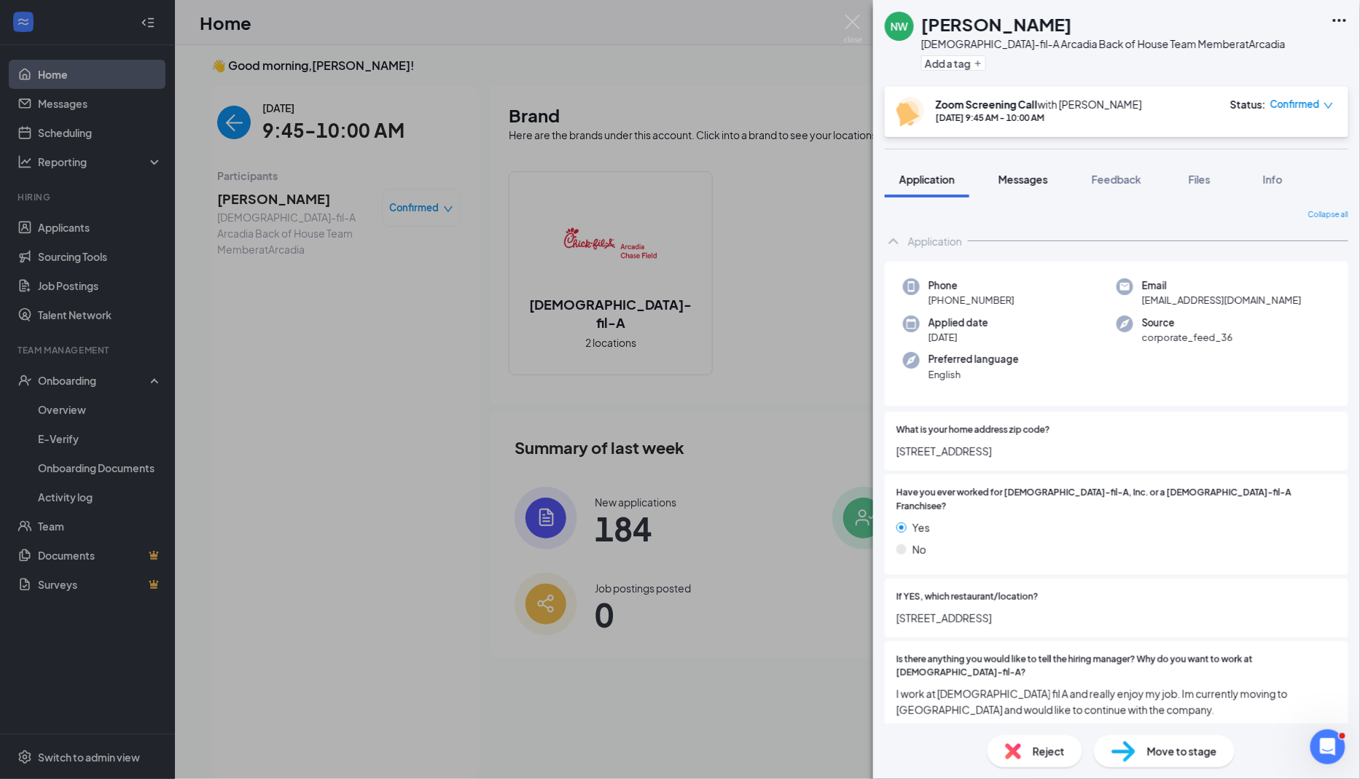
click at [808, 189] on button "Messages" at bounding box center [1023, 179] width 79 height 36
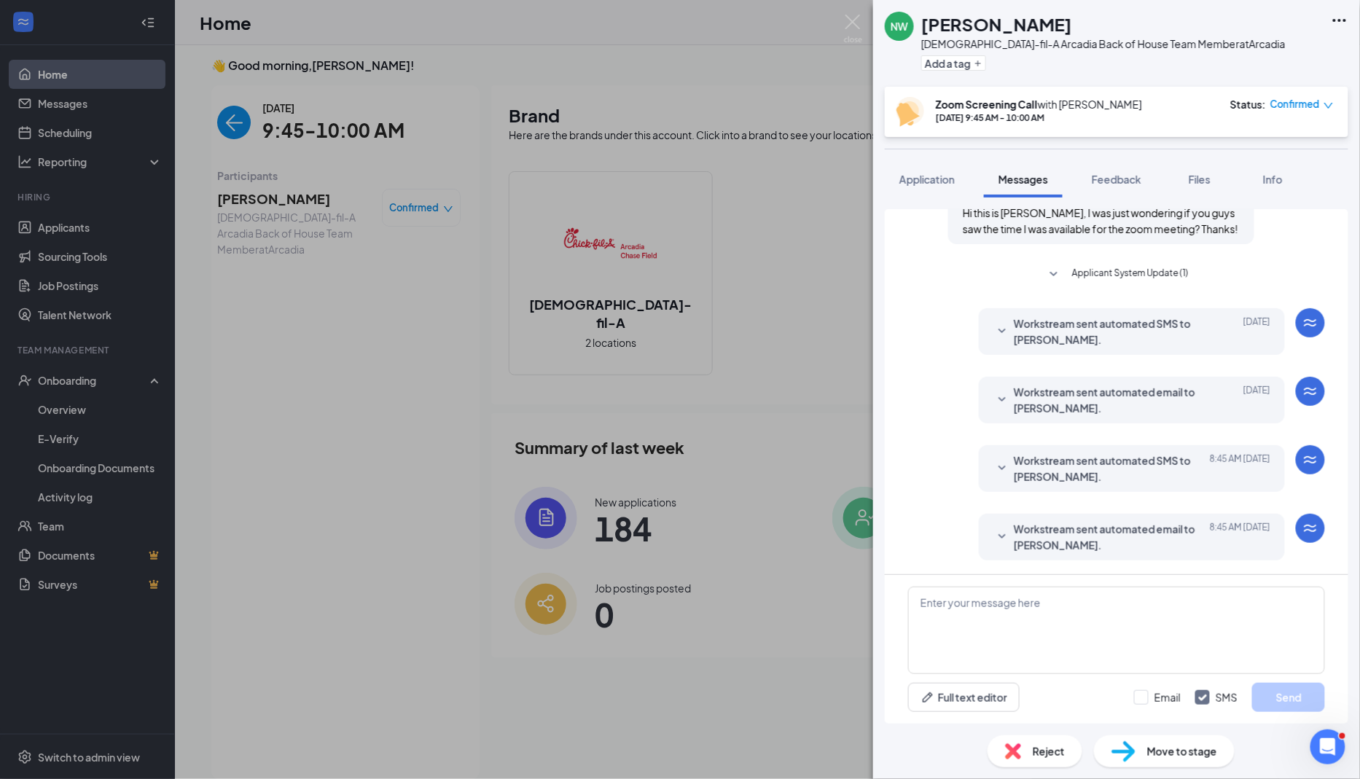
scroll to position [208, 0]
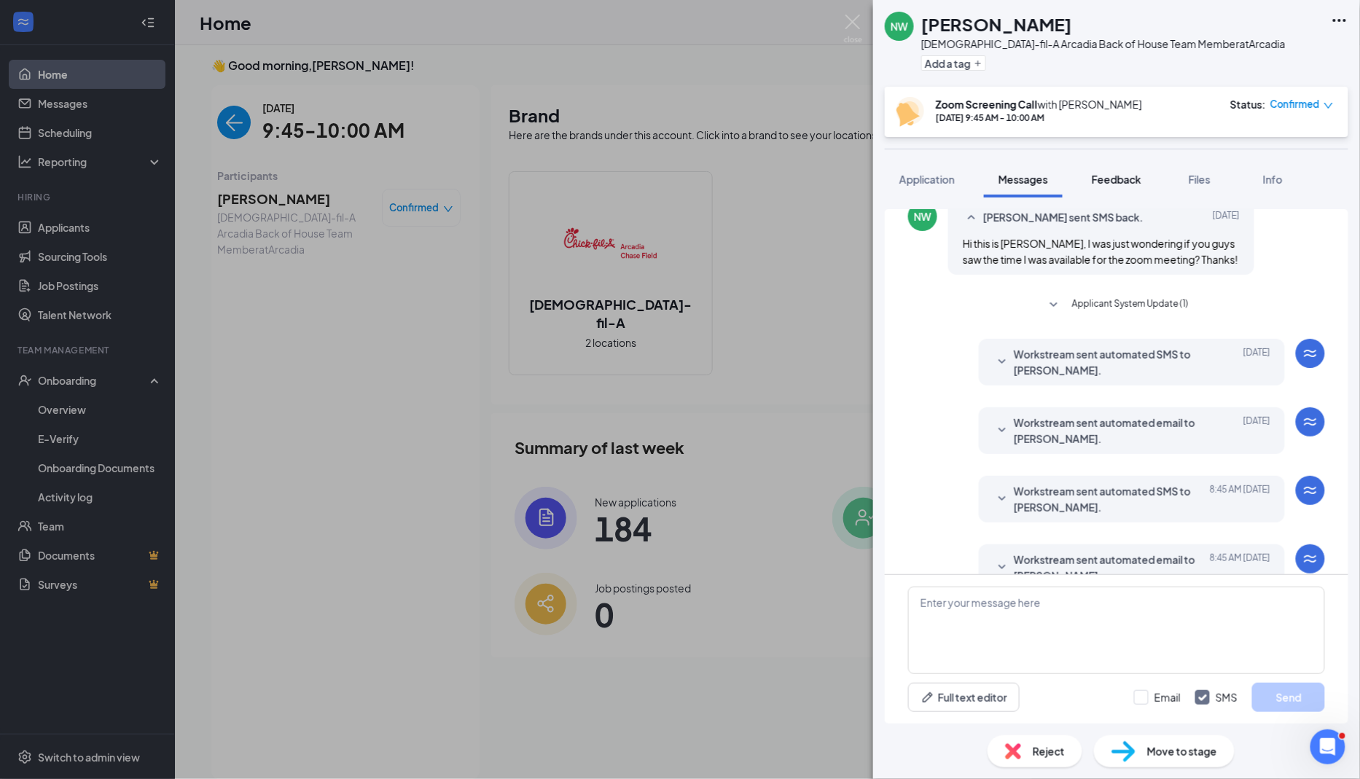
click at [808, 173] on span "Feedback" at bounding box center [1117, 179] width 50 height 13
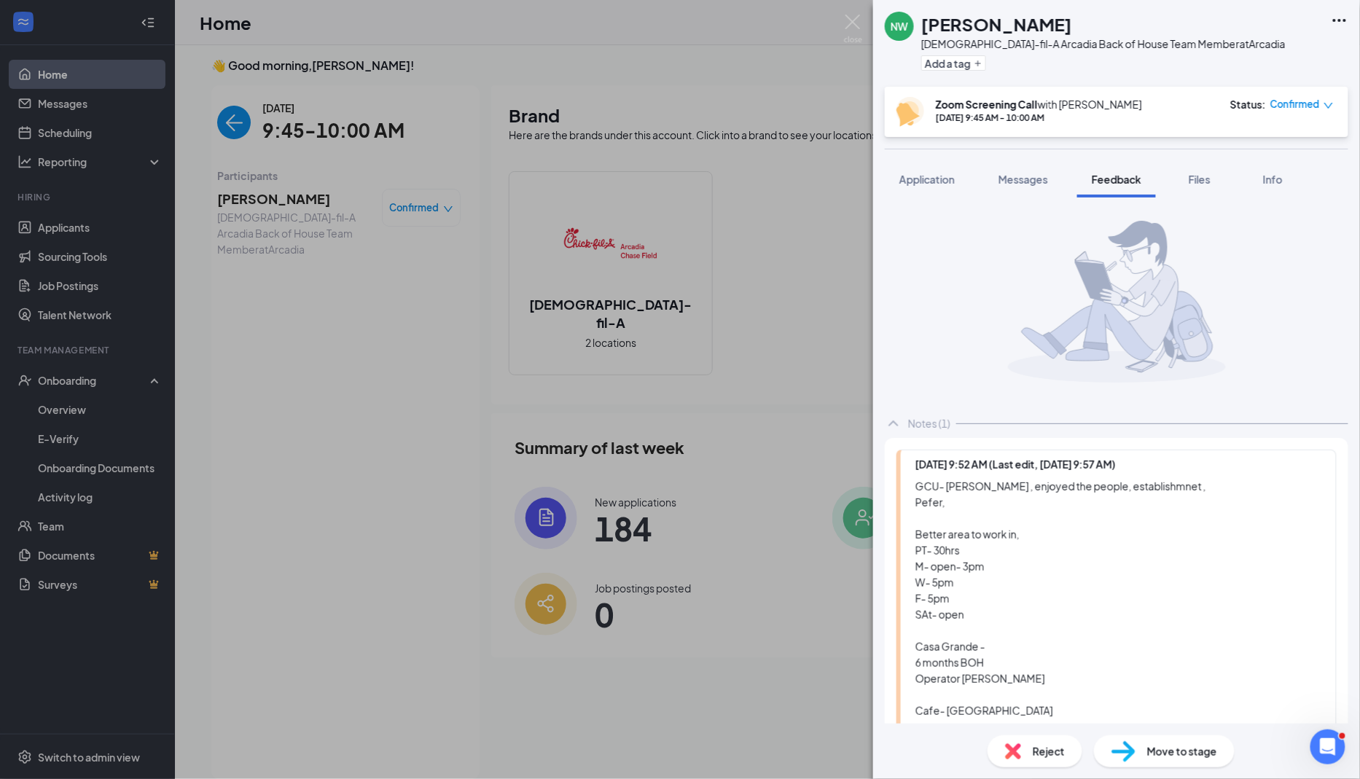
scroll to position [26, 0]
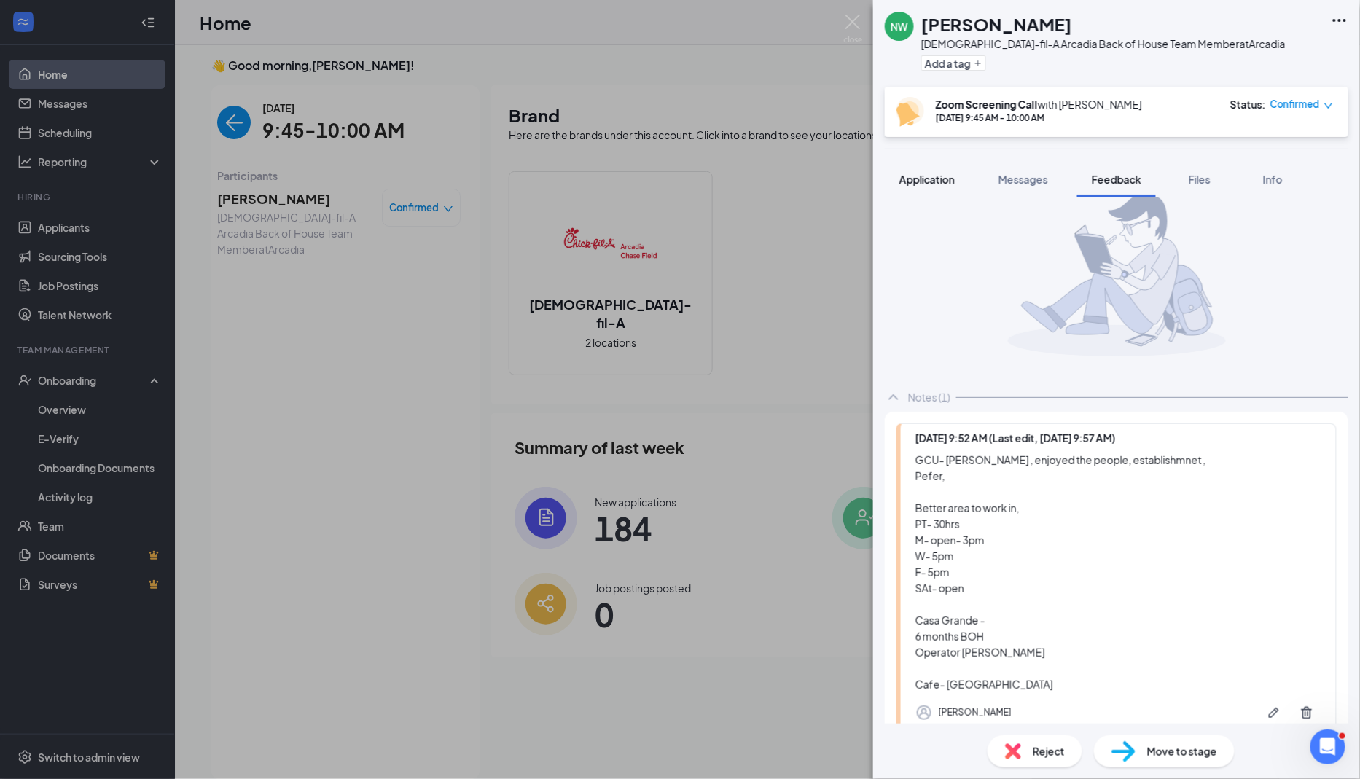
click at [808, 185] on span "Application" at bounding box center [926, 179] width 55 height 13
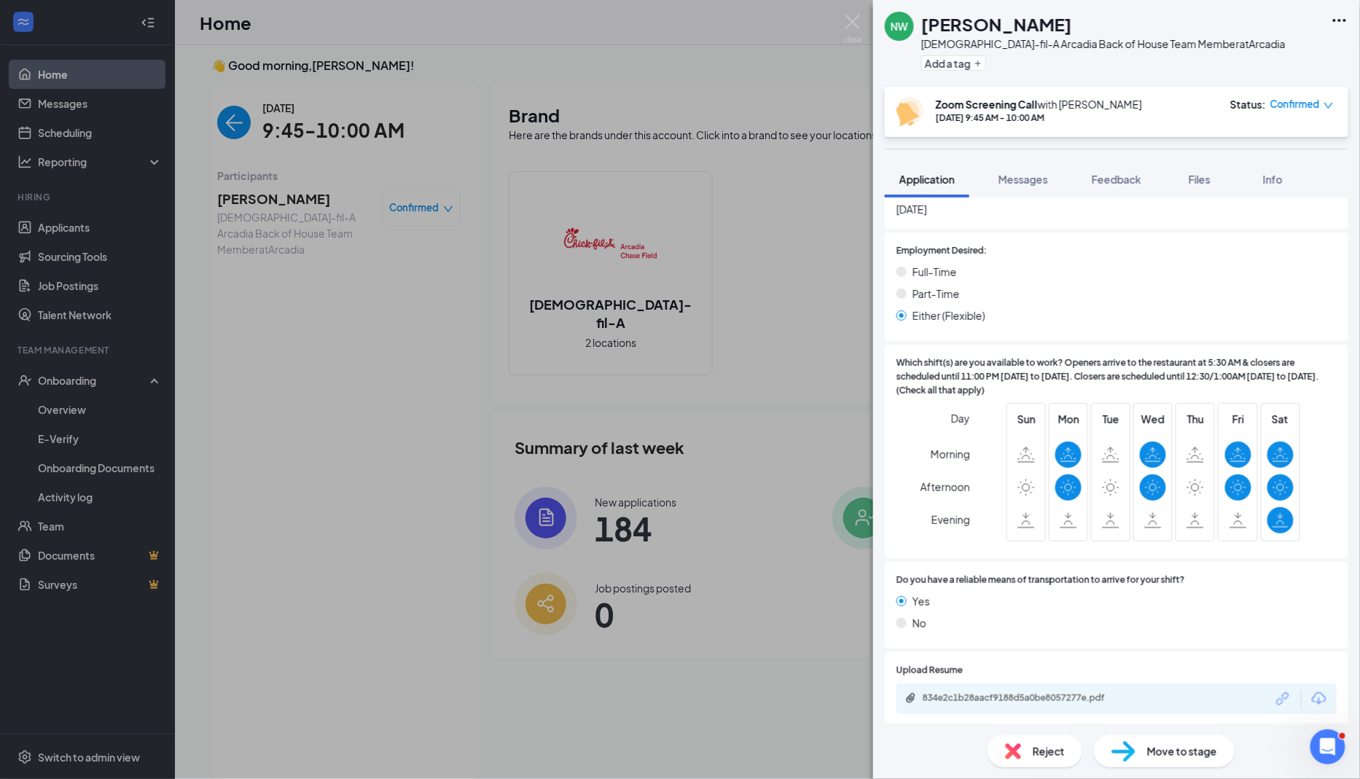
scroll to position [831, 0]
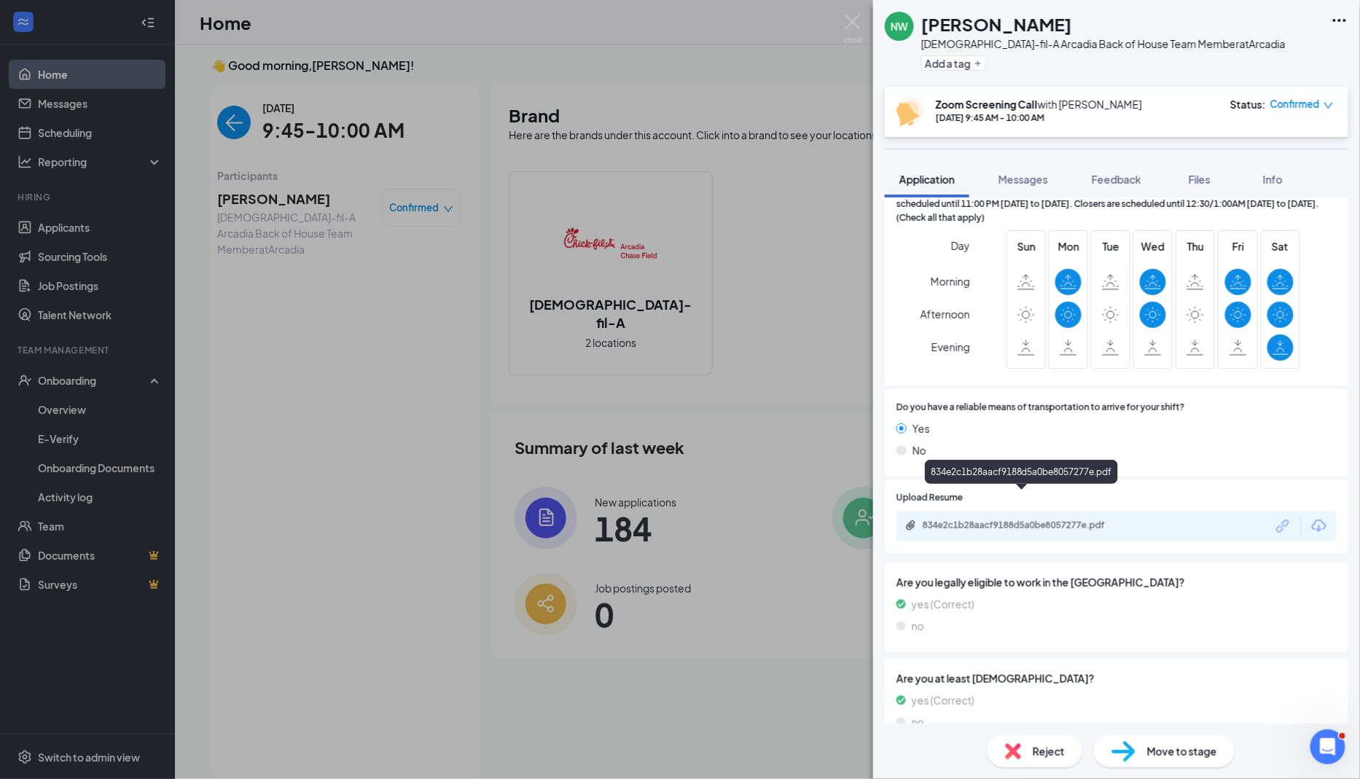
click at [808, 520] on div "834e2c1b28aacf9188d5a0be8057277e.pdf" at bounding box center [1025, 526] width 204 height 12
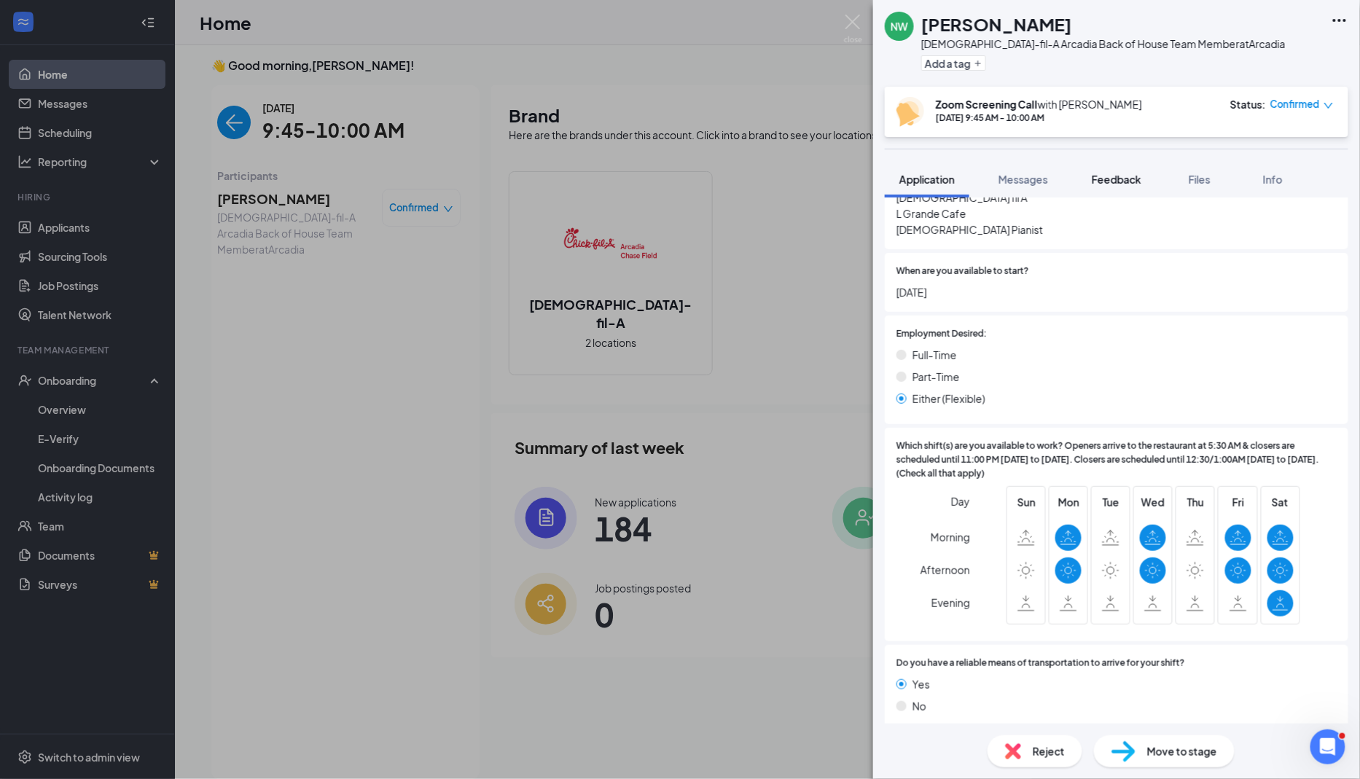
click at [808, 168] on button "Feedback" at bounding box center [1116, 179] width 79 height 36
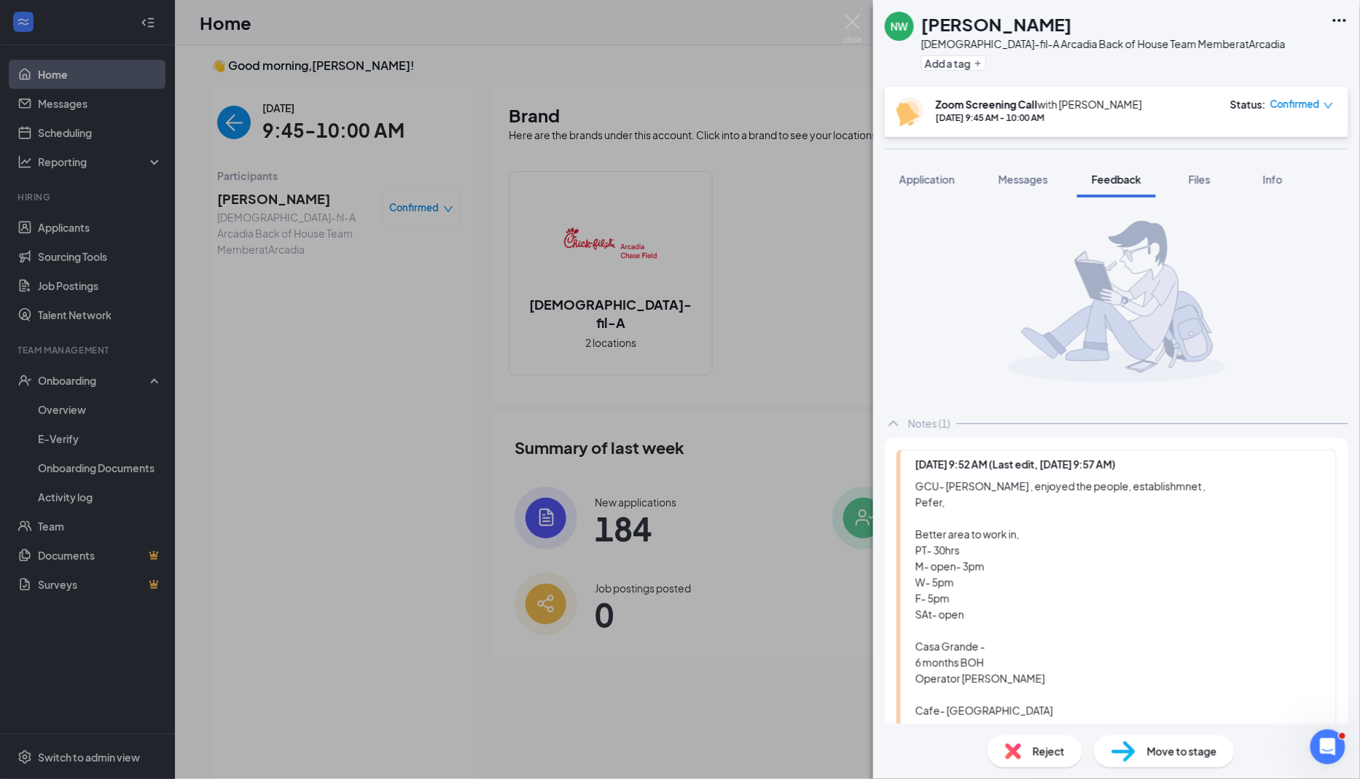
scroll to position [114, 0]
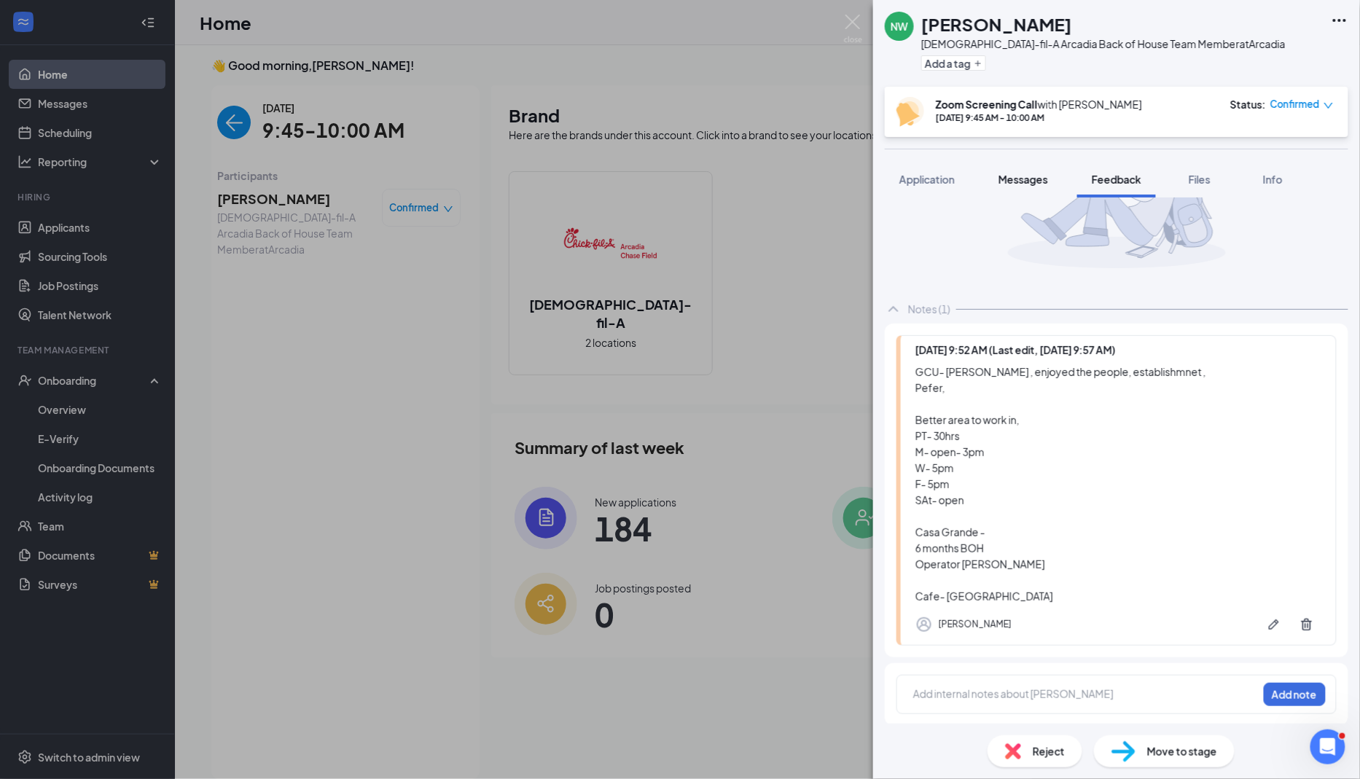
click at [808, 181] on span "Messages" at bounding box center [1024, 179] width 50 height 13
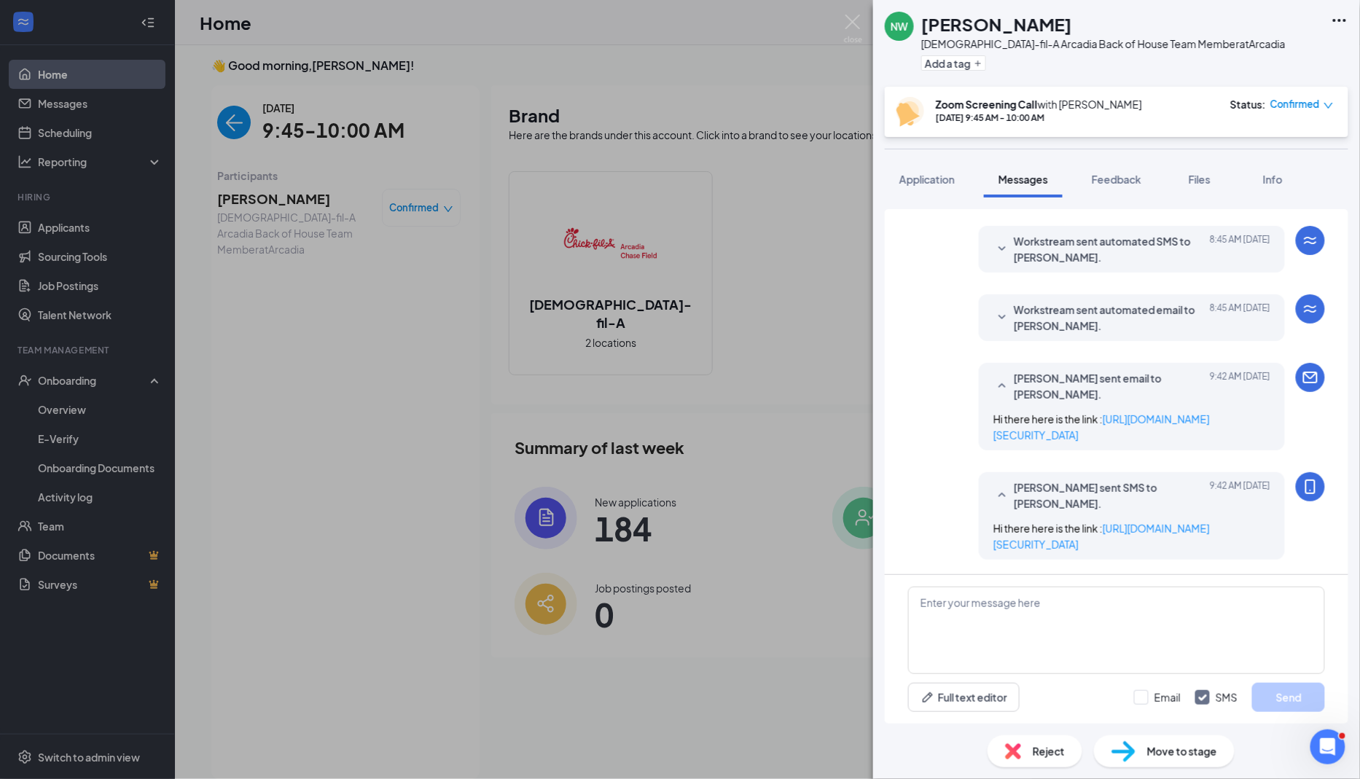
scroll to position [505, 0]
click at [808, 26] on img at bounding box center [853, 29] width 18 height 28
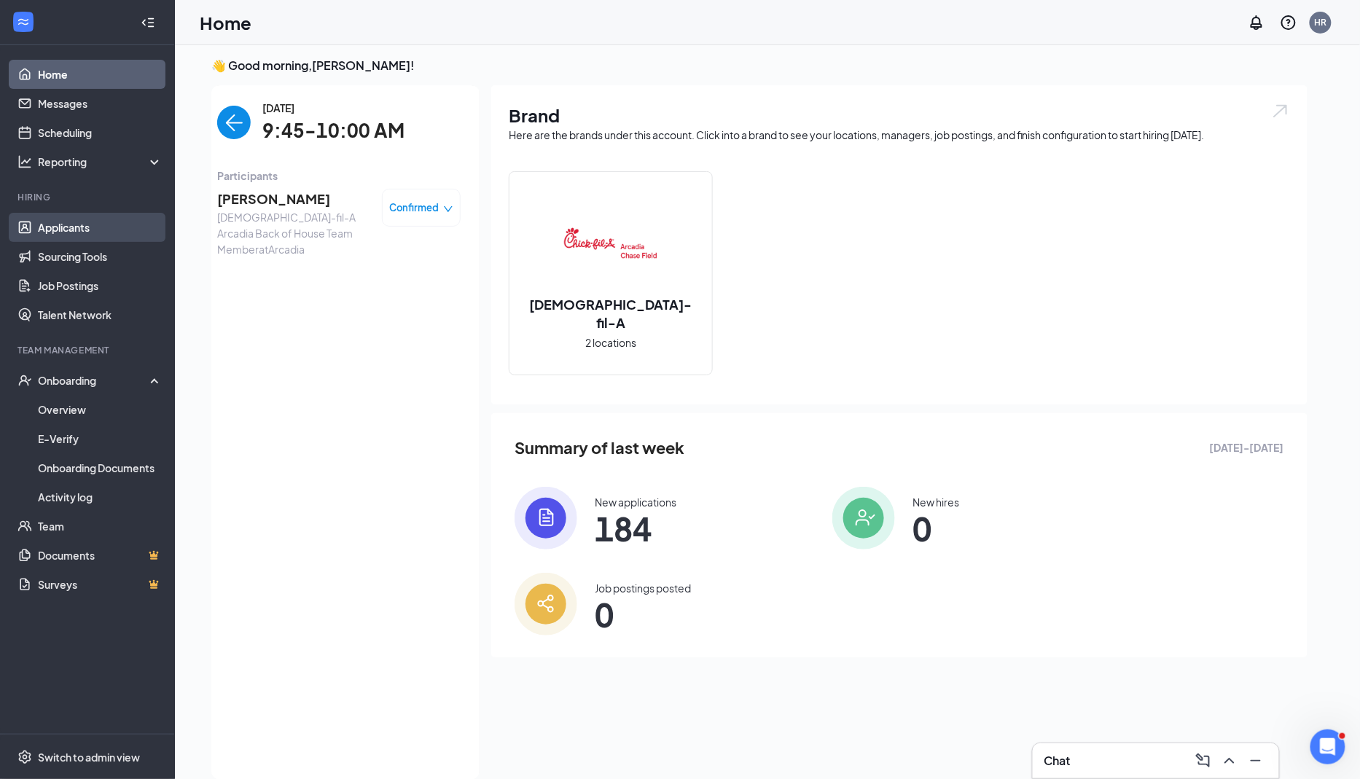
click at [44, 222] on link "Applicants" at bounding box center [100, 227] width 125 height 29
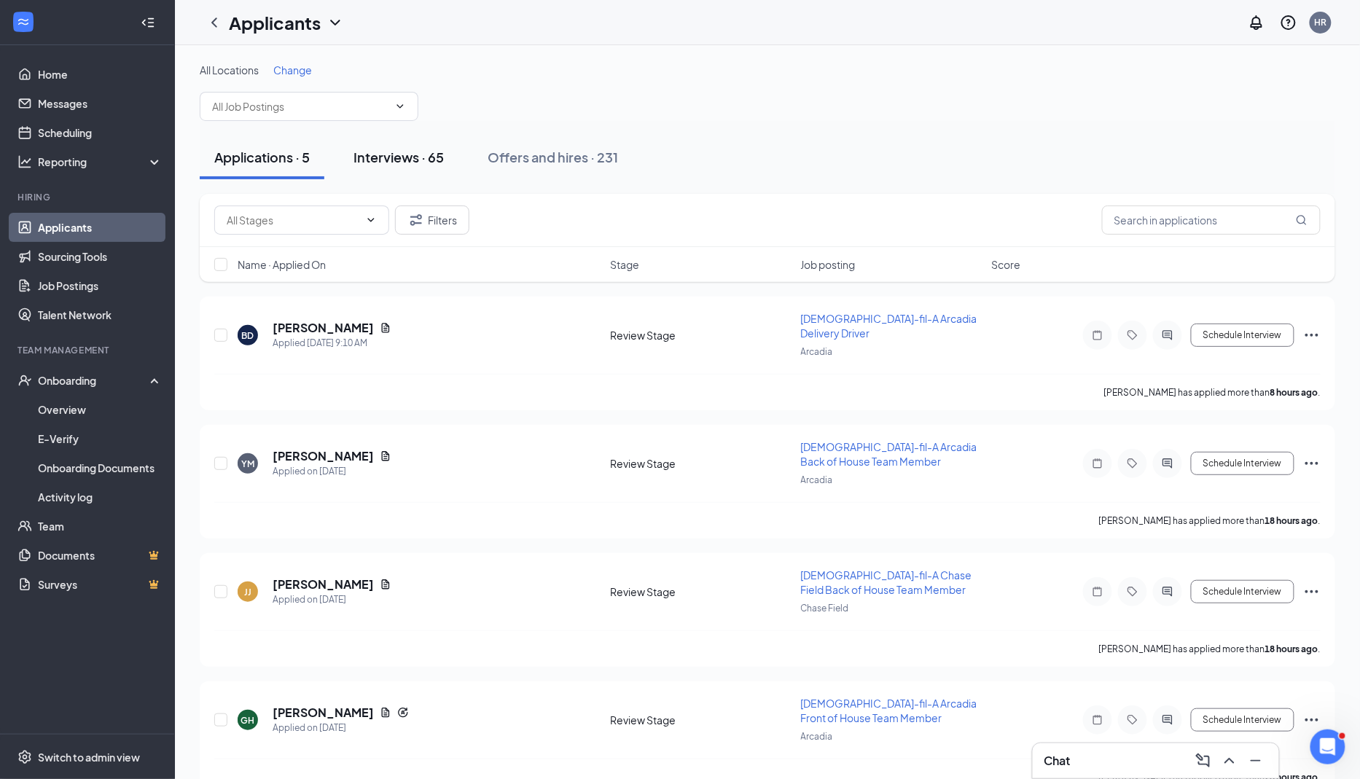
click at [403, 157] on div "Interviews · 65" at bounding box center [399, 157] width 90 height 18
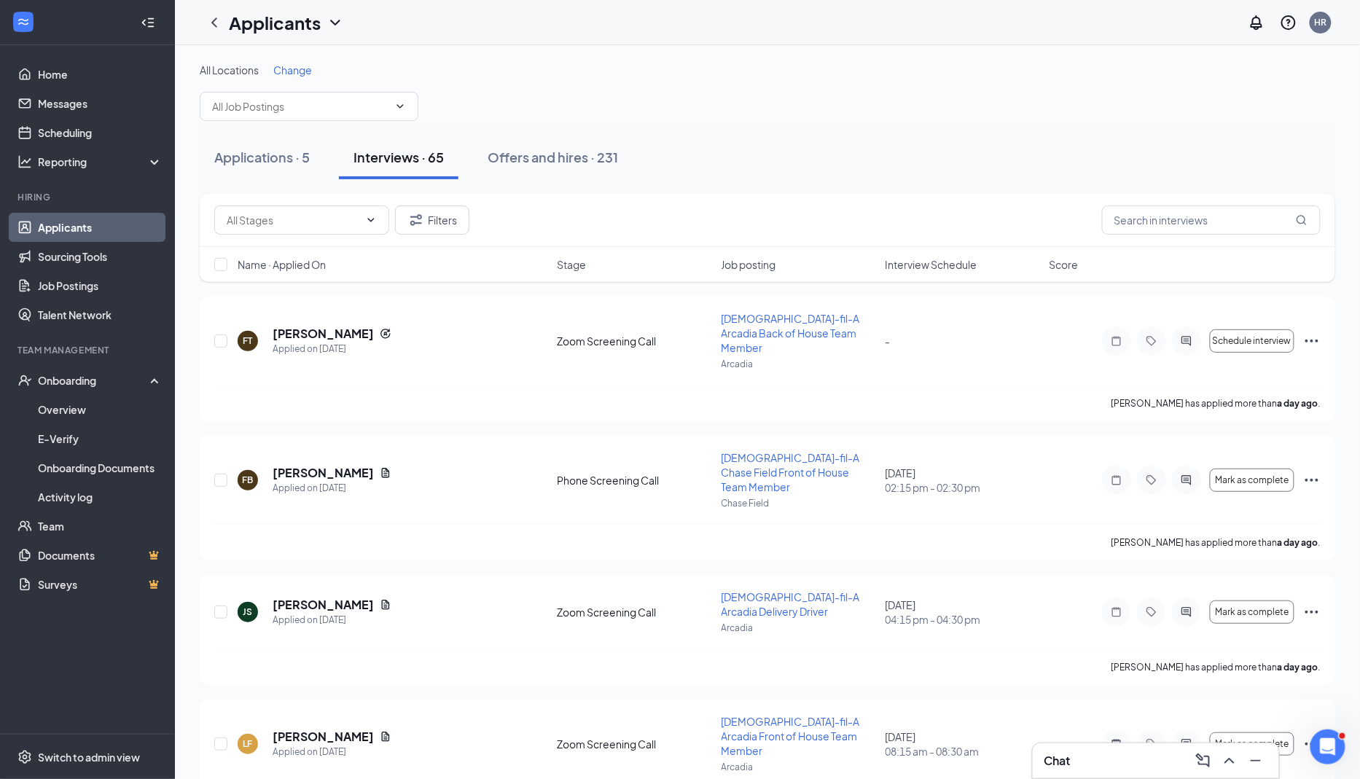
click at [808, 266] on span "Interview Schedule" at bounding box center [932, 264] width 92 height 15
click at [808, 267] on span "Interview Schedule" at bounding box center [932, 264] width 92 height 15
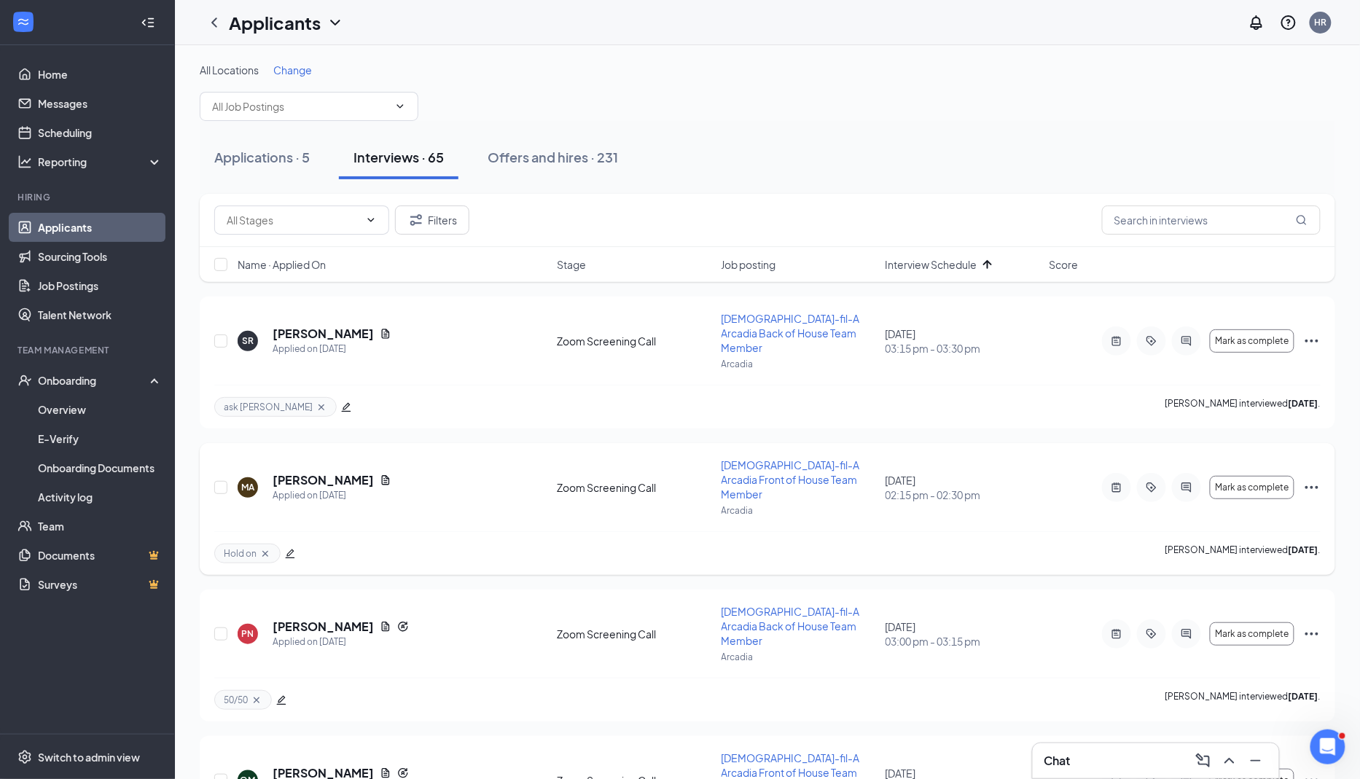
scroll to position [4, 0]
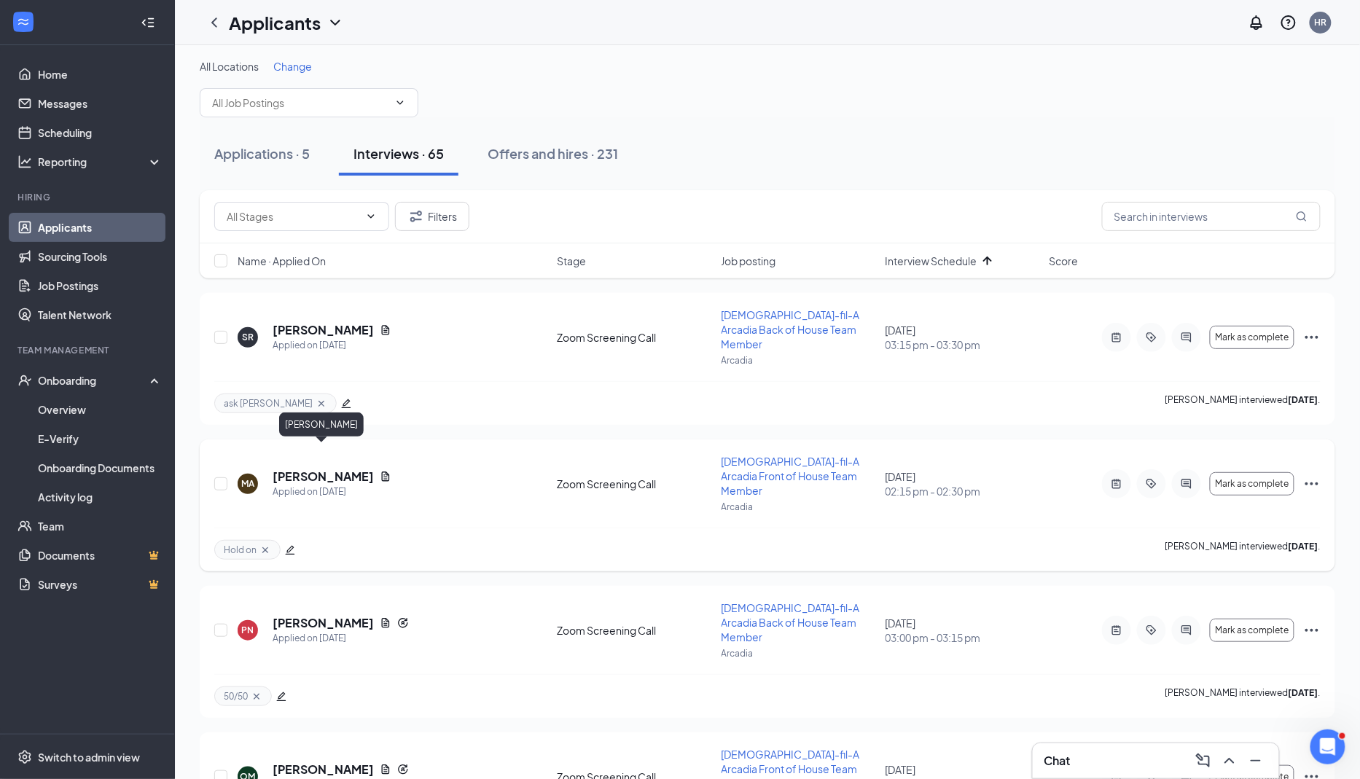
click at [322, 469] on h5 "[PERSON_NAME]" at bounding box center [323, 477] width 101 height 16
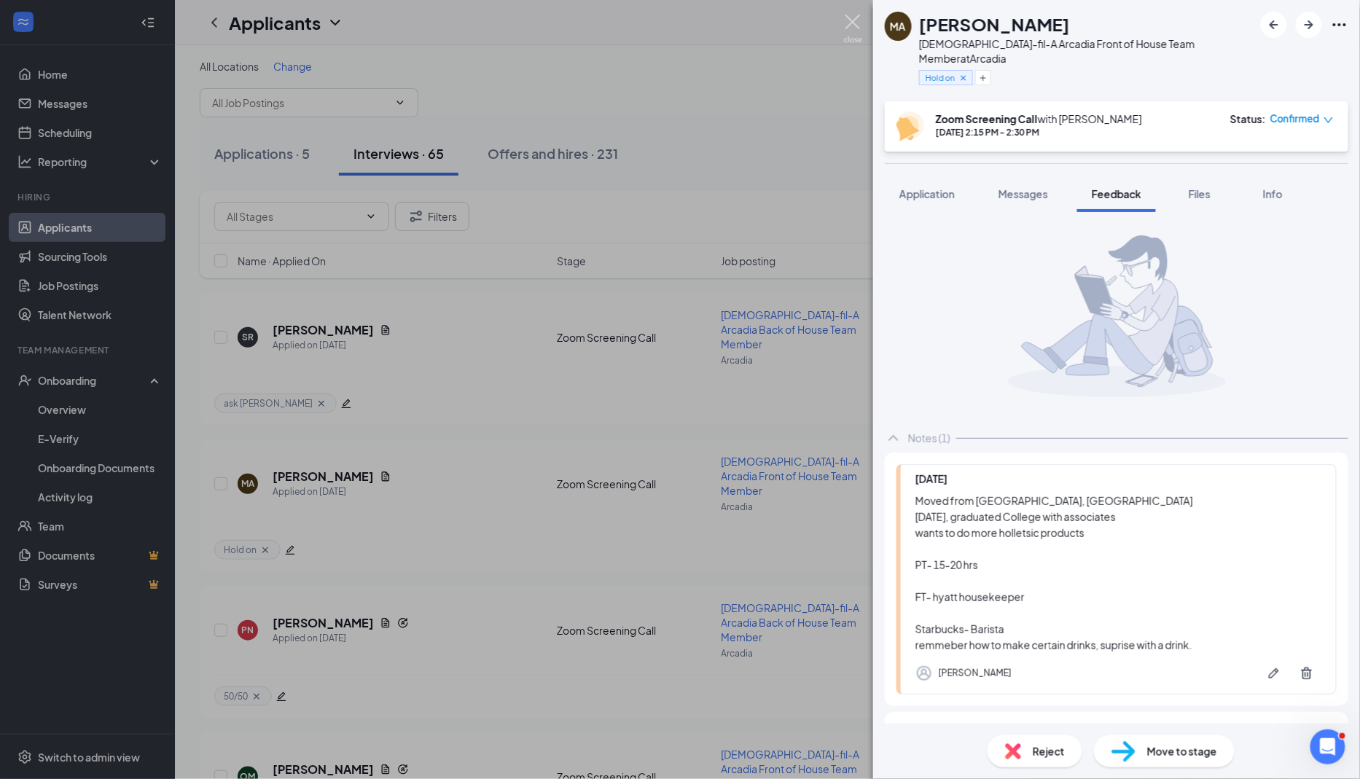
click at [848, 23] on img at bounding box center [853, 29] width 18 height 28
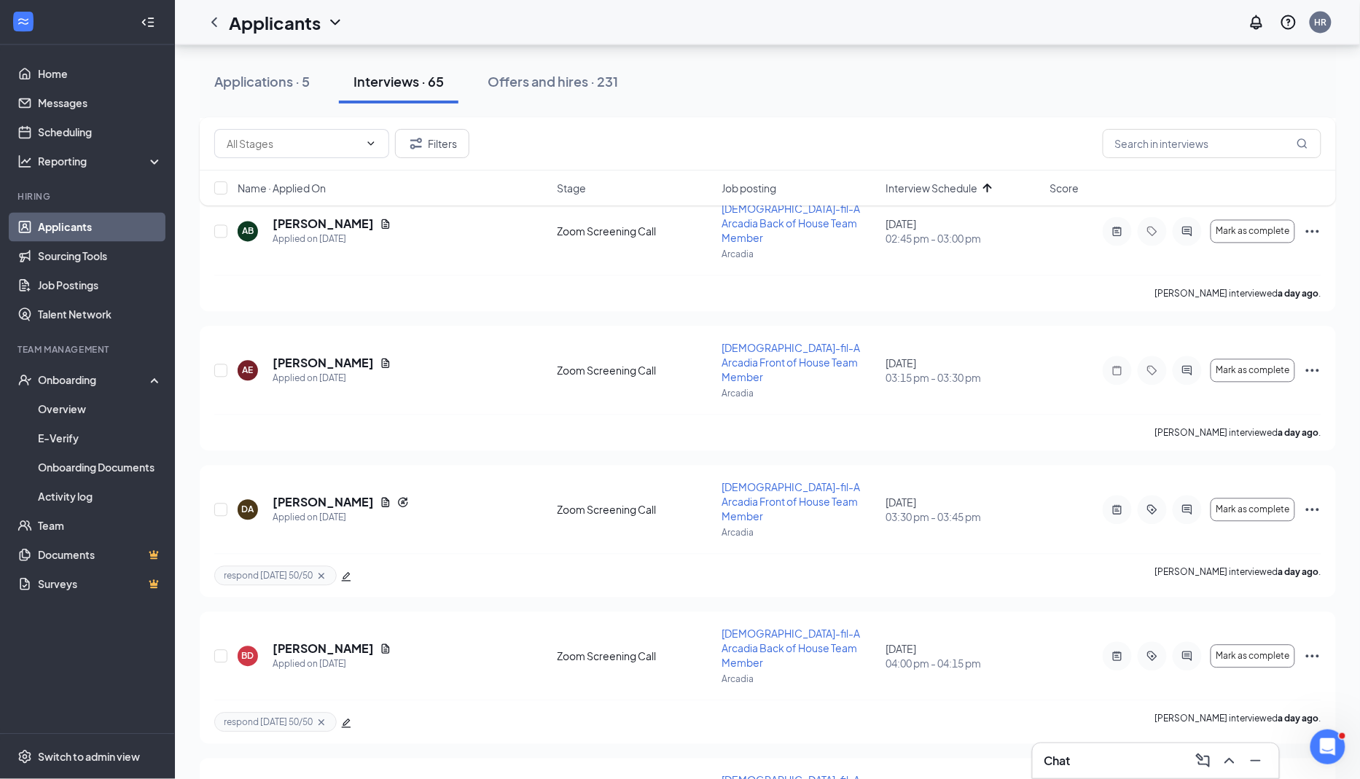
scroll to position [1028, 0]
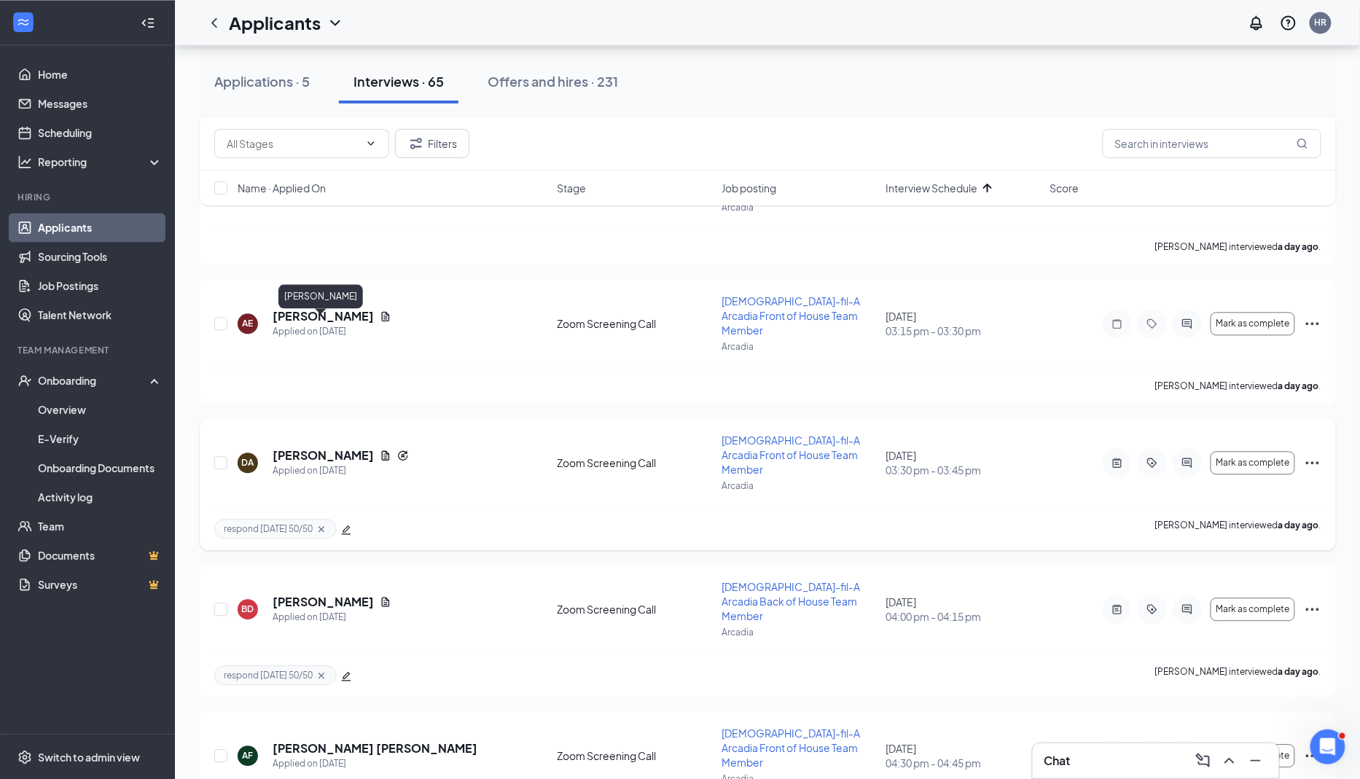
click at [330, 448] on h5 "[PERSON_NAME]" at bounding box center [323, 456] width 101 height 16
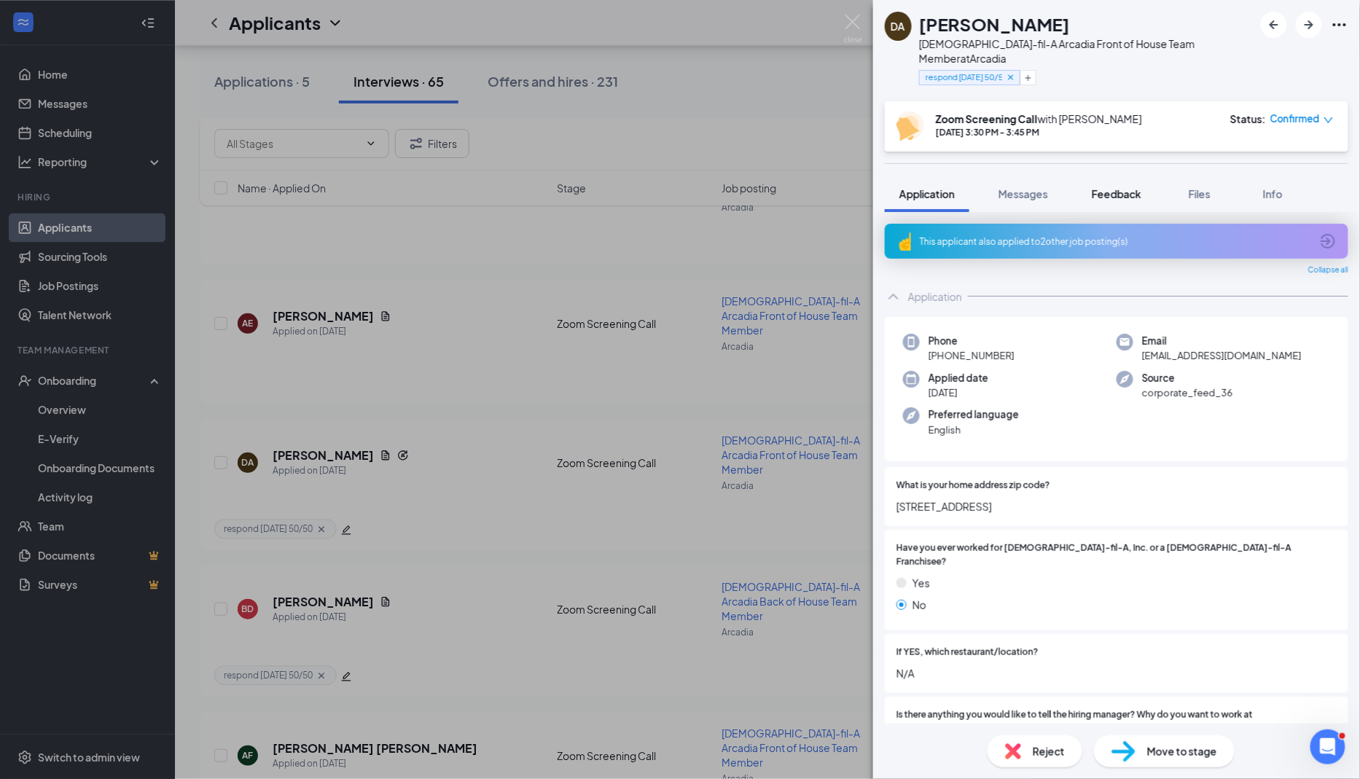
click at [1124, 187] on div "Feedback" at bounding box center [1117, 194] width 50 height 15
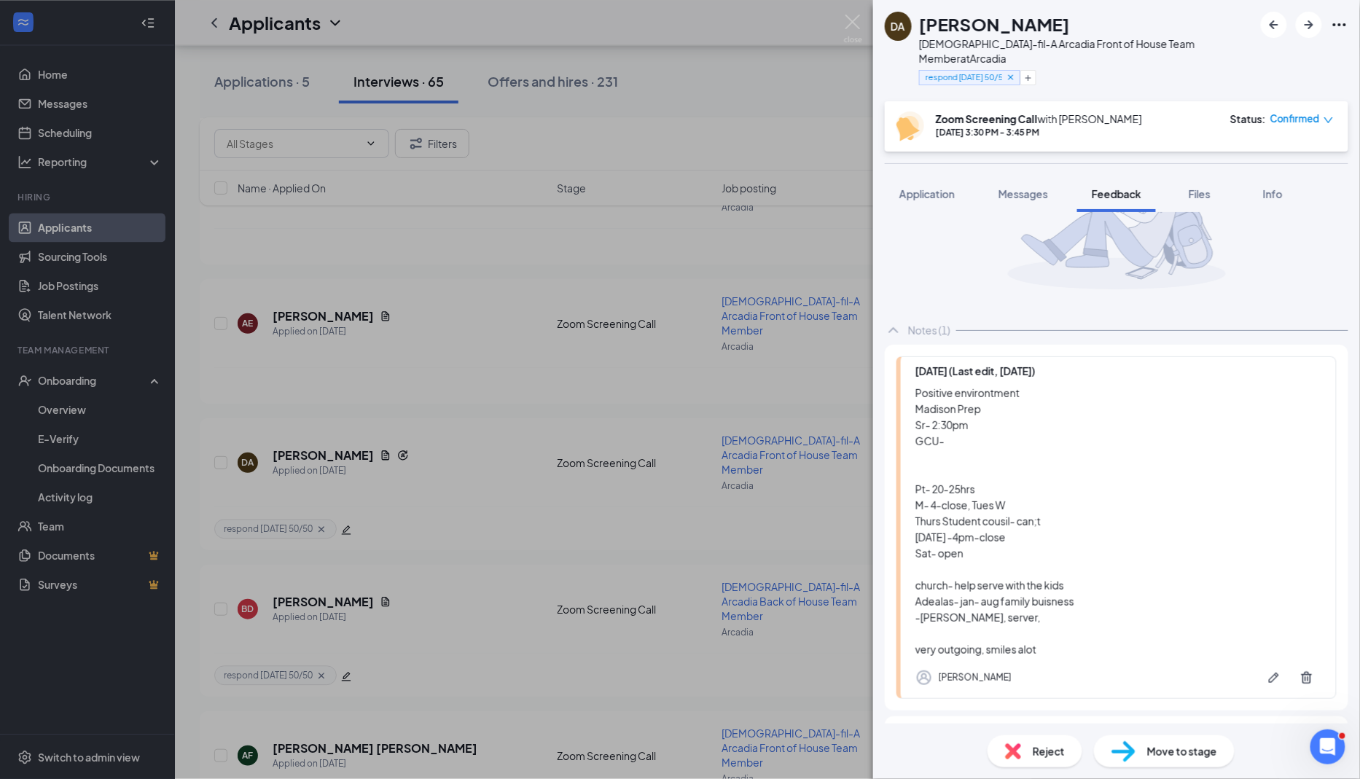
scroll to position [107, 0]
click at [856, 25] on img at bounding box center [853, 29] width 18 height 28
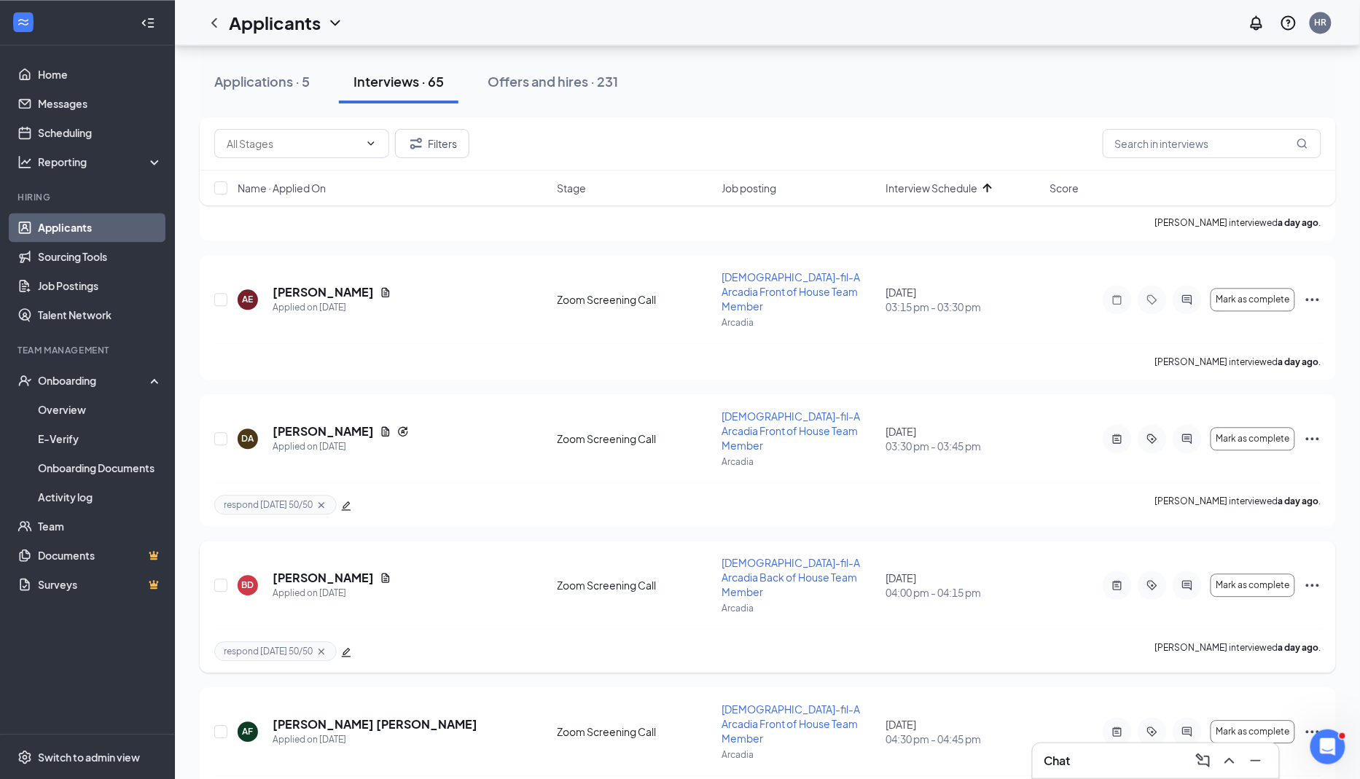
scroll to position [1135, 0]
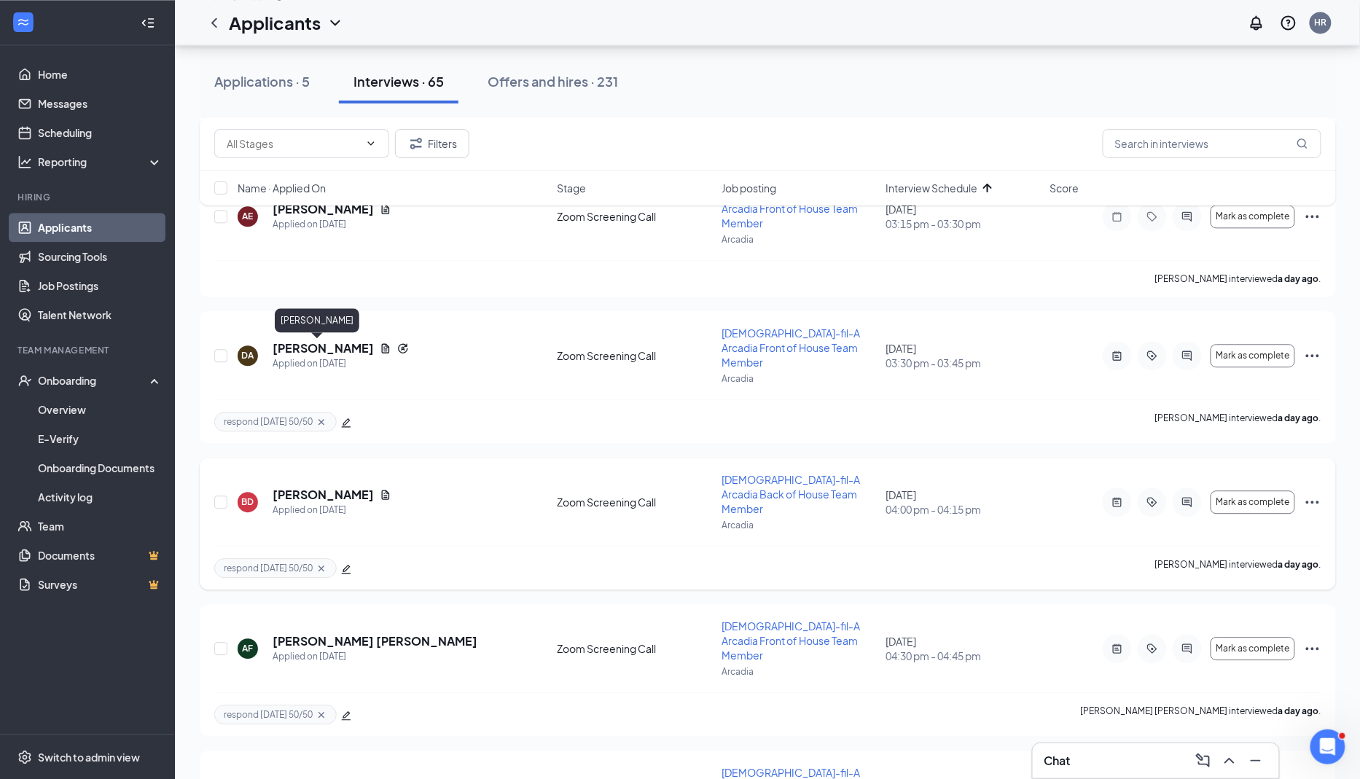
click at [316, 487] on h5 "[PERSON_NAME]" at bounding box center [323, 495] width 101 height 16
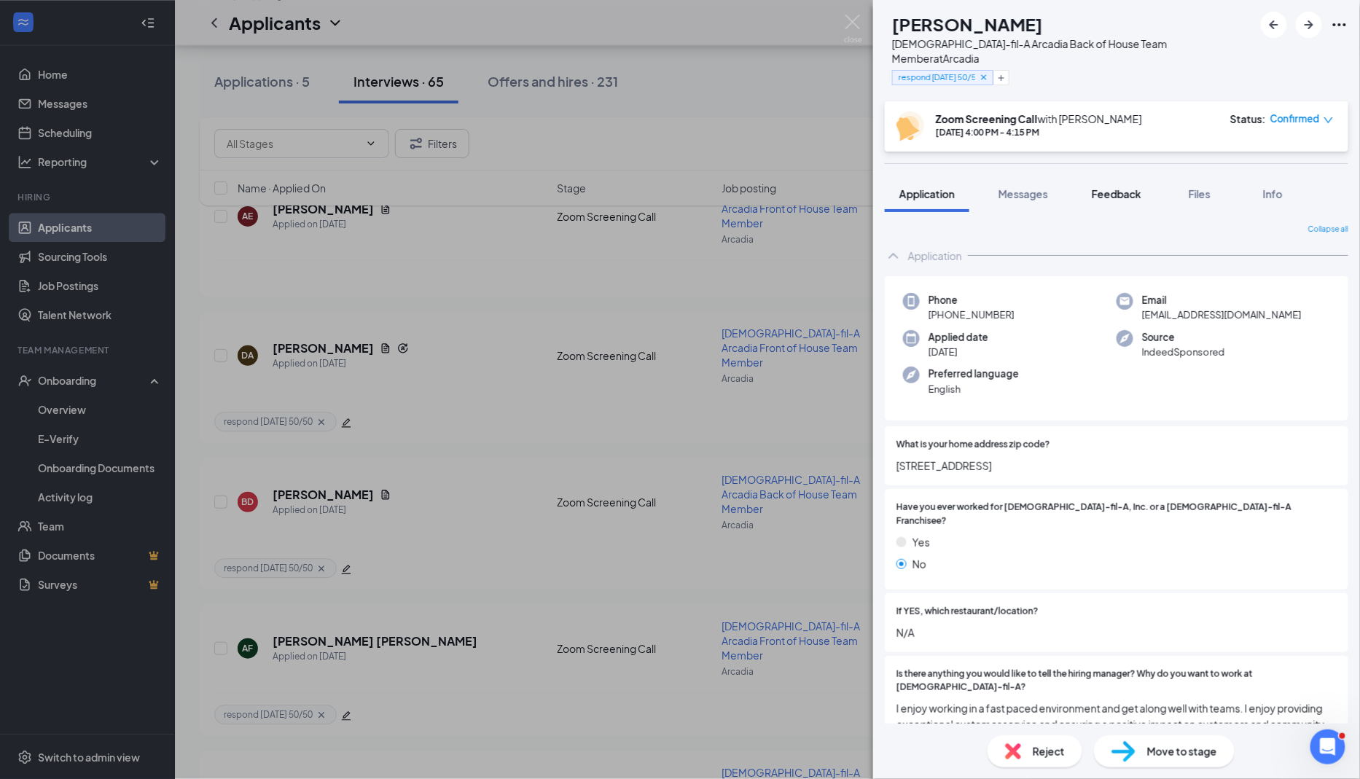
click at [1128, 187] on span "Feedback" at bounding box center [1117, 193] width 50 height 13
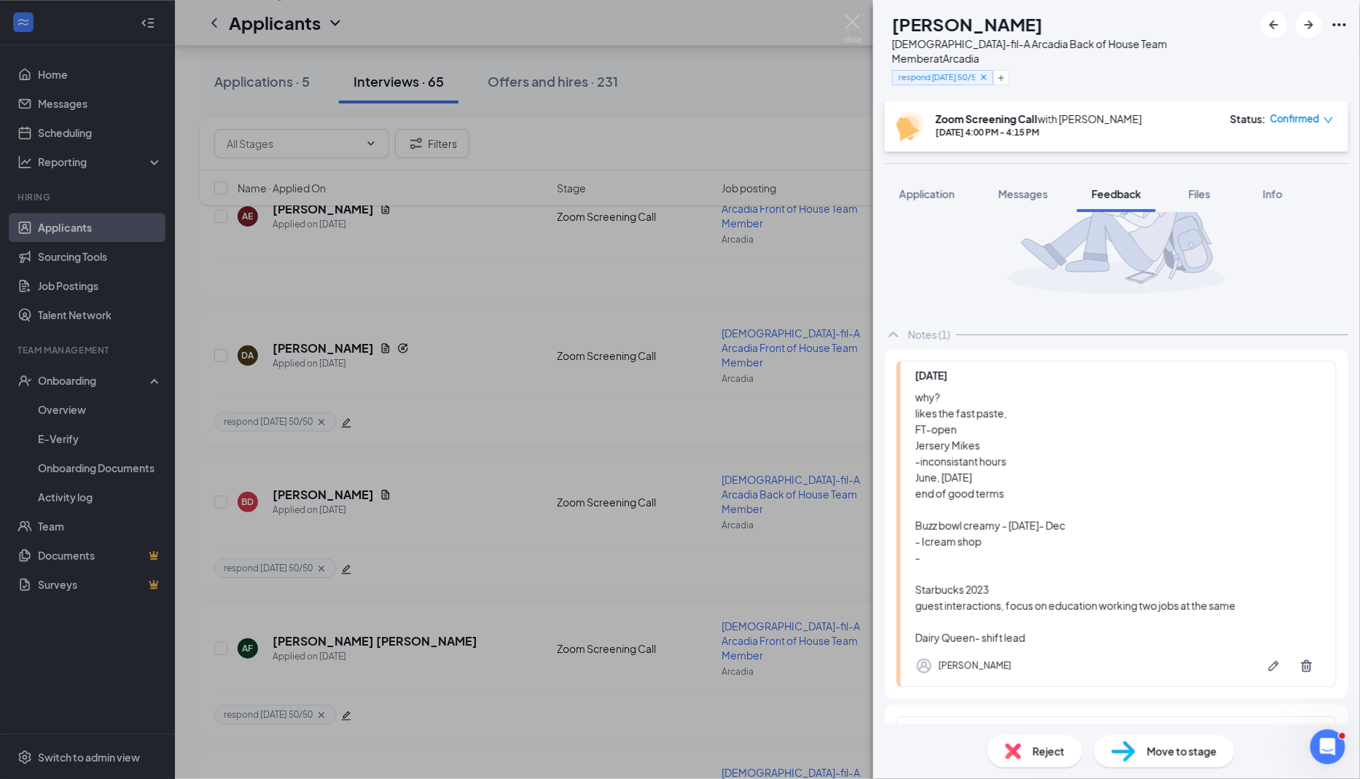
scroll to position [131, 0]
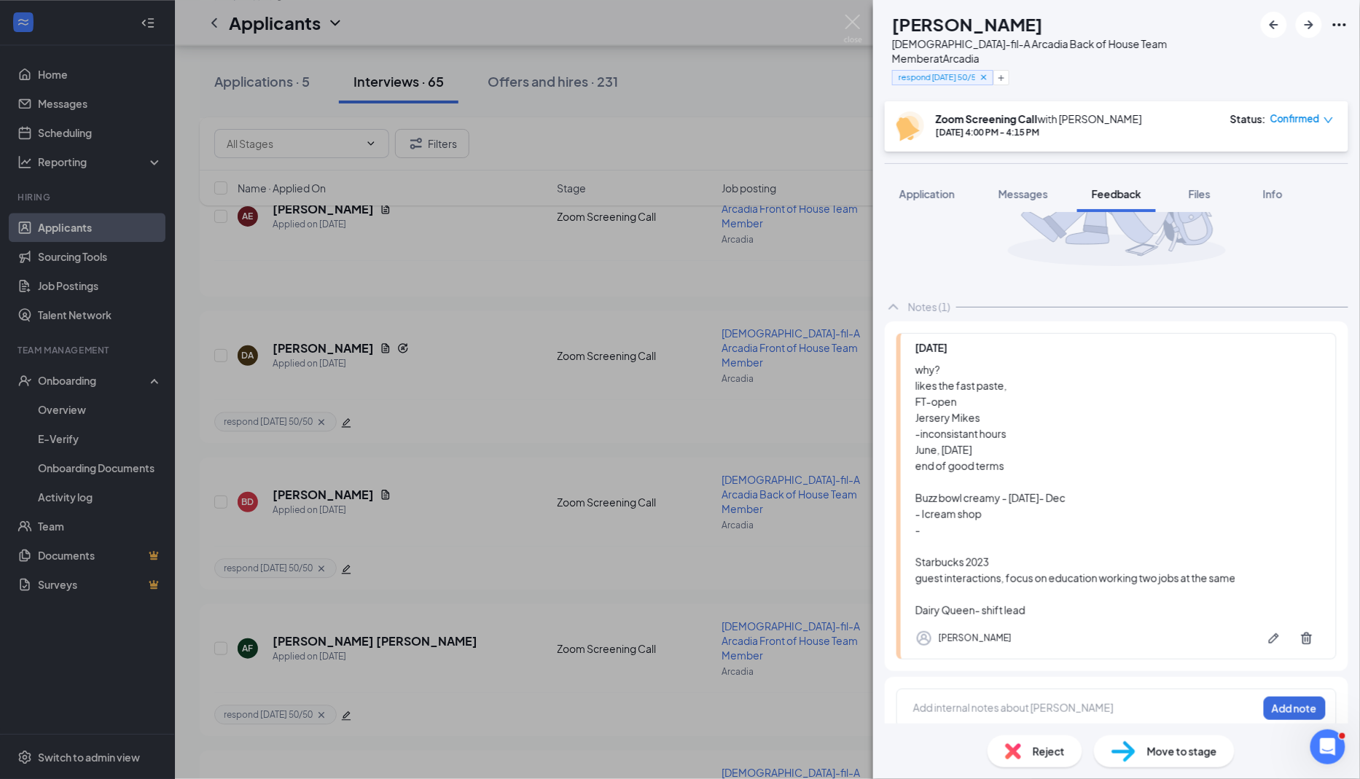
click at [1162, 757] on span "Move to stage" at bounding box center [1182, 751] width 70 height 16
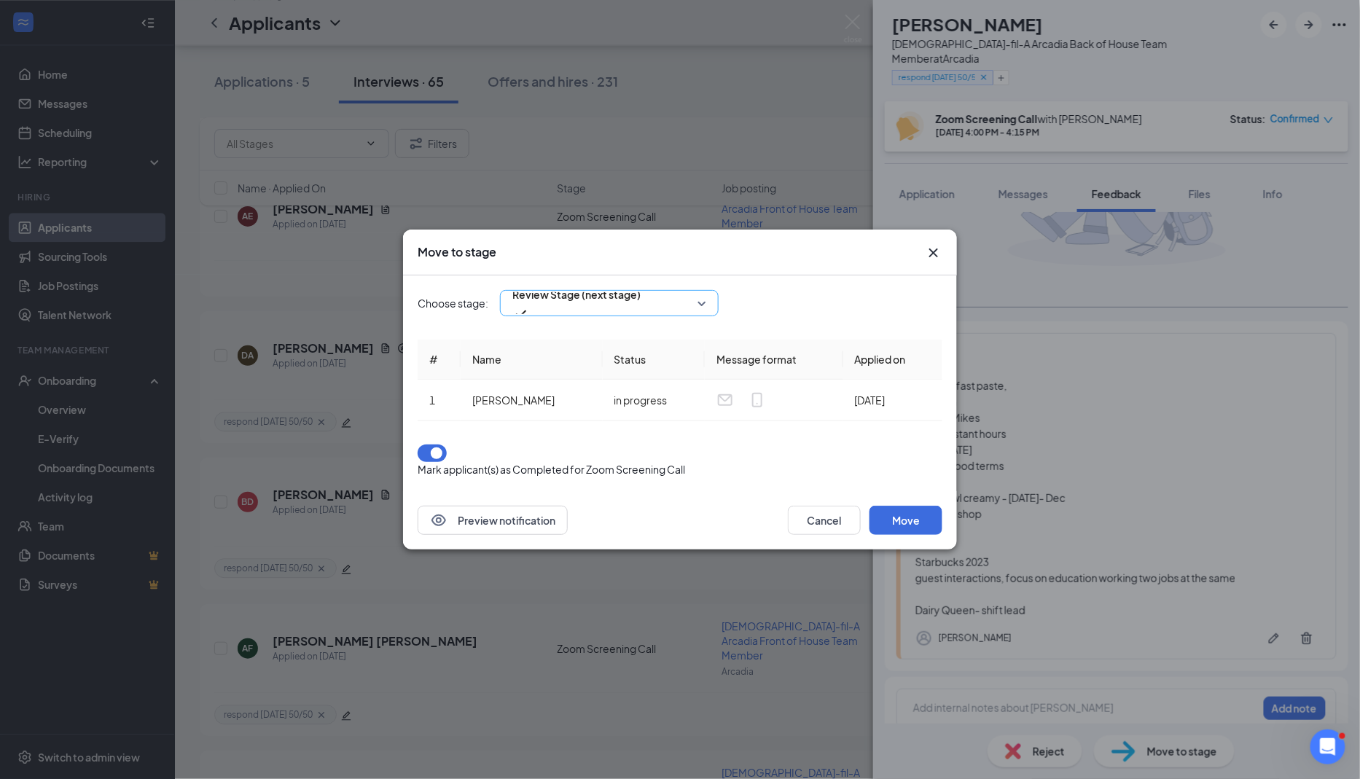
click at [695, 313] on span "Review Stage (next stage)" at bounding box center [609, 303] width 194 height 22
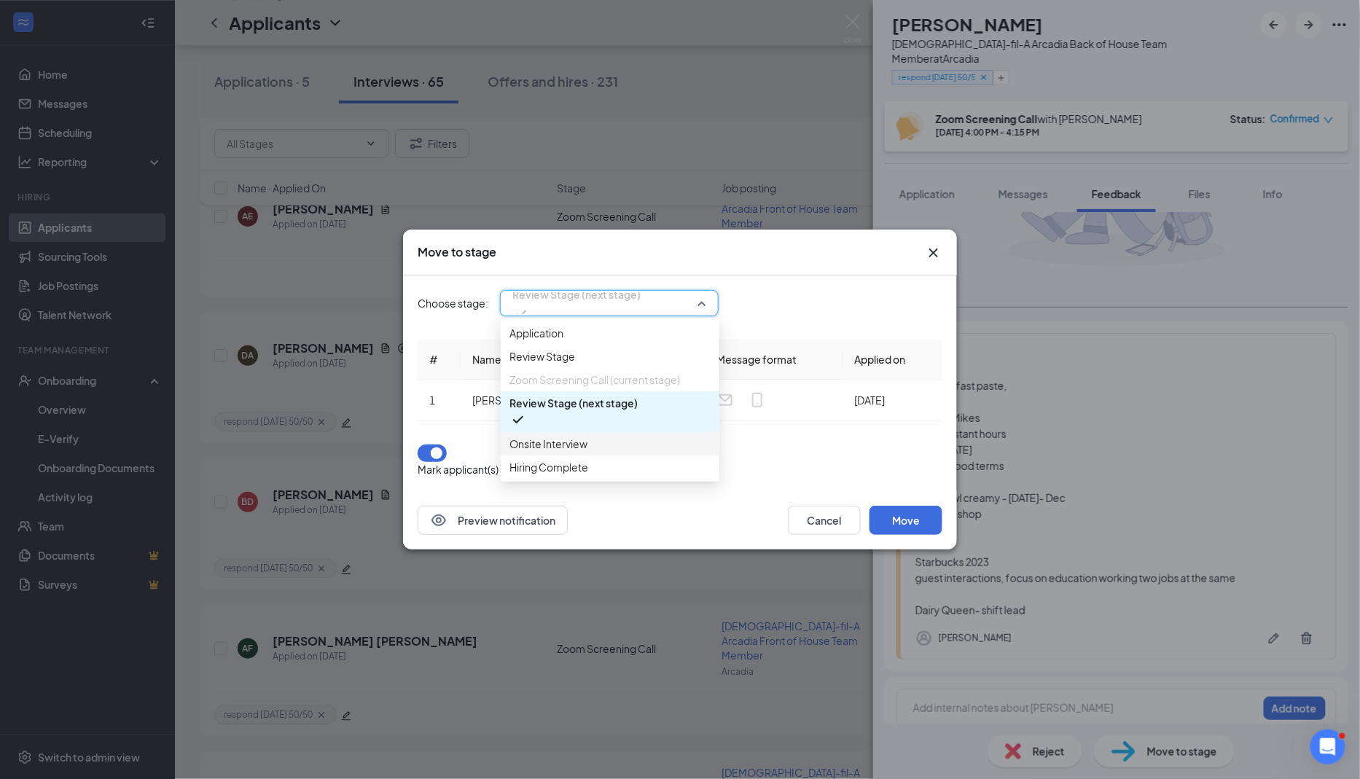
click at [619, 452] on span "Onsite Interview" at bounding box center [609, 444] width 201 height 16
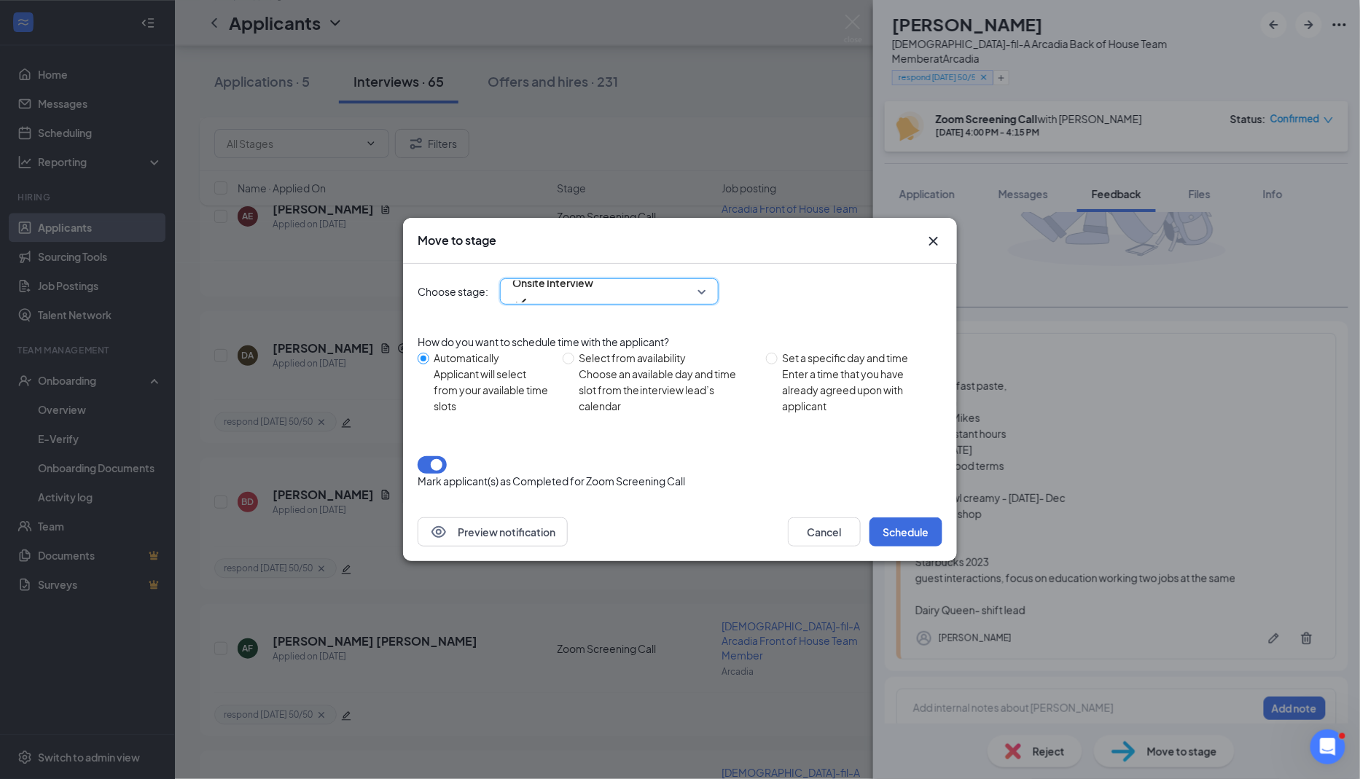
click at [628, 380] on div "Choose an available day and time slot from the interview lead’s calendar" at bounding box center [667, 390] width 176 height 48
click at [574, 364] on input "Select from availability Choose an available day and time slot from the intervi…" at bounding box center [569, 359] width 12 height 12
radio input "true"
radio input "false"
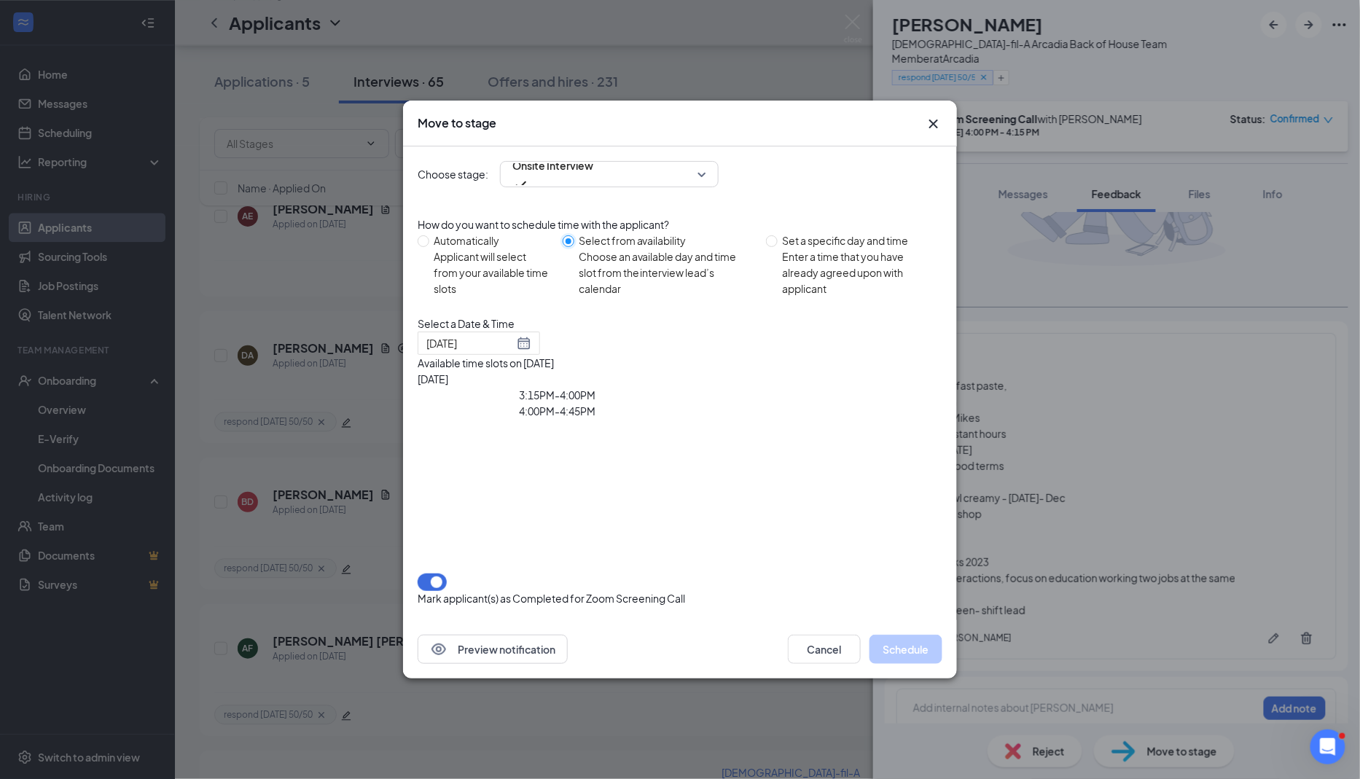
type input "[DATE]"
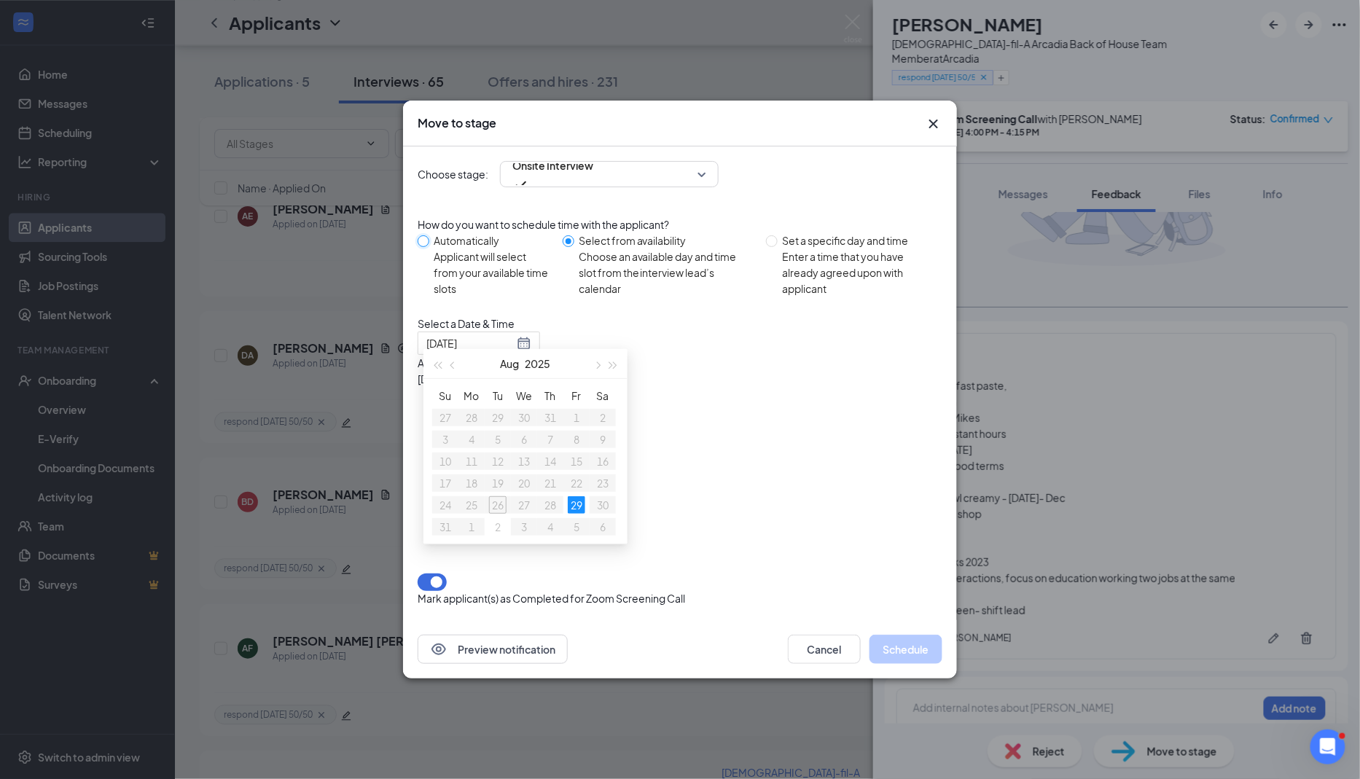
click at [427, 243] on input "Automatically Applicant will select from your available time slots" at bounding box center [424, 241] width 12 height 12
radio input "true"
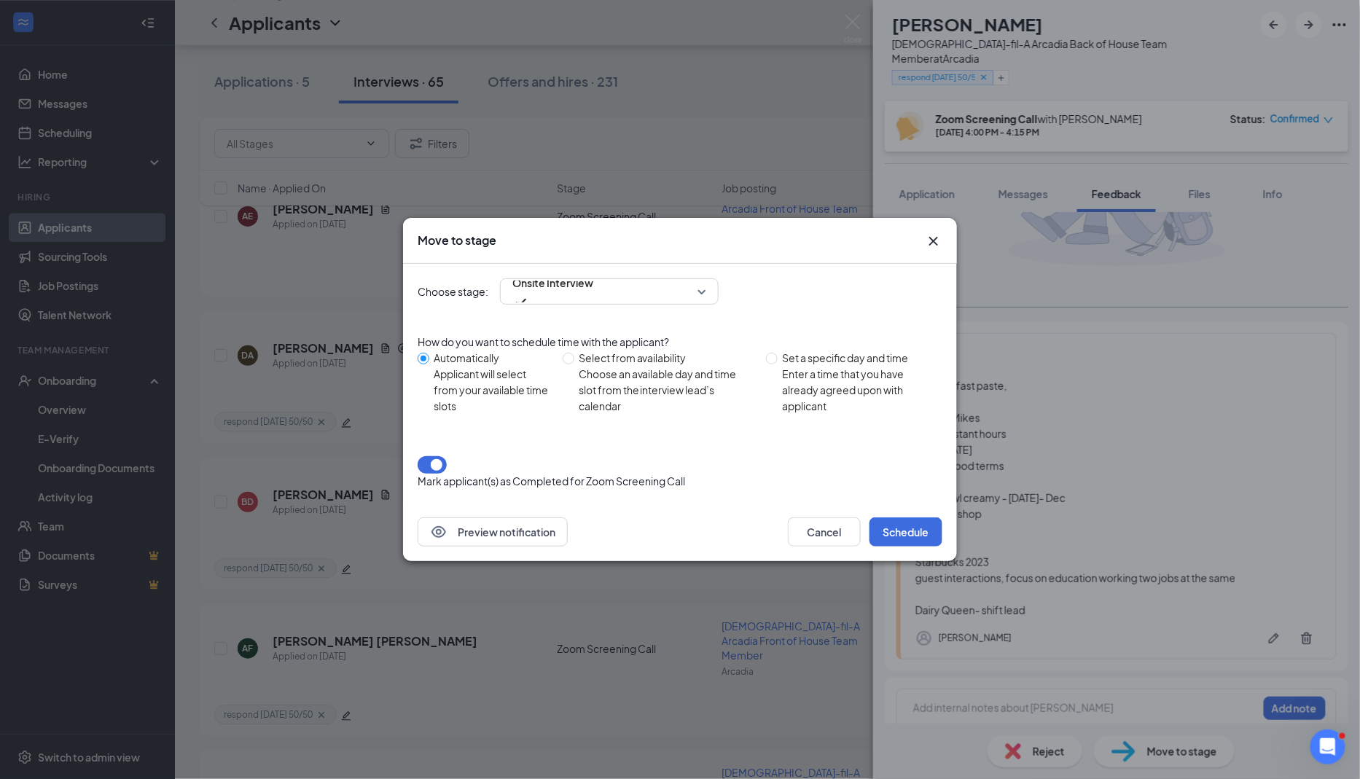
click at [592, 366] on div "Select from availability" at bounding box center [667, 358] width 176 height 16
click at [574, 364] on input "Select from availability Choose an available day and time slot from the intervi…" at bounding box center [569, 359] width 12 height 12
radio input "true"
radio input "false"
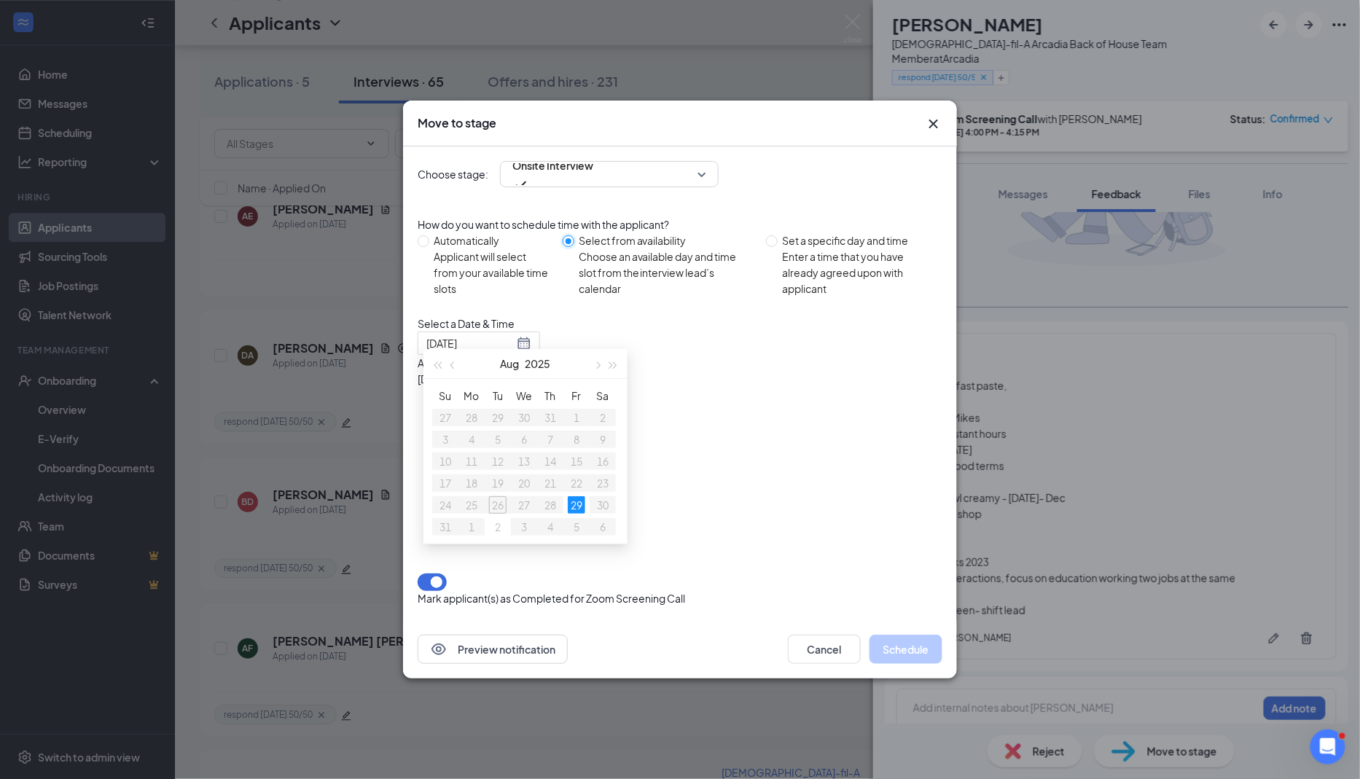
type input "[DATE]"
click at [935, 132] on div "Move to stage" at bounding box center [680, 124] width 554 height 46
click at [934, 127] on icon "Cross" at bounding box center [933, 123] width 17 height 17
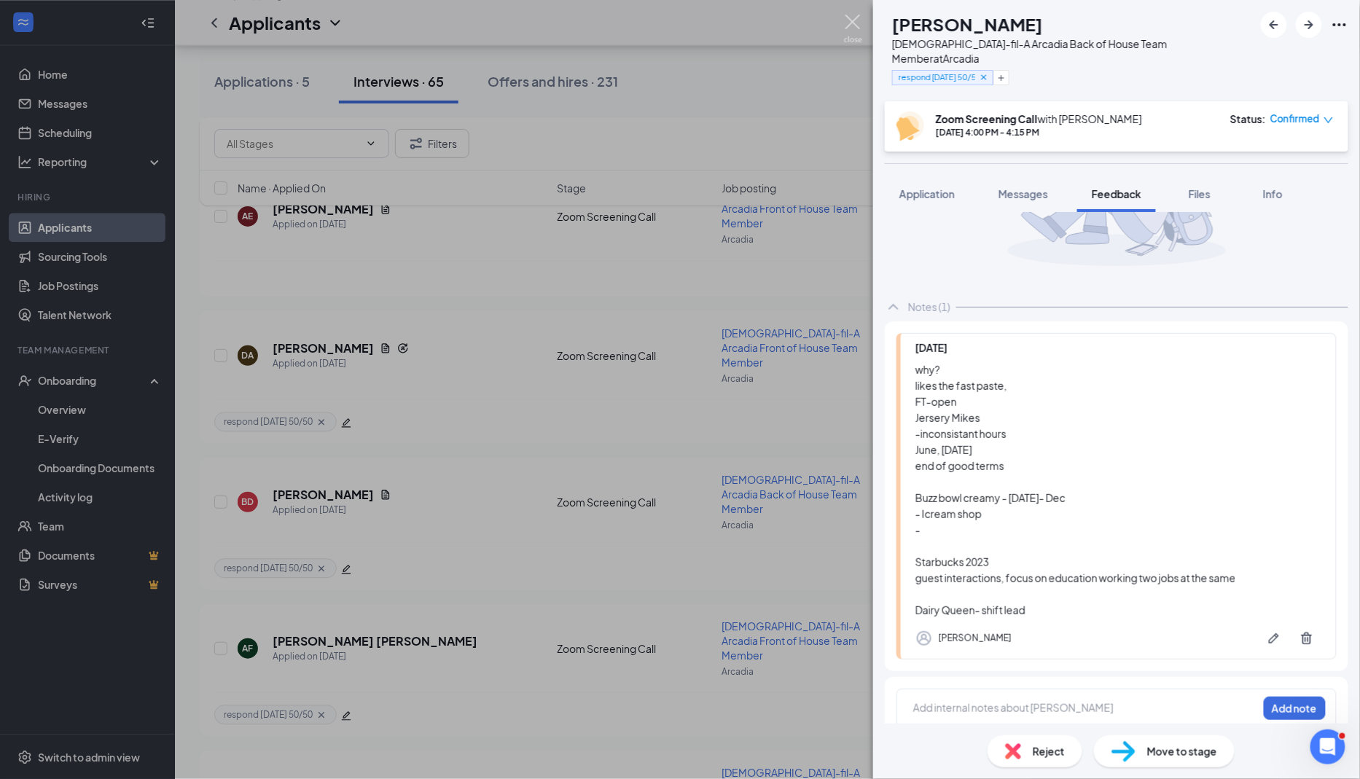
click at [855, 28] on img at bounding box center [853, 29] width 18 height 28
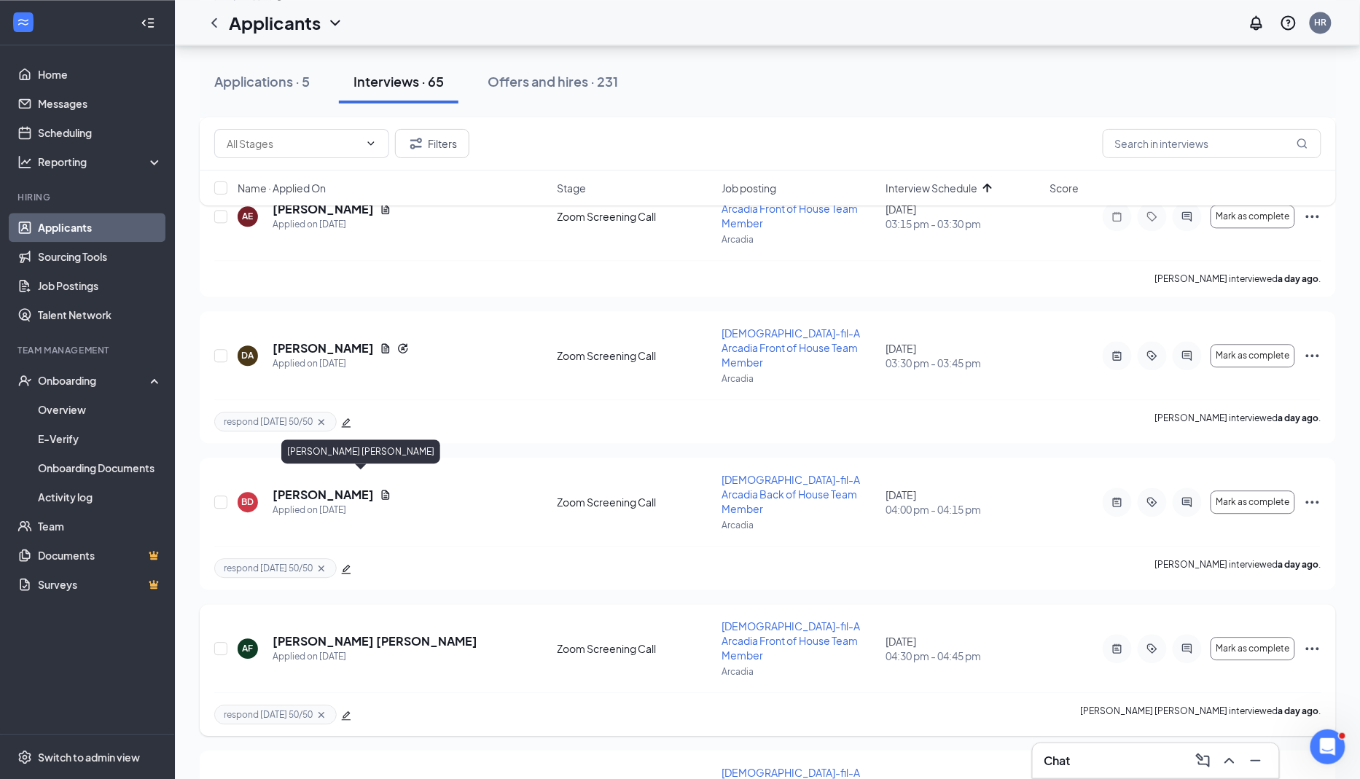
click at [298, 633] on h5 "Aranza Felix Ochoa" at bounding box center [375, 641] width 205 height 16
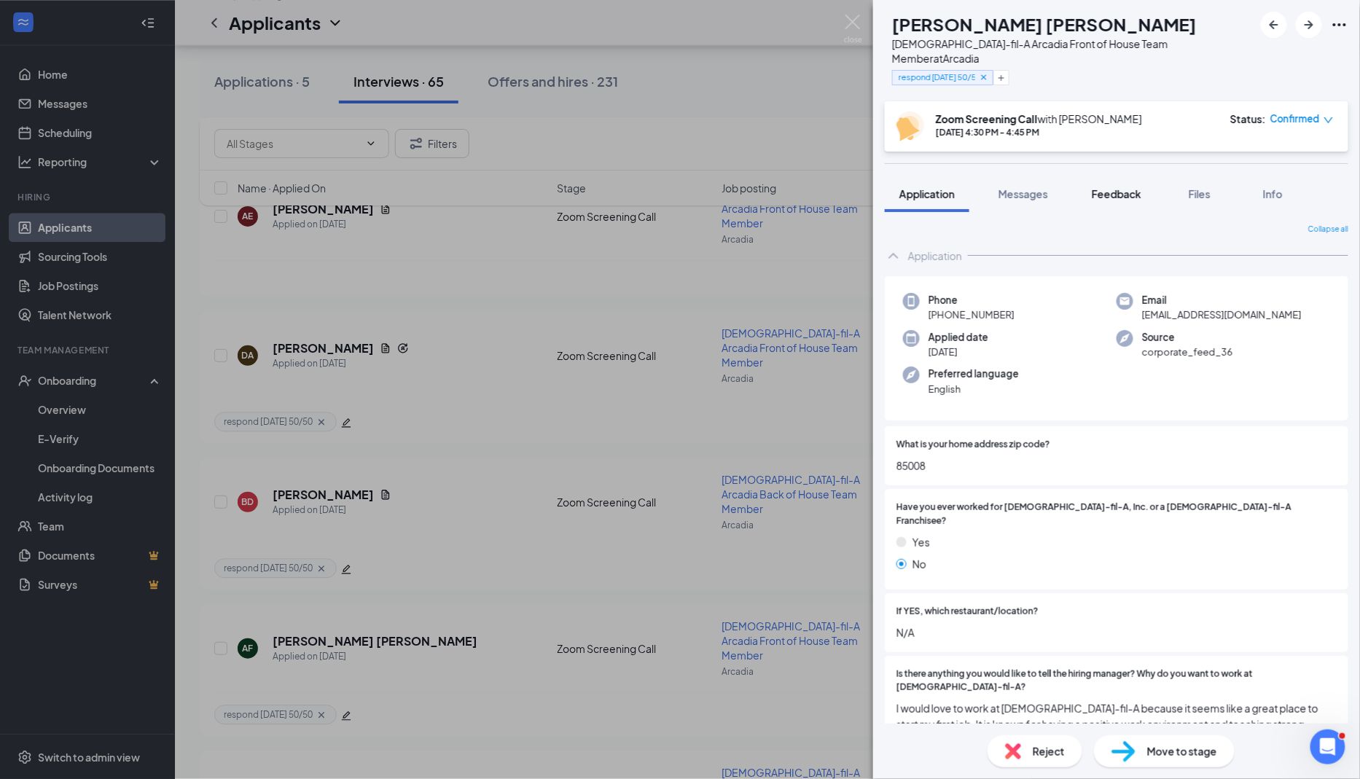
click at [1120, 187] on span "Feedback" at bounding box center [1117, 193] width 50 height 13
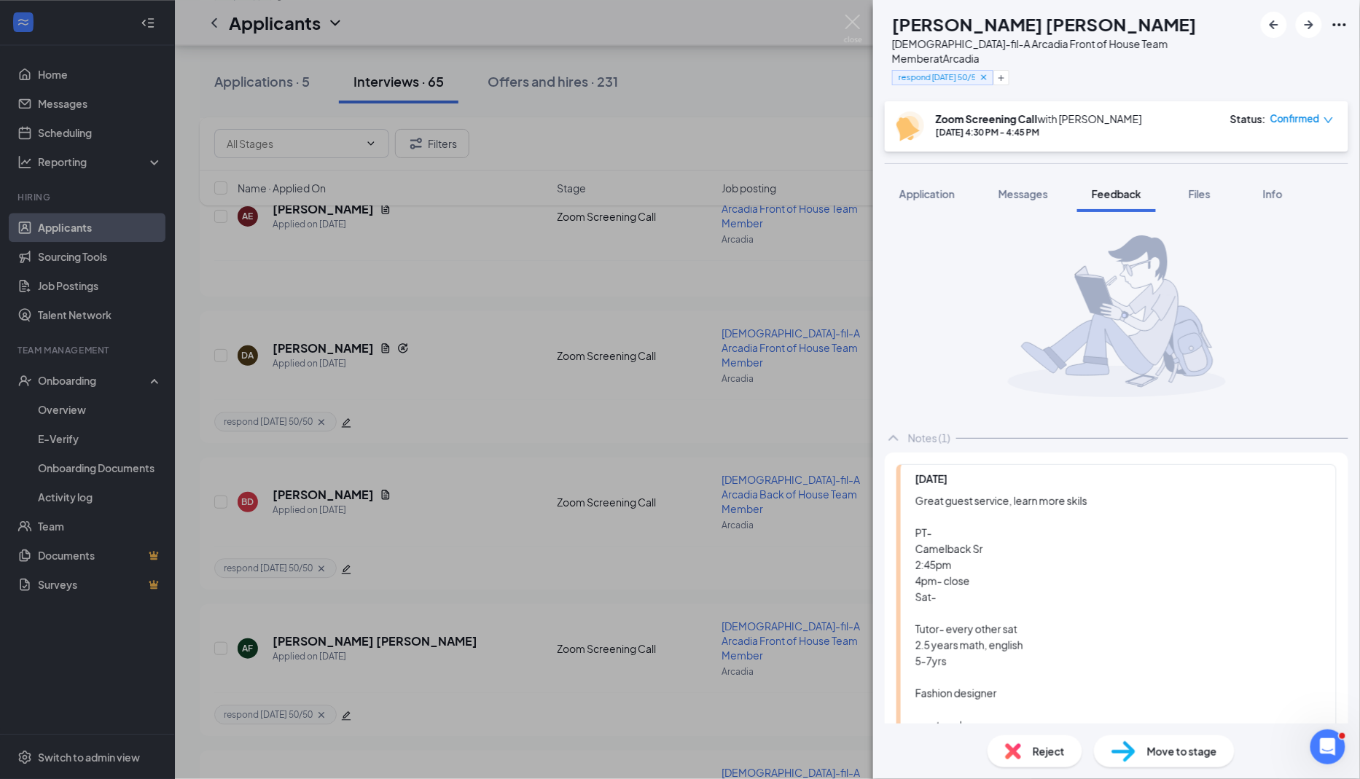
scroll to position [114, 0]
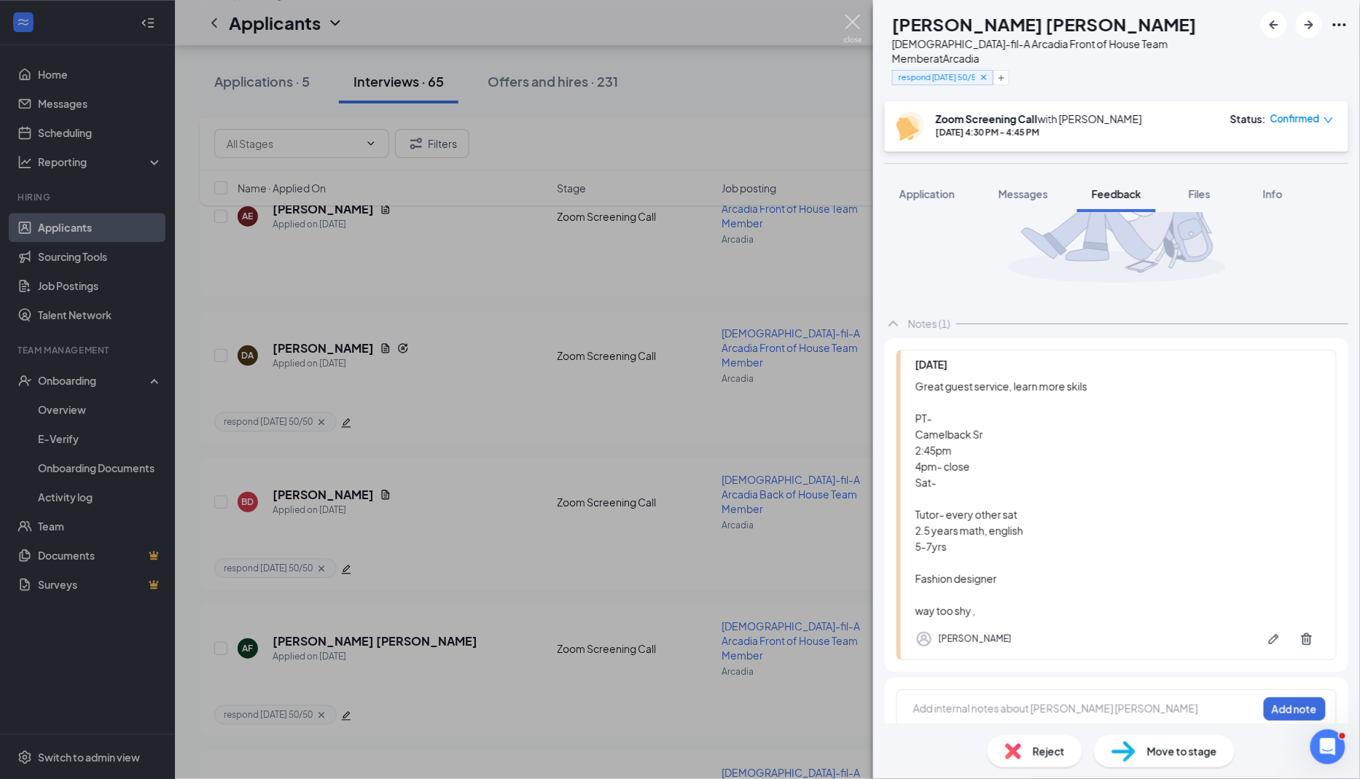
click at [850, 26] on img at bounding box center [853, 29] width 18 height 28
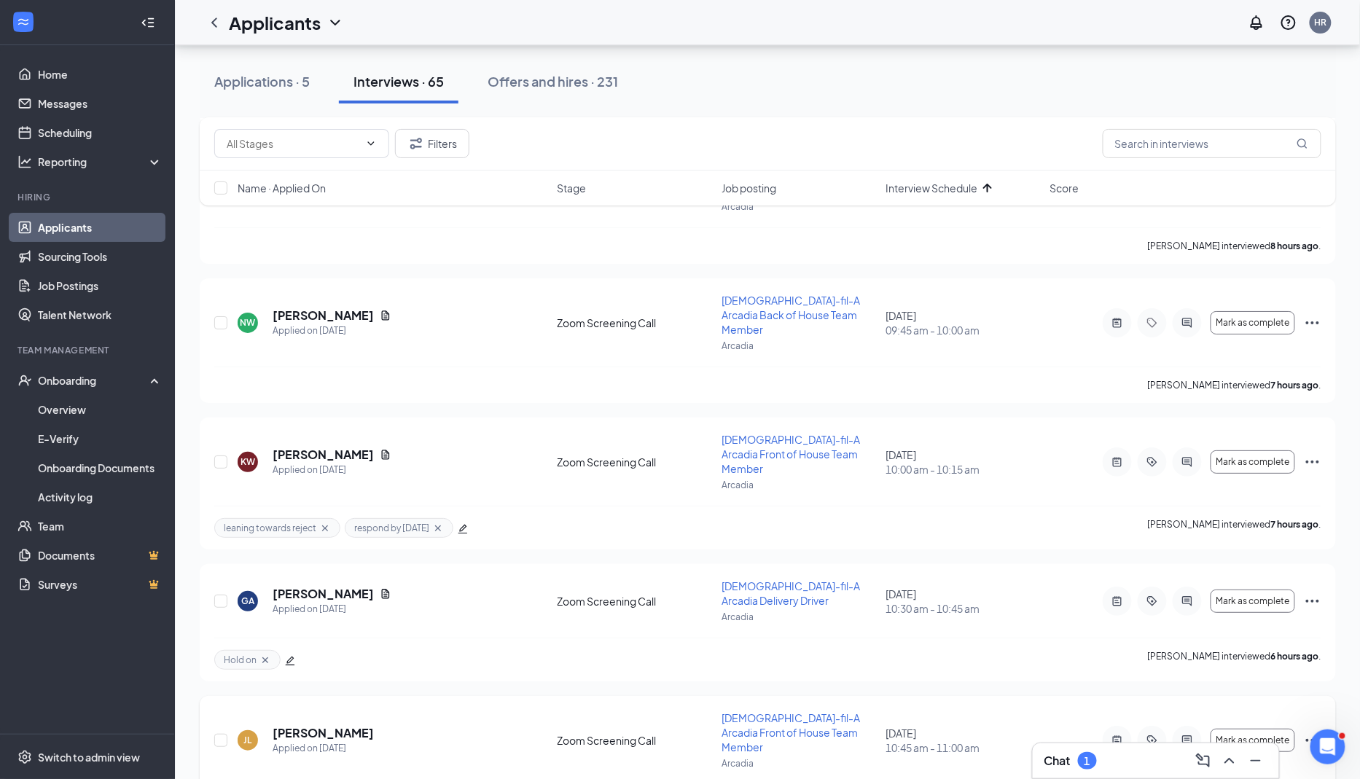
scroll to position [2009, 0]
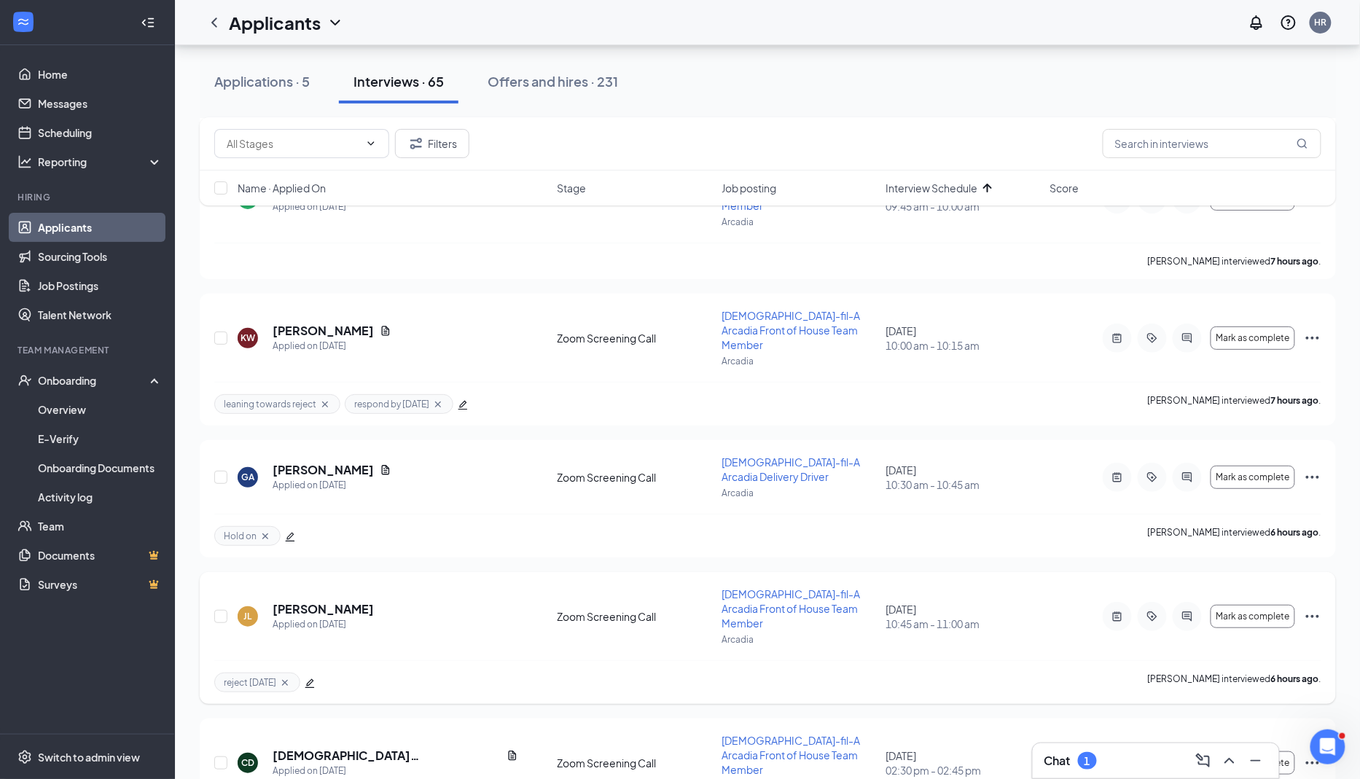
click at [1312, 608] on icon "Ellipses" at bounding box center [1312, 616] width 17 height 17
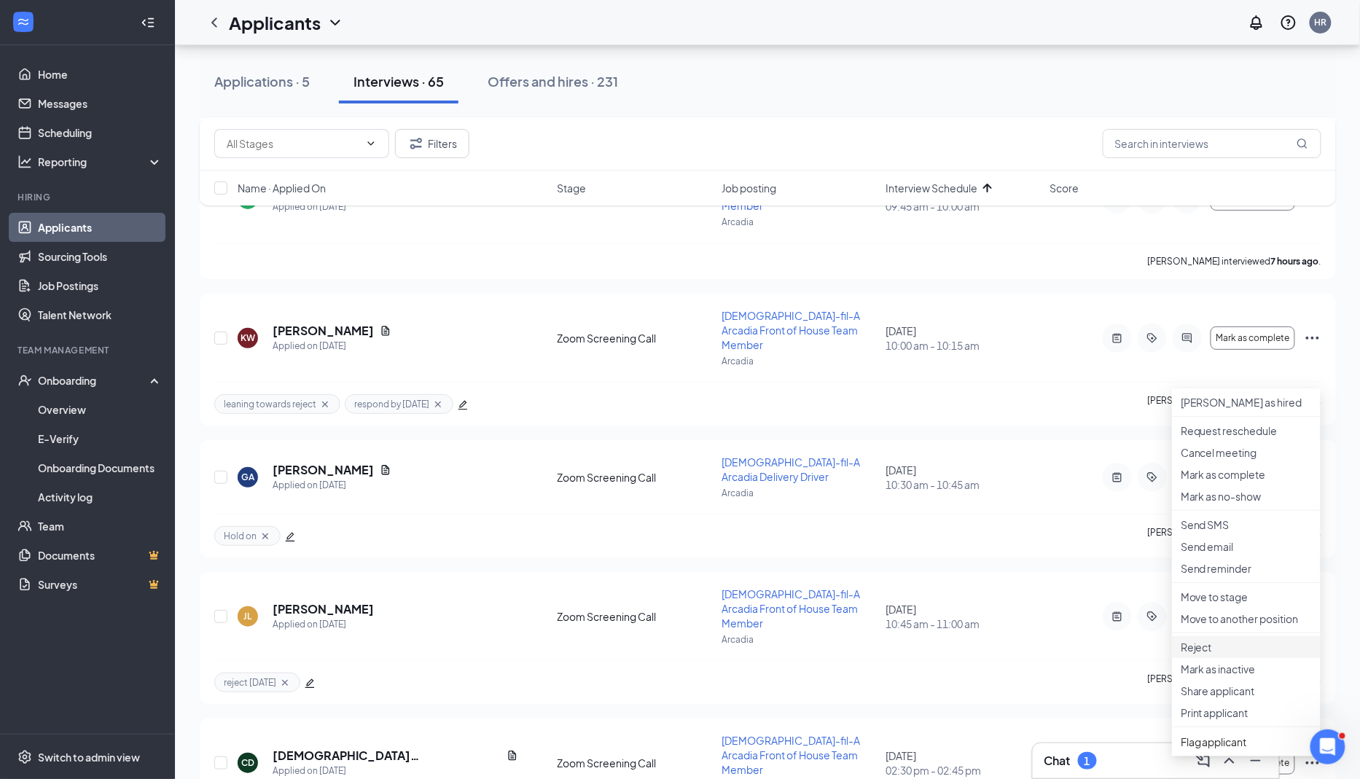
click at [1192, 655] on p "Reject" at bounding box center [1246, 647] width 131 height 15
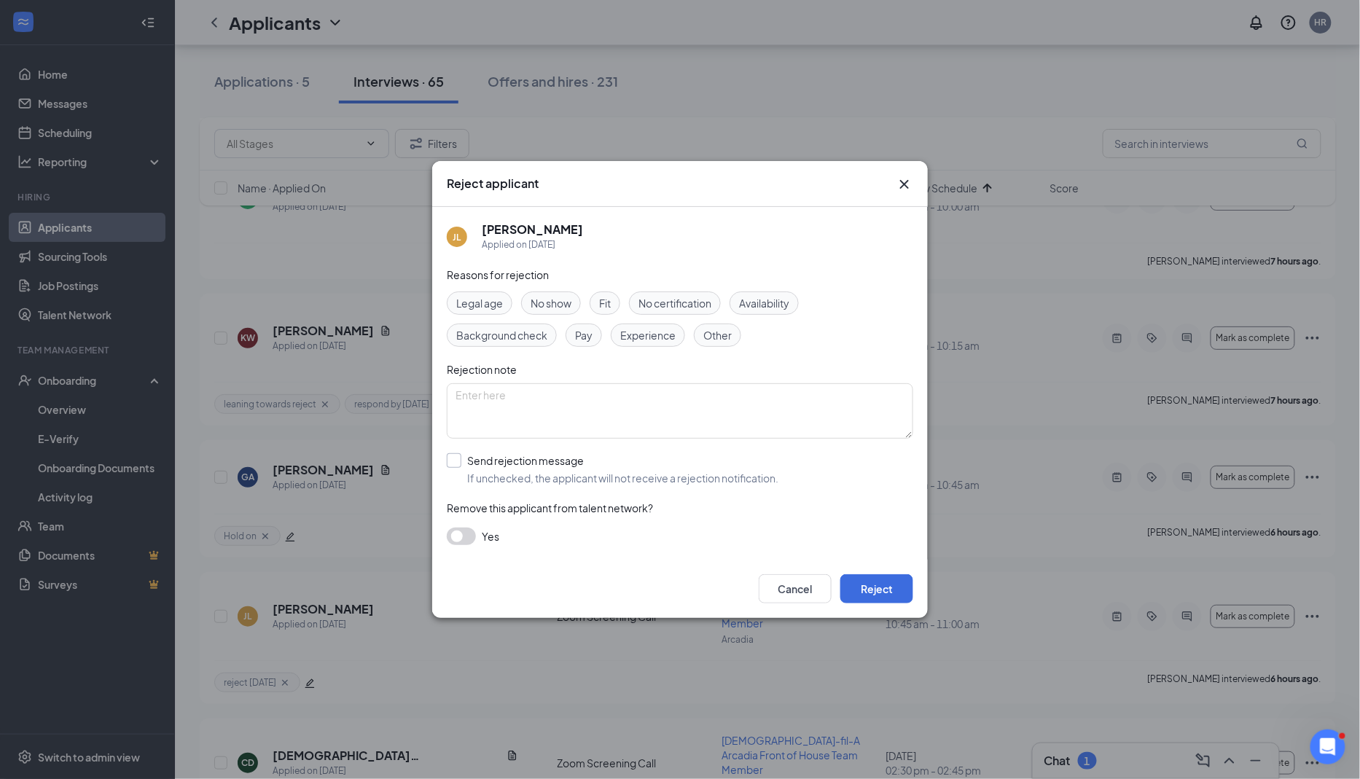
click at [464, 457] on input "Send rejection message If unchecked, the applicant will not receive a rejection…" at bounding box center [613, 469] width 332 height 32
checkbox input "true"
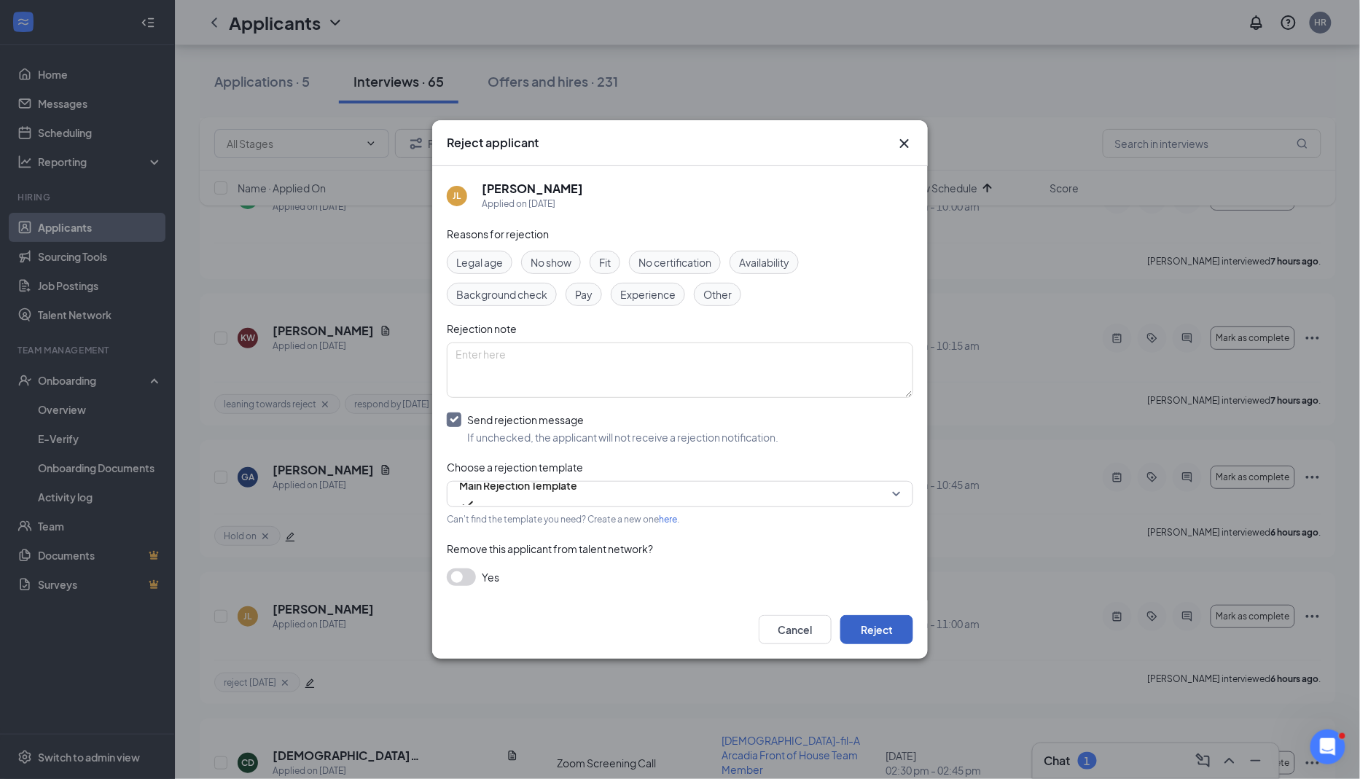
click at [866, 638] on button "Reject" at bounding box center [876, 629] width 73 height 29
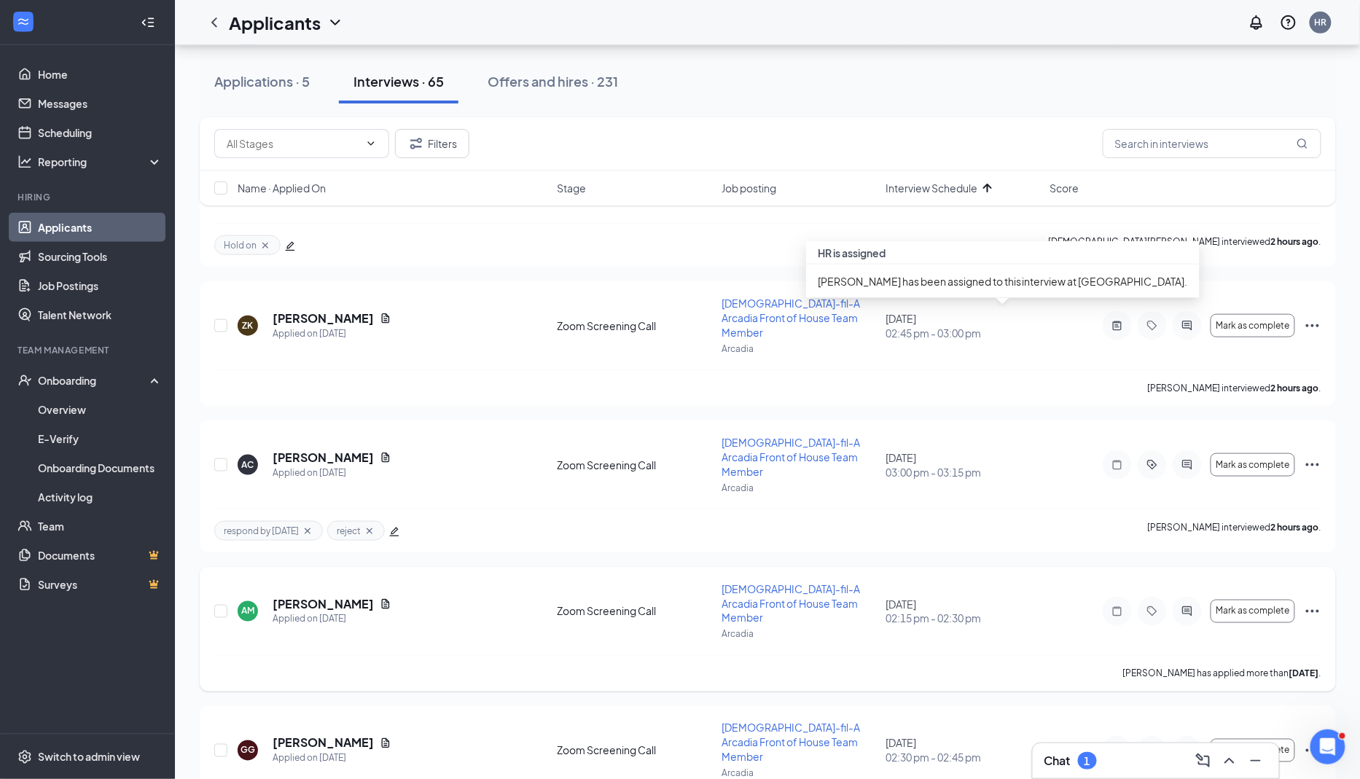
scroll to position [3727, 0]
